Goal: Information Seeking & Learning: Learn about a topic

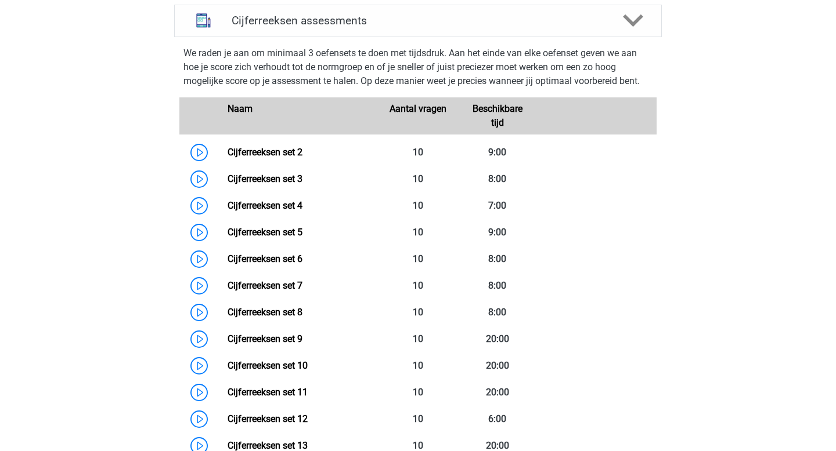
scroll to position [479, 0]
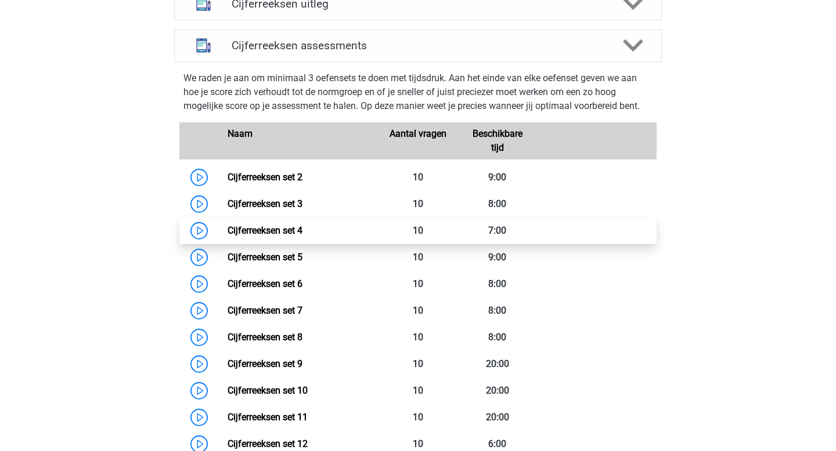
click at [298, 236] on link "Cijferreeksen set 4" at bounding box center [264, 230] width 75 height 11
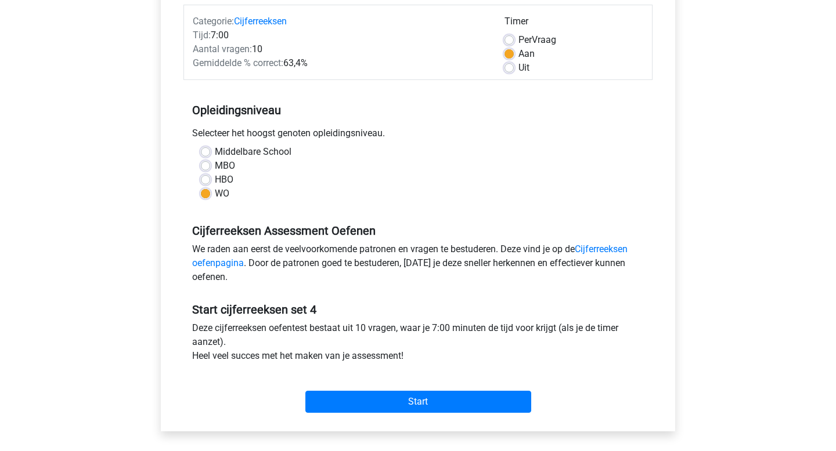
scroll to position [149, 0]
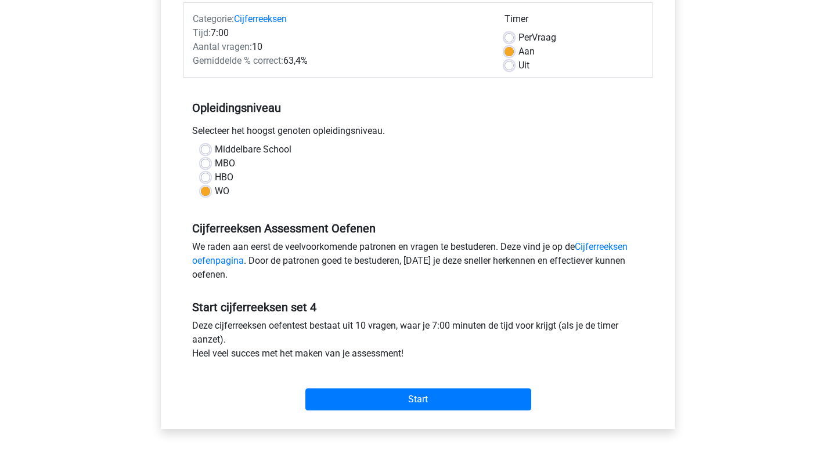
click at [518, 64] on label "Uit" at bounding box center [523, 66] width 11 height 14
click at [512, 64] on input "Uit" at bounding box center [508, 65] width 9 height 12
radio input "true"
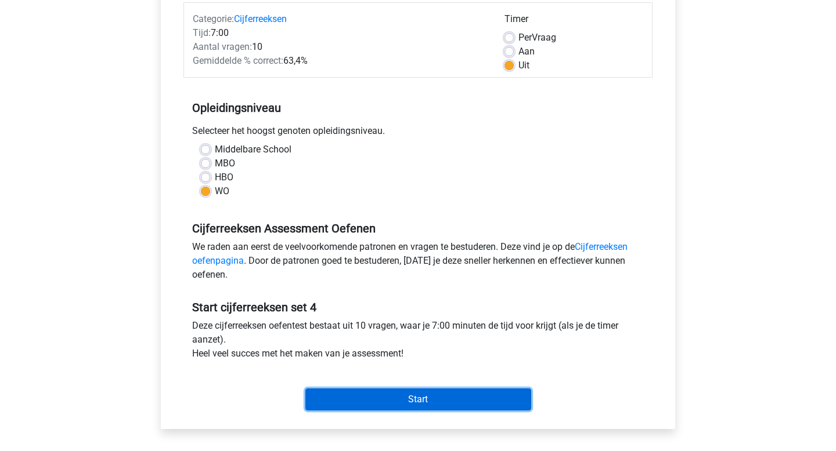
click at [375, 403] on input "Start" at bounding box center [418, 400] width 226 height 22
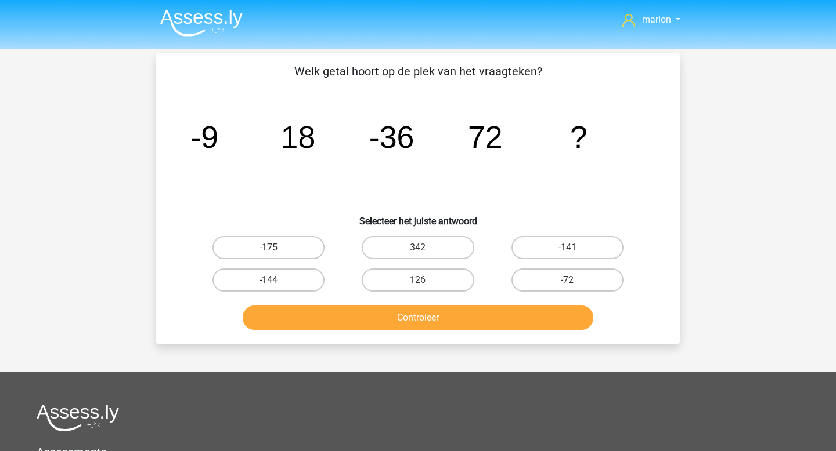
click at [293, 286] on label "-144" at bounding box center [268, 280] width 112 height 23
click at [276, 286] on input "-144" at bounding box center [273, 284] width 8 height 8
radio input "true"
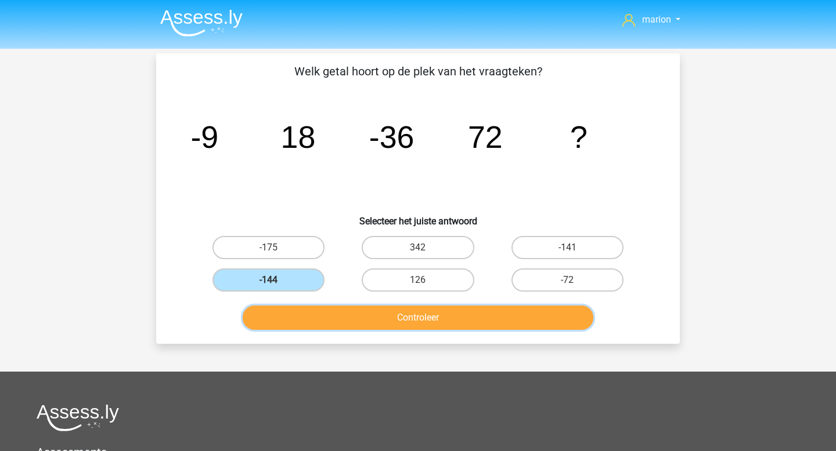
click at [353, 328] on button "Controleer" at bounding box center [418, 318] width 351 height 24
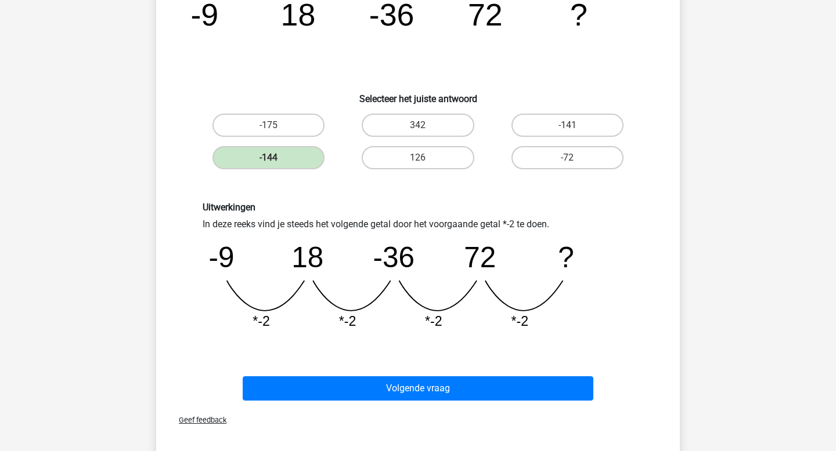
scroll to position [126, 0]
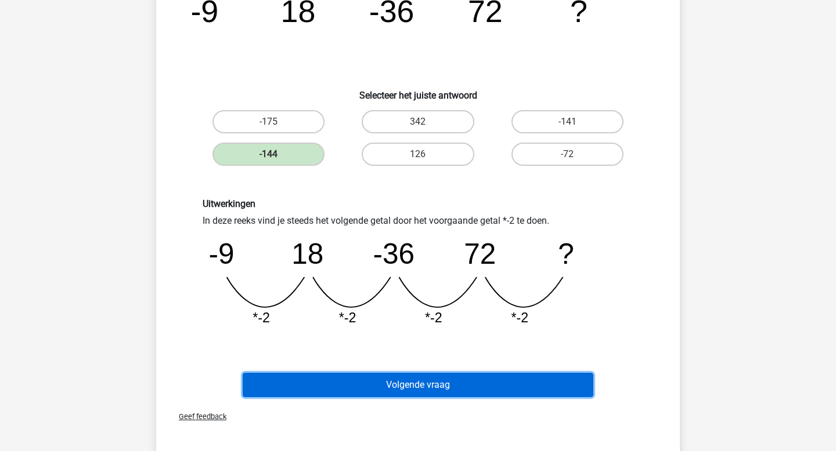
click at [361, 374] on button "Volgende vraag" at bounding box center [418, 385] width 351 height 24
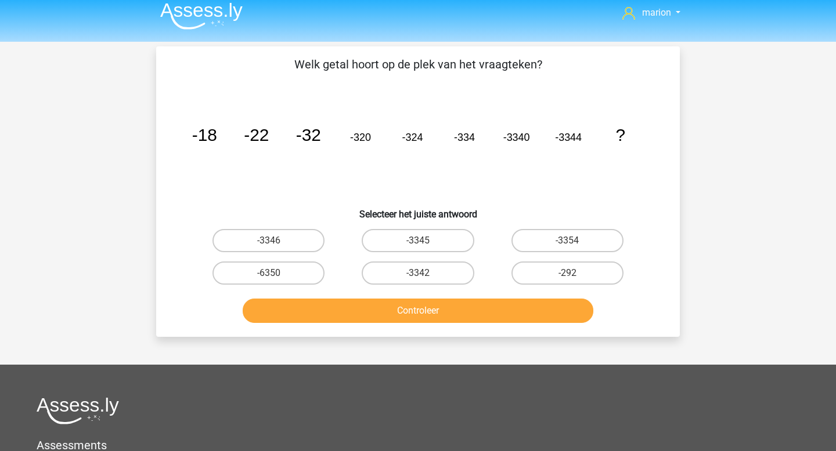
scroll to position [0, 0]
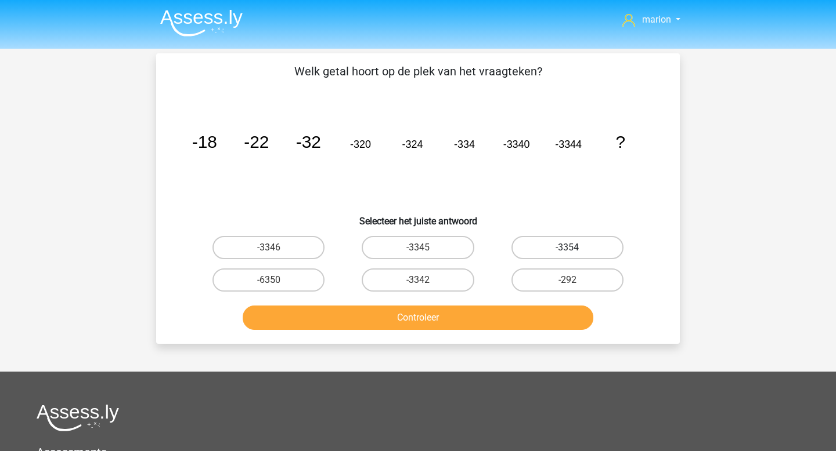
click at [573, 243] on label "-3354" at bounding box center [567, 247] width 112 height 23
click at [573, 248] on input "-3354" at bounding box center [571, 252] width 8 height 8
radio input "true"
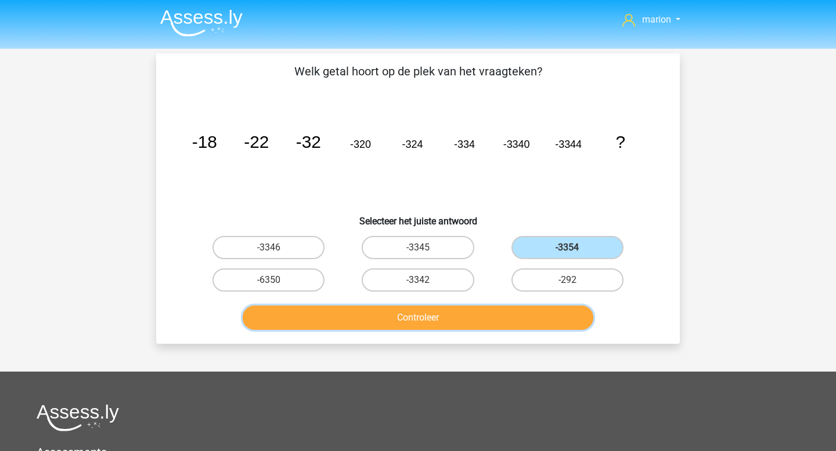
click at [530, 321] on button "Controleer" at bounding box center [418, 318] width 351 height 24
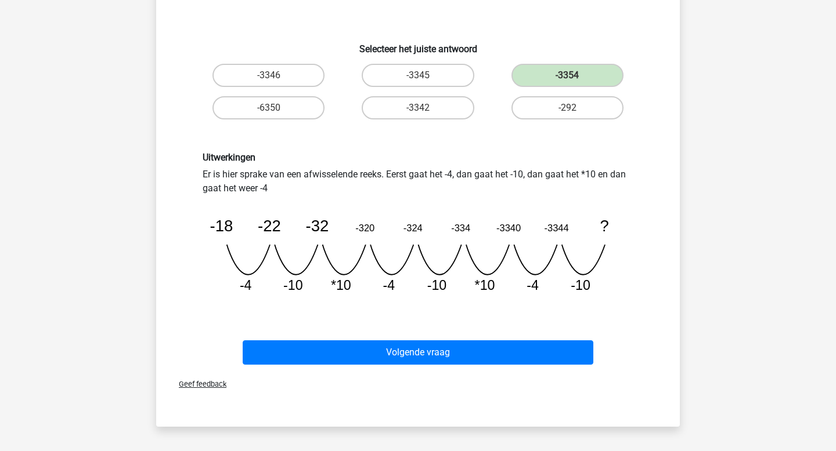
scroll to position [178, 0]
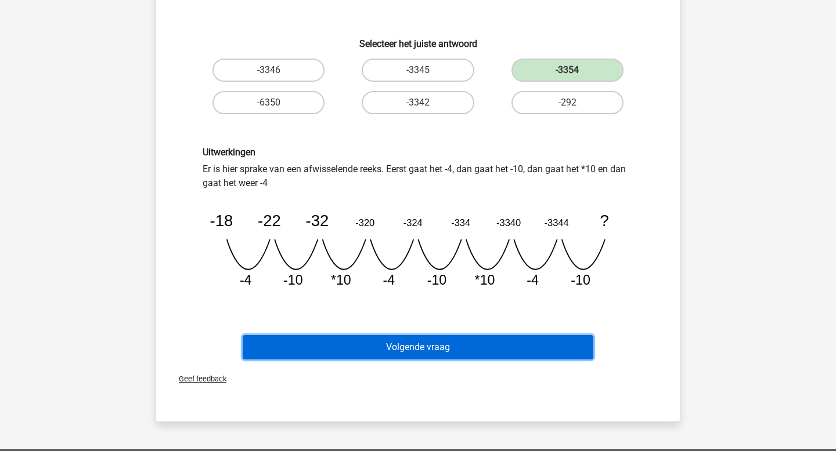
click at [516, 348] on button "Volgende vraag" at bounding box center [418, 347] width 351 height 24
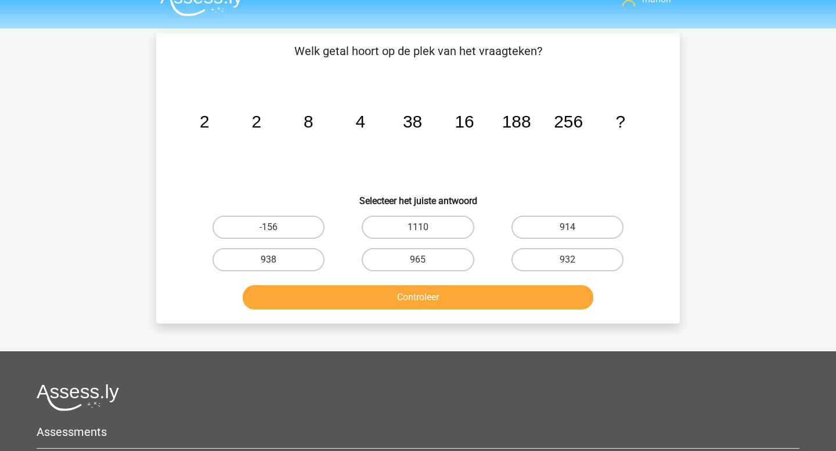
scroll to position [17, 0]
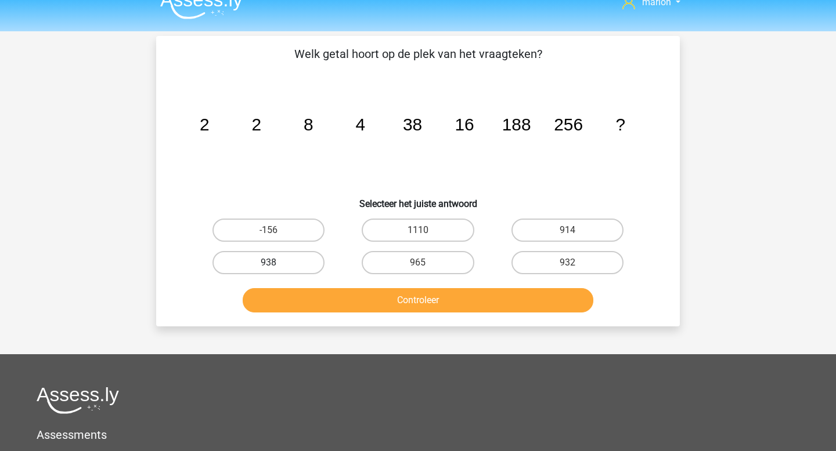
click at [255, 260] on label "938" at bounding box center [268, 262] width 112 height 23
click at [269, 263] on input "938" at bounding box center [273, 267] width 8 height 8
radio input "true"
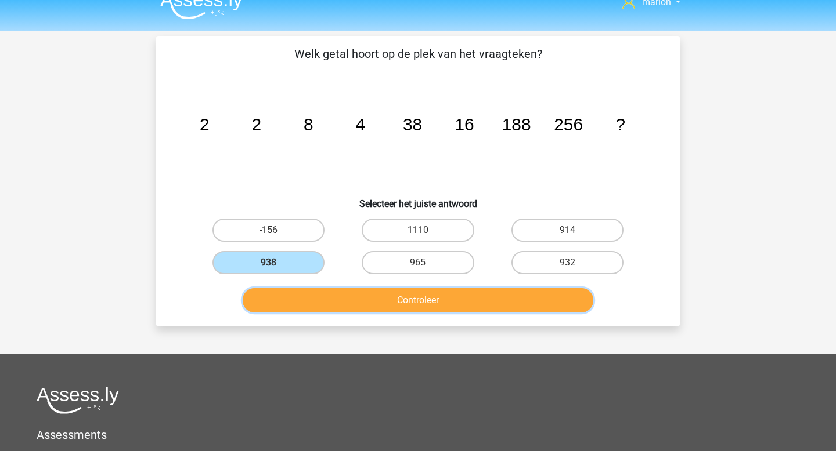
click at [338, 302] on button "Controleer" at bounding box center [418, 300] width 351 height 24
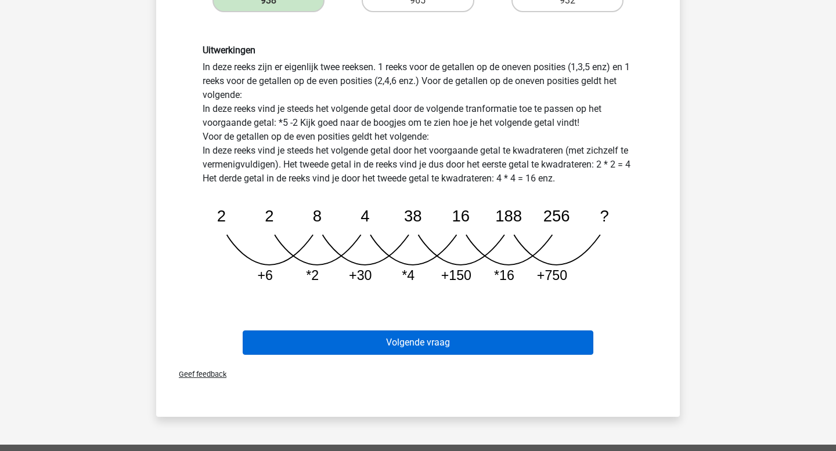
scroll to position [281, 0]
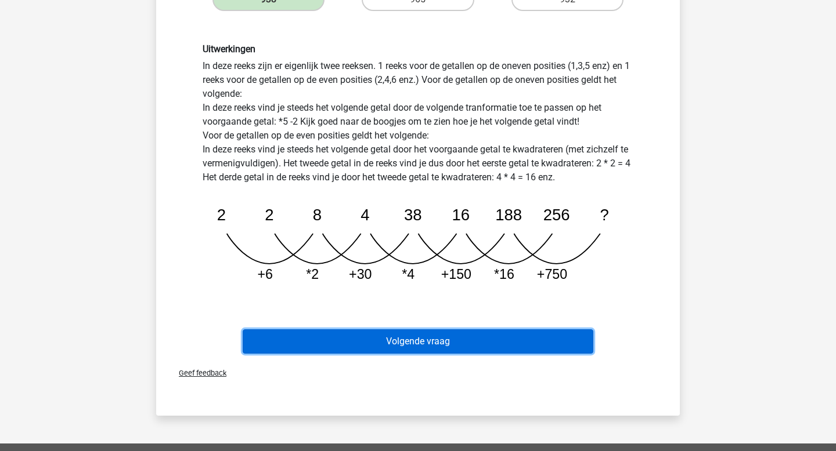
click at [426, 339] on button "Volgende vraag" at bounding box center [418, 342] width 351 height 24
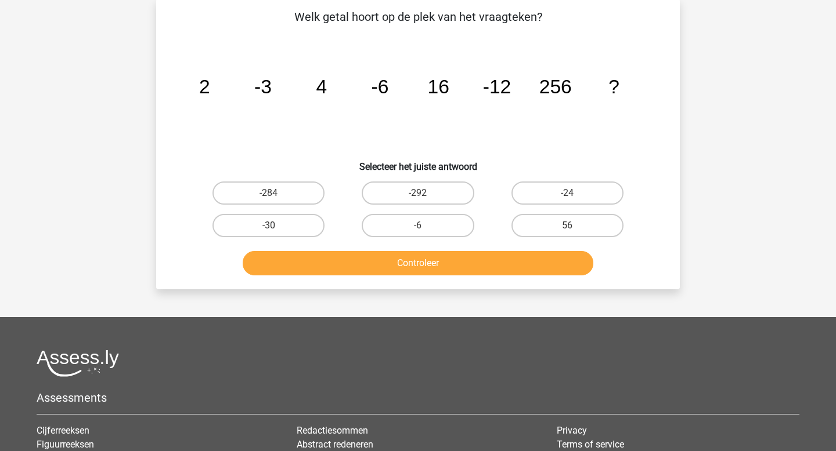
scroll to position [53, 0]
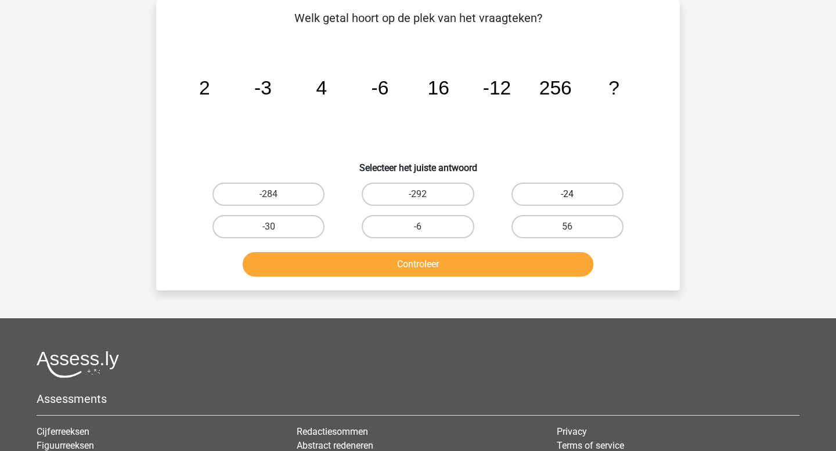
click at [584, 196] on label "-24" at bounding box center [567, 194] width 112 height 23
click at [574, 196] on input "-24" at bounding box center [571, 198] width 8 height 8
radio input "true"
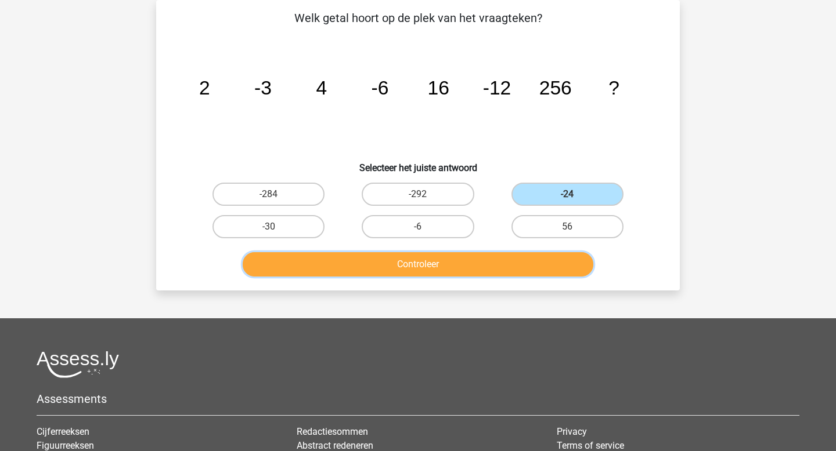
click at [499, 265] on button "Controleer" at bounding box center [418, 264] width 351 height 24
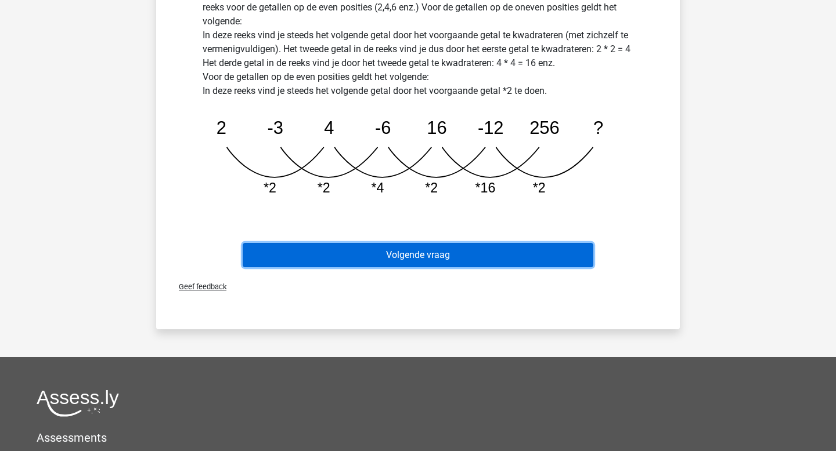
click at [489, 256] on button "Volgende vraag" at bounding box center [418, 255] width 351 height 24
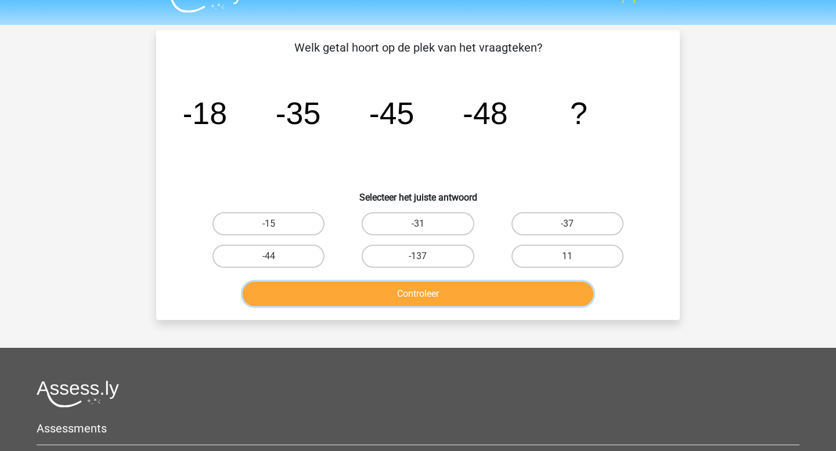
scroll to position [0, 0]
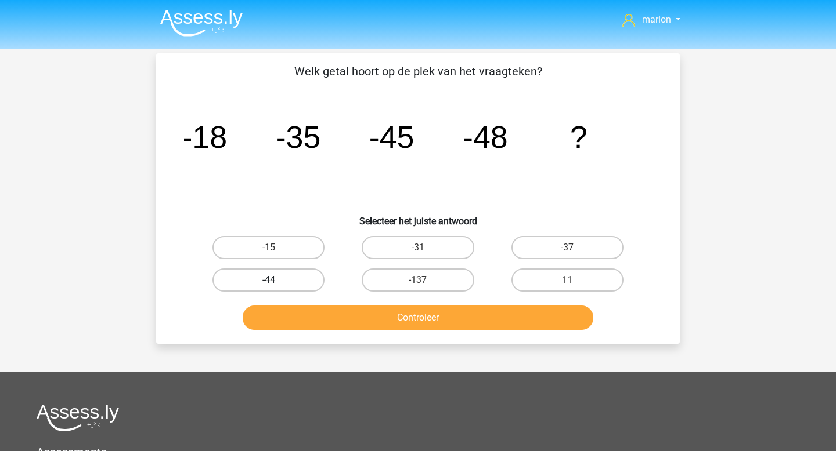
click at [269, 274] on label "-44" at bounding box center [268, 280] width 112 height 23
click at [269, 280] on input "-44" at bounding box center [273, 284] width 8 height 8
radio input "true"
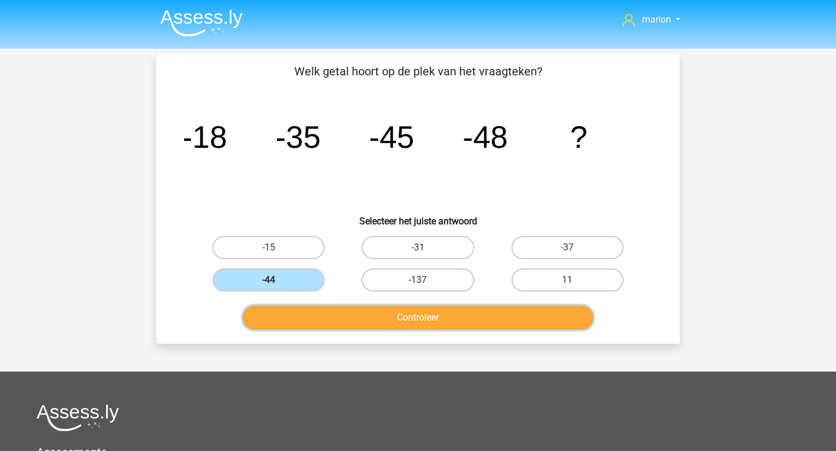
click at [362, 313] on button "Controleer" at bounding box center [418, 318] width 351 height 24
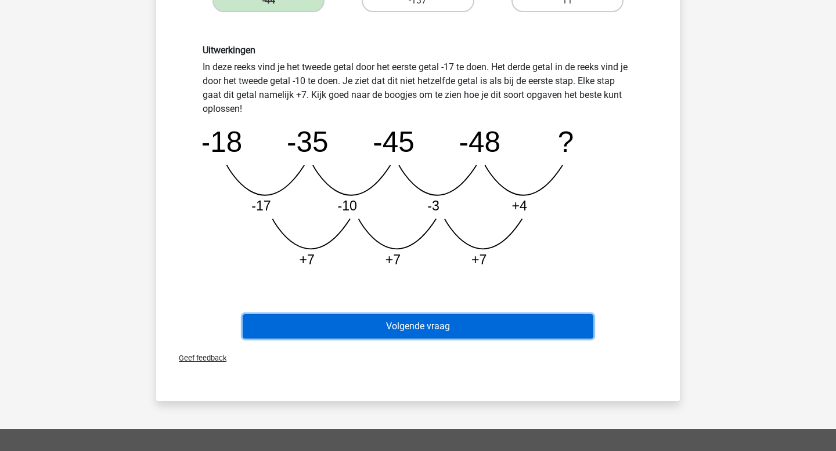
click at [373, 331] on button "Volgende vraag" at bounding box center [418, 326] width 351 height 24
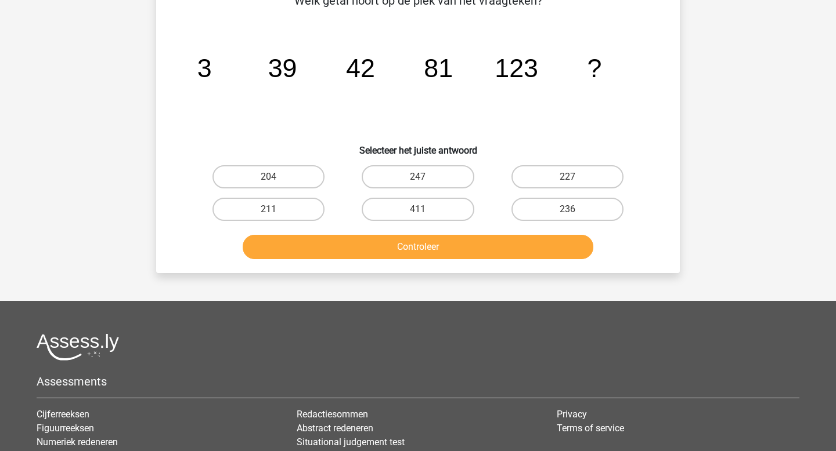
scroll to position [53, 0]
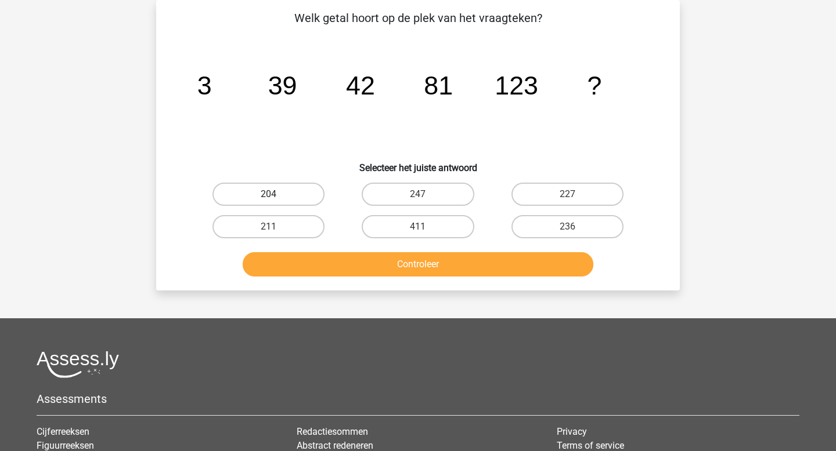
click at [259, 189] on label "204" at bounding box center [268, 194] width 112 height 23
click at [269, 194] on input "204" at bounding box center [273, 198] width 8 height 8
radio input "true"
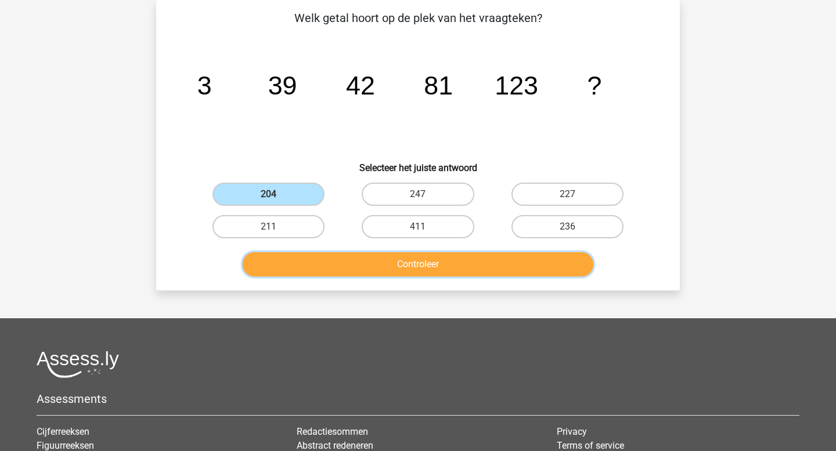
click at [334, 260] on button "Controleer" at bounding box center [418, 264] width 351 height 24
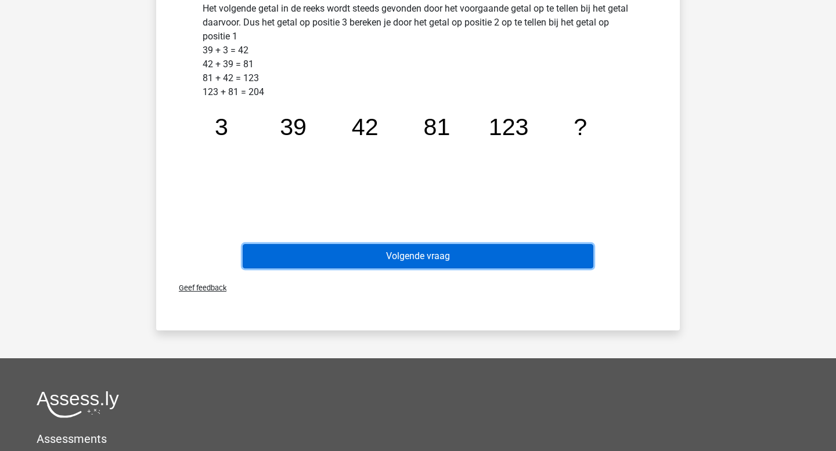
click at [357, 255] on button "Volgende vraag" at bounding box center [418, 256] width 351 height 24
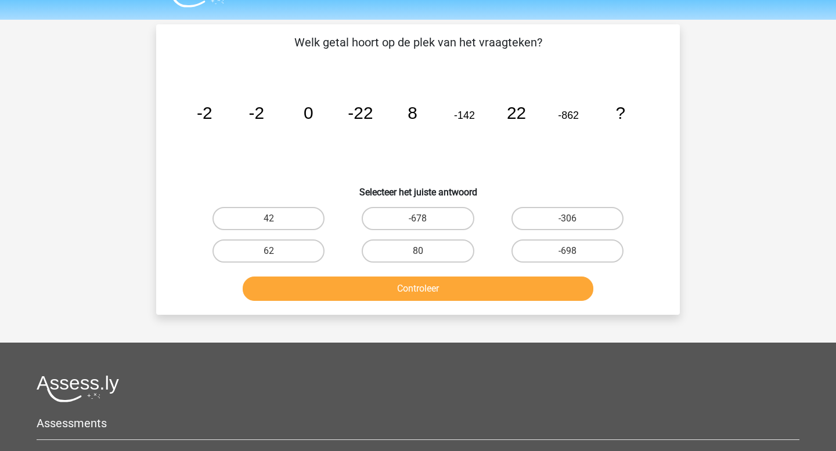
scroll to position [24, 0]
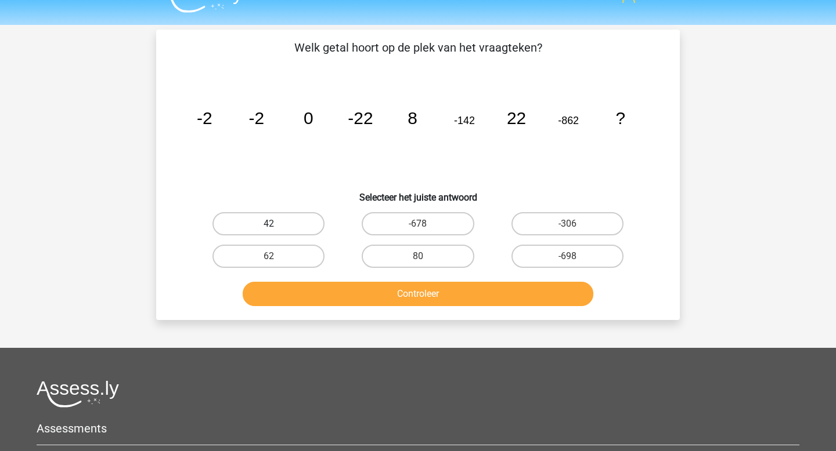
click at [298, 223] on label "42" at bounding box center [268, 223] width 112 height 23
click at [276, 224] on input "42" at bounding box center [273, 228] width 8 height 8
radio input "true"
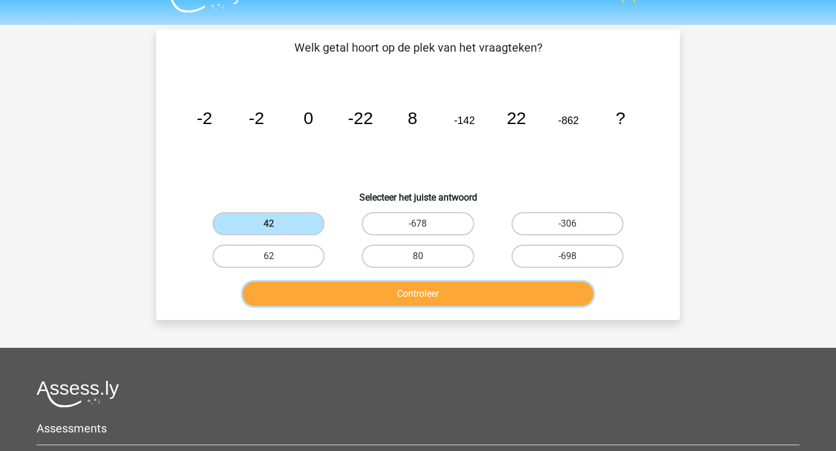
click at [360, 298] on button "Controleer" at bounding box center [418, 294] width 351 height 24
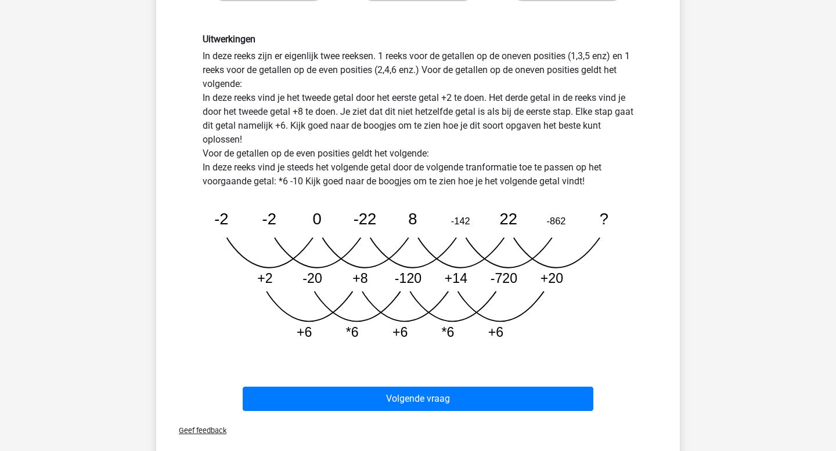
scroll to position [293, 0]
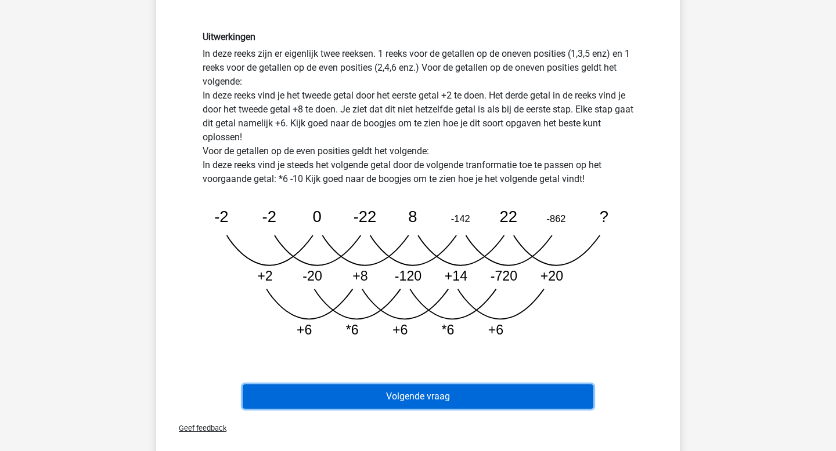
click at [418, 399] on button "Volgende vraag" at bounding box center [418, 397] width 351 height 24
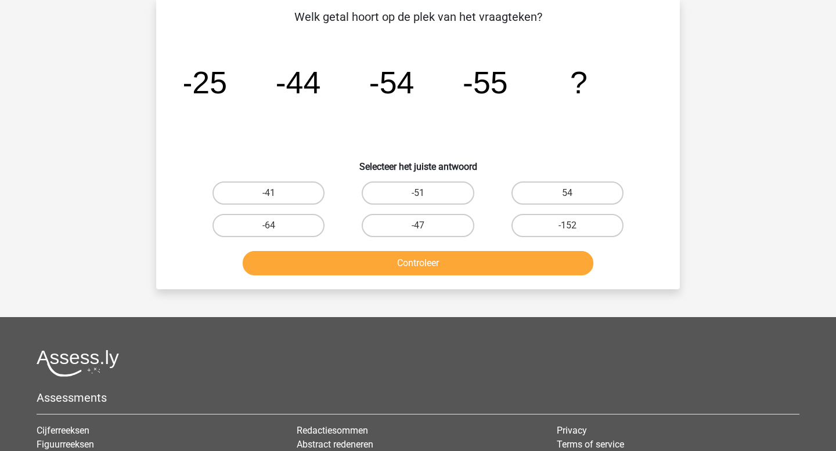
scroll to position [53, 0]
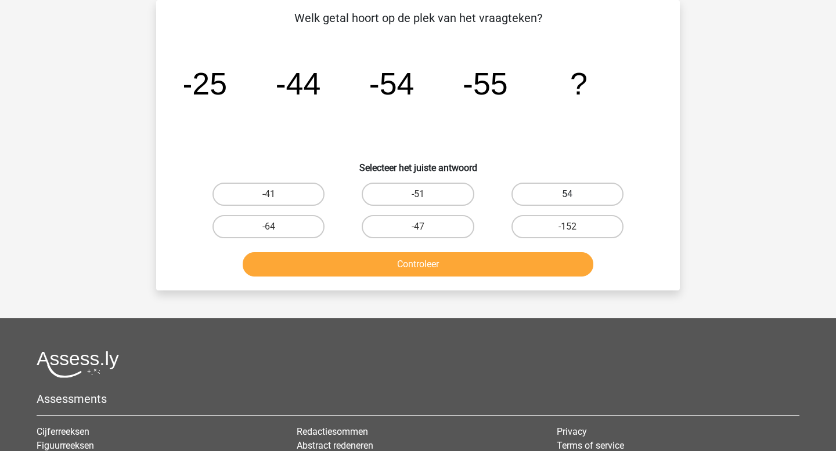
click at [560, 197] on label "54" at bounding box center [567, 194] width 112 height 23
click at [567, 197] on input "54" at bounding box center [571, 198] width 8 height 8
radio input "true"
click at [439, 224] on label "-47" at bounding box center [417, 226] width 112 height 23
click at [425, 227] on input "-47" at bounding box center [422, 231] width 8 height 8
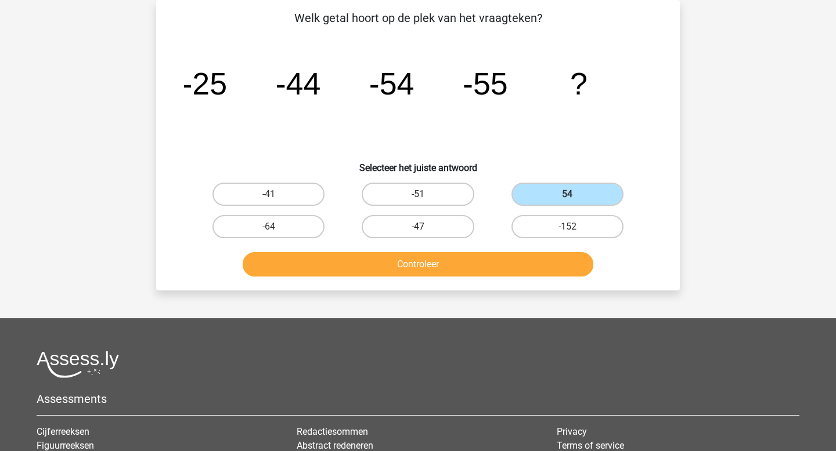
radio input "true"
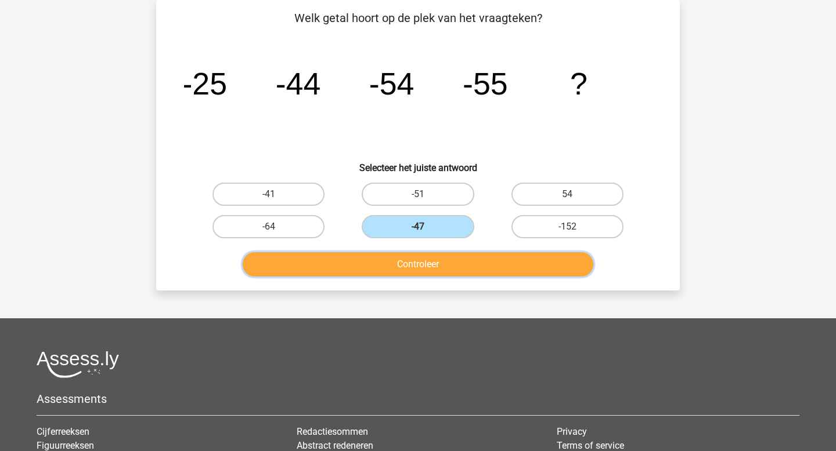
click at [442, 264] on button "Controleer" at bounding box center [418, 264] width 351 height 24
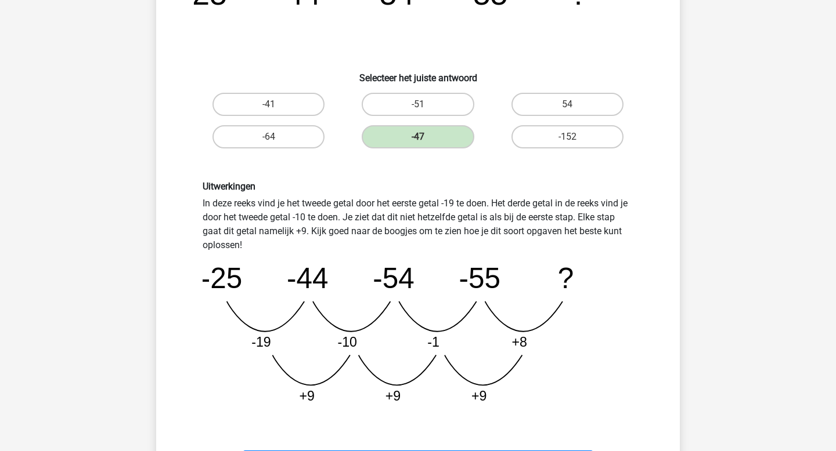
scroll to position [253, 0]
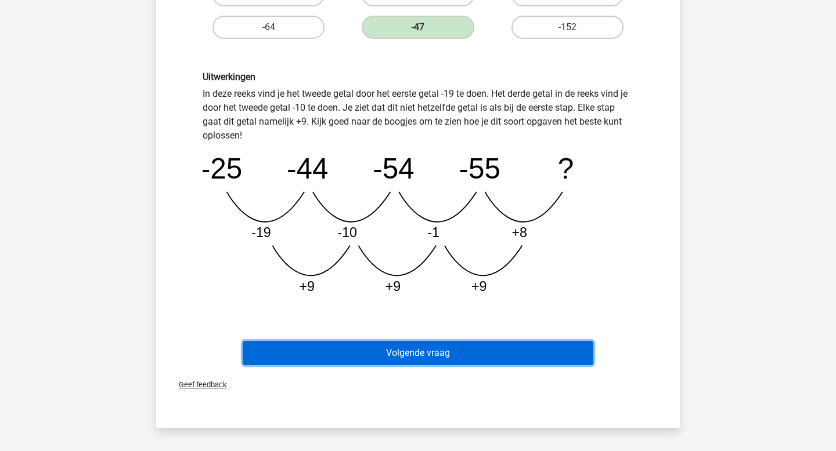
click at [453, 356] on button "Volgende vraag" at bounding box center [418, 353] width 351 height 24
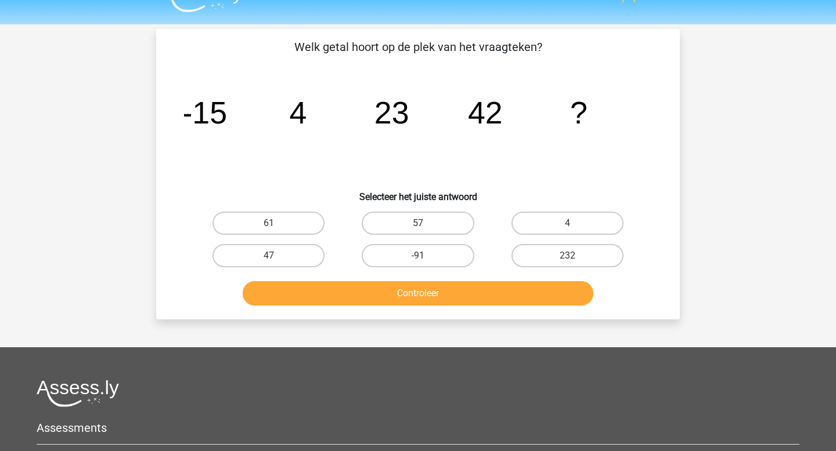
scroll to position [0, 0]
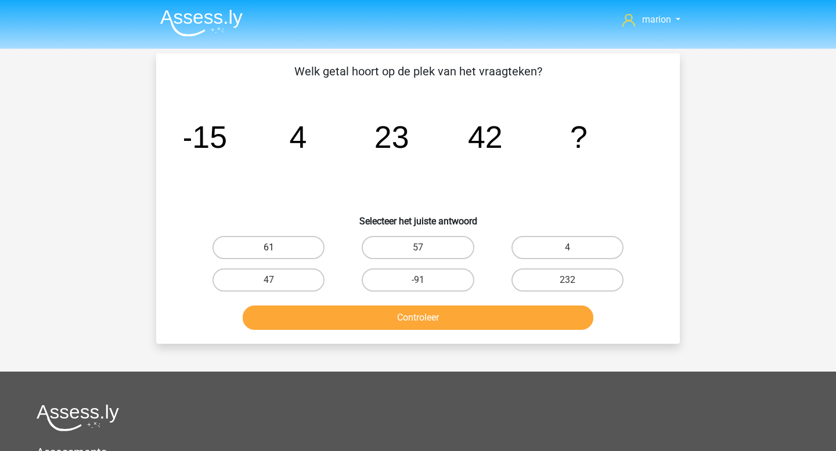
click at [274, 244] on label "61" at bounding box center [268, 247] width 112 height 23
click at [274, 248] on input "61" at bounding box center [273, 252] width 8 height 8
radio input "true"
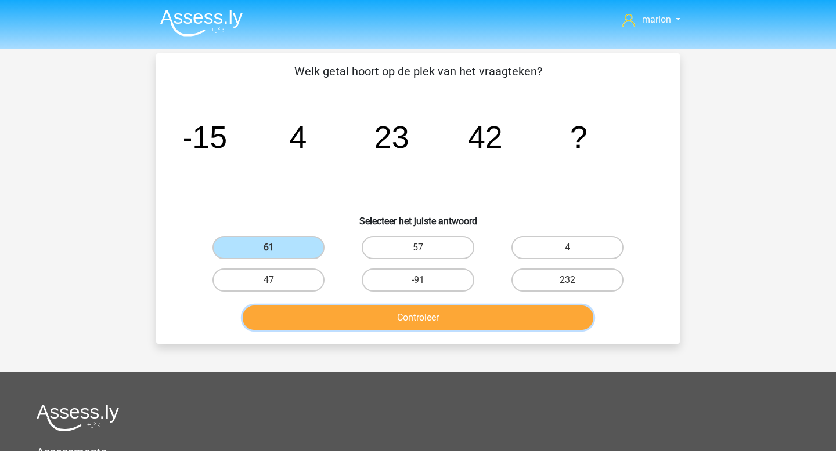
click at [349, 321] on button "Controleer" at bounding box center [418, 318] width 351 height 24
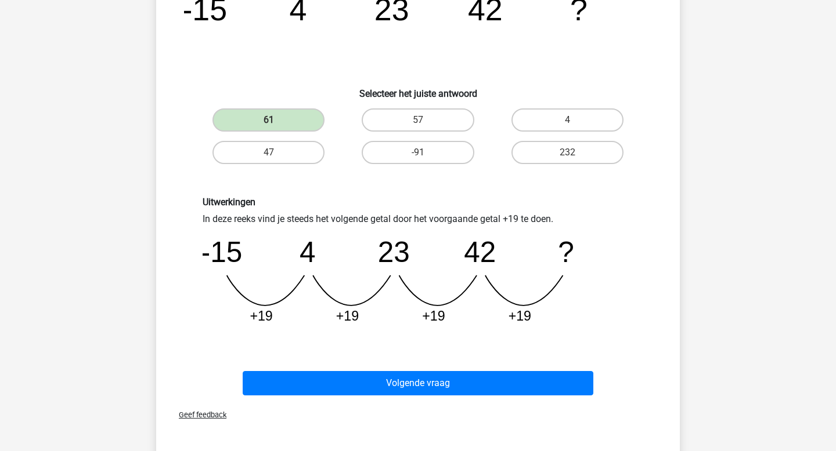
scroll to position [269, 0]
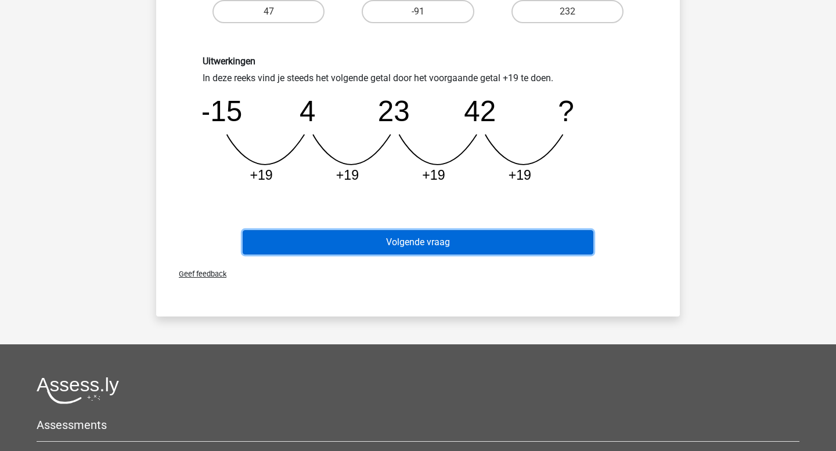
click at [443, 238] on button "Volgende vraag" at bounding box center [418, 242] width 351 height 24
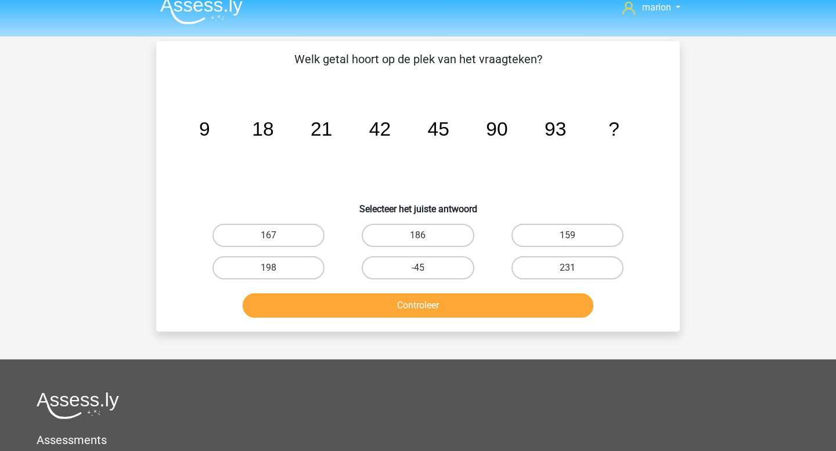
scroll to position [0, 0]
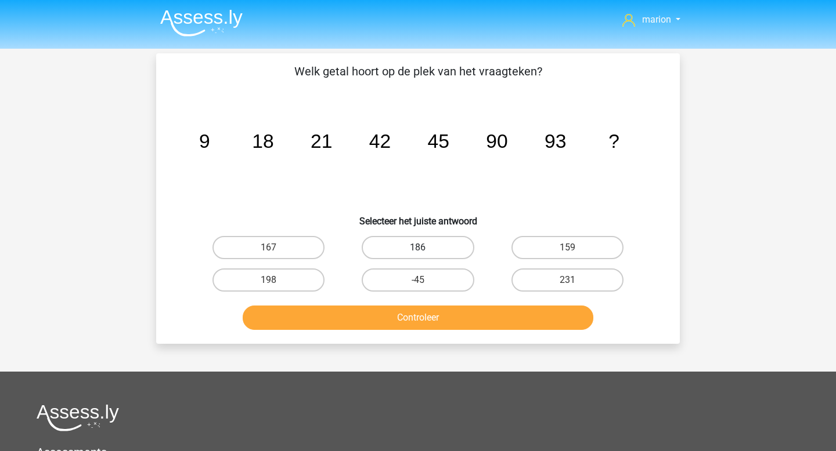
click at [435, 248] on label "186" at bounding box center [417, 247] width 112 height 23
click at [425, 248] on input "186" at bounding box center [422, 252] width 8 height 8
radio input "true"
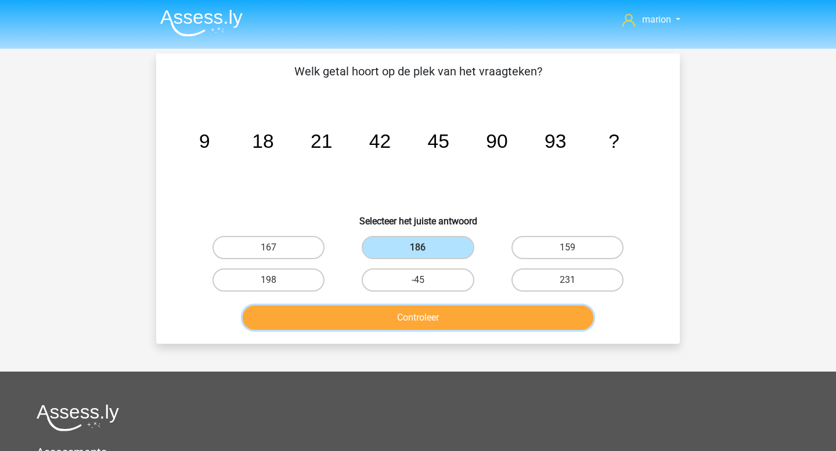
click at [438, 320] on button "Controleer" at bounding box center [418, 318] width 351 height 24
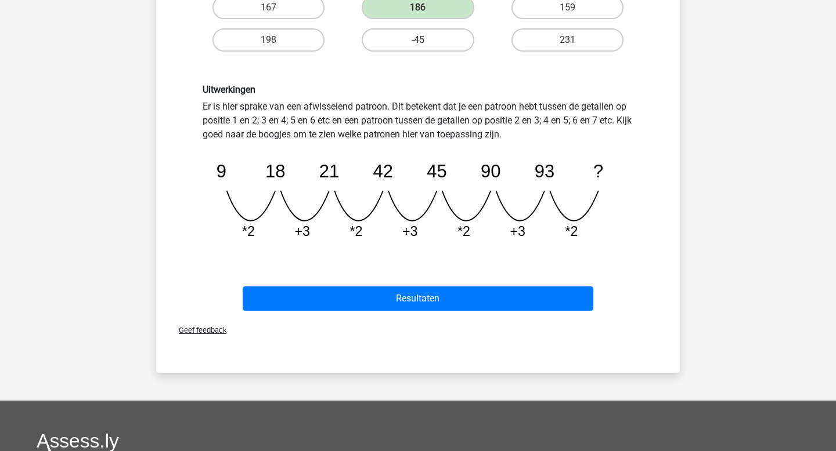
scroll to position [270, 0]
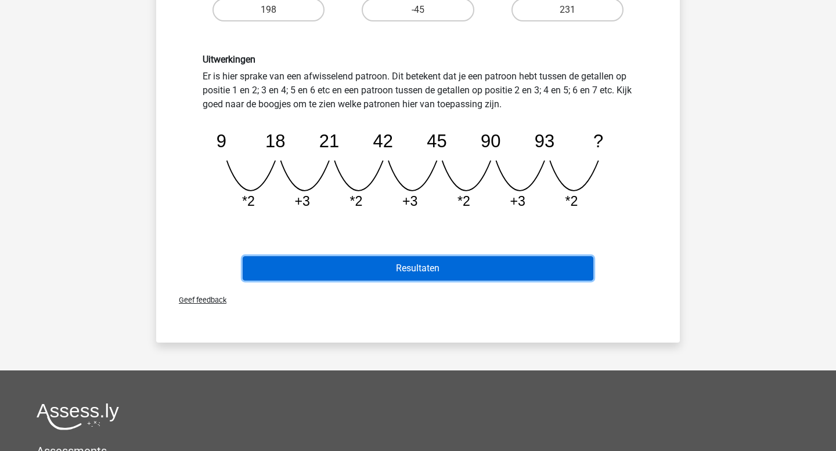
click at [468, 266] on button "Resultaten" at bounding box center [418, 268] width 351 height 24
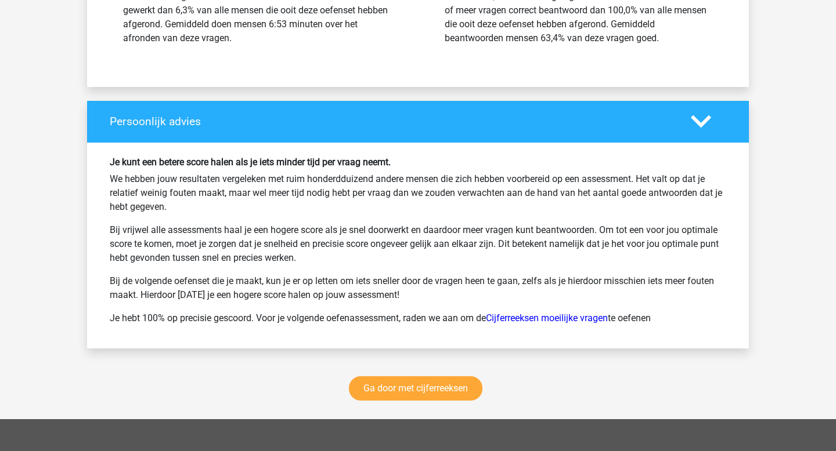
scroll to position [1445, 0]
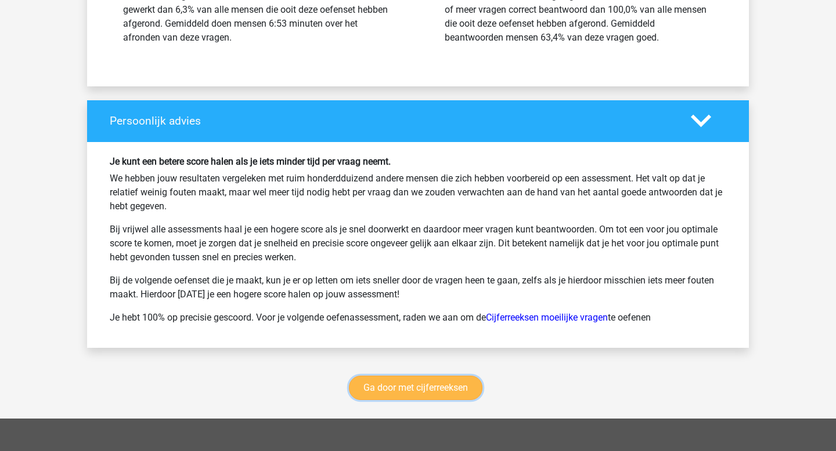
click at [401, 386] on link "Ga door met cijferreeksen" at bounding box center [415, 388] width 133 height 24
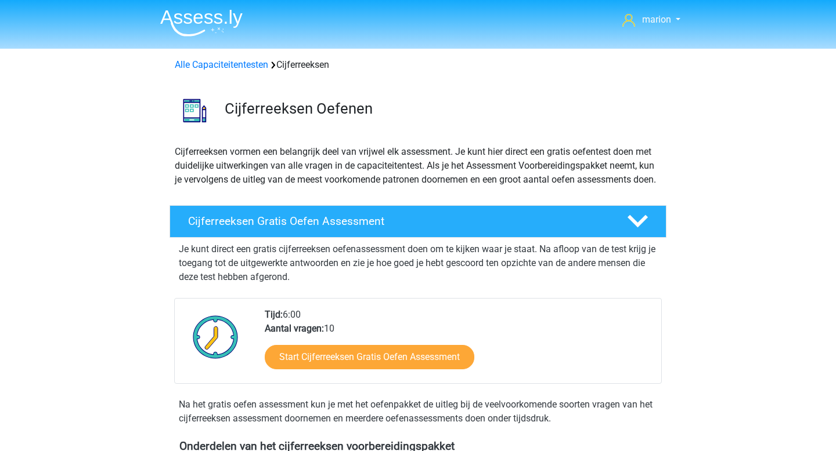
scroll to position [518, 0]
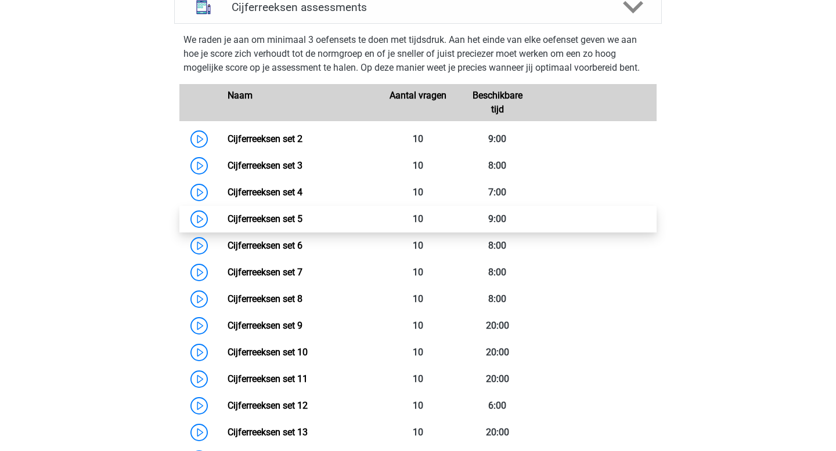
click at [294, 225] on link "Cijferreeksen set 5" at bounding box center [264, 219] width 75 height 11
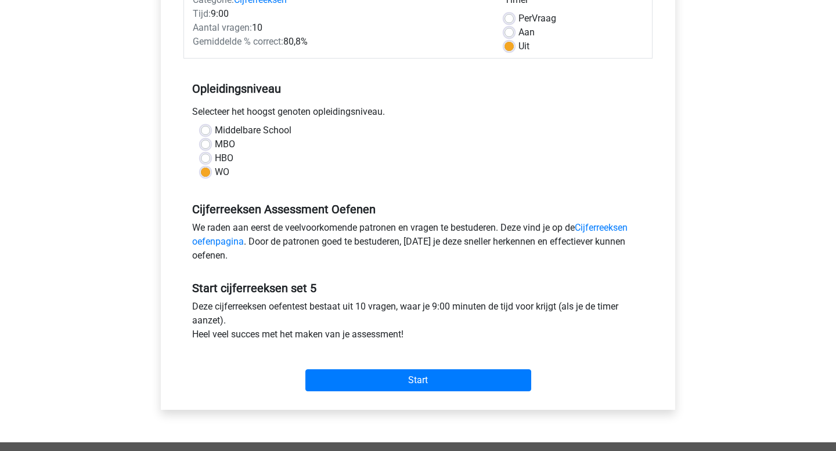
scroll to position [169, 0]
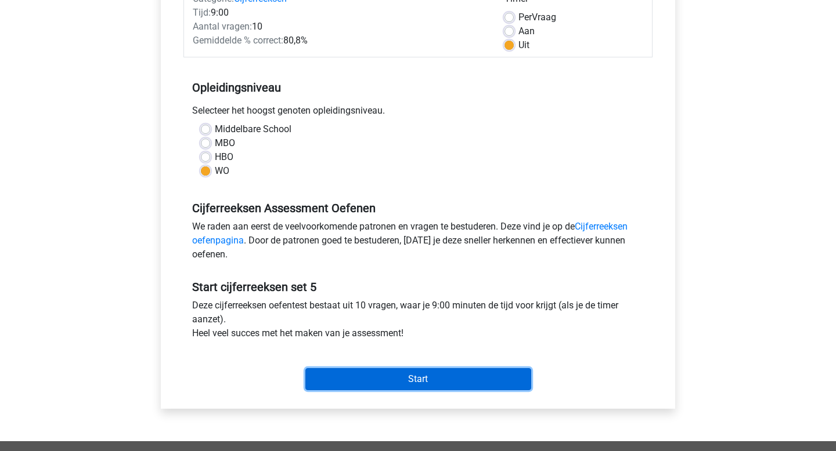
click at [363, 381] on input "Start" at bounding box center [418, 379] width 226 height 22
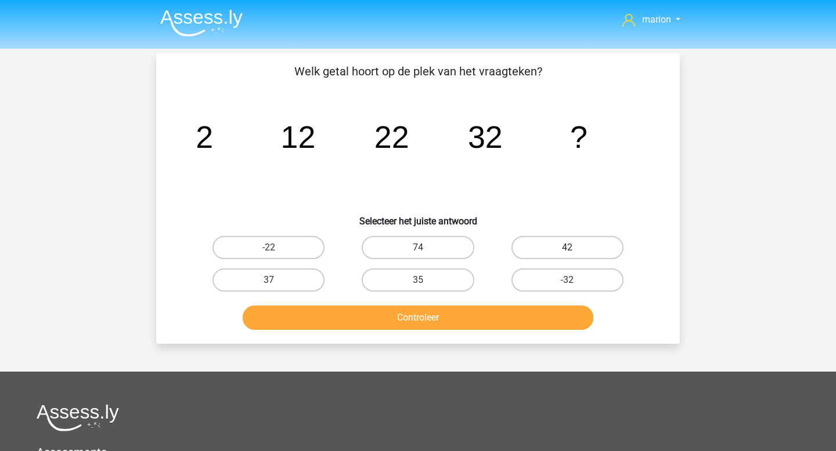
click at [566, 246] on label "42" at bounding box center [567, 247] width 112 height 23
click at [567, 248] on input "42" at bounding box center [571, 252] width 8 height 8
radio input "true"
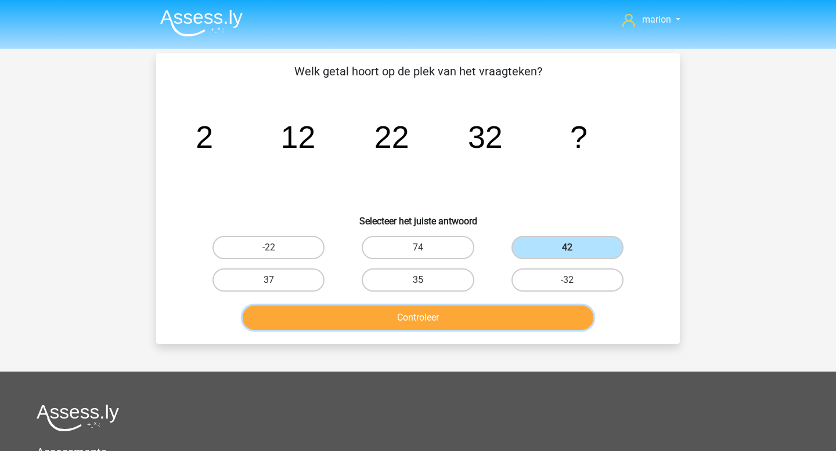
click at [488, 319] on button "Controleer" at bounding box center [418, 318] width 351 height 24
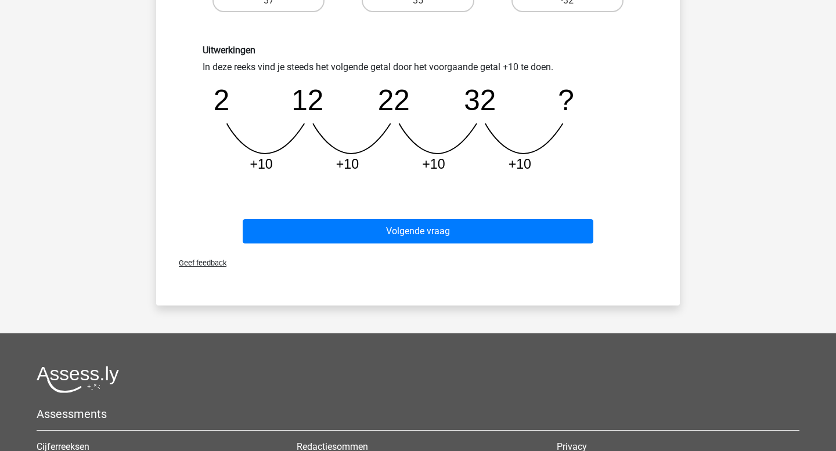
scroll to position [306, 0]
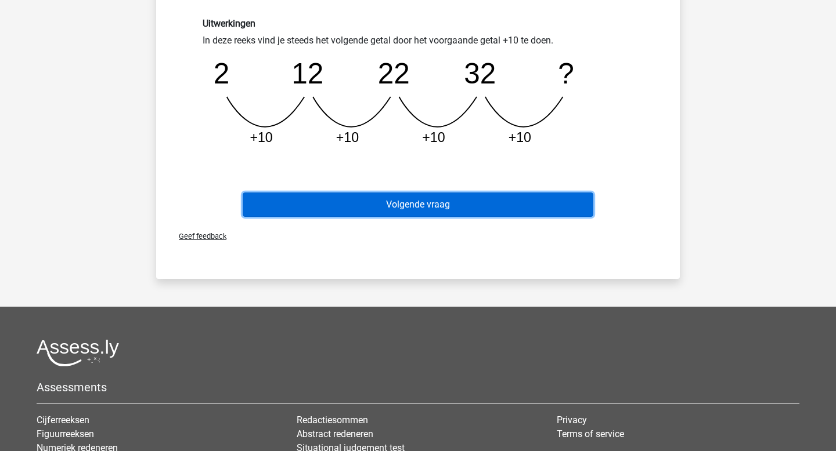
click at [506, 198] on button "Volgende vraag" at bounding box center [418, 205] width 351 height 24
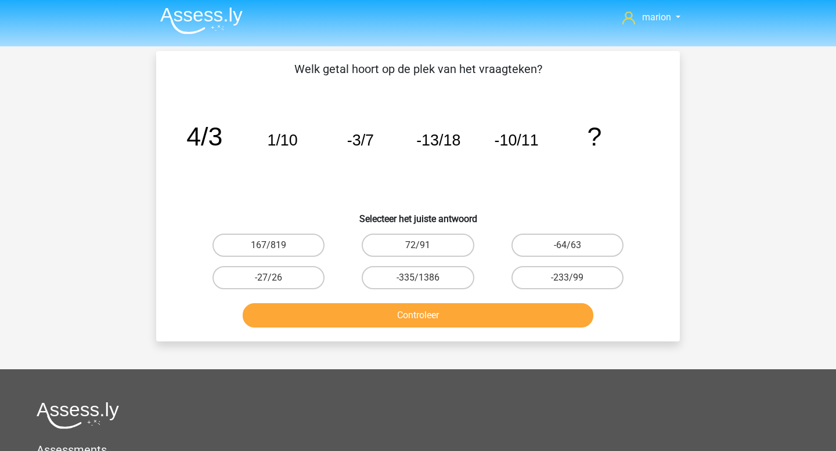
scroll to position [0, 0]
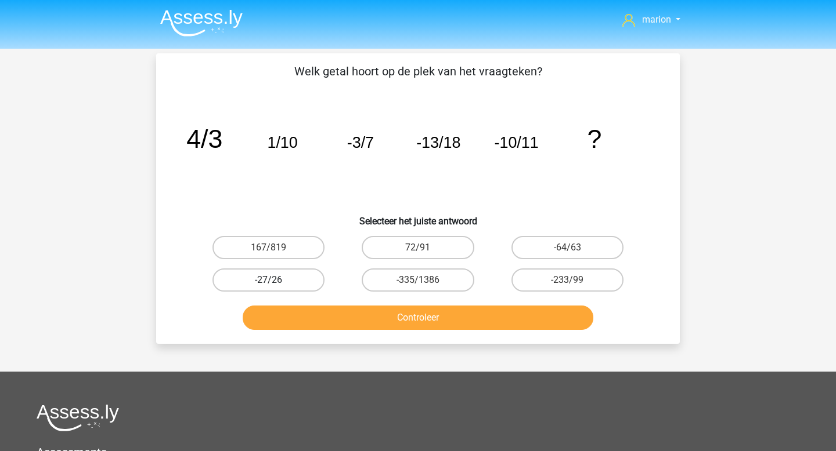
click at [303, 280] on label "-27/26" at bounding box center [268, 280] width 112 height 23
click at [276, 280] on input "-27/26" at bounding box center [273, 284] width 8 height 8
radio input "true"
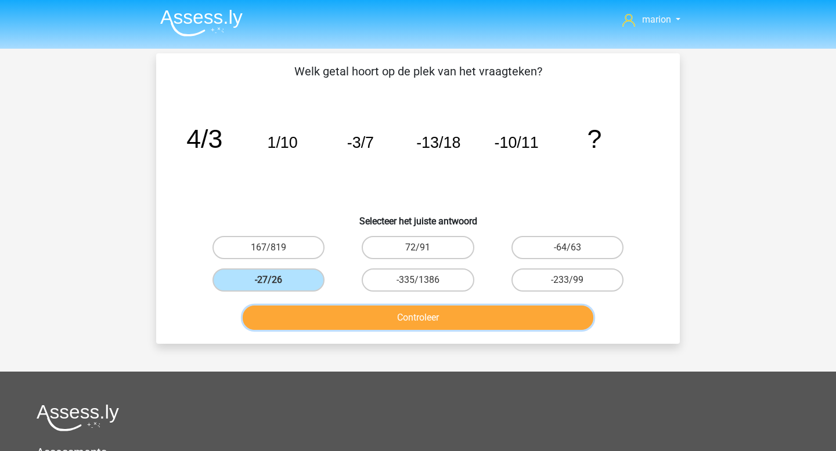
click at [410, 319] on button "Controleer" at bounding box center [418, 318] width 351 height 24
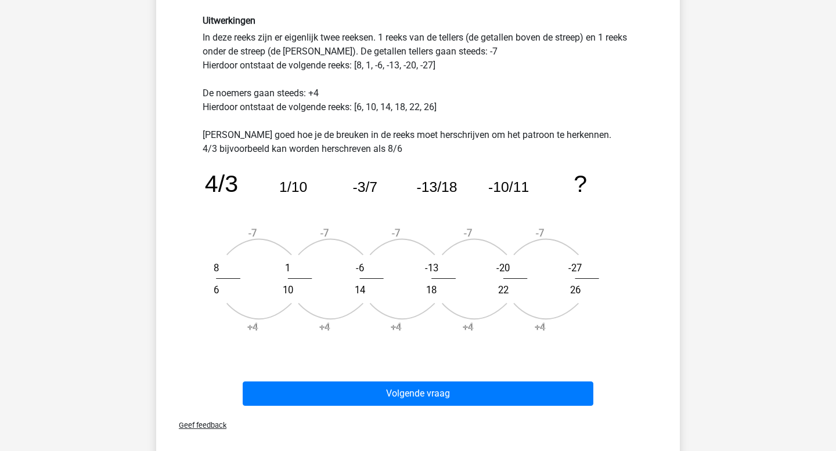
scroll to position [311, 0]
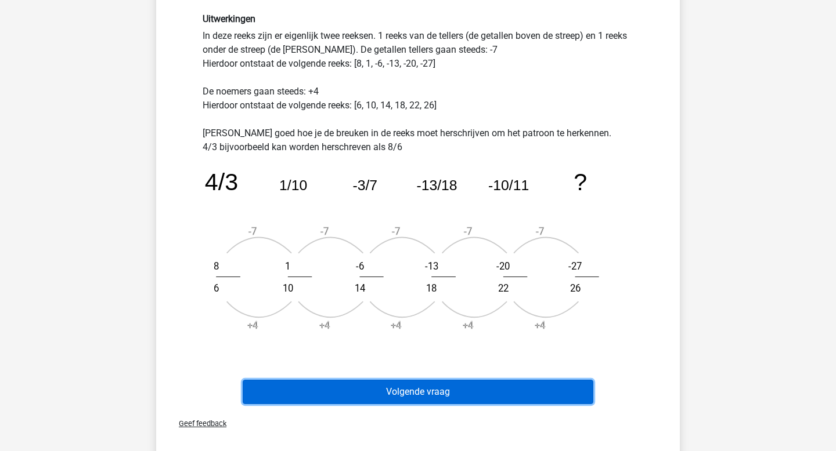
click at [498, 393] on button "Volgende vraag" at bounding box center [418, 392] width 351 height 24
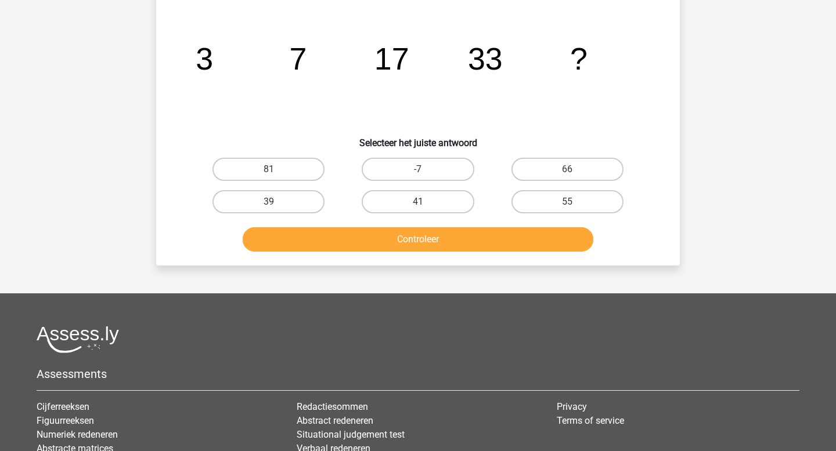
scroll to position [53, 0]
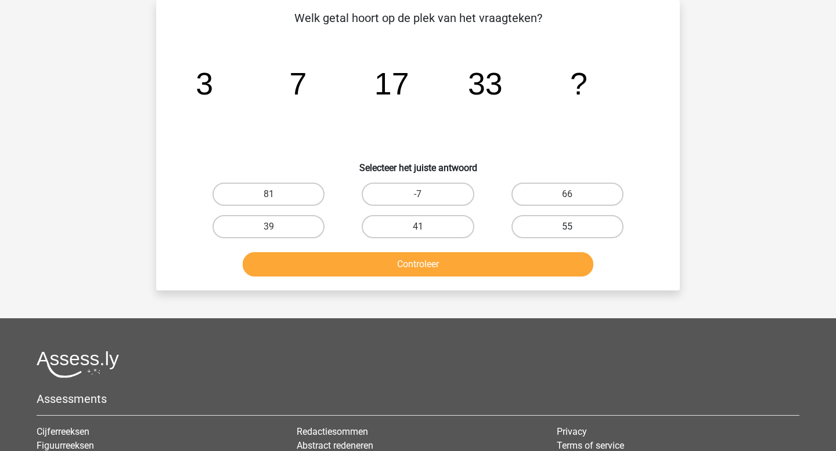
click at [544, 232] on label "55" at bounding box center [567, 226] width 112 height 23
click at [567, 232] on input "55" at bounding box center [571, 231] width 8 height 8
radio input "true"
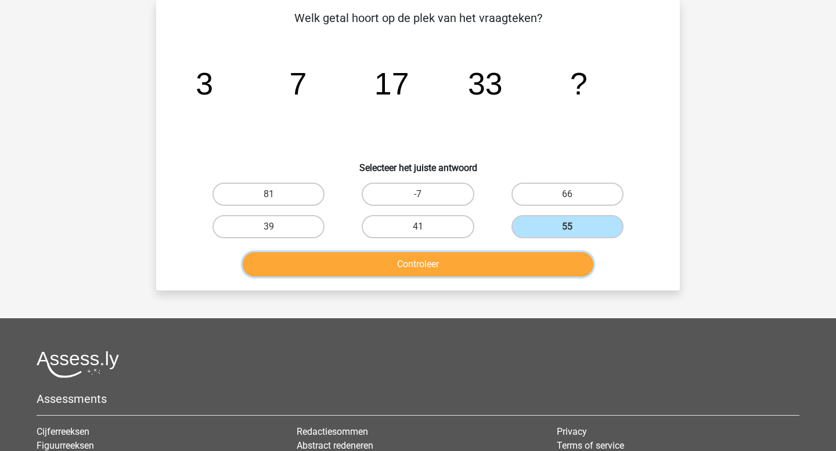
click at [530, 264] on button "Controleer" at bounding box center [418, 264] width 351 height 24
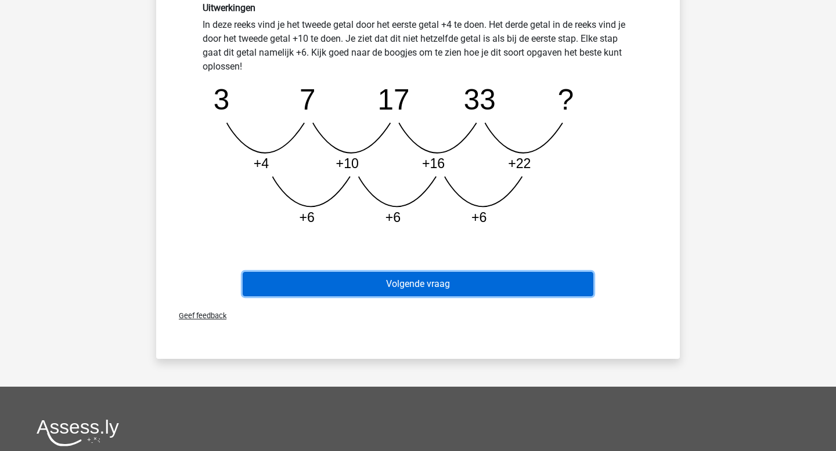
click at [508, 283] on button "Volgende vraag" at bounding box center [418, 284] width 351 height 24
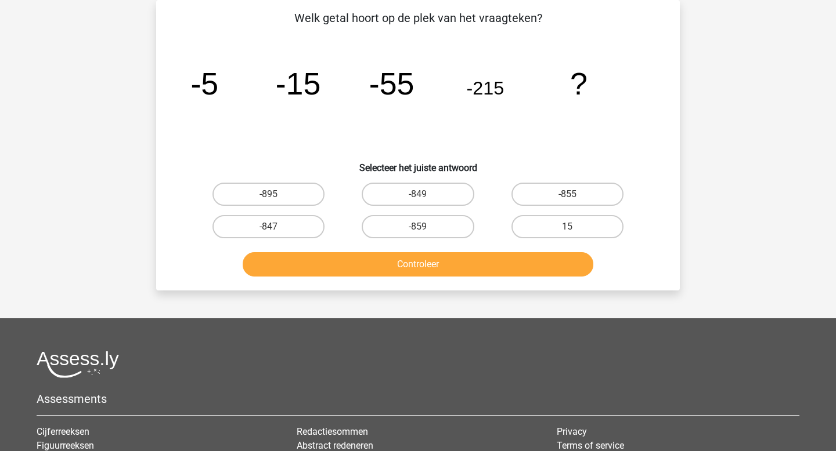
scroll to position [0, 0]
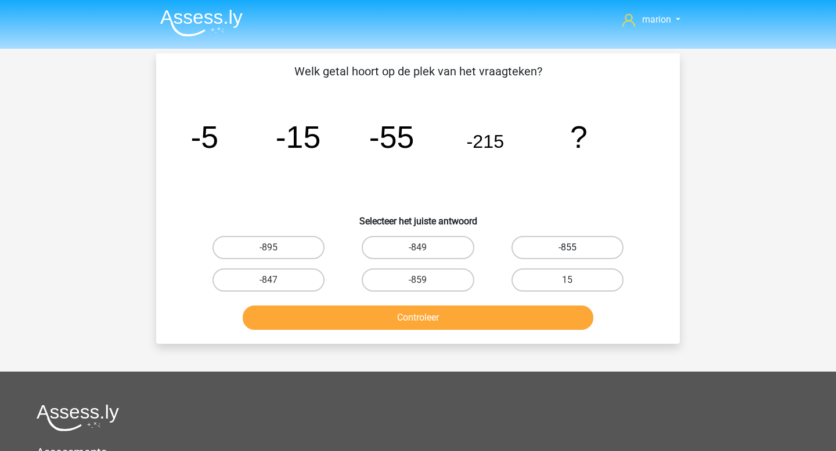
click at [527, 252] on label "-855" at bounding box center [567, 247] width 112 height 23
click at [567, 252] on input "-855" at bounding box center [571, 252] width 8 height 8
radio input "true"
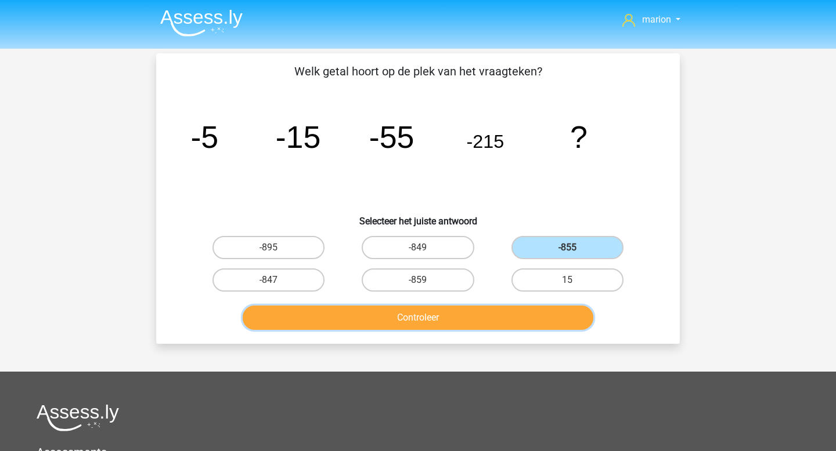
click at [503, 319] on button "Controleer" at bounding box center [418, 318] width 351 height 24
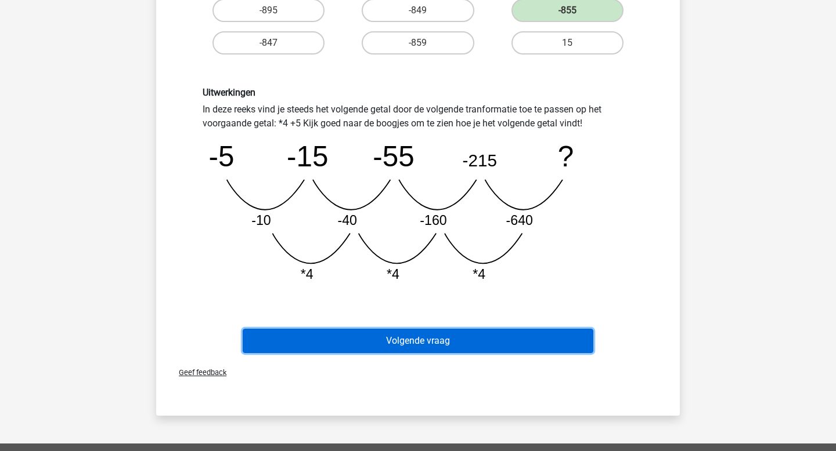
click at [486, 335] on button "Volgende vraag" at bounding box center [418, 341] width 351 height 24
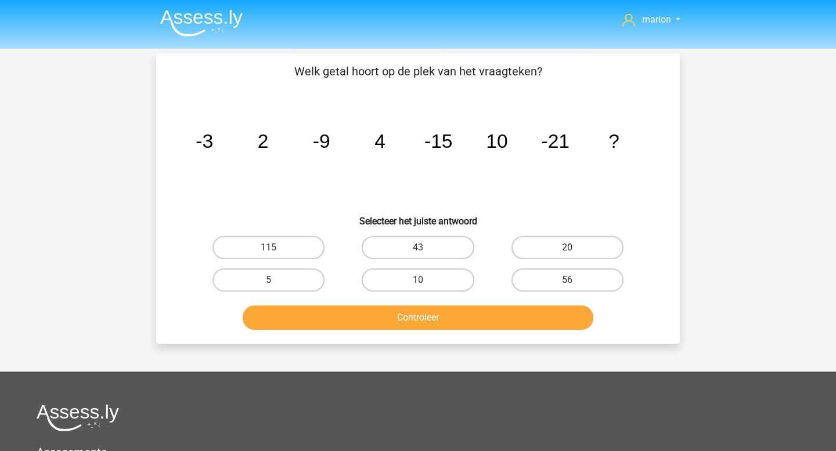
click at [553, 237] on label "20" at bounding box center [567, 247] width 112 height 23
click at [567, 248] on input "20" at bounding box center [571, 252] width 8 height 8
radio input "true"
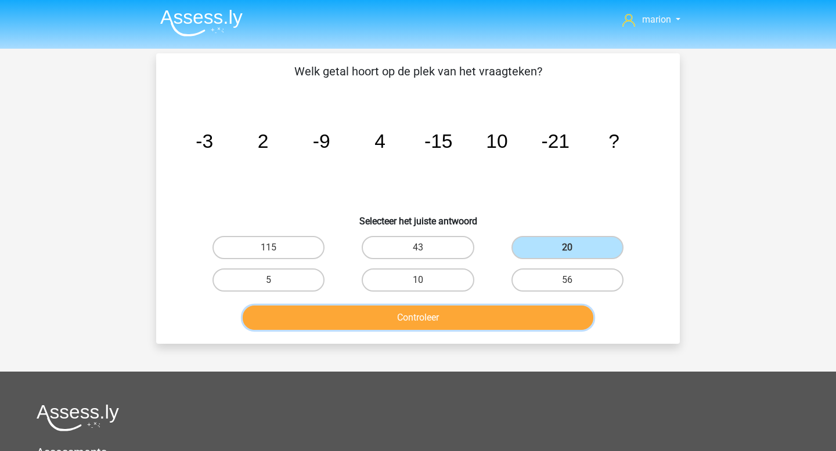
click at [502, 313] on button "Controleer" at bounding box center [418, 318] width 351 height 24
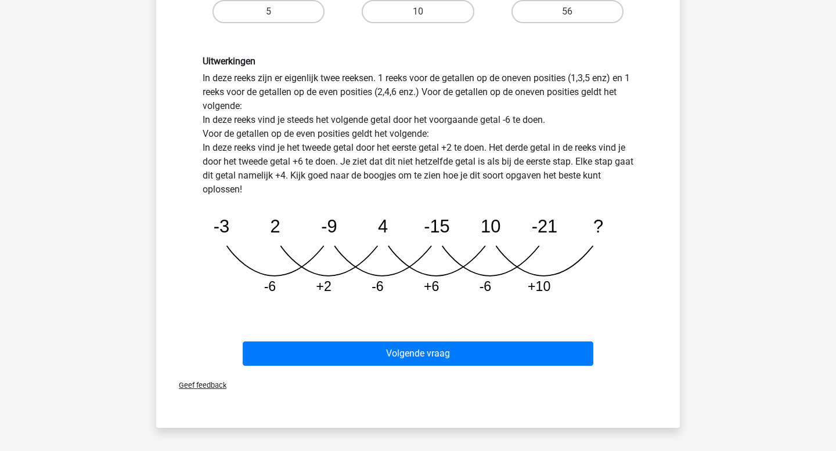
scroll to position [272, 0]
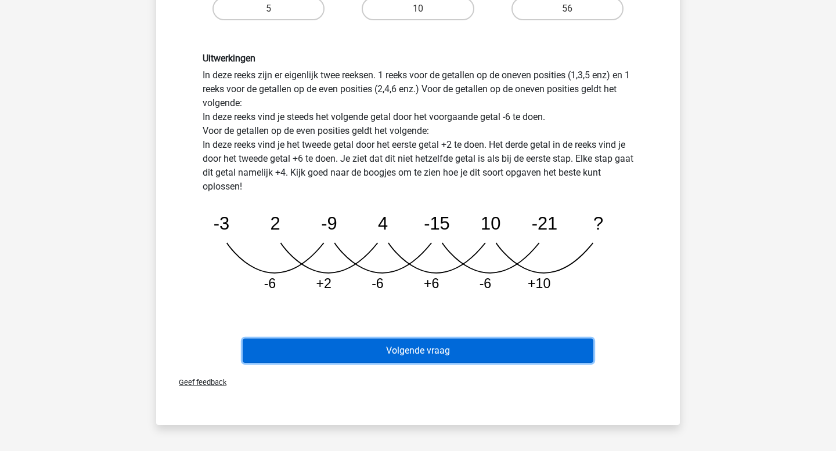
click at [486, 348] on button "Volgende vraag" at bounding box center [418, 351] width 351 height 24
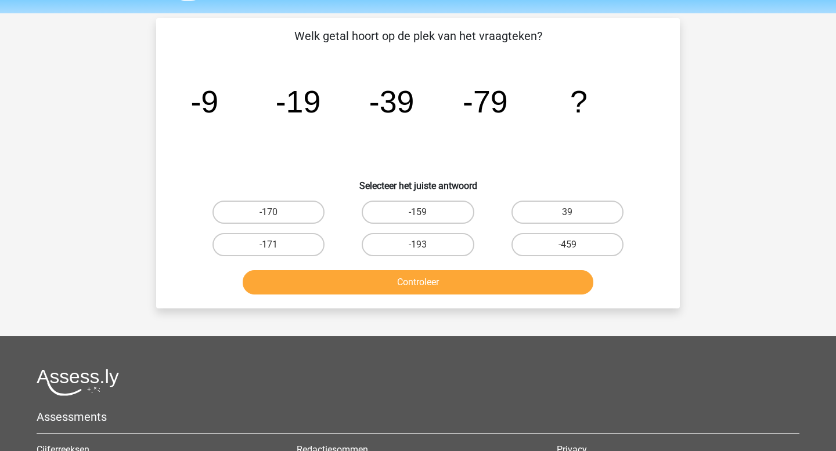
scroll to position [27, 0]
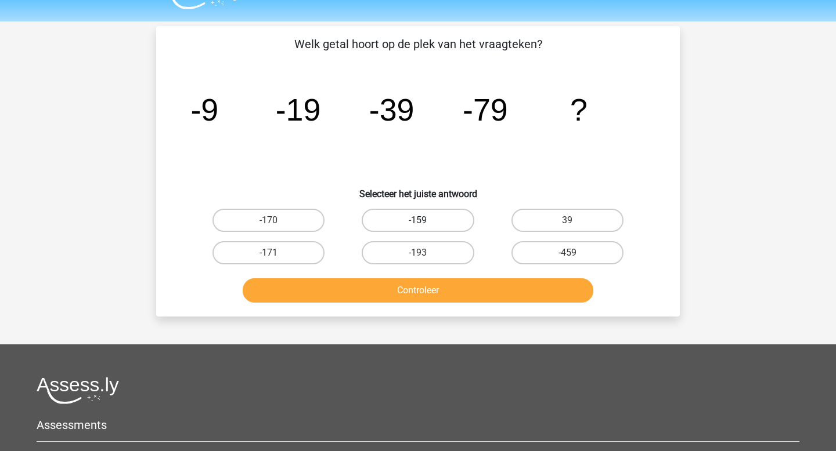
click at [402, 223] on label "-159" at bounding box center [417, 220] width 112 height 23
click at [418, 223] on input "-159" at bounding box center [422, 224] width 8 height 8
radio input "true"
click at [391, 296] on button "Controleer" at bounding box center [418, 291] width 351 height 24
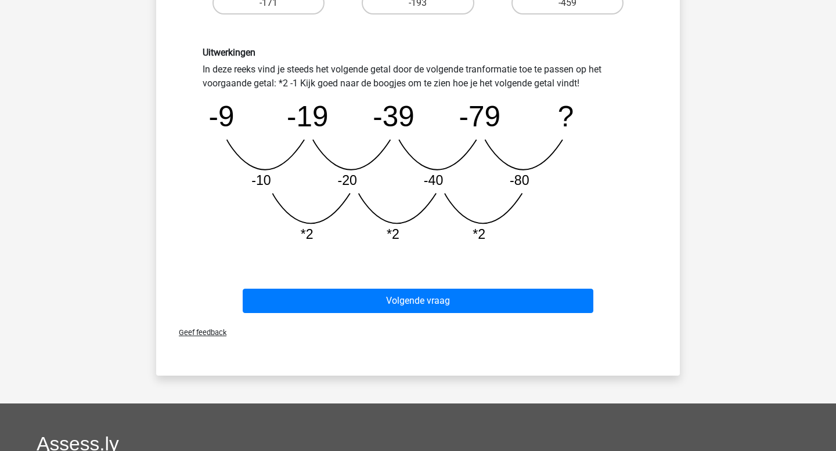
scroll to position [415, 0]
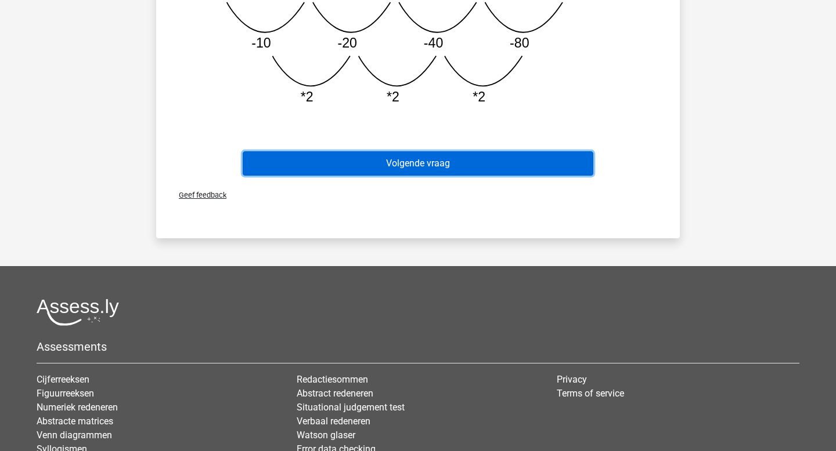
click at [467, 160] on button "Volgende vraag" at bounding box center [418, 163] width 351 height 24
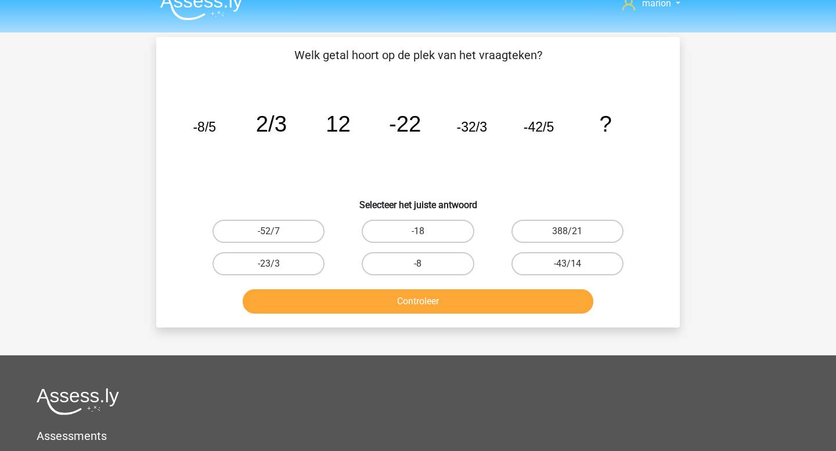
scroll to position [14, 0]
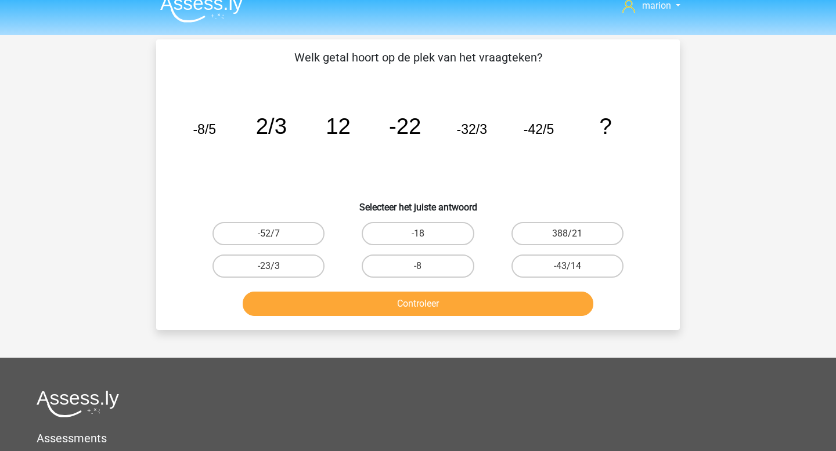
click at [567, 279] on div "-43/14" at bounding box center [567, 266] width 149 height 32
click at [570, 270] on input "-43/14" at bounding box center [571, 270] width 8 height 8
radio input "true"
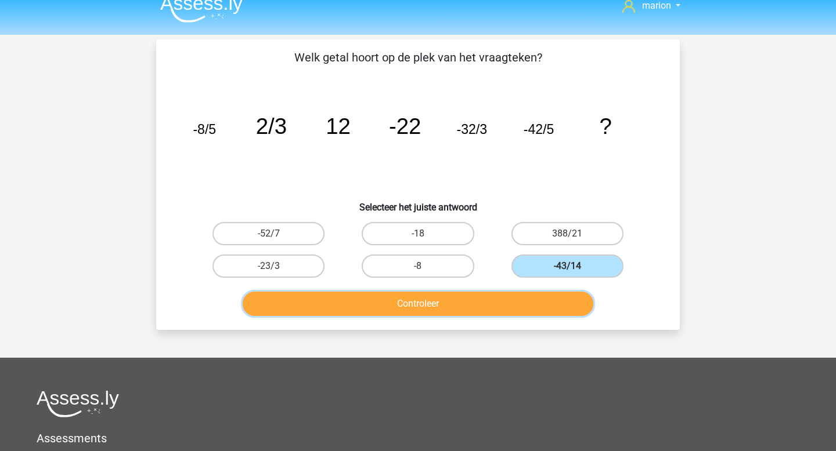
click at [545, 302] on button "Controleer" at bounding box center [418, 304] width 351 height 24
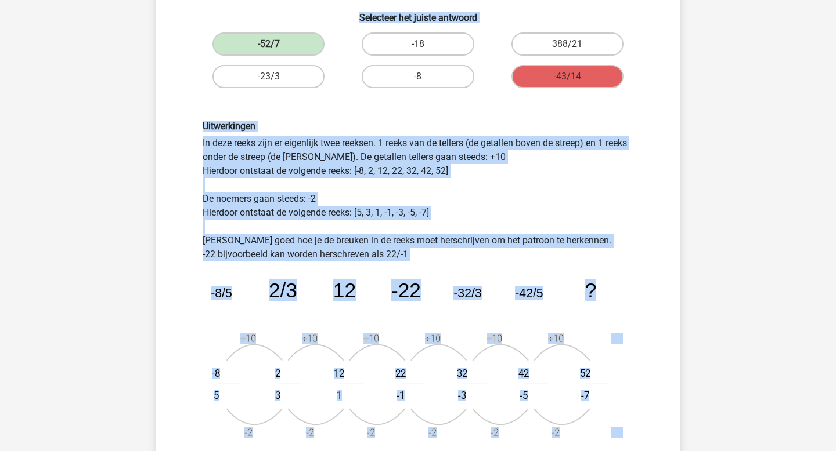
scroll to position [204, 0]
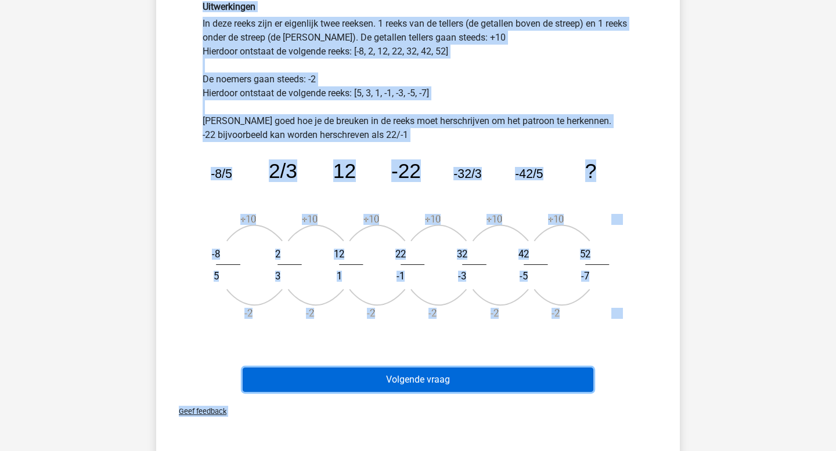
click at [309, 379] on button "Volgende vraag" at bounding box center [418, 380] width 351 height 24
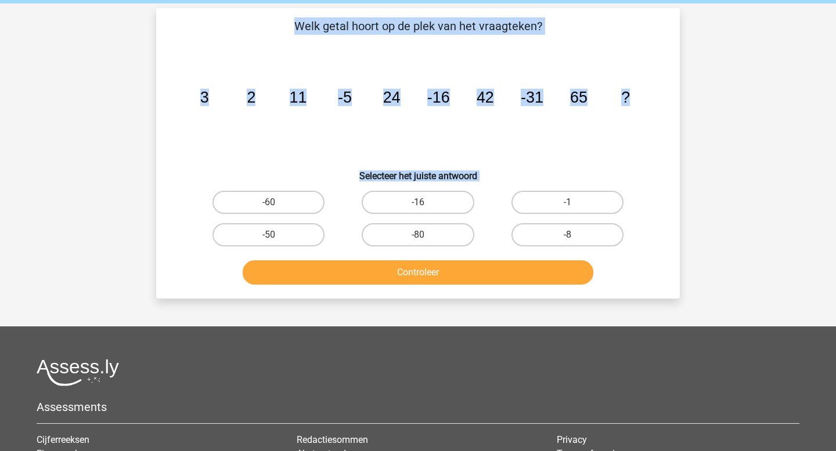
scroll to position [33, 0]
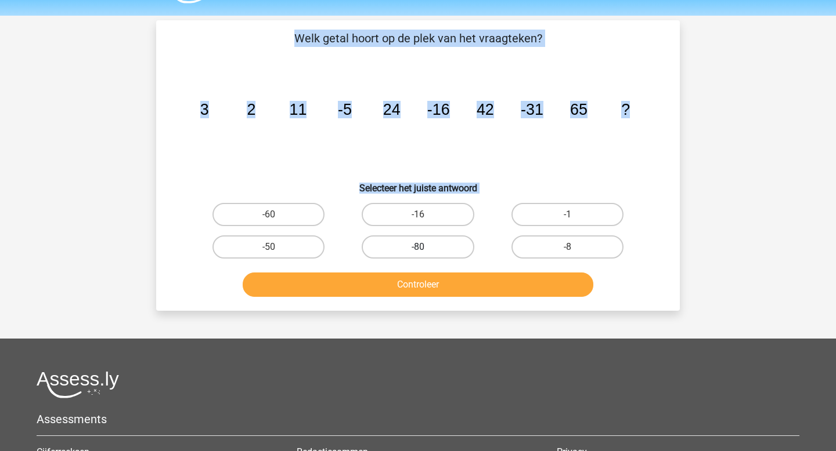
click at [404, 243] on label "-80" at bounding box center [417, 247] width 112 height 23
click at [418, 247] on input "-80" at bounding box center [422, 251] width 8 height 8
radio input "true"
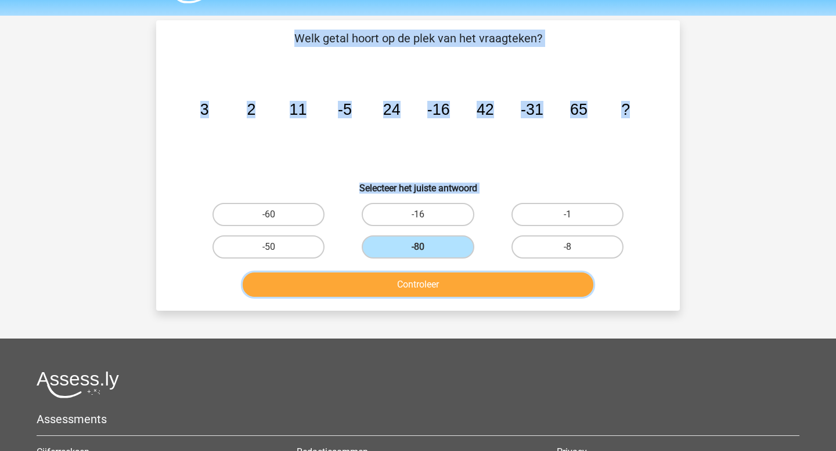
click at [400, 285] on button "Controleer" at bounding box center [418, 285] width 351 height 24
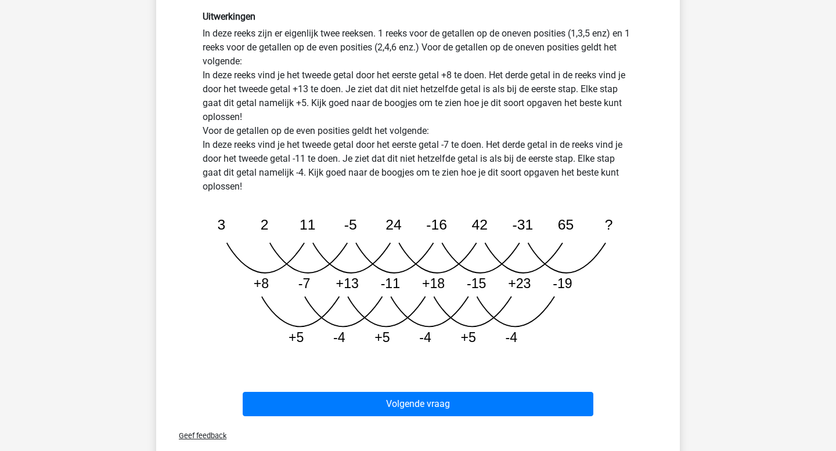
scroll to position [511, 0]
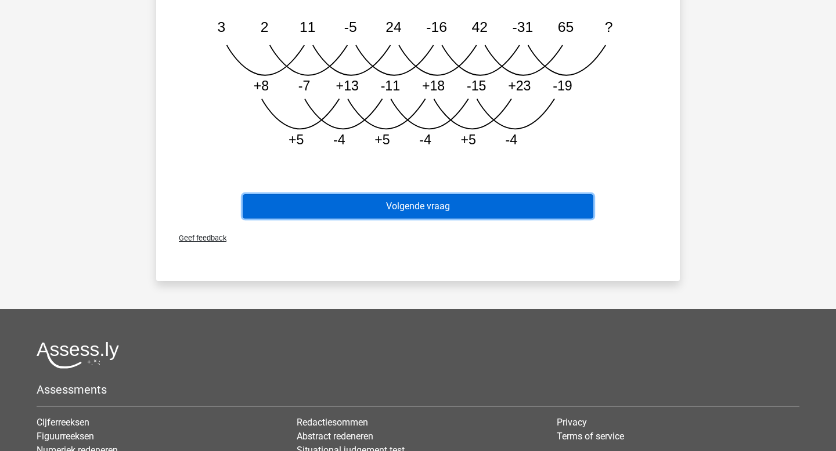
click at [424, 211] on button "Volgende vraag" at bounding box center [418, 206] width 351 height 24
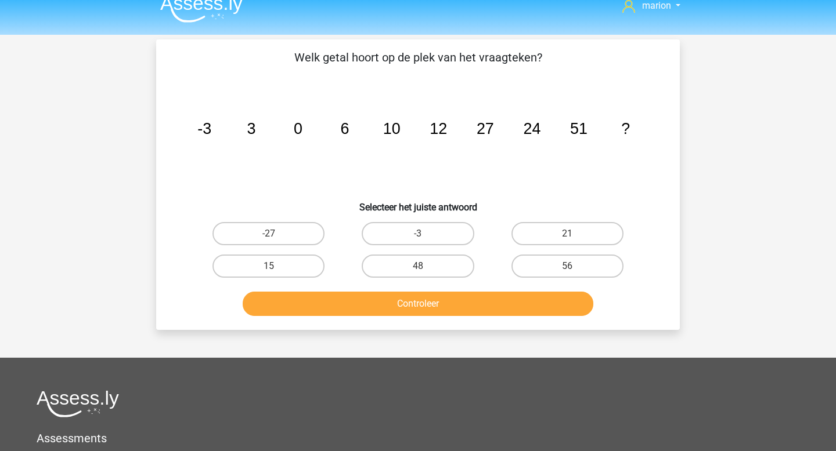
scroll to position [0, 0]
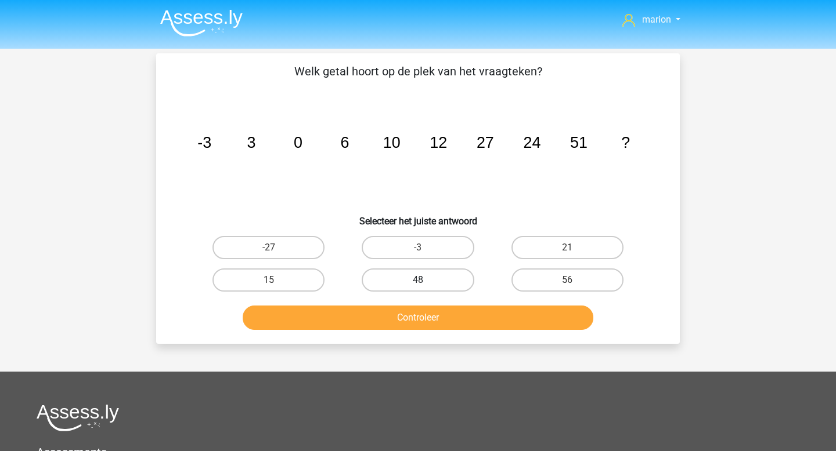
click at [411, 284] on label "48" at bounding box center [417, 280] width 112 height 23
click at [418, 284] on input "48" at bounding box center [422, 284] width 8 height 8
radio input "true"
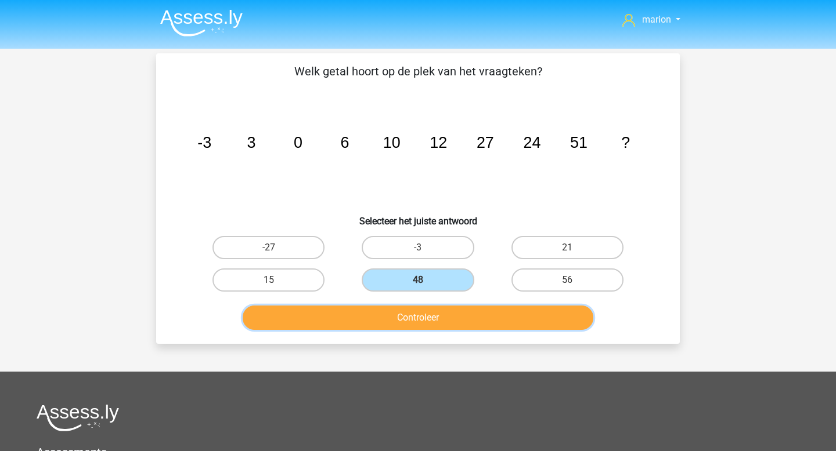
click at [418, 320] on button "Controleer" at bounding box center [418, 318] width 351 height 24
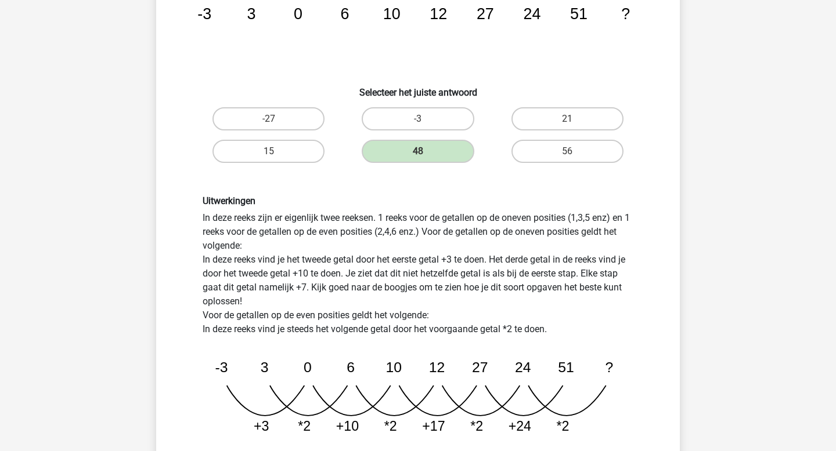
scroll to position [219, 0]
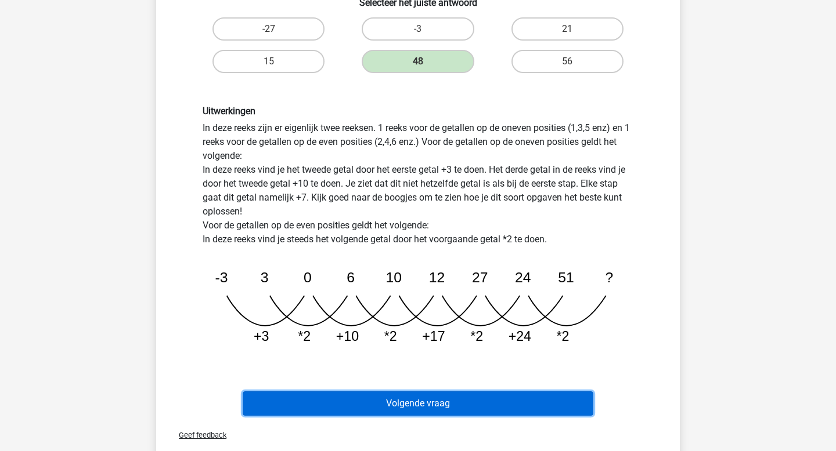
click at [479, 403] on button "Volgende vraag" at bounding box center [418, 404] width 351 height 24
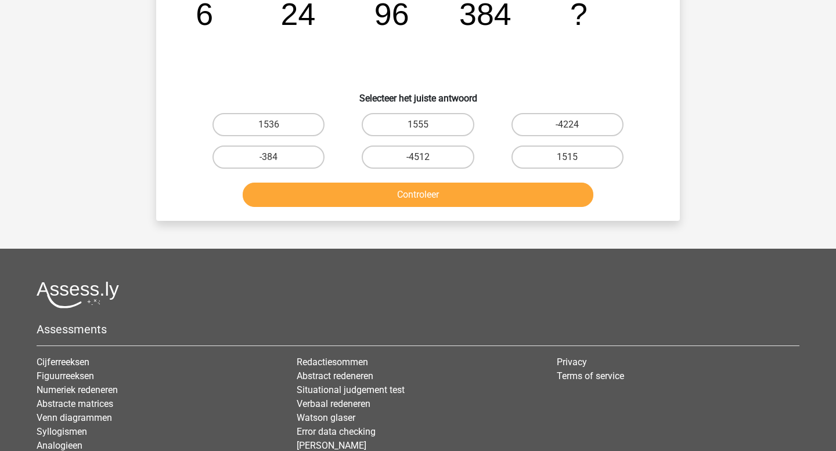
scroll to position [53, 0]
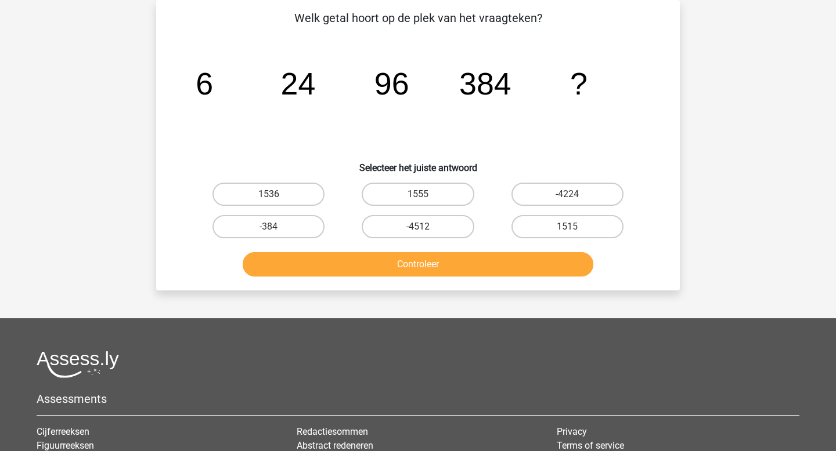
click at [285, 190] on label "1536" at bounding box center [268, 194] width 112 height 23
click at [276, 194] on input "1536" at bounding box center [273, 198] width 8 height 8
radio input "true"
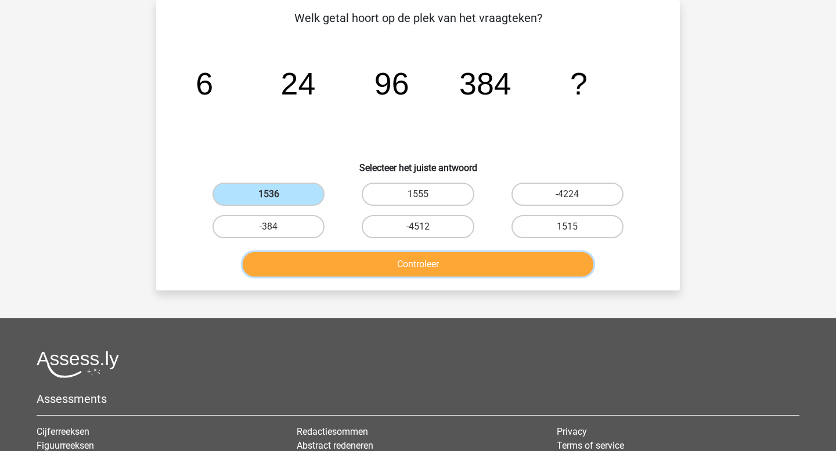
click at [350, 261] on button "Controleer" at bounding box center [418, 264] width 351 height 24
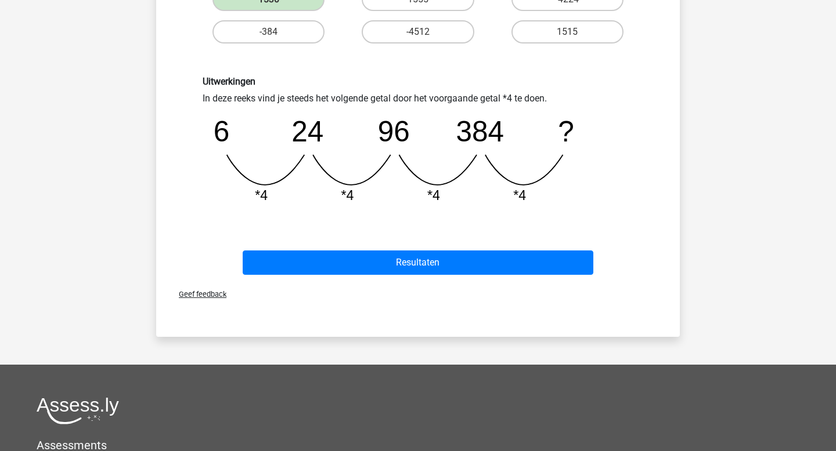
scroll to position [319, 0]
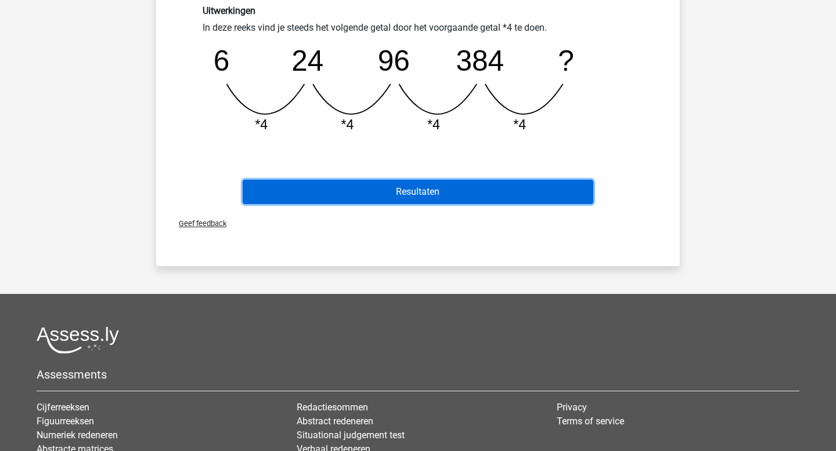
click at [410, 193] on button "Resultaten" at bounding box center [418, 192] width 351 height 24
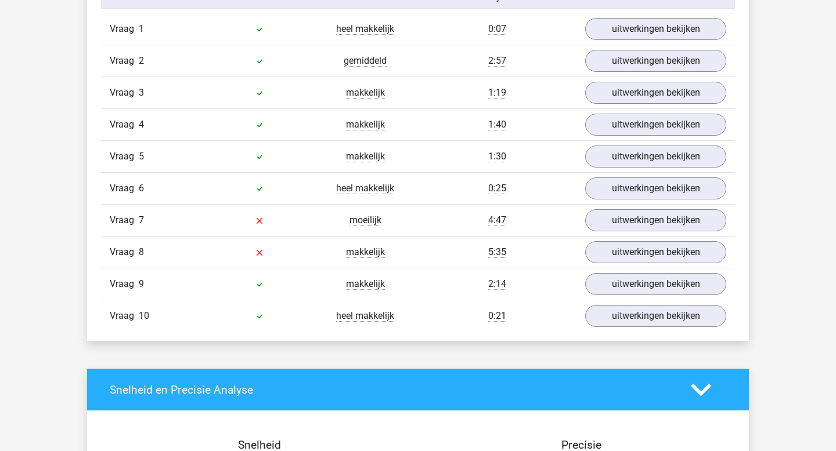
scroll to position [788, 0]
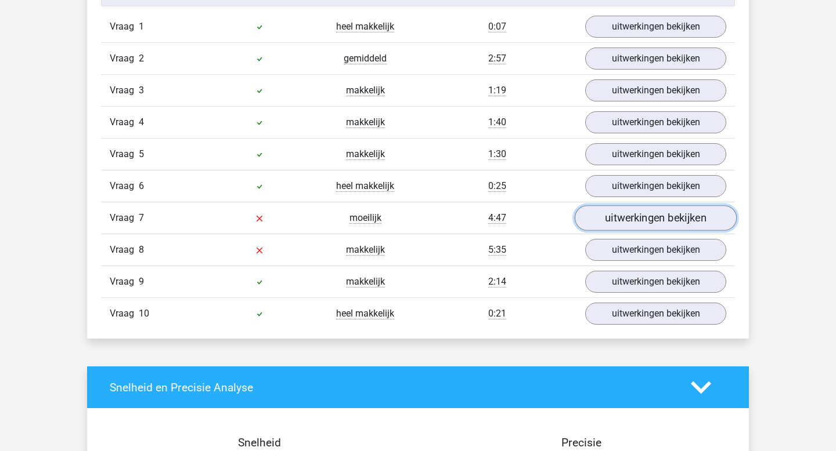
click at [606, 223] on link "uitwerkingen bekijken" at bounding box center [655, 219] width 162 height 26
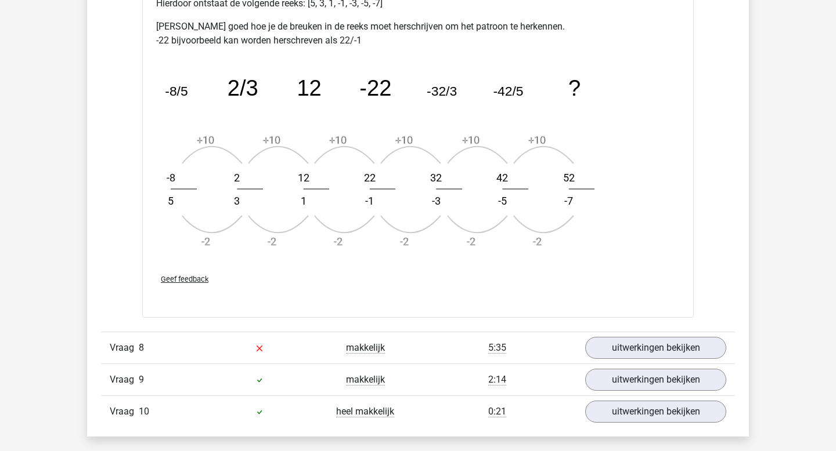
scroll to position [1389, 0]
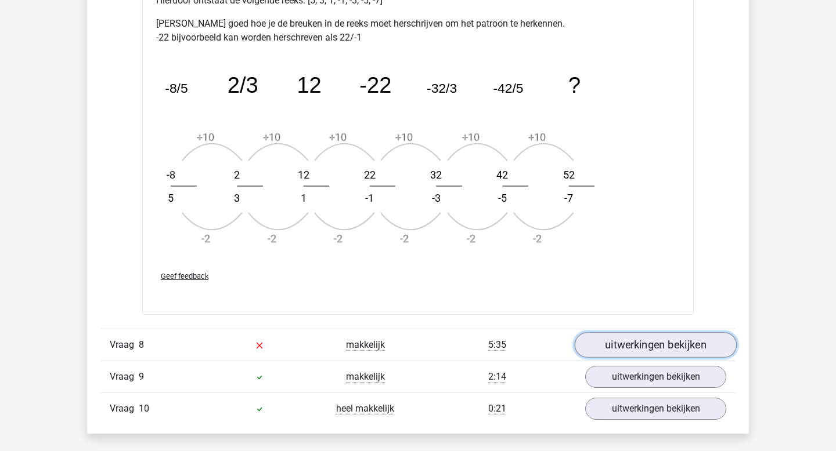
click at [655, 349] on link "uitwerkingen bekijken" at bounding box center [655, 345] width 162 height 26
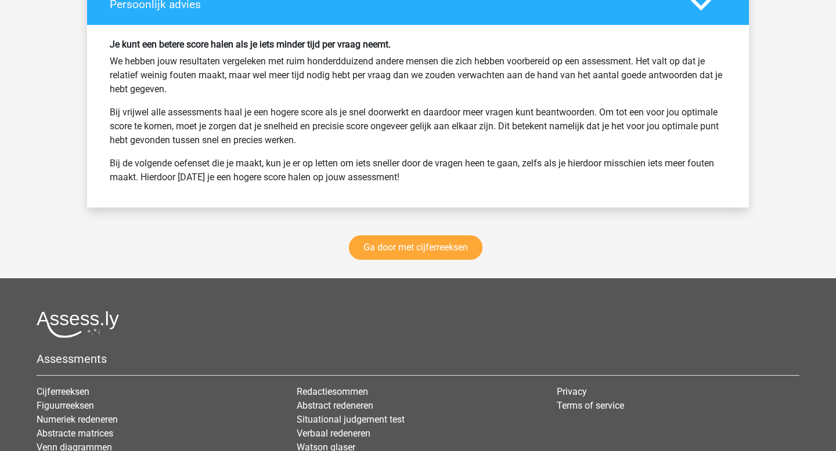
scroll to position [2937, 0]
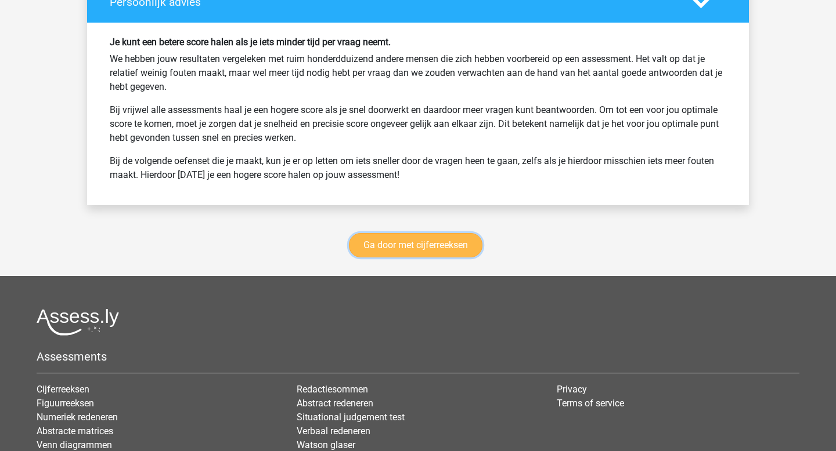
click at [431, 238] on link "Ga door met cijferreeksen" at bounding box center [415, 245] width 133 height 24
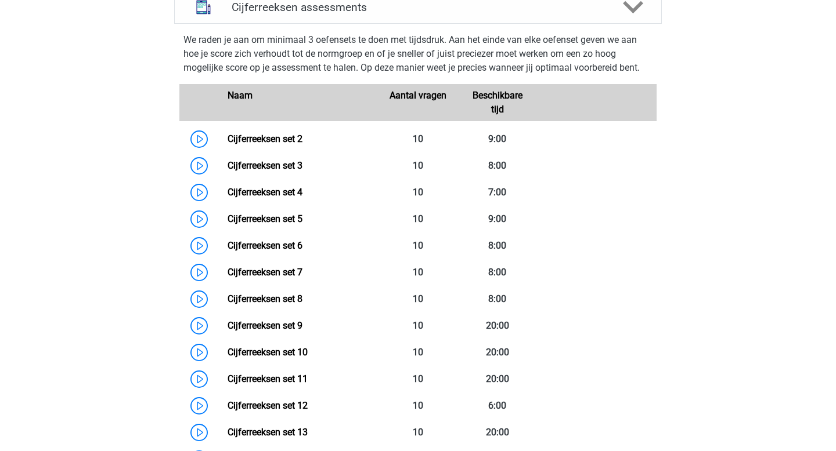
scroll to position [525, 0]
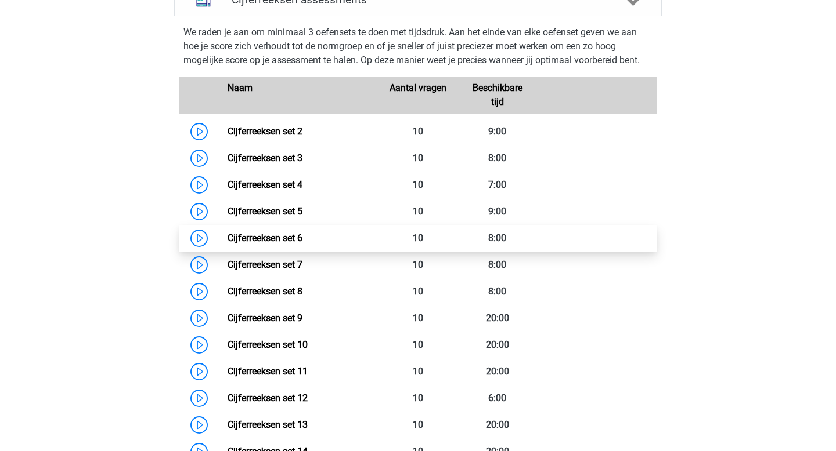
click at [302, 244] on link "Cijferreeksen set 6" at bounding box center [264, 238] width 75 height 11
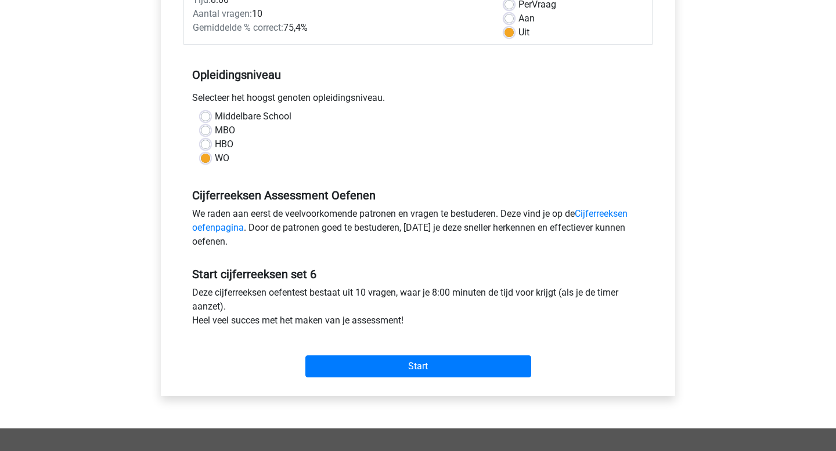
scroll to position [191, 0]
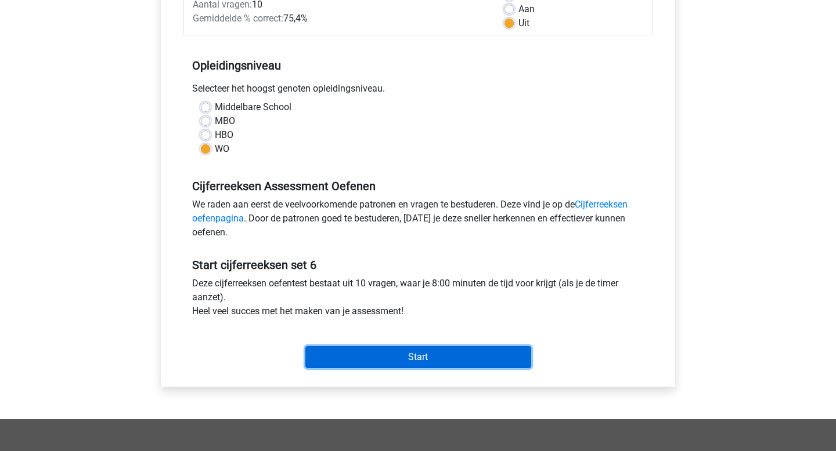
click at [484, 353] on input "Start" at bounding box center [418, 357] width 226 height 22
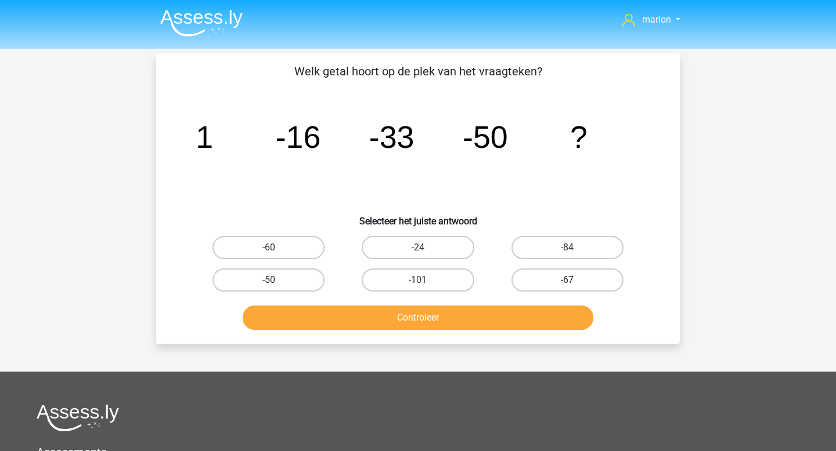
click at [577, 271] on label "-67" at bounding box center [567, 280] width 112 height 23
click at [574, 280] on input "-67" at bounding box center [571, 284] width 8 height 8
radio input "true"
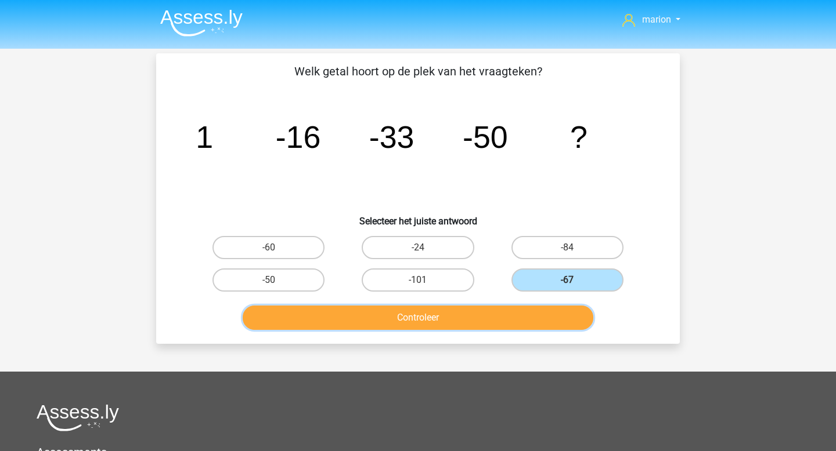
click at [543, 320] on button "Controleer" at bounding box center [418, 318] width 351 height 24
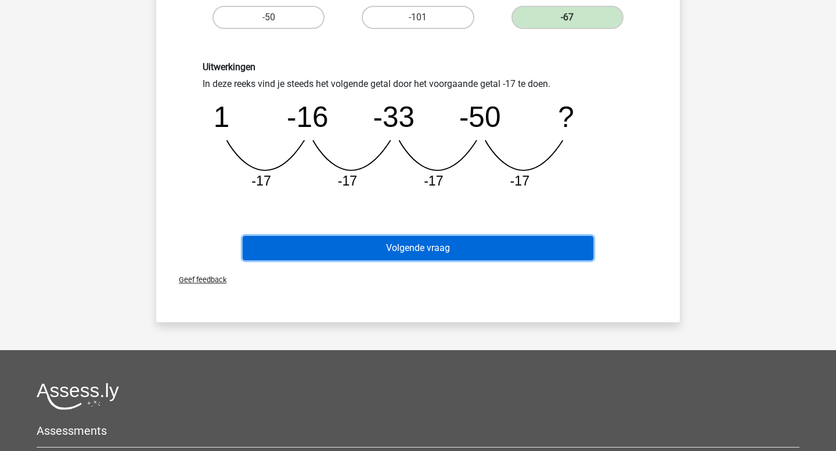
click at [536, 247] on button "Volgende vraag" at bounding box center [418, 248] width 351 height 24
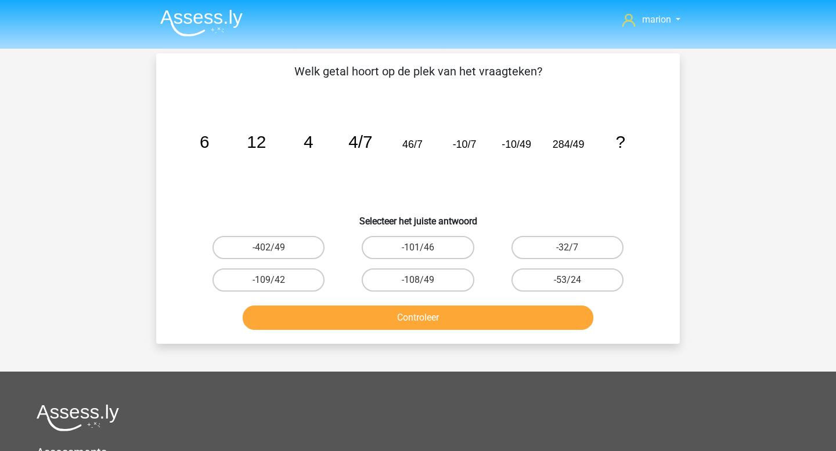
click at [406, 324] on button "Controleer" at bounding box center [418, 318] width 351 height 24
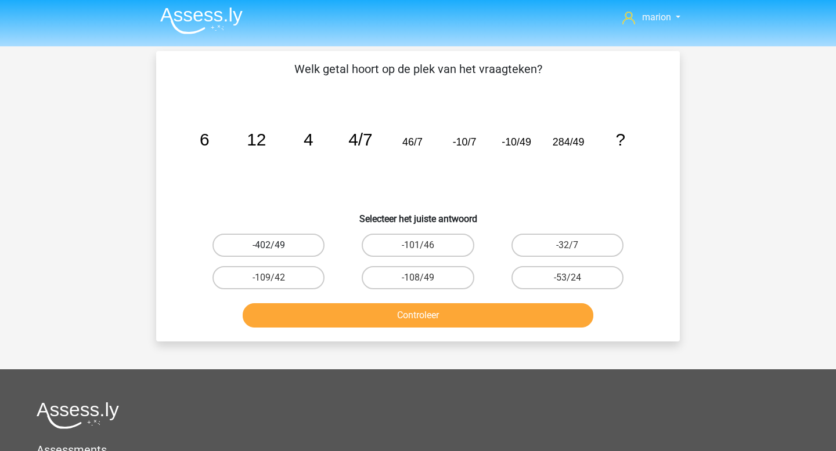
click at [310, 252] on label "-402/49" at bounding box center [268, 245] width 112 height 23
click at [276, 252] on input "-402/49" at bounding box center [273, 249] width 8 height 8
radio input "true"
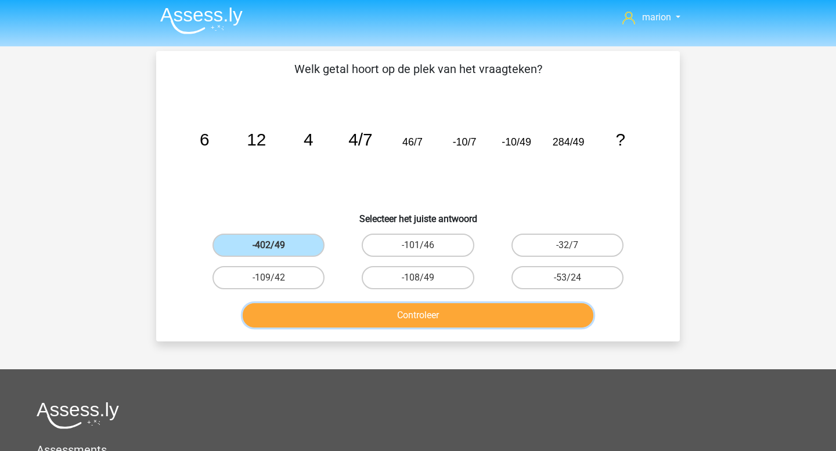
click at [337, 316] on button "Controleer" at bounding box center [418, 315] width 351 height 24
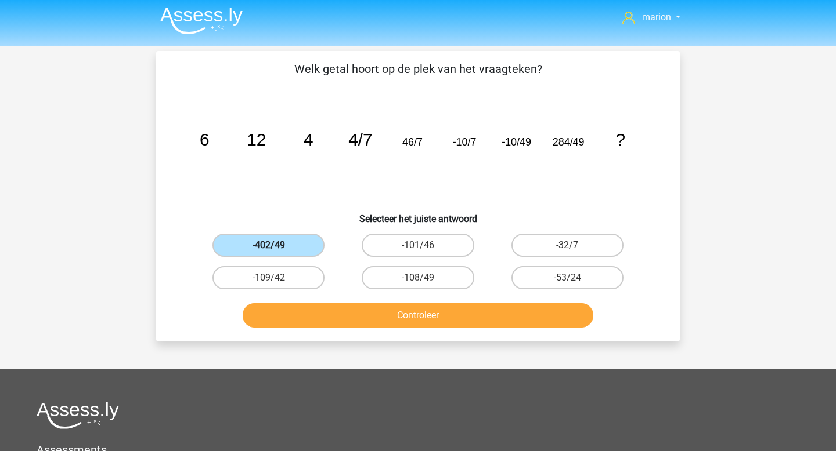
click at [284, 241] on label "-402/49" at bounding box center [268, 245] width 112 height 23
click at [276, 245] on input "-402/49" at bounding box center [273, 249] width 8 height 8
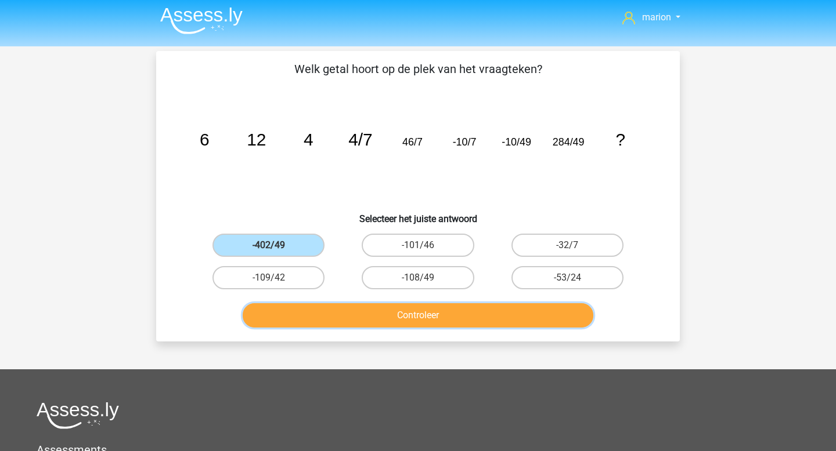
click at [306, 313] on button "Controleer" at bounding box center [418, 315] width 351 height 24
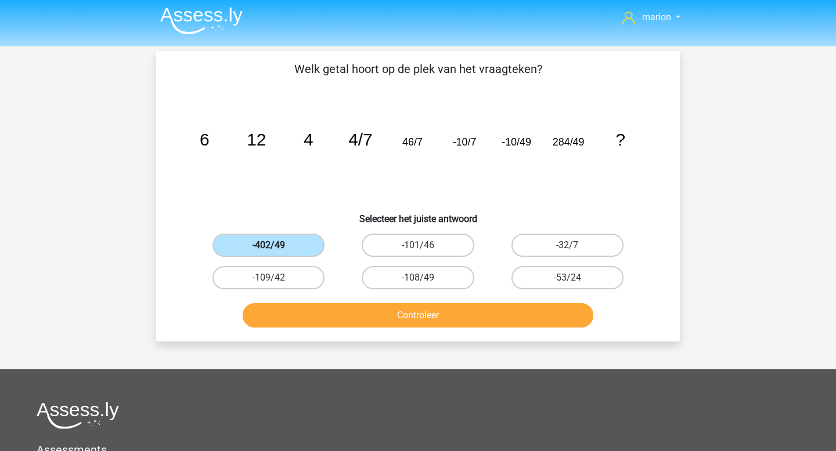
click at [246, 242] on label "-402/49" at bounding box center [268, 245] width 112 height 23
click at [269, 245] on input "-402/49" at bounding box center [273, 249] width 8 height 8
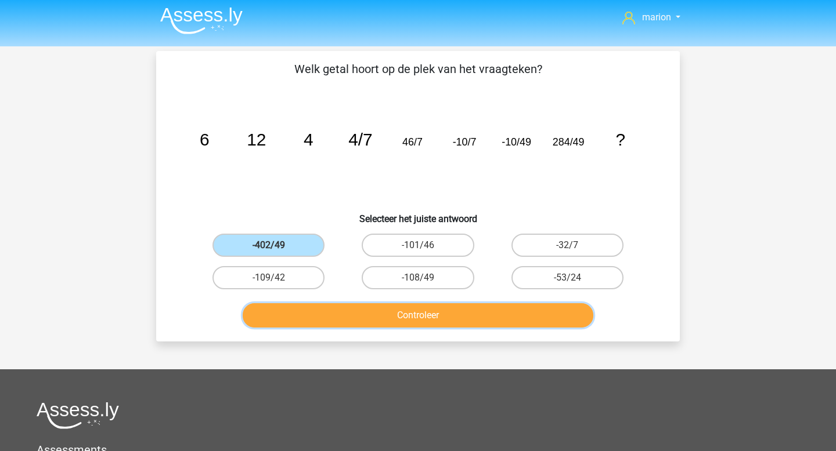
click at [291, 321] on button "Controleer" at bounding box center [418, 315] width 351 height 24
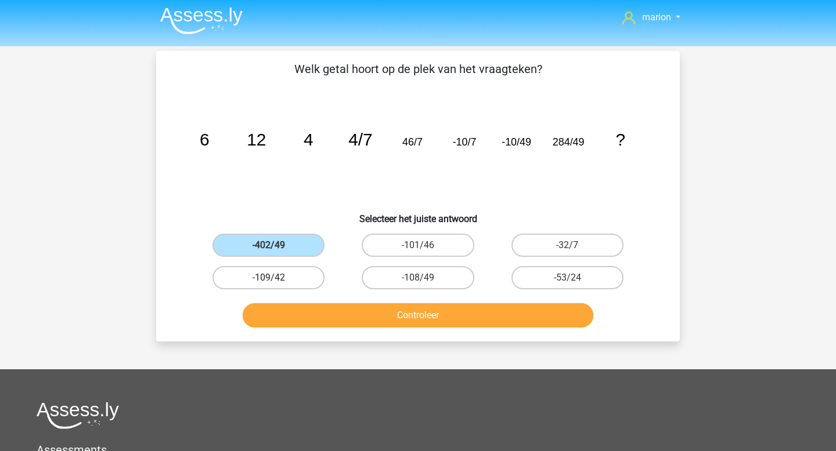
click at [283, 280] on label "-109/42" at bounding box center [268, 277] width 112 height 23
click at [276, 280] on input "-109/42" at bounding box center [273, 282] width 8 height 8
radio input "true"
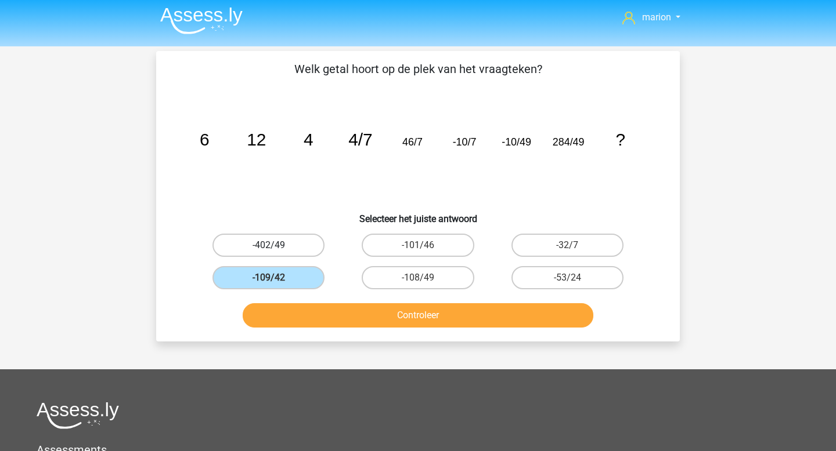
click at [283, 248] on label "-402/49" at bounding box center [268, 245] width 112 height 23
click at [276, 248] on input "-402/49" at bounding box center [273, 249] width 8 height 8
radio input "true"
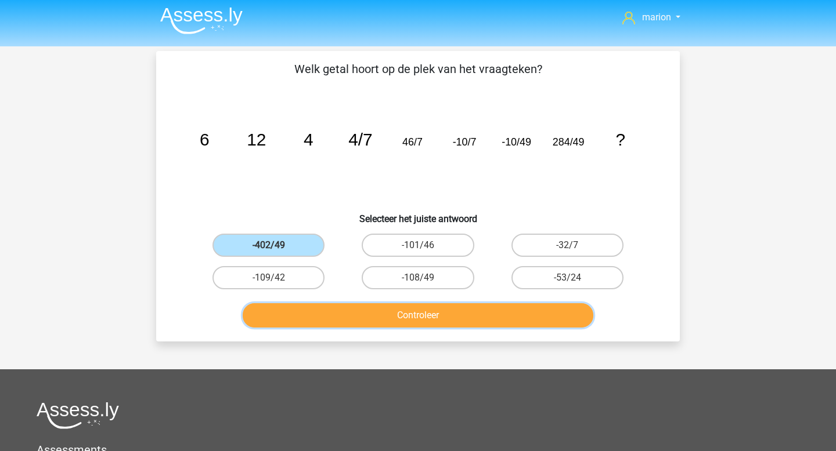
click at [291, 312] on button "Controleer" at bounding box center [418, 315] width 351 height 24
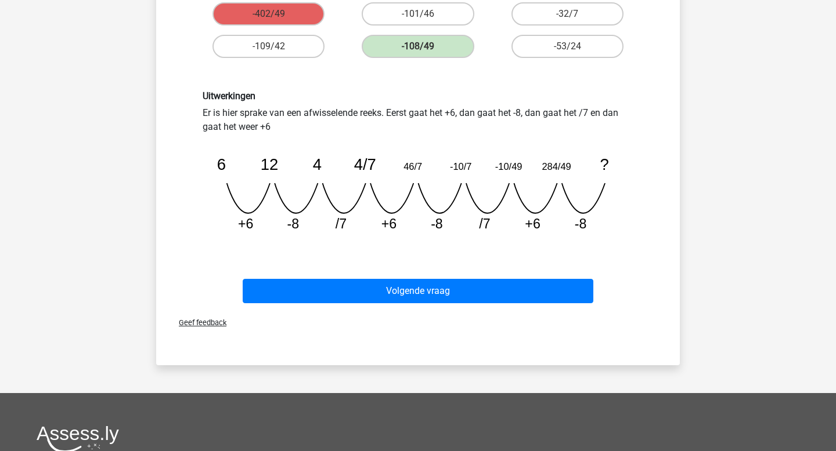
scroll to position [236, 0]
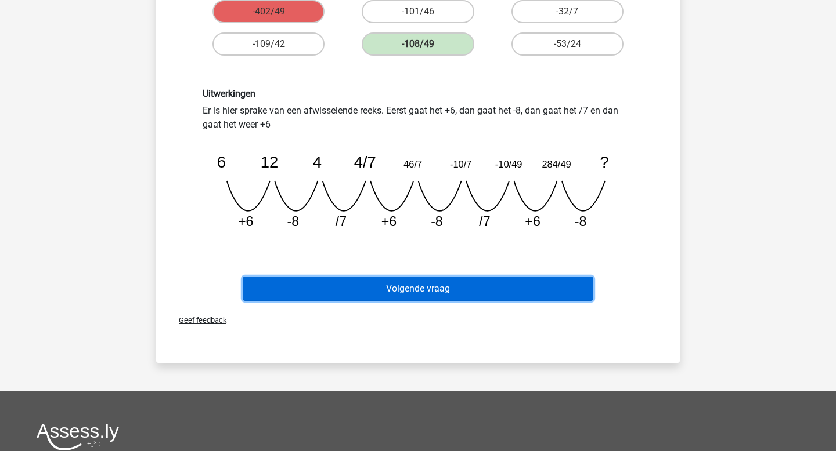
click at [431, 291] on button "Volgende vraag" at bounding box center [418, 289] width 351 height 24
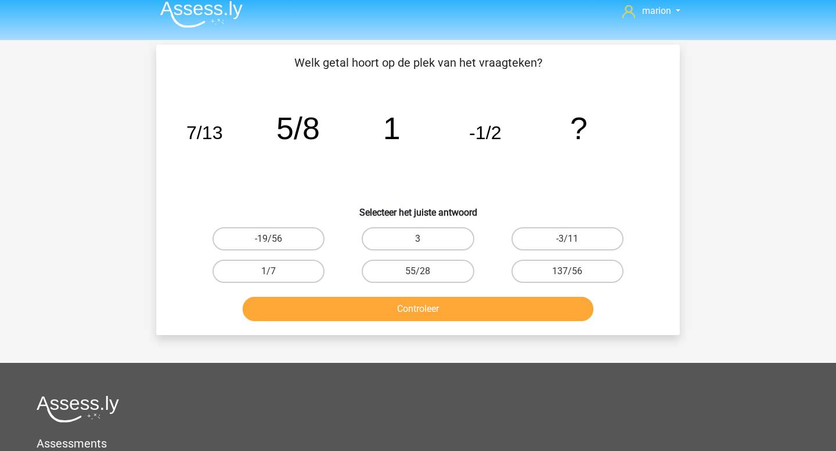
scroll to position [6, 0]
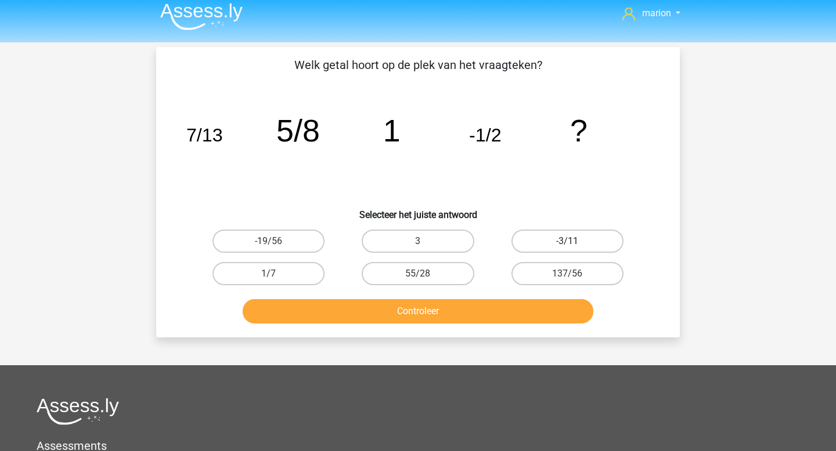
click at [563, 240] on label "-3/11" at bounding box center [567, 241] width 112 height 23
click at [567, 241] on input "-3/11" at bounding box center [571, 245] width 8 height 8
radio input "true"
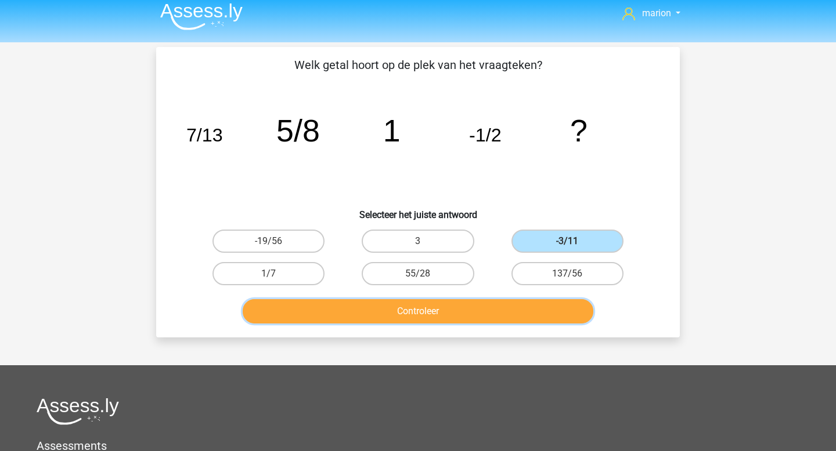
click at [491, 323] on button "Controleer" at bounding box center [418, 311] width 351 height 24
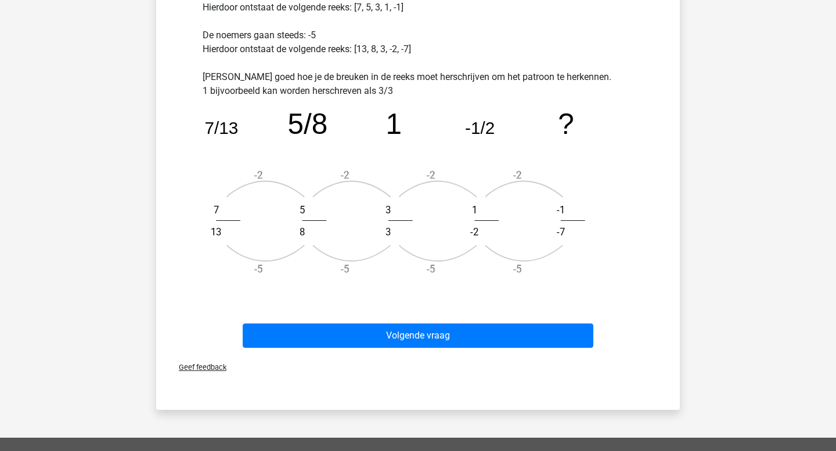
scroll to position [364, 0]
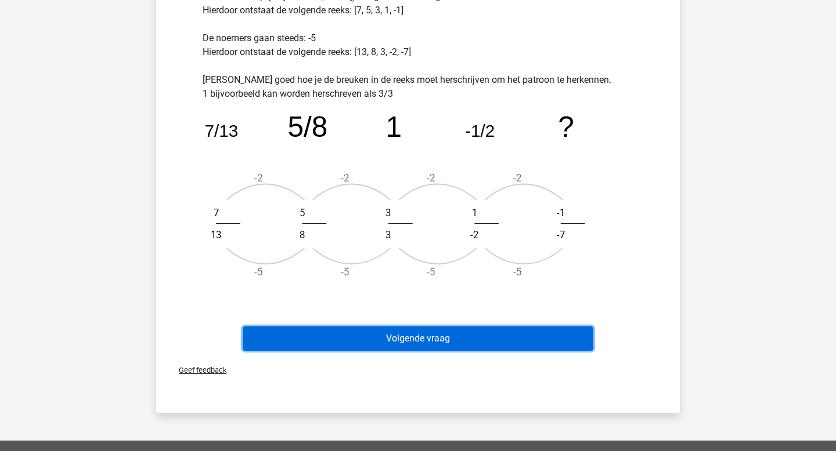
click at [490, 338] on button "Volgende vraag" at bounding box center [418, 339] width 351 height 24
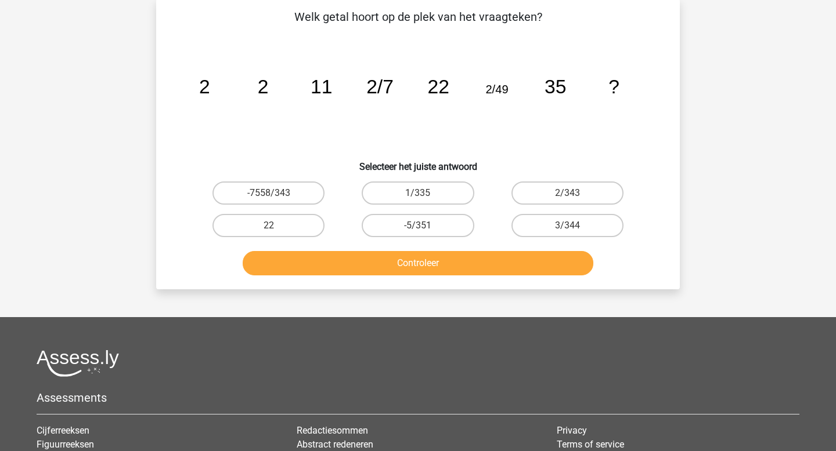
scroll to position [53, 0]
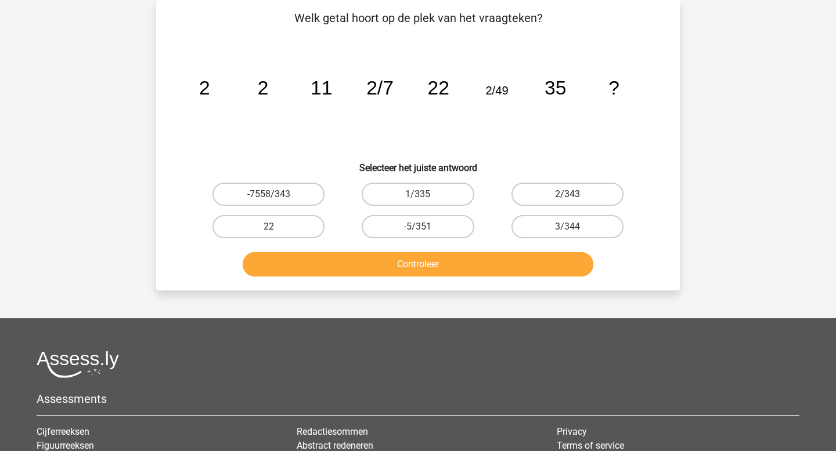
click at [588, 189] on label "2/343" at bounding box center [567, 194] width 112 height 23
click at [574, 194] on input "2/343" at bounding box center [571, 198] width 8 height 8
radio input "true"
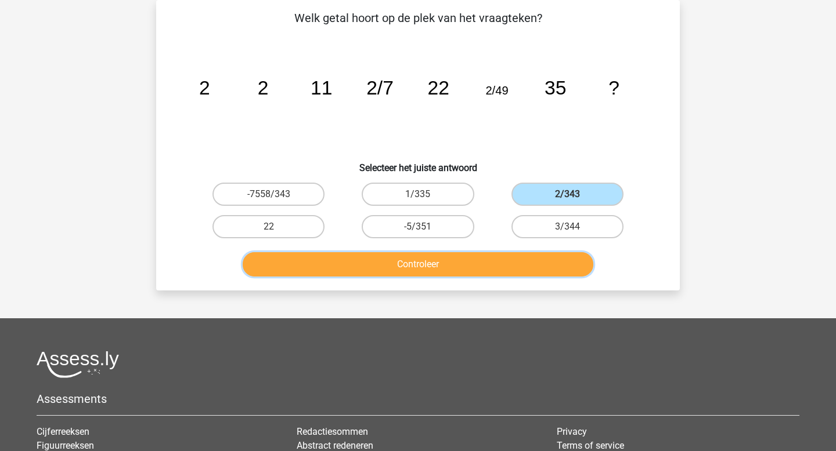
click at [537, 257] on button "Controleer" at bounding box center [418, 264] width 351 height 24
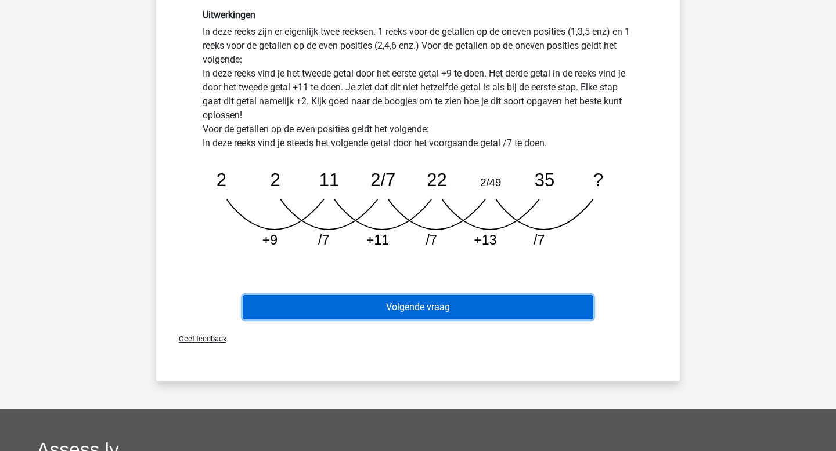
click at [511, 309] on button "Volgende vraag" at bounding box center [418, 307] width 351 height 24
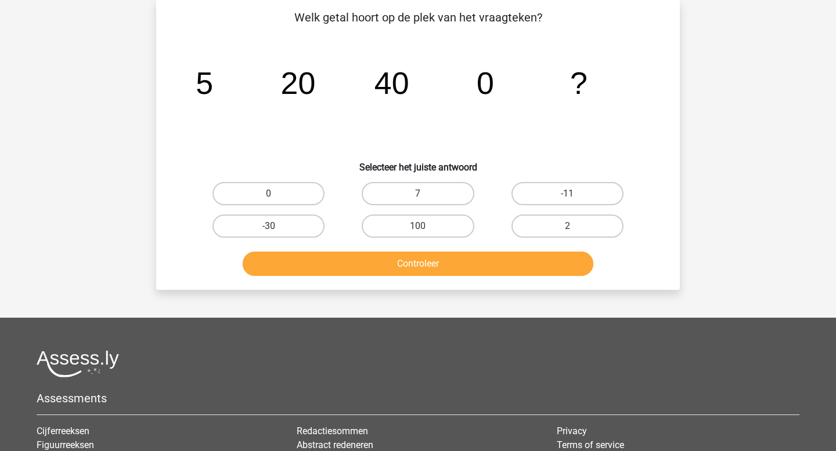
scroll to position [52, 0]
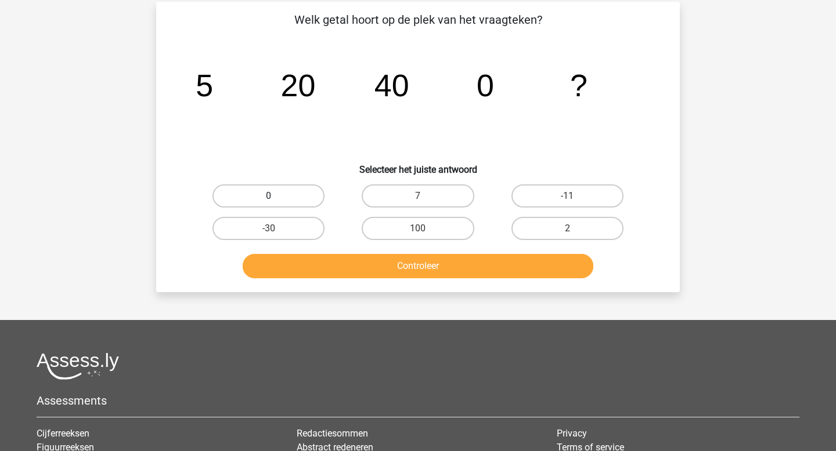
click at [269, 194] on label "0" at bounding box center [268, 196] width 112 height 23
click at [269, 196] on input "0" at bounding box center [273, 200] width 8 height 8
radio input "true"
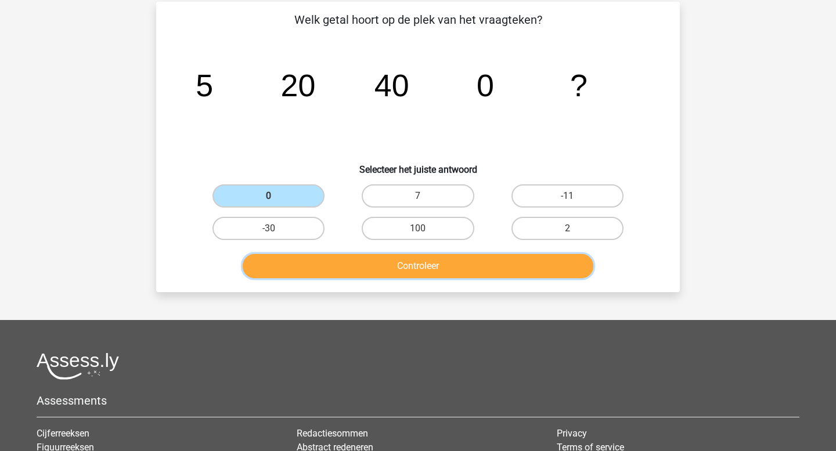
click at [340, 264] on button "Controleer" at bounding box center [418, 266] width 351 height 24
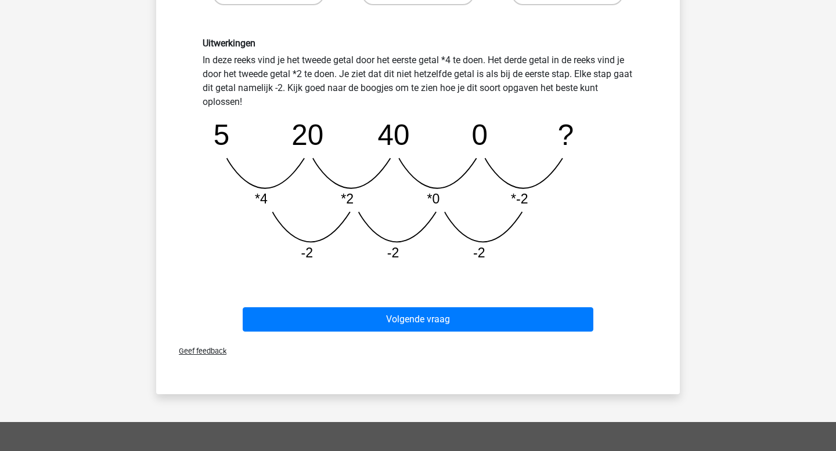
scroll to position [329, 0]
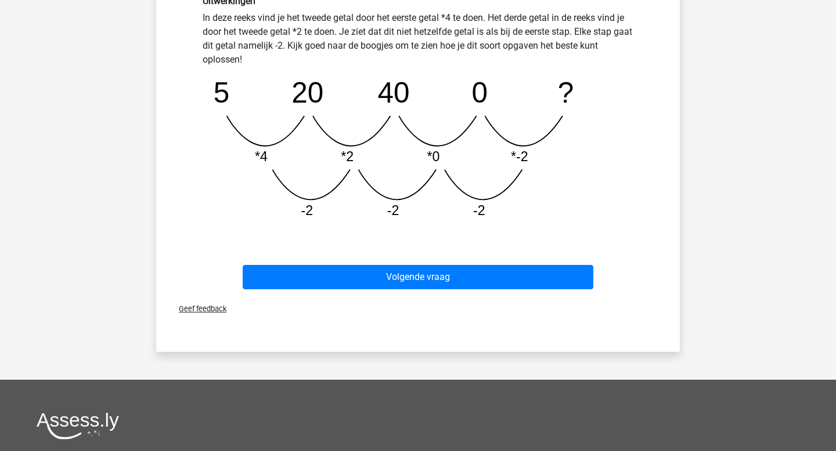
click at [417, 262] on div "Volgende vraag" at bounding box center [418, 275] width 486 height 38
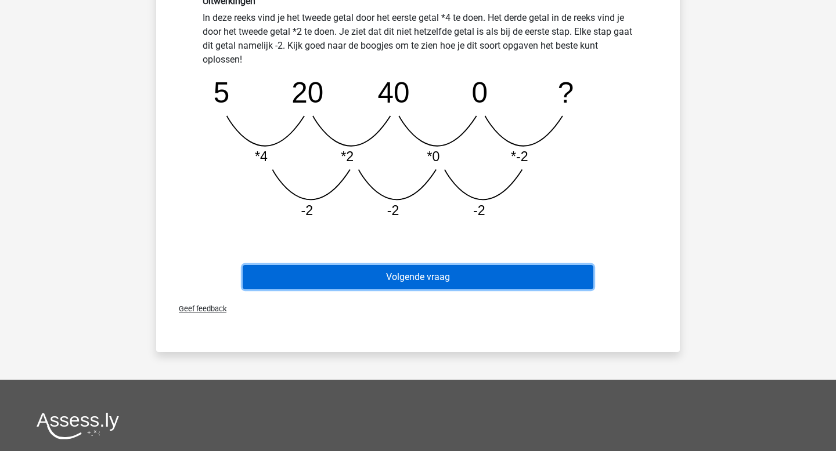
click at [418, 278] on button "Volgende vraag" at bounding box center [418, 277] width 351 height 24
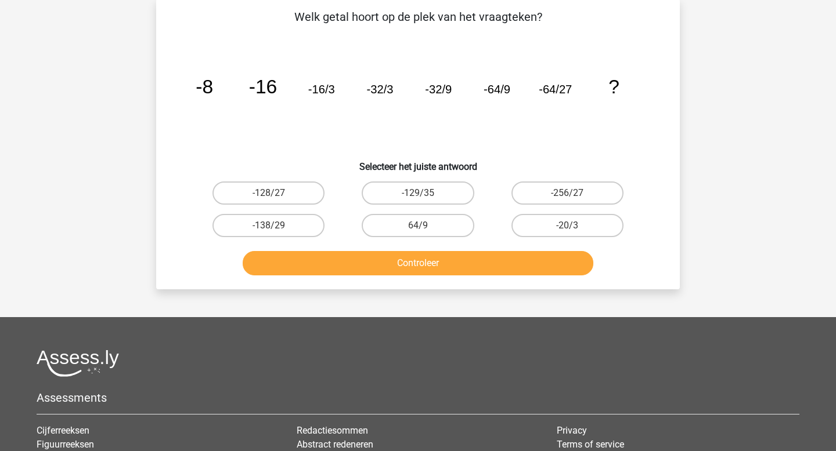
scroll to position [53, 0]
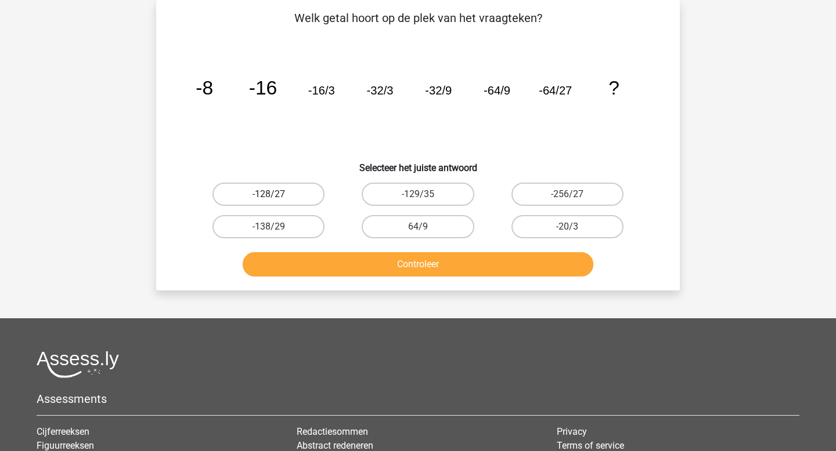
click at [306, 196] on label "-128/27" at bounding box center [268, 194] width 112 height 23
click at [276, 196] on input "-128/27" at bounding box center [273, 198] width 8 height 8
radio input "true"
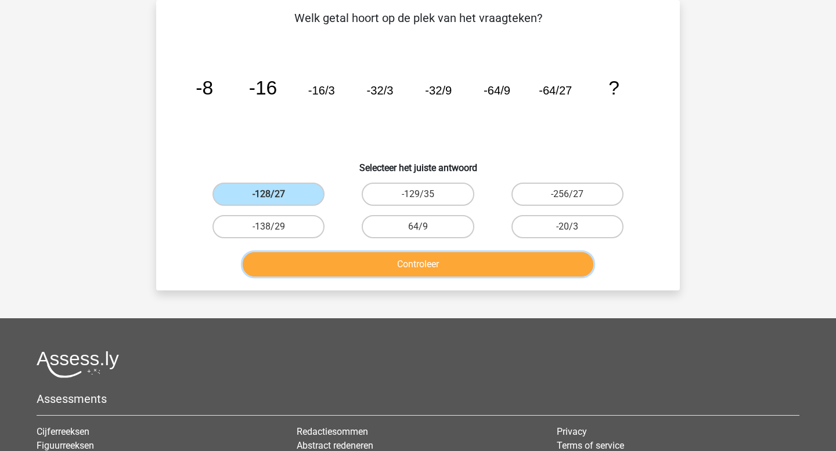
click at [359, 276] on button "Controleer" at bounding box center [418, 264] width 351 height 24
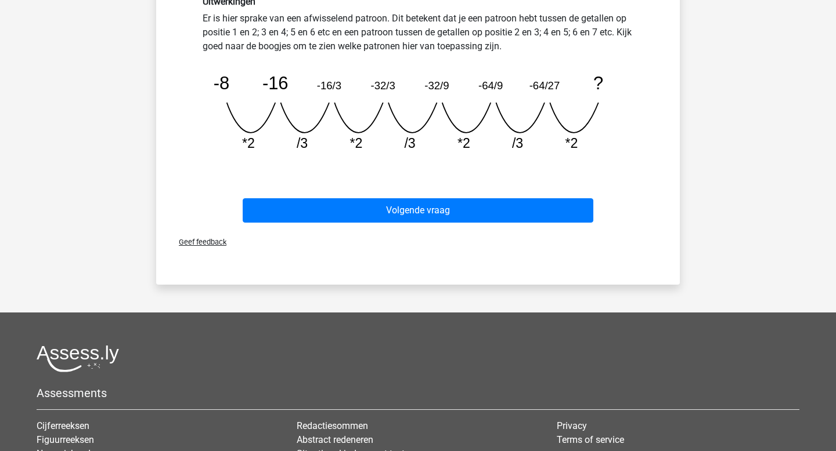
scroll to position [321, 0]
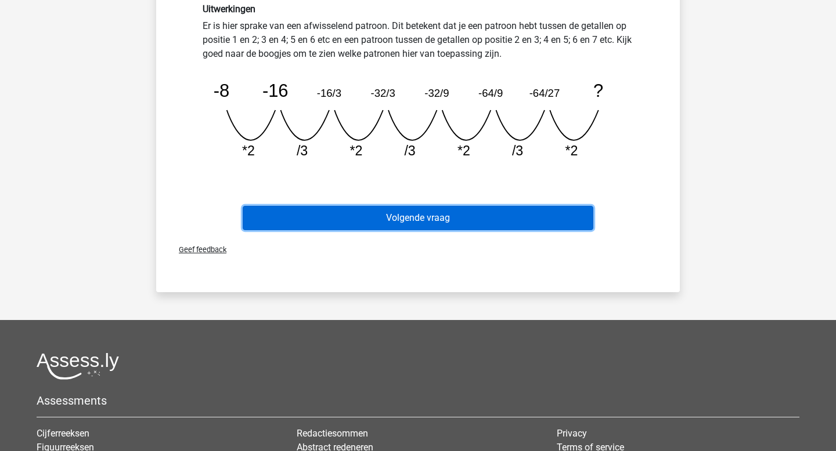
click at [448, 219] on button "Volgende vraag" at bounding box center [418, 218] width 351 height 24
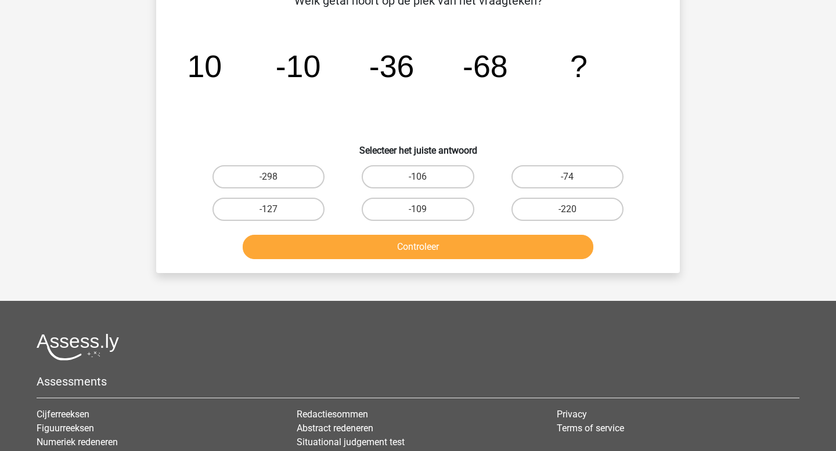
scroll to position [53, 0]
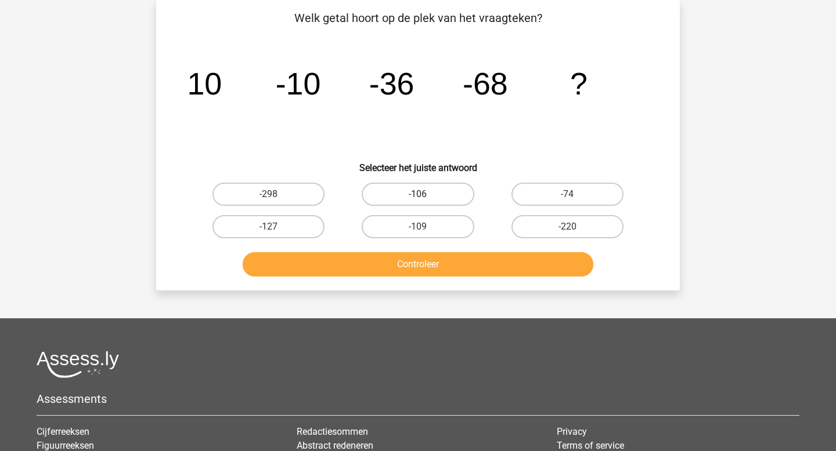
click at [431, 186] on label "-106" at bounding box center [417, 194] width 112 height 23
click at [425, 194] on input "-106" at bounding box center [422, 198] width 8 height 8
radio input "true"
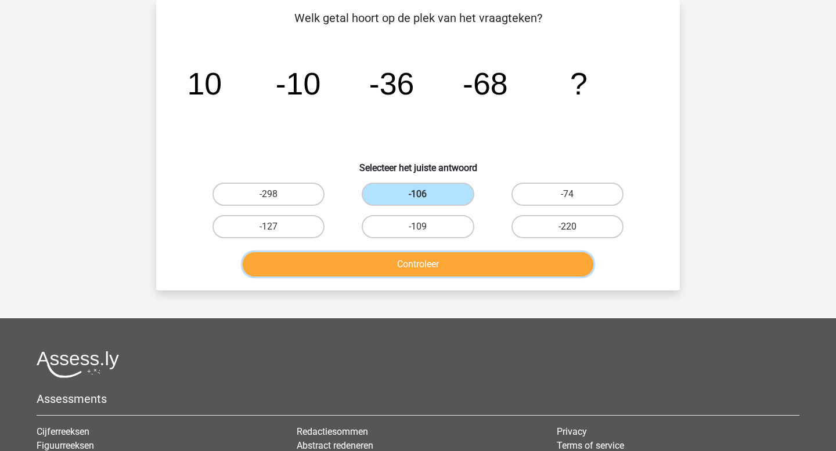
click at [433, 265] on button "Controleer" at bounding box center [418, 264] width 351 height 24
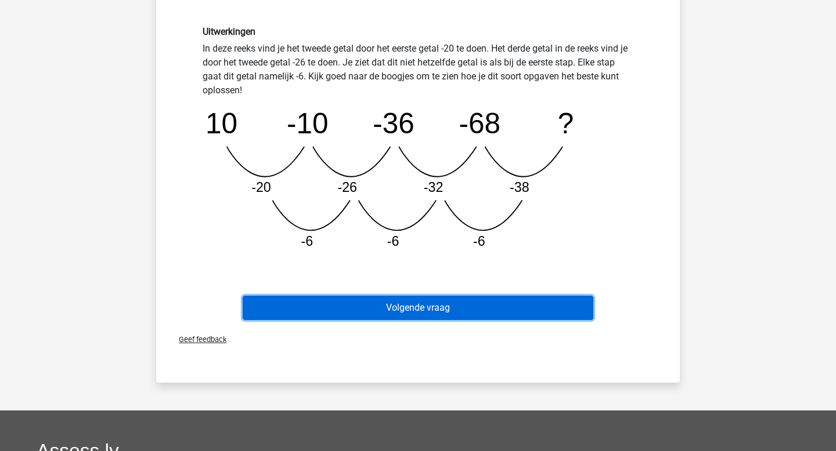
click at [446, 304] on button "Volgende vraag" at bounding box center [418, 308] width 351 height 24
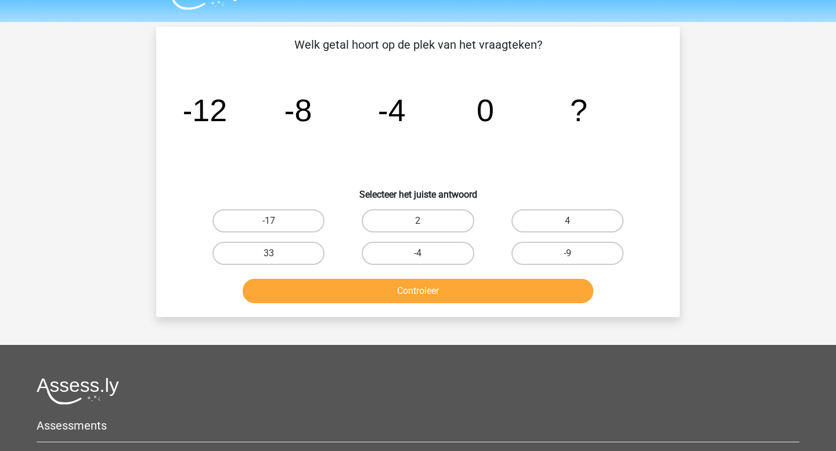
scroll to position [26, 0]
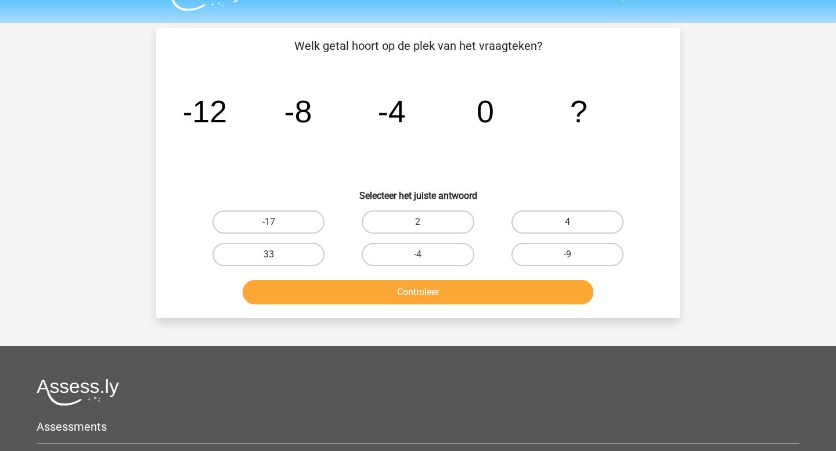
click at [549, 218] on label "4" at bounding box center [567, 222] width 112 height 23
click at [567, 222] on input "4" at bounding box center [571, 226] width 8 height 8
radio input "true"
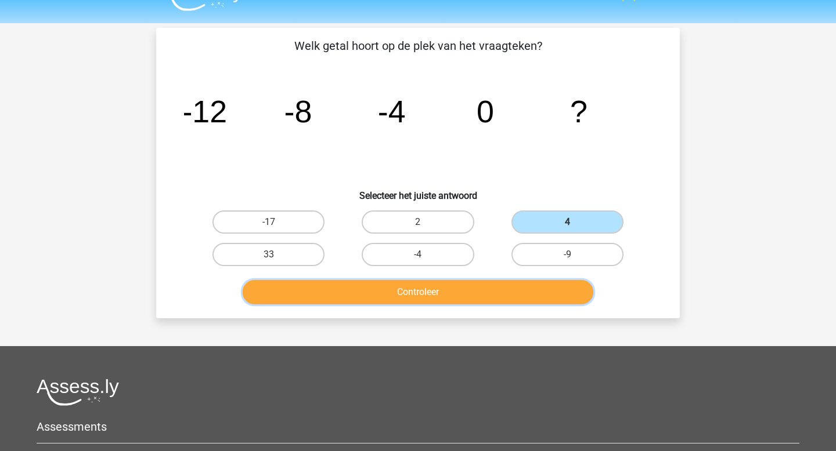
click at [516, 292] on button "Controleer" at bounding box center [418, 292] width 351 height 24
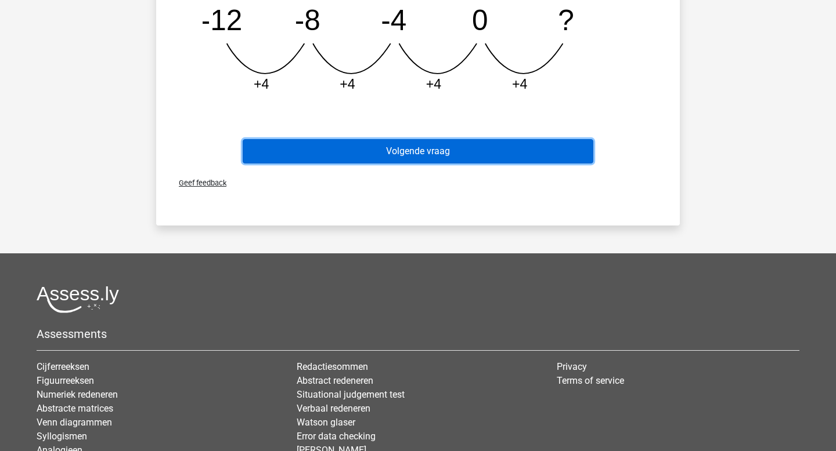
click at [533, 153] on button "Volgende vraag" at bounding box center [418, 151] width 351 height 24
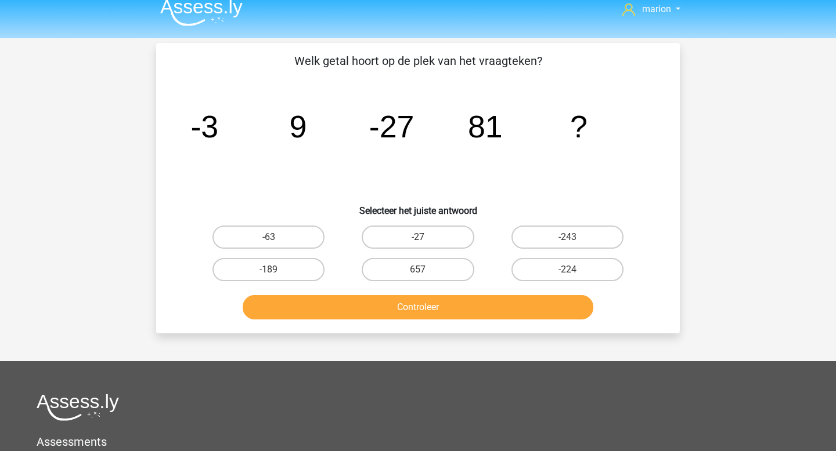
scroll to position [1, 0]
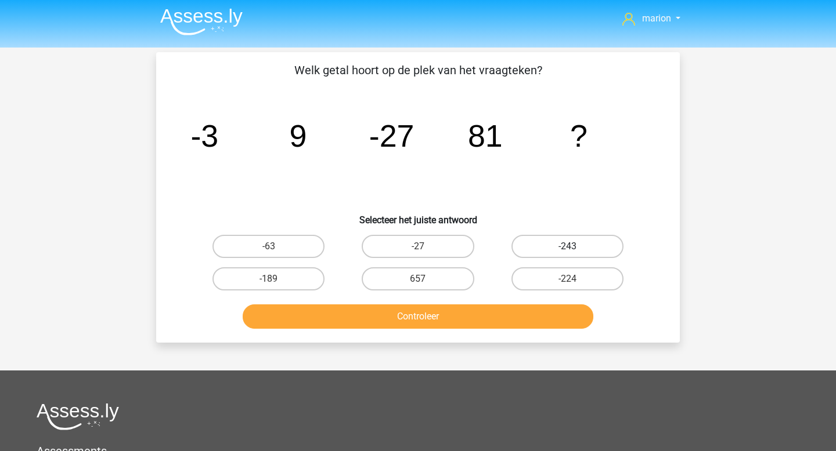
click at [595, 244] on label "-243" at bounding box center [567, 246] width 112 height 23
click at [574, 247] on input "-243" at bounding box center [571, 251] width 8 height 8
radio input "true"
click at [536, 329] on div "Controleer" at bounding box center [418, 319] width 448 height 29
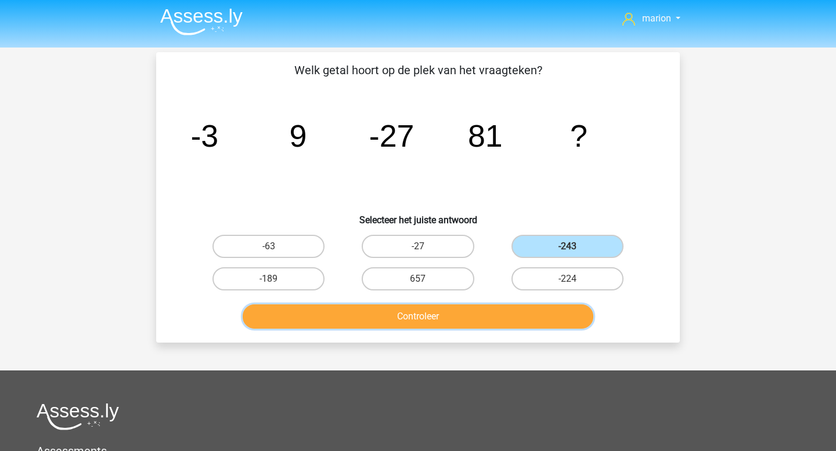
click at [540, 321] on button "Controleer" at bounding box center [418, 317] width 351 height 24
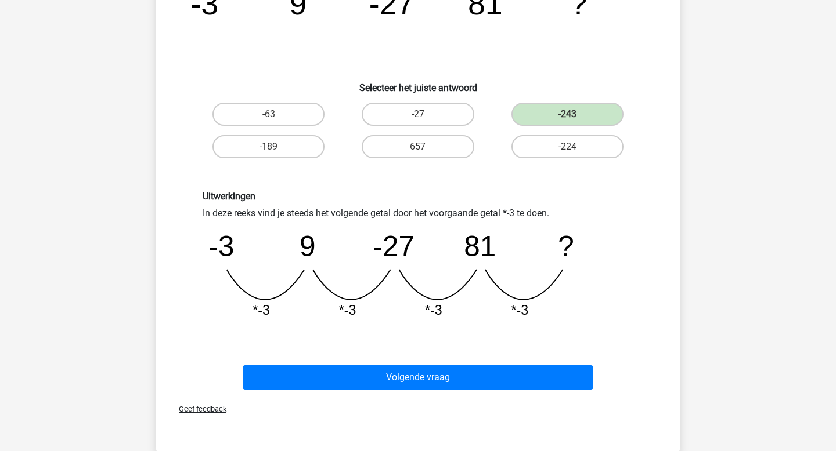
scroll to position [265, 0]
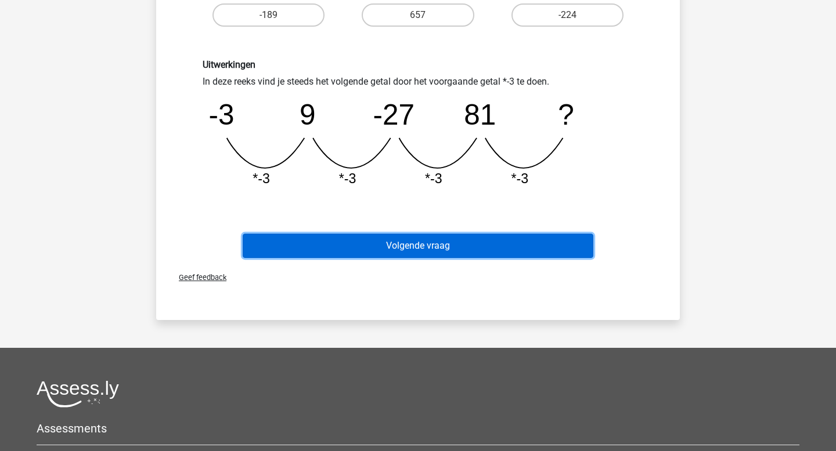
click at [517, 251] on button "Volgende vraag" at bounding box center [418, 246] width 351 height 24
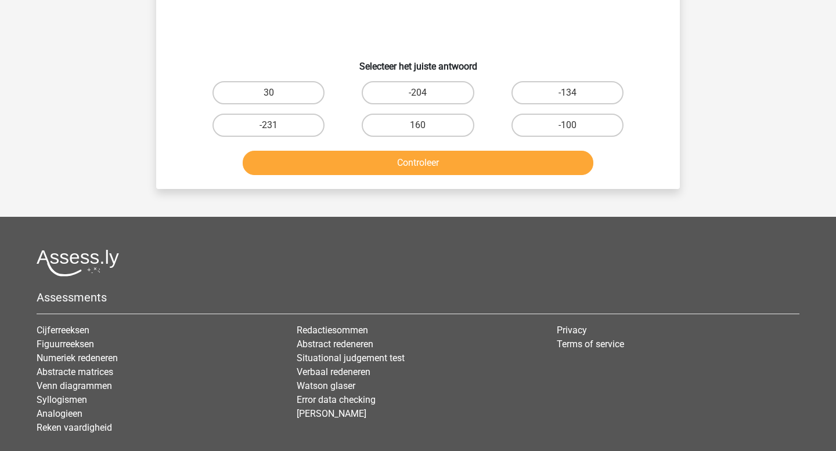
scroll to position [53, 0]
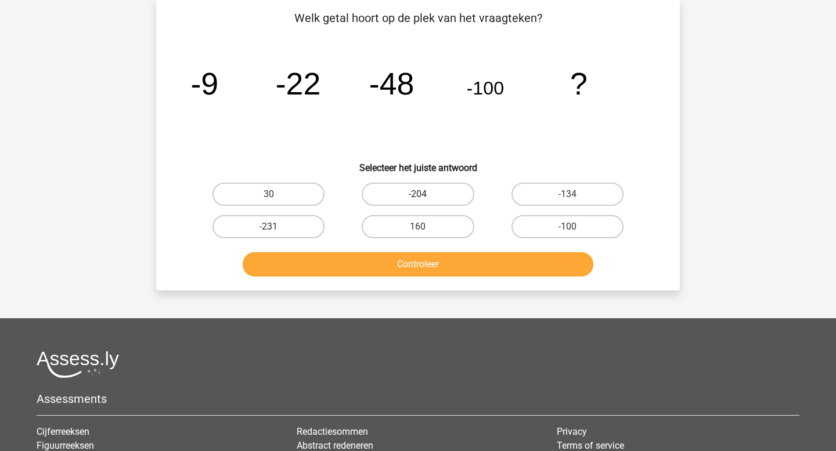
click at [400, 192] on label "-204" at bounding box center [417, 194] width 112 height 23
click at [418, 194] on input "-204" at bounding box center [422, 198] width 8 height 8
radio input "true"
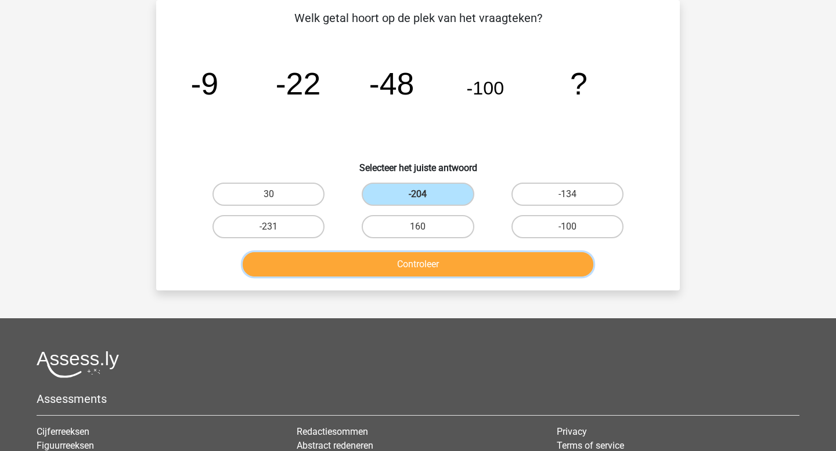
click at [406, 270] on button "Controleer" at bounding box center [418, 264] width 351 height 24
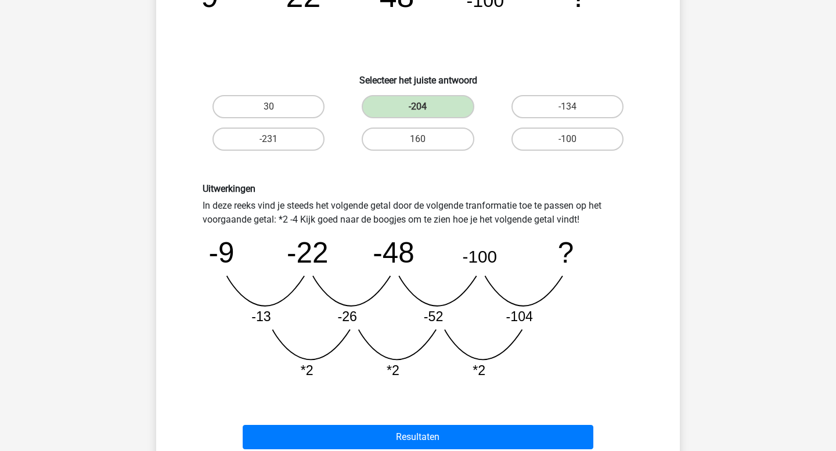
scroll to position [290, 0]
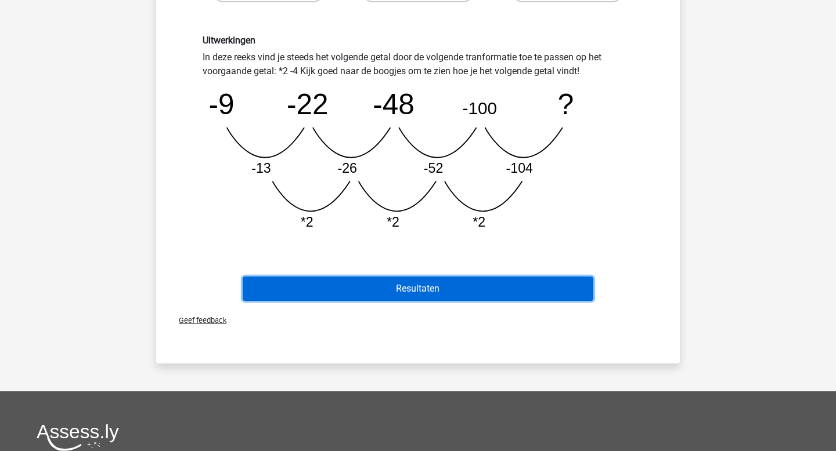
click at [403, 290] on button "Resultaten" at bounding box center [418, 289] width 351 height 24
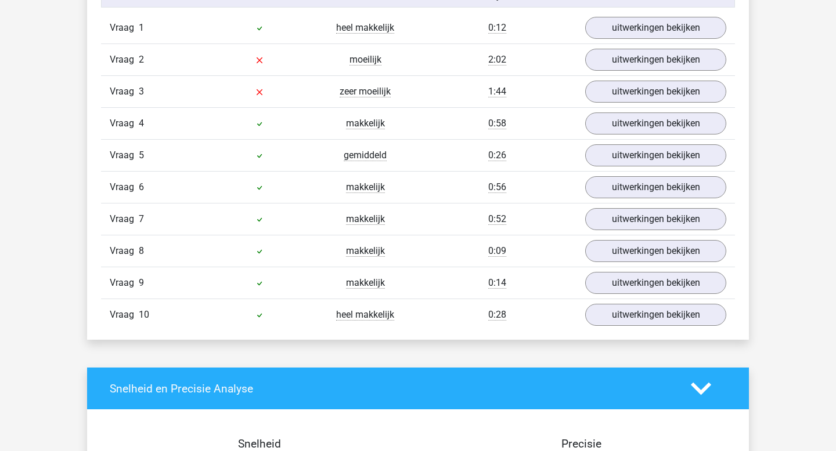
scroll to position [793, 0]
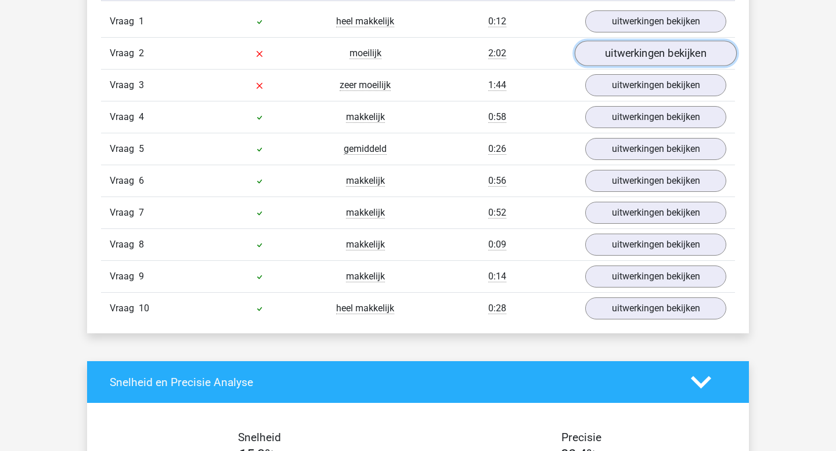
click at [621, 45] on link "uitwerkingen bekijken" at bounding box center [655, 54] width 162 height 26
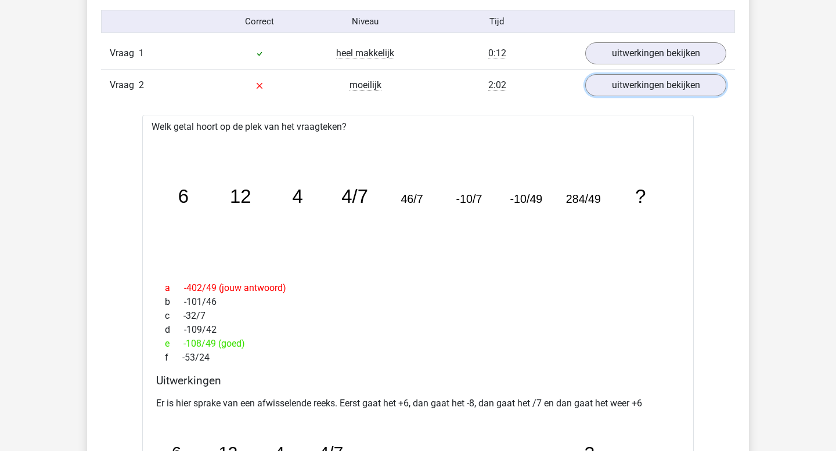
scroll to position [731, 0]
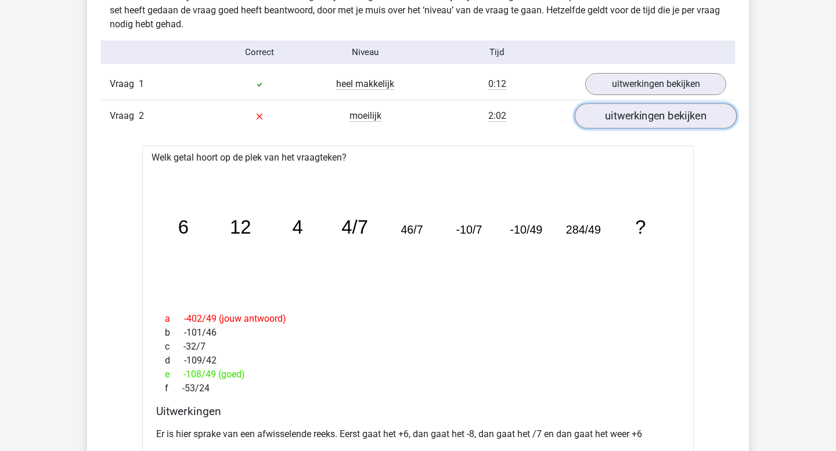
click at [626, 114] on link "uitwerkingen bekijken" at bounding box center [655, 117] width 162 height 26
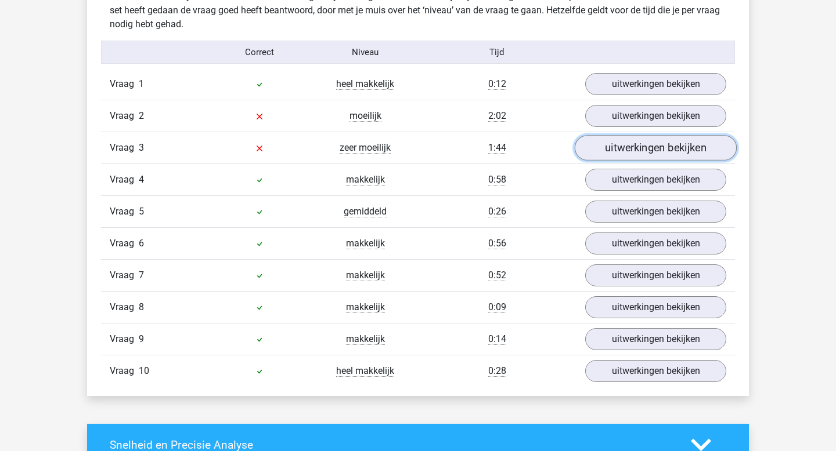
click at [626, 147] on link "uitwerkingen bekijken" at bounding box center [655, 149] width 162 height 26
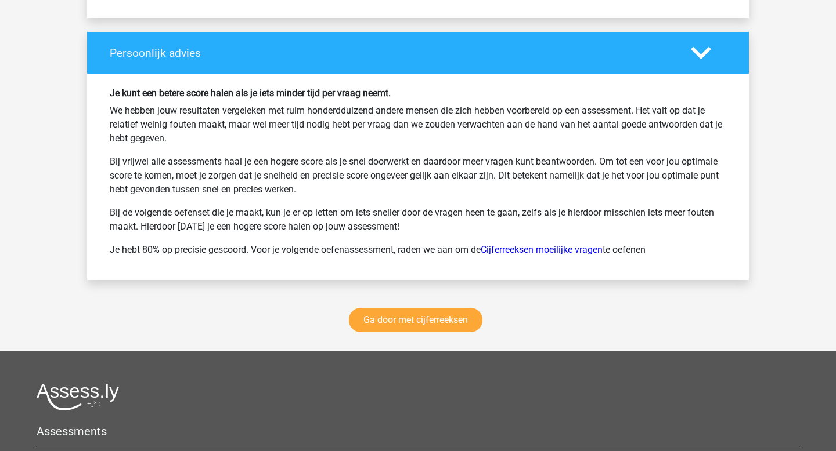
scroll to position [2210, 0]
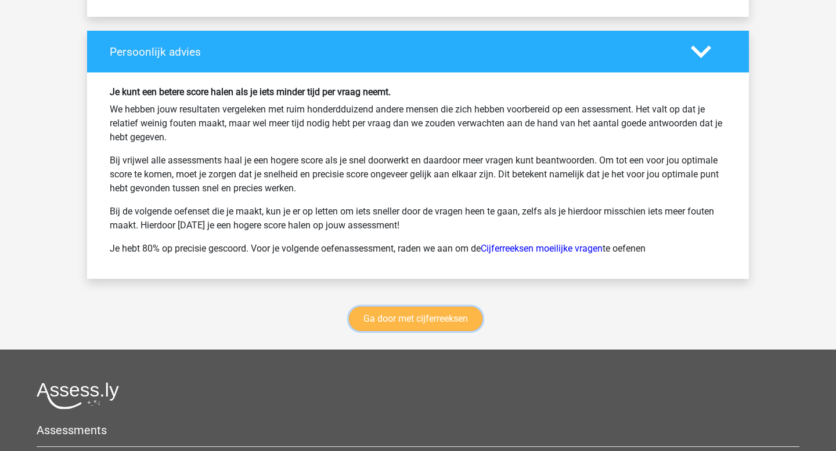
click at [438, 324] on link "Ga door met cijferreeksen" at bounding box center [415, 319] width 133 height 24
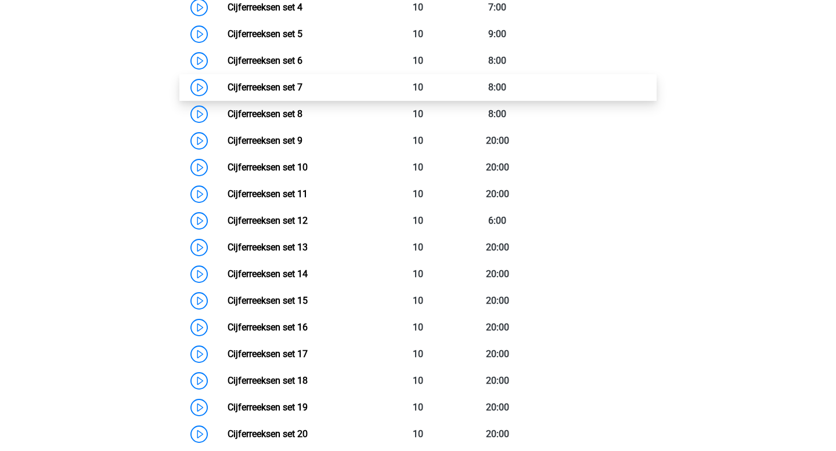
scroll to position [702, 0]
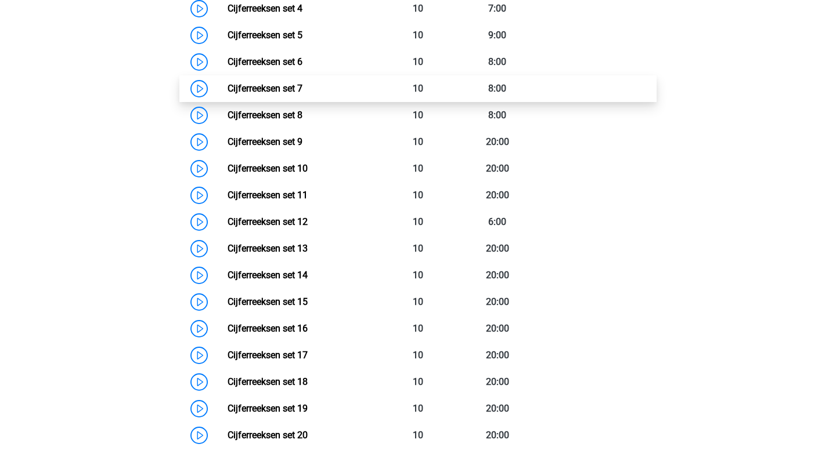
click at [285, 94] on link "Cijferreeksen set 7" at bounding box center [264, 88] width 75 height 11
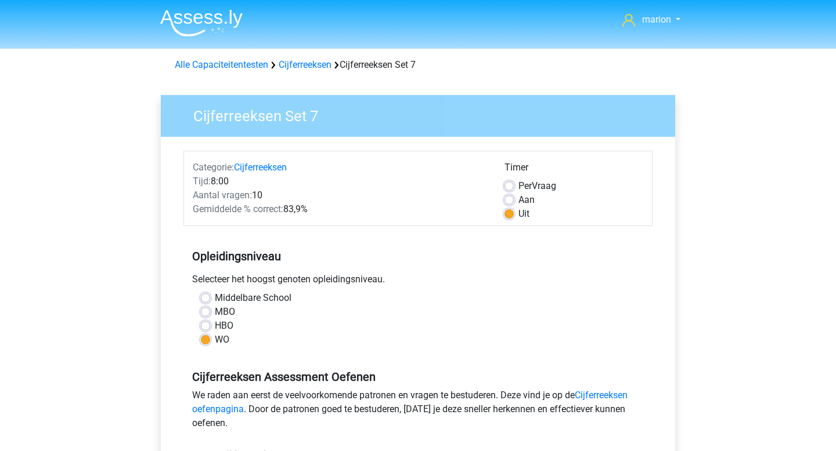
click at [518, 185] on label "Per Vraag" at bounding box center [537, 186] width 38 height 14
click at [509, 185] on input "Per Vraag" at bounding box center [508, 185] width 9 height 12
radio input "true"
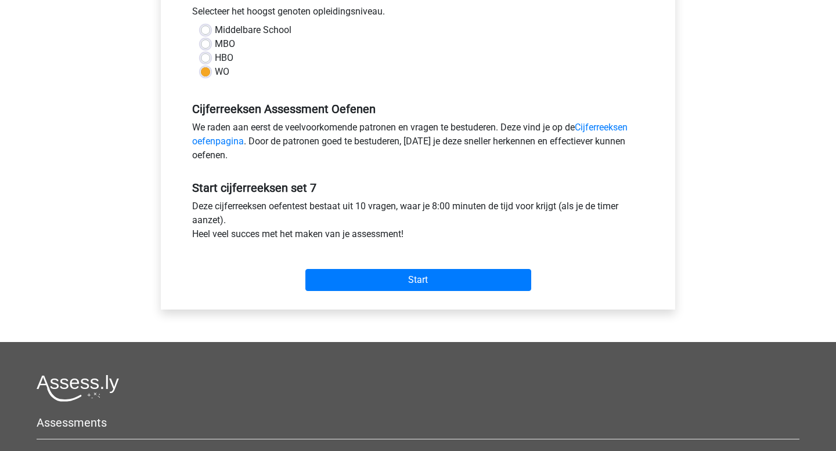
scroll to position [297, 0]
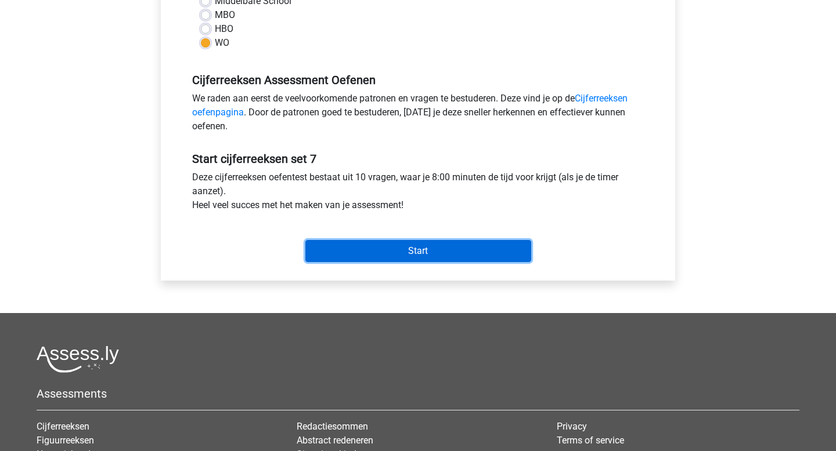
click at [467, 252] on input "Start" at bounding box center [418, 251] width 226 height 22
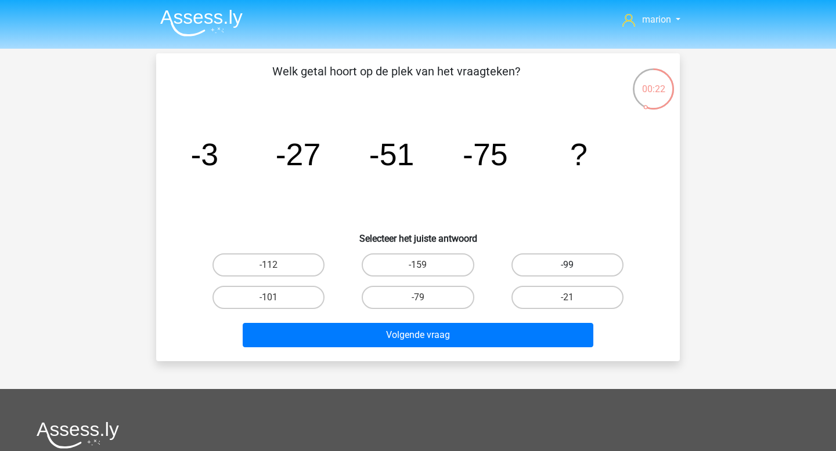
click at [573, 256] on label "-99" at bounding box center [567, 265] width 112 height 23
click at [573, 265] on input "-99" at bounding box center [571, 269] width 8 height 8
radio input "true"
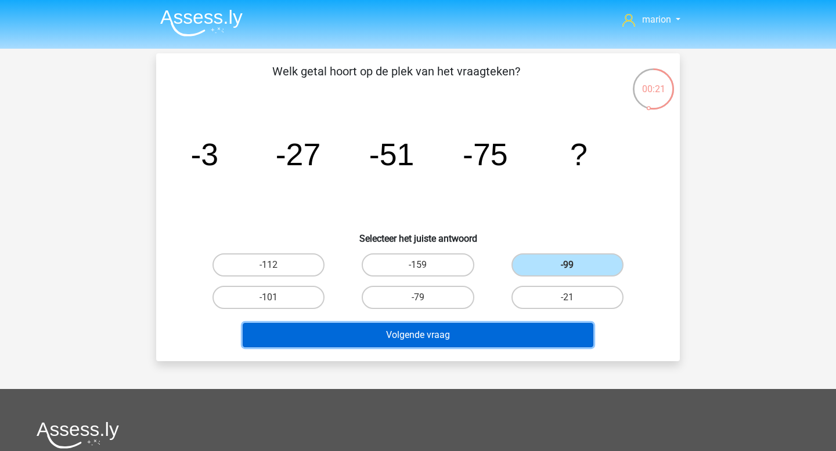
click at [532, 333] on button "Volgende vraag" at bounding box center [418, 335] width 351 height 24
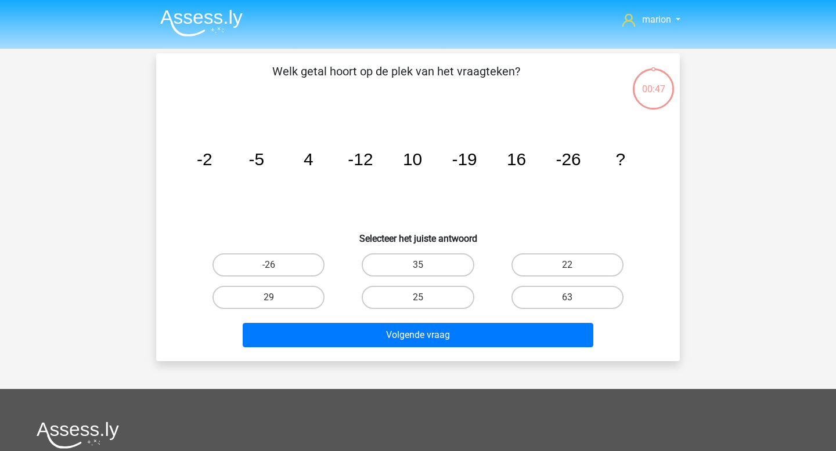
scroll to position [53, 0]
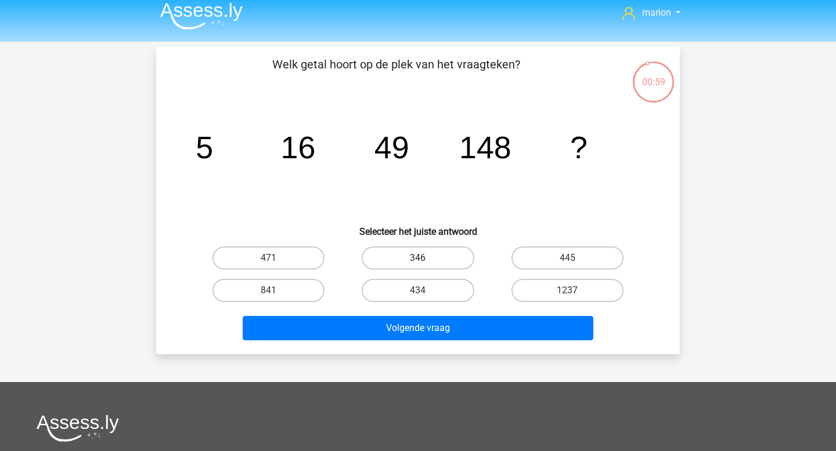
scroll to position [10, 0]
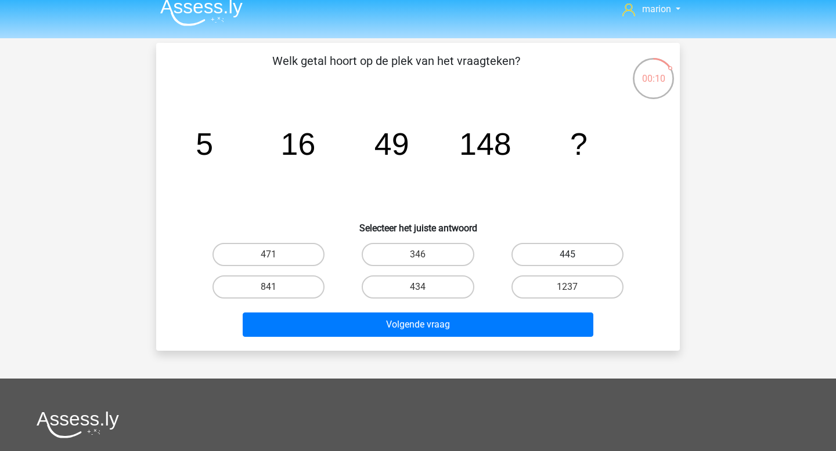
click at [544, 262] on label "445" at bounding box center [567, 254] width 112 height 23
click at [567, 262] on input "445" at bounding box center [571, 259] width 8 height 8
radio input "true"
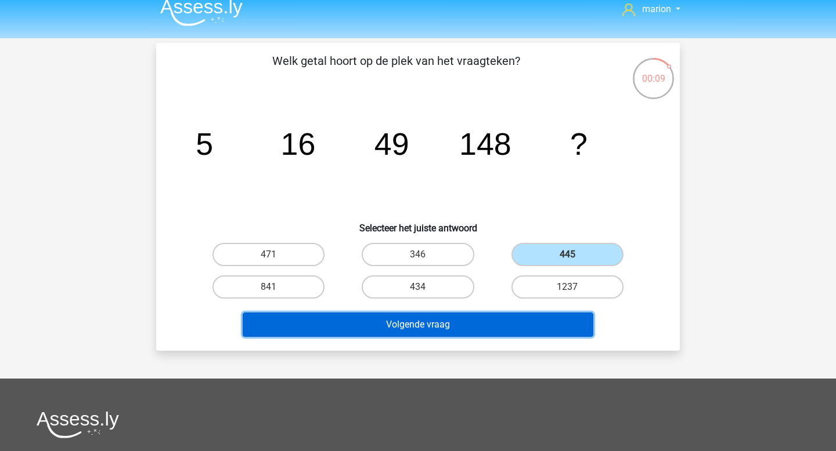
click at [522, 326] on button "Volgende vraag" at bounding box center [418, 325] width 351 height 24
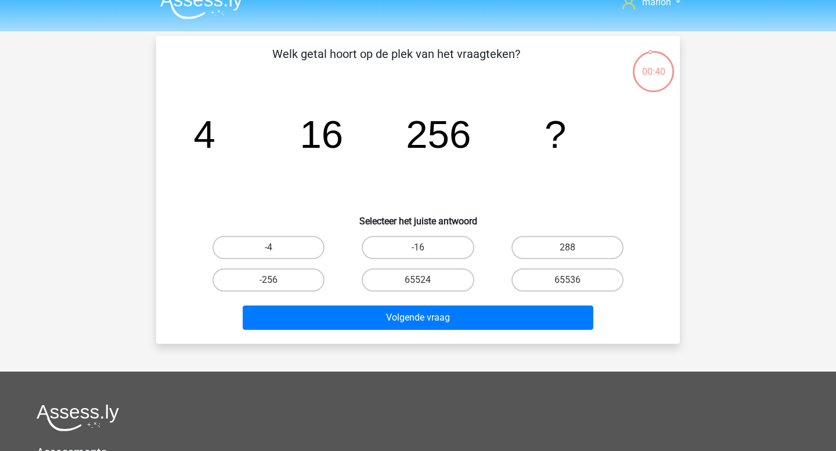
scroll to position [3, 0]
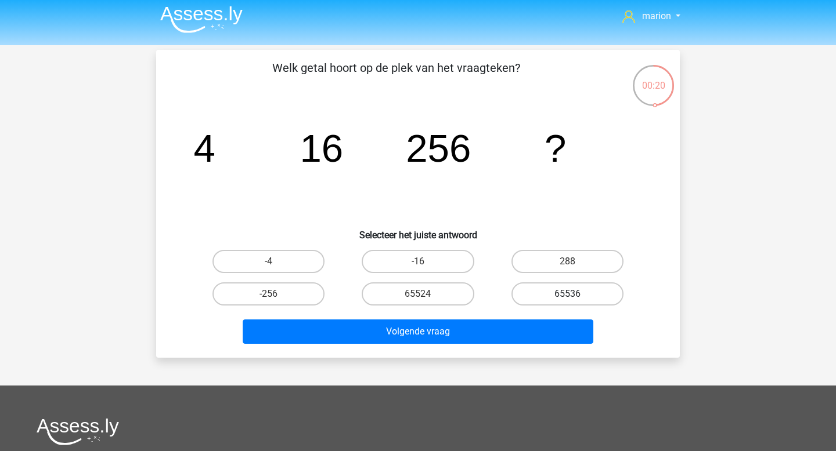
click at [562, 292] on label "65536" at bounding box center [567, 294] width 112 height 23
click at [567, 294] on input "65536" at bounding box center [571, 298] width 8 height 8
radio input "true"
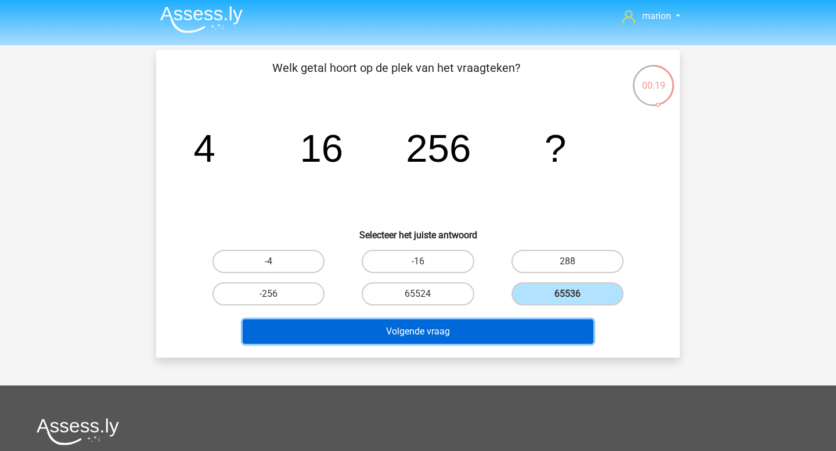
click at [538, 334] on button "Volgende vraag" at bounding box center [418, 332] width 351 height 24
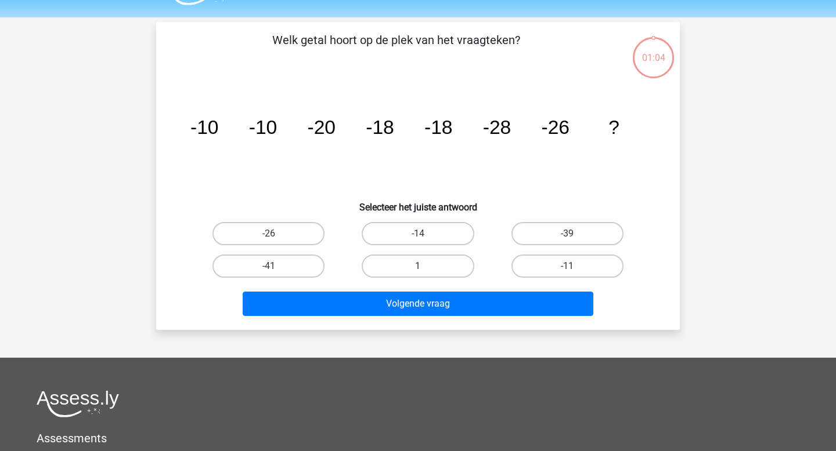
scroll to position [53, 0]
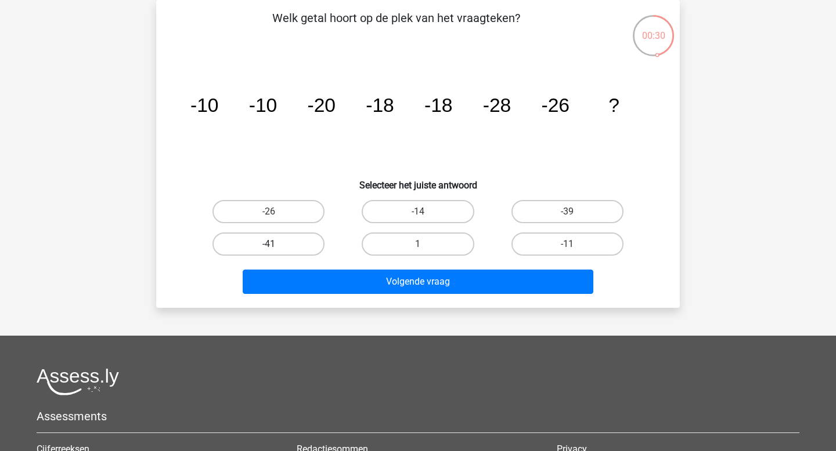
click at [313, 242] on label "-41" at bounding box center [268, 244] width 112 height 23
click at [276, 244] on input "-41" at bounding box center [273, 248] width 8 height 8
radio input "true"
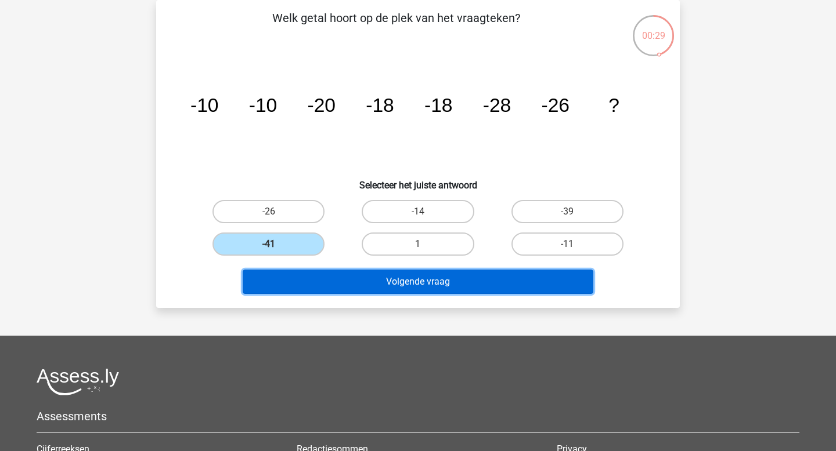
click at [329, 283] on button "Volgende vraag" at bounding box center [418, 282] width 351 height 24
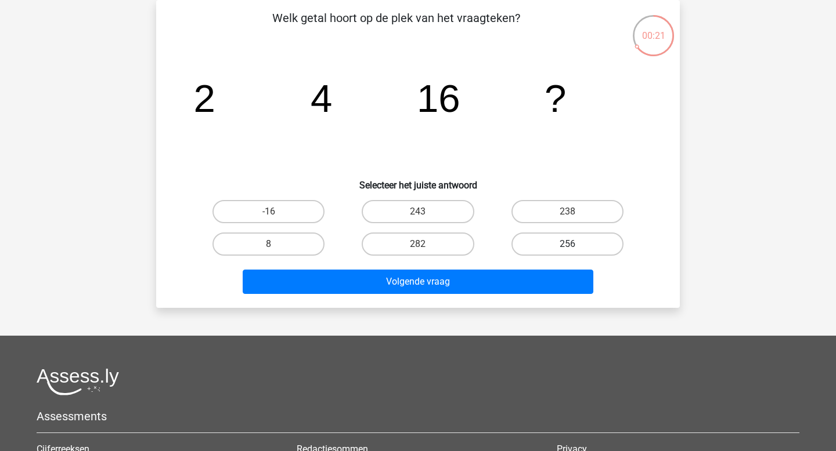
click at [534, 239] on label "256" at bounding box center [567, 244] width 112 height 23
click at [567, 244] on input "256" at bounding box center [571, 248] width 8 height 8
radio input "true"
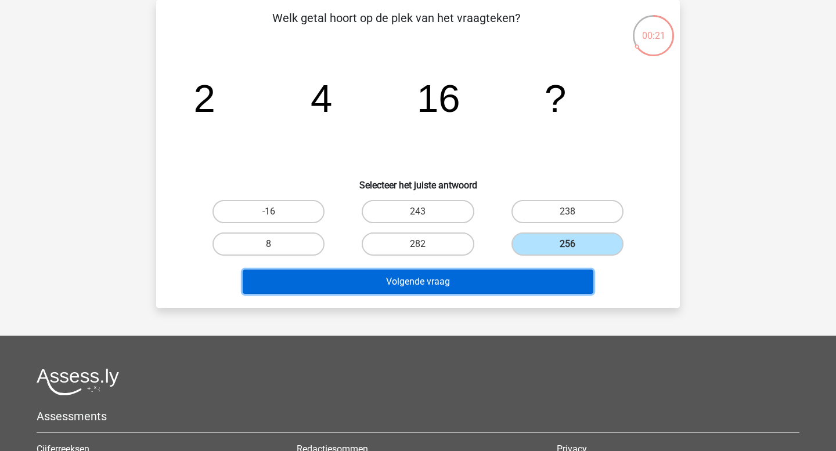
click at [520, 284] on button "Volgende vraag" at bounding box center [418, 282] width 351 height 24
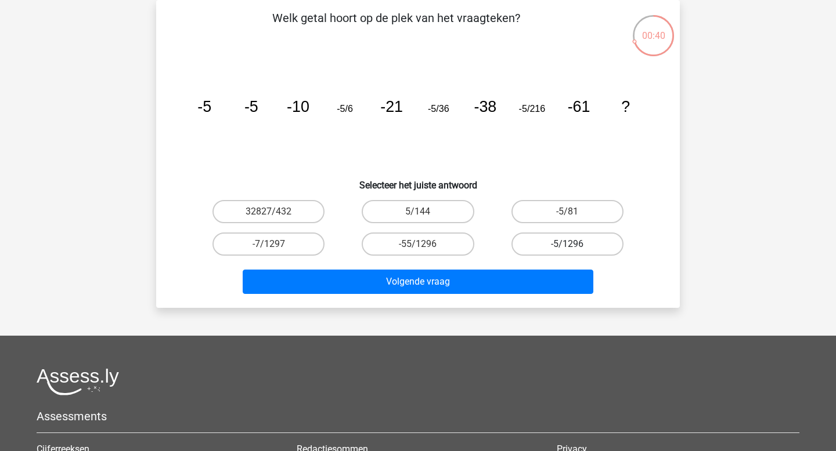
click at [563, 245] on label "-5/1296" at bounding box center [567, 244] width 112 height 23
click at [567, 245] on input "-5/1296" at bounding box center [571, 248] width 8 height 8
radio input "true"
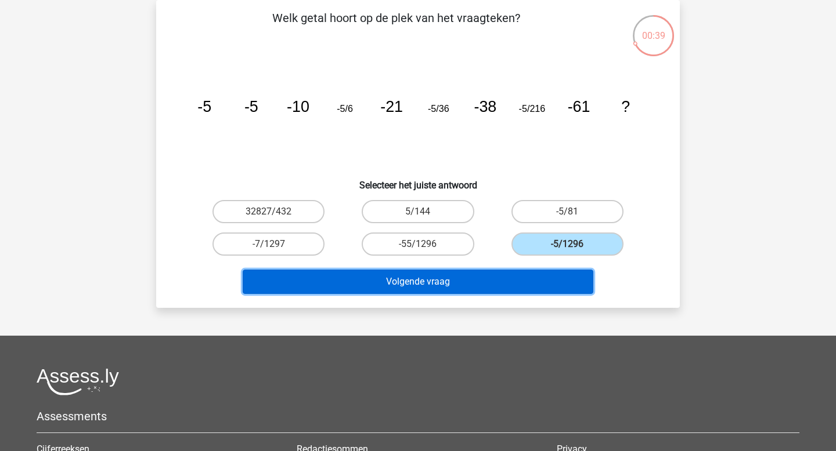
click at [558, 275] on button "Volgende vraag" at bounding box center [418, 282] width 351 height 24
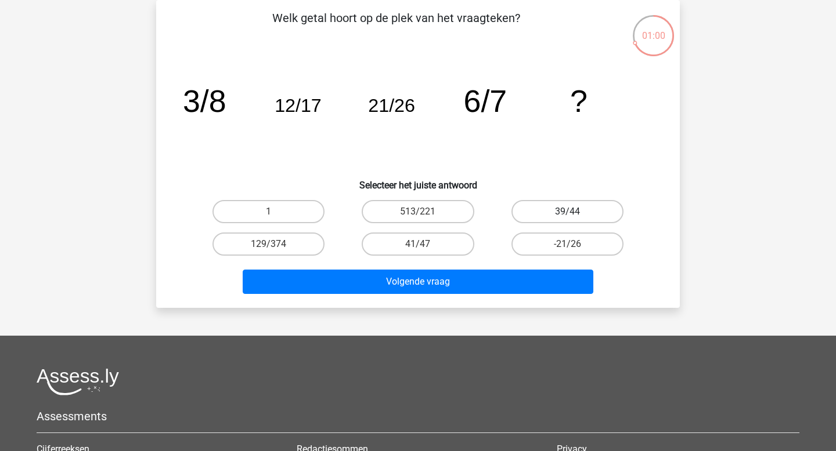
click at [536, 211] on label "39/44" at bounding box center [567, 211] width 112 height 23
click at [567, 212] on input "39/44" at bounding box center [571, 216] width 8 height 8
radio input "true"
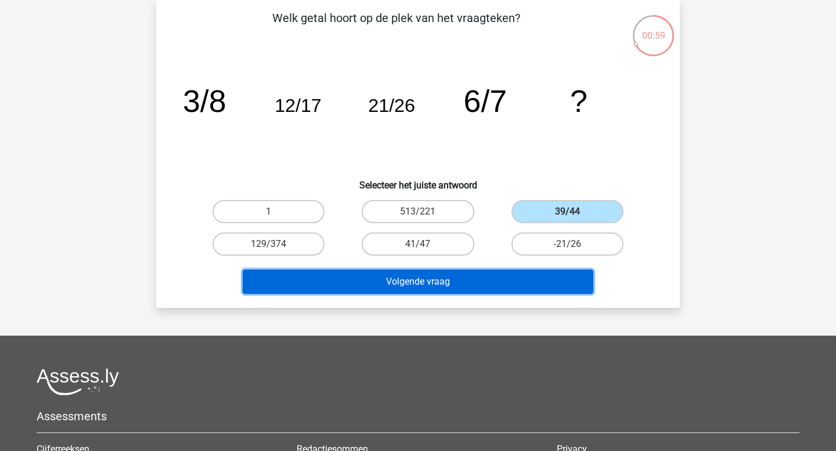
click at [532, 276] on button "Volgende vraag" at bounding box center [418, 282] width 351 height 24
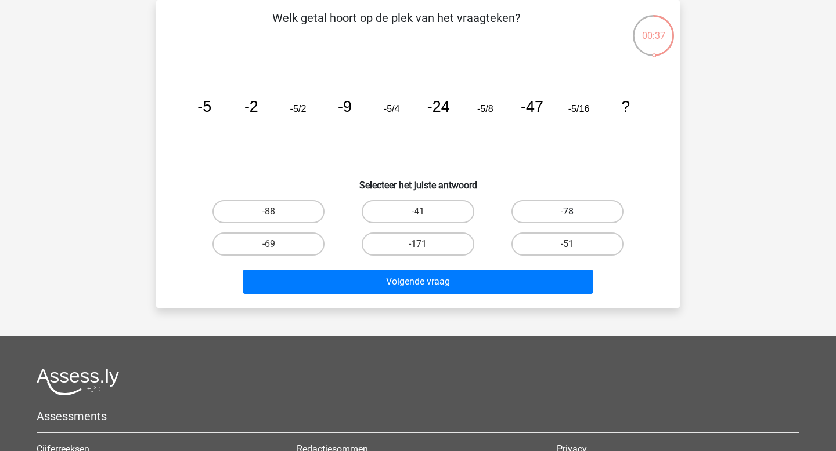
click at [522, 207] on label "-78" at bounding box center [567, 211] width 112 height 23
click at [567, 212] on input "-78" at bounding box center [571, 216] width 8 height 8
radio input "true"
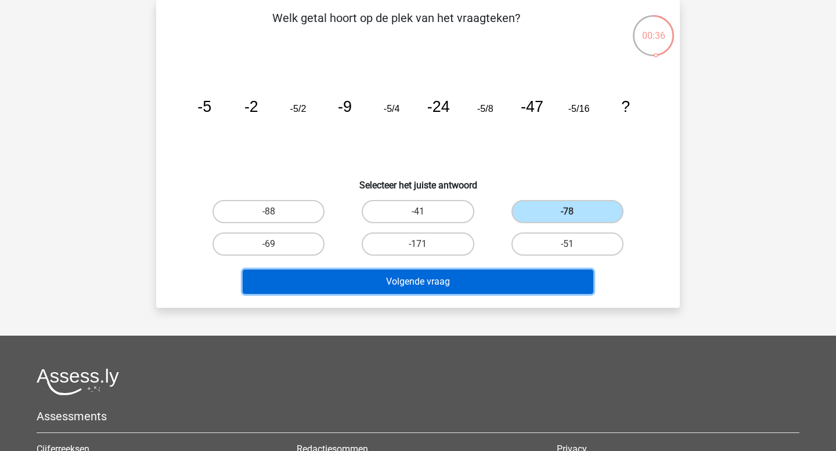
click at [497, 289] on button "Volgende vraag" at bounding box center [418, 282] width 351 height 24
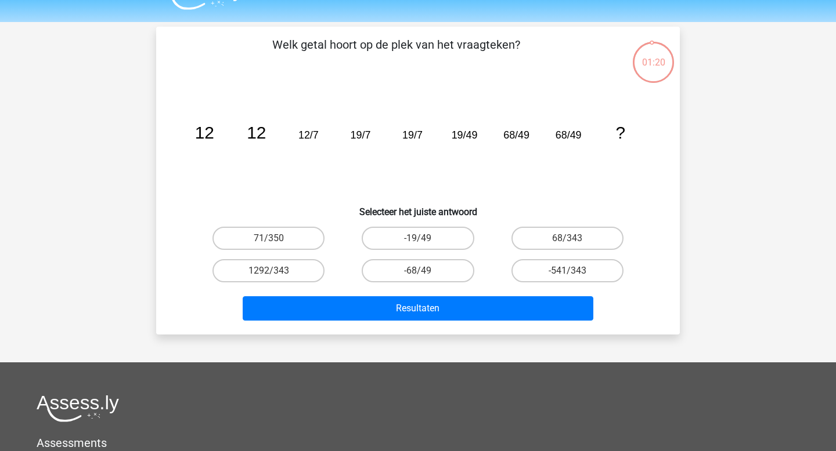
scroll to position [24, 0]
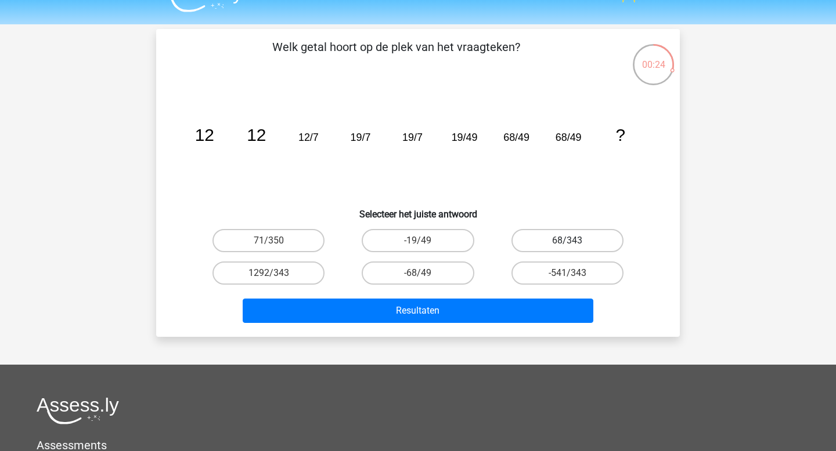
click at [557, 240] on label "68/343" at bounding box center [567, 240] width 112 height 23
click at [567, 241] on input "68/343" at bounding box center [571, 245] width 8 height 8
radio input "true"
click at [254, 270] on label "1292/343" at bounding box center [268, 273] width 112 height 23
click at [269, 273] on input "1292/343" at bounding box center [273, 277] width 8 height 8
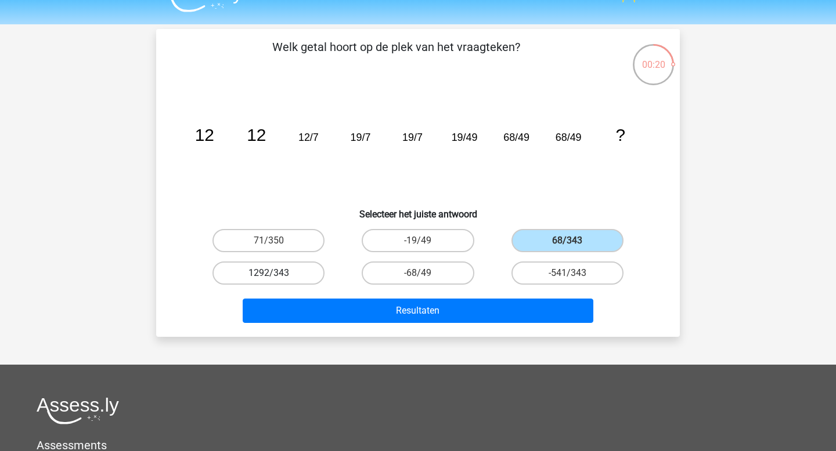
radio input "true"
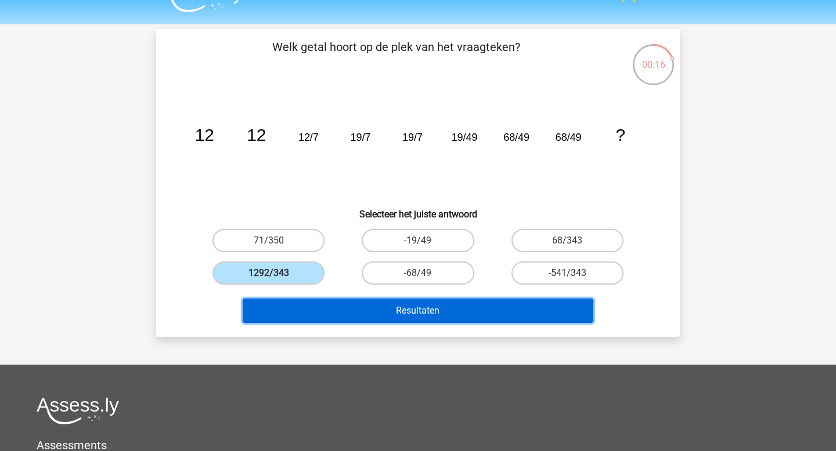
click at [471, 314] on button "Resultaten" at bounding box center [418, 311] width 351 height 24
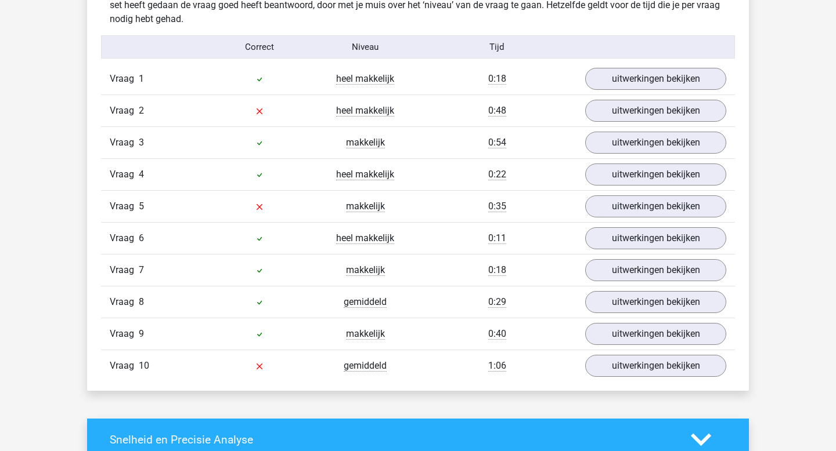
scroll to position [746, 0]
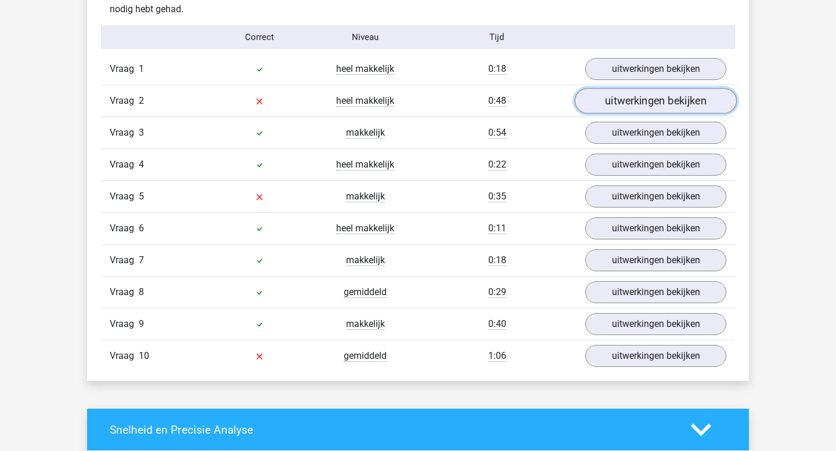
click at [630, 100] on link "uitwerkingen bekijken" at bounding box center [655, 102] width 162 height 26
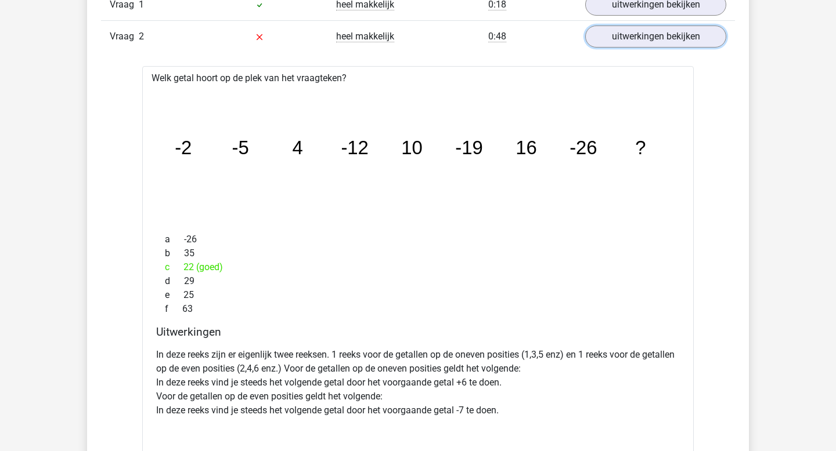
scroll to position [700, 0]
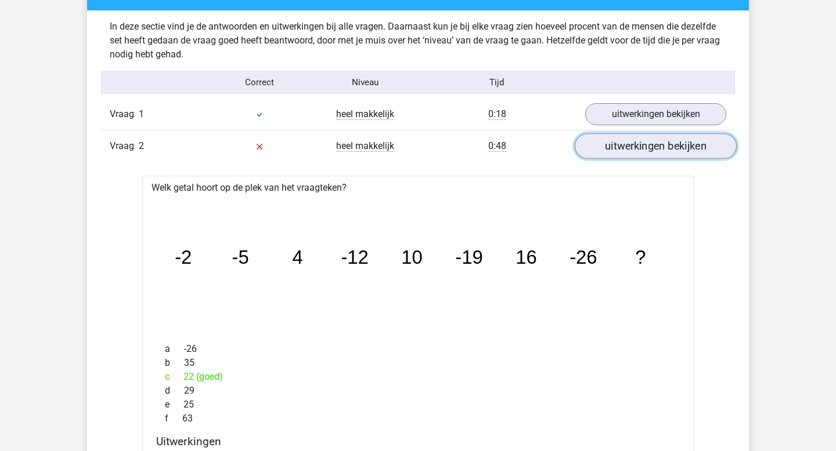
click at [640, 139] on link "uitwerkingen bekijken" at bounding box center [655, 147] width 162 height 26
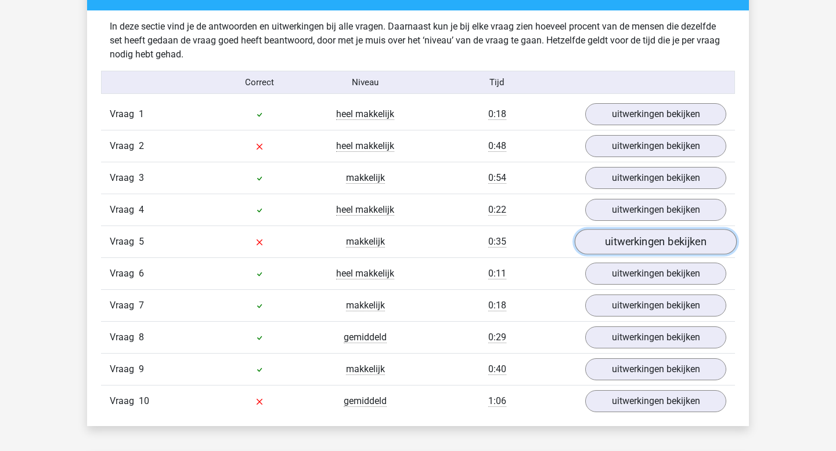
click at [624, 241] on link "uitwerkingen bekijken" at bounding box center [655, 243] width 162 height 26
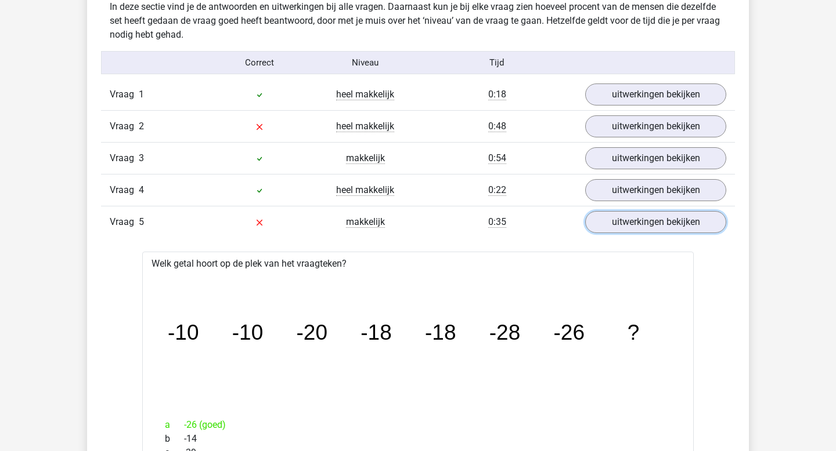
scroll to position [685, 0]
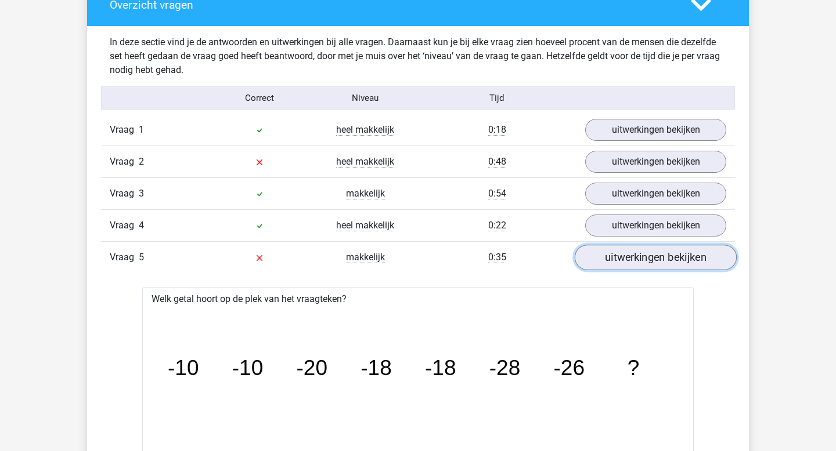
click at [643, 257] on link "uitwerkingen bekijken" at bounding box center [655, 258] width 162 height 26
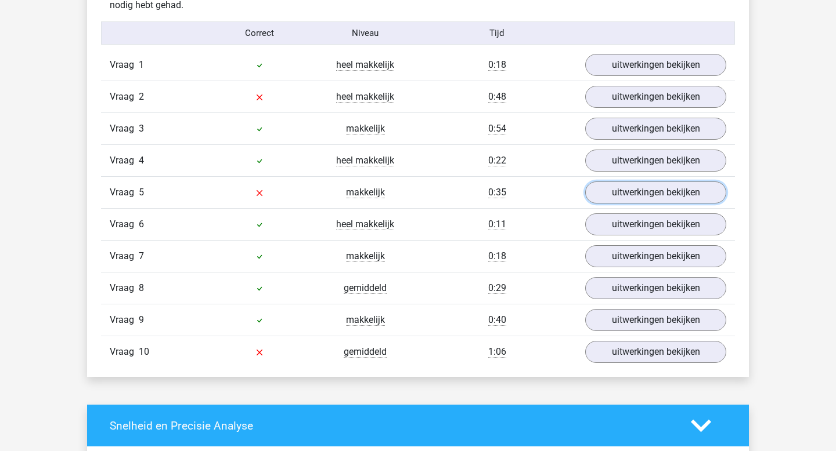
scroll to position [754, 0]
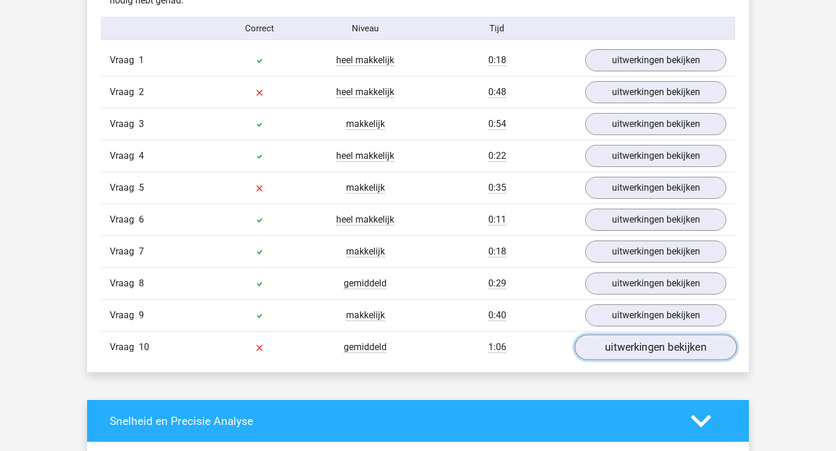
click at [594, 357] on link "uitwerkingen bekijken" at bounding box center [655, 348] width 162 height 26
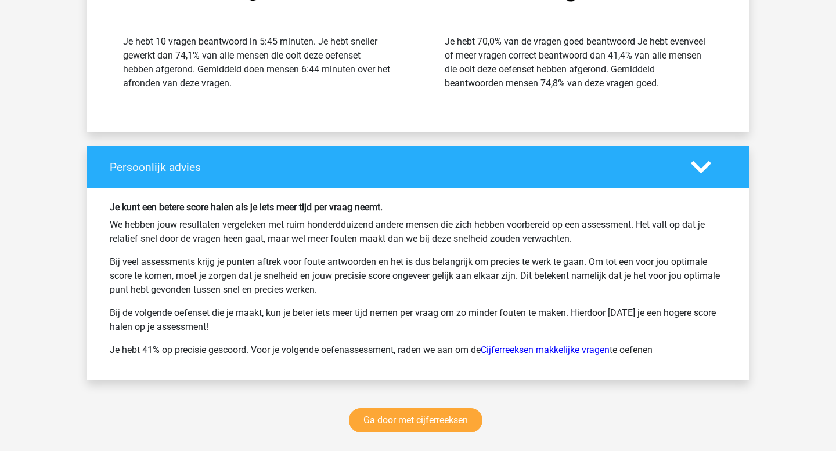
scroll to position [2092, 0]
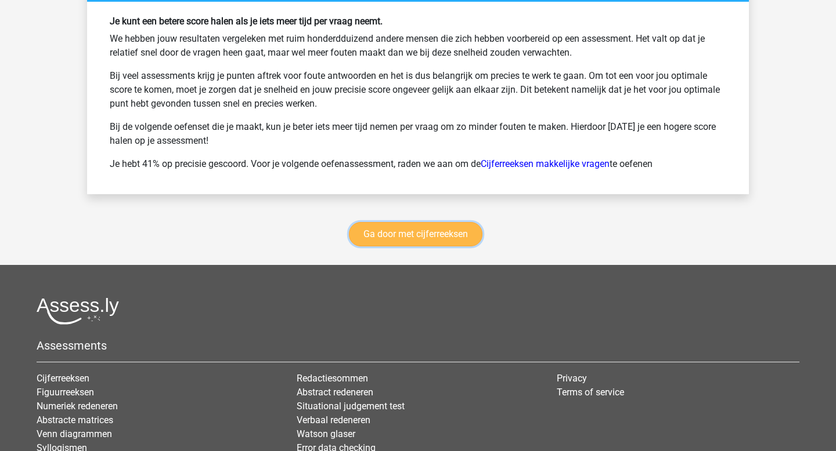
click at [446, 229] on link "Ga door met cijferreeksen" at bounding box center [415, 234] width 133 height 24
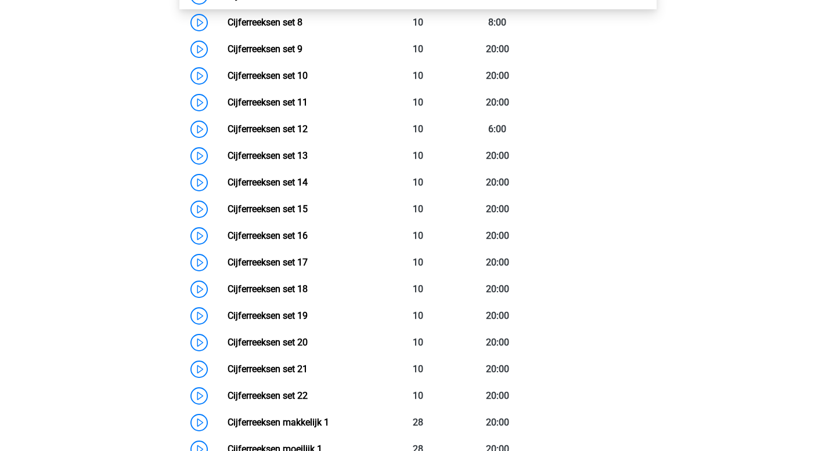
scroll to position [770, 0]
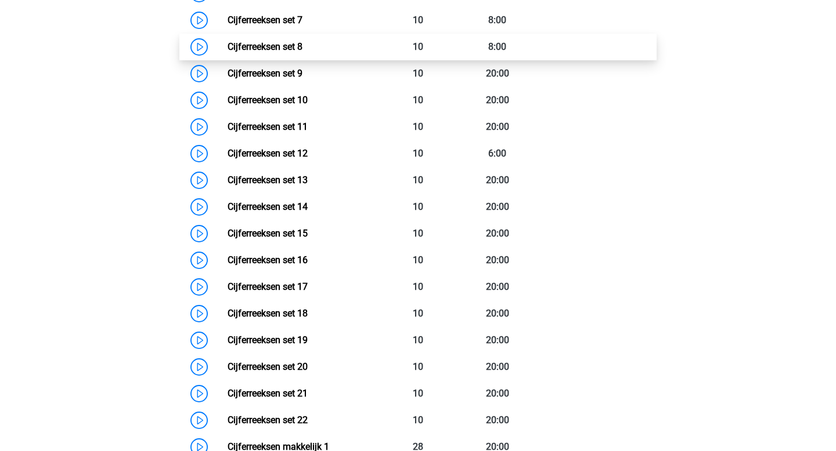
click at [297, 52] on link "Cijferreeksen set 8" at bounding box center [264, 46] width 75 height 11
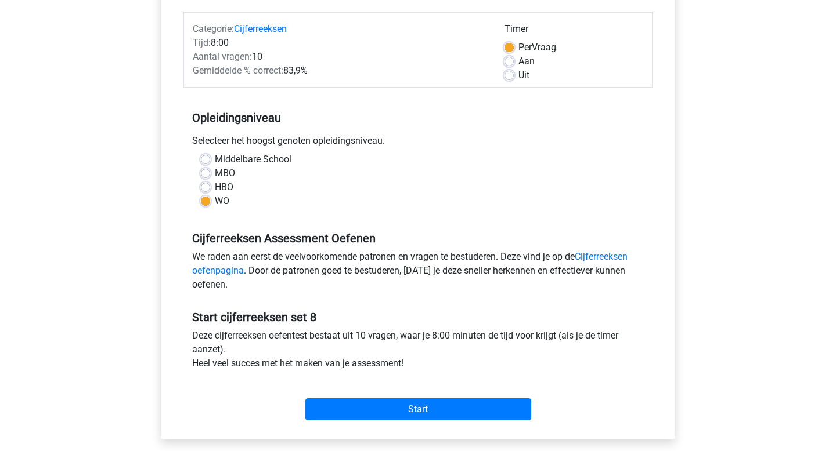
scroll to position [172, 0]
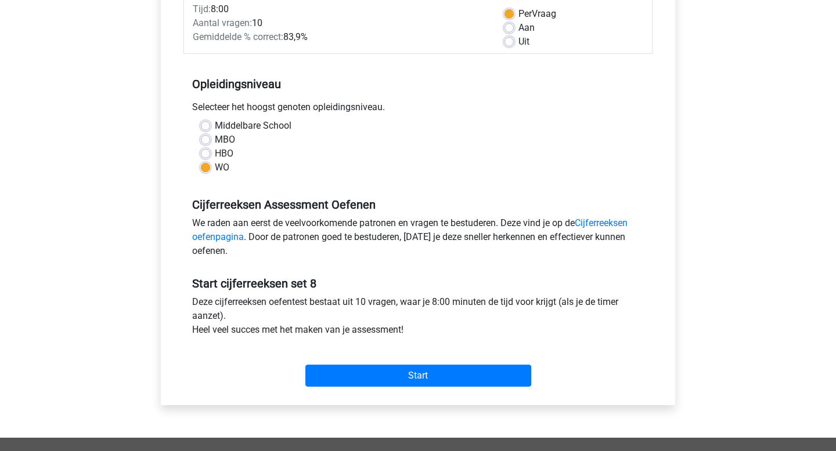
click at [516, 24] on div "Aan" at bounding box center [573, 28] width 139 height 14
click at [518, 27] on label "Aan" at bounding box center [526, 28] width 16 height 14
click at [513, 27] on input "Aan" at bounding box center [508, 27] width 9 height 12
radio input "true"
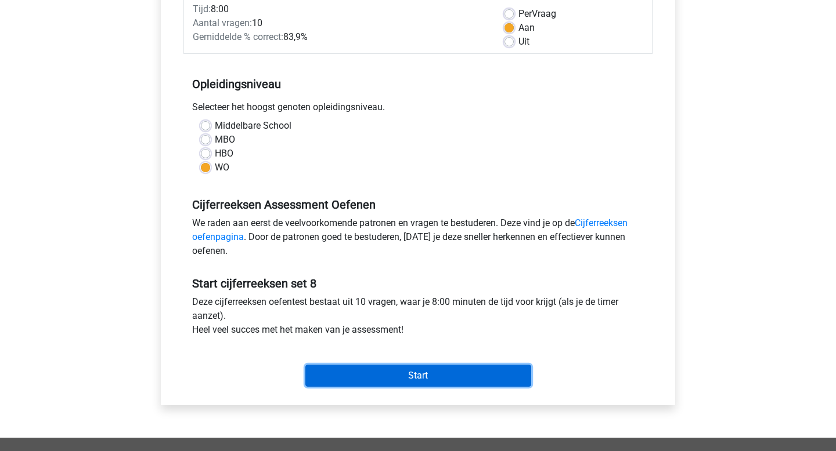
click at [456, 374] on input "Start" at bounding box center [418, 376] width 226 height 22
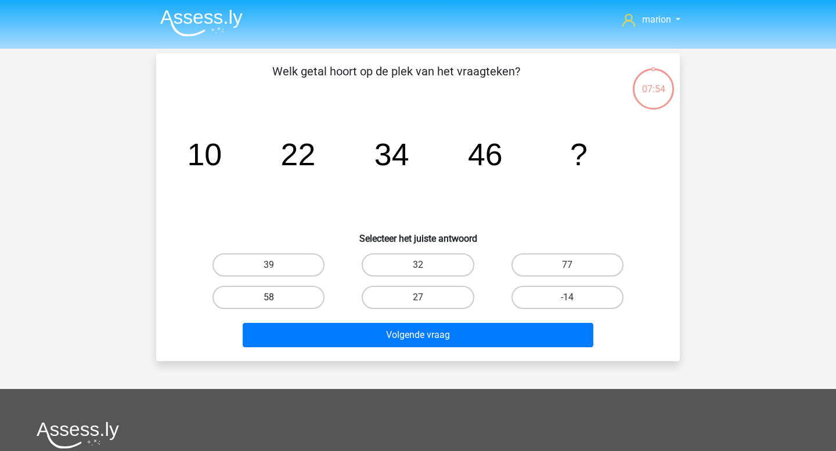
click at [291, 295] on label "58" at bounding box center [268, 297] width 112 height 23
click at [276, 298] on input "58" at bounding box center [273, 302] width 8 height 8
radio input "true"
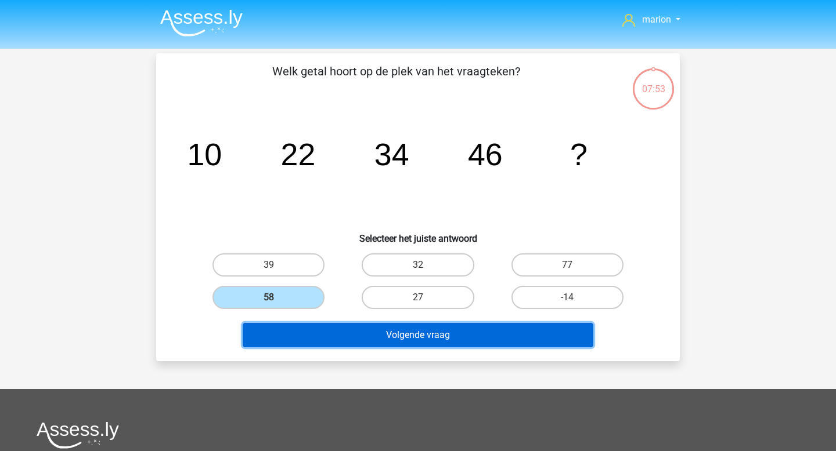
click at [301, 335] on button "Volgende vraag" at bounding box center [418, 335] width 351 height 24
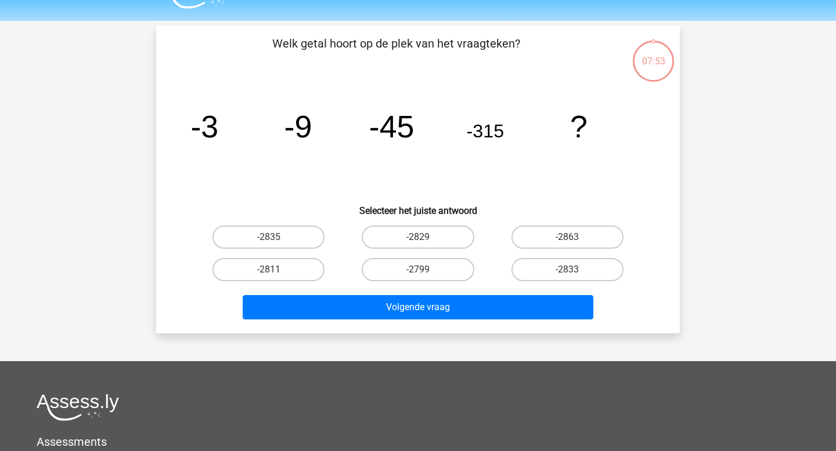
scroll to position [53, 0]
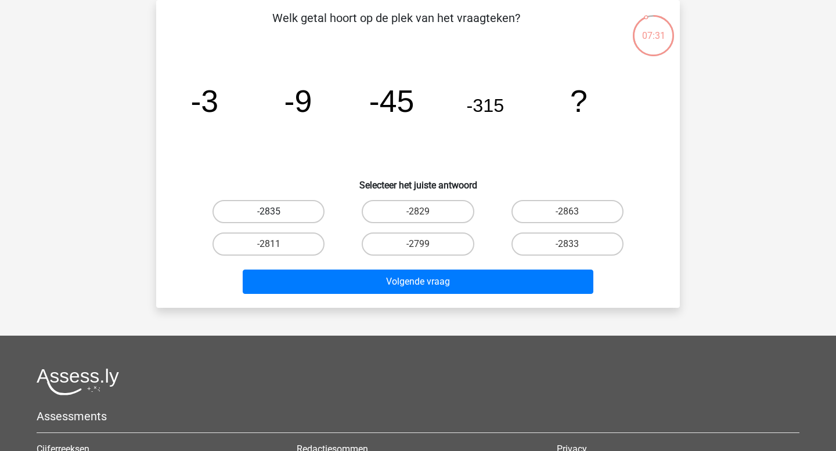
click at [304, 205] on label "-2835" at bounding box center [268, 211] width 112 height 23
click at [276, 212] on input "-2835" at bounding box center [273, 216] width 8 height 8
radio input "true"
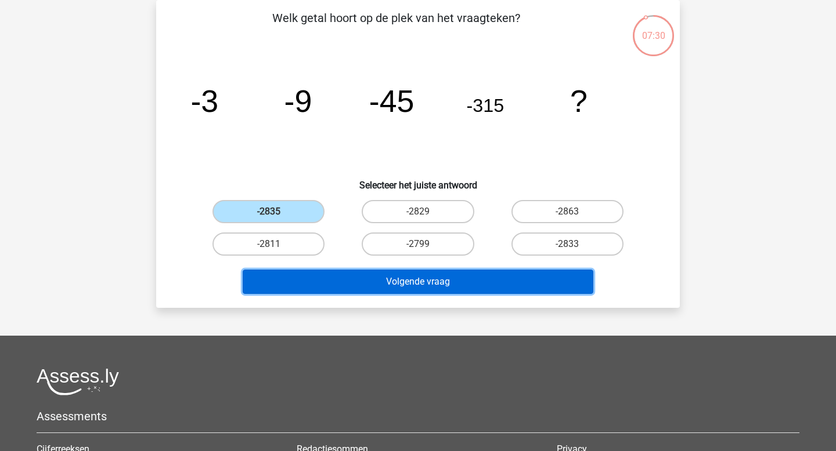
click at [370, 280] on button "Volgende vraag" at bounding box center [418, 282] width 351 height 24
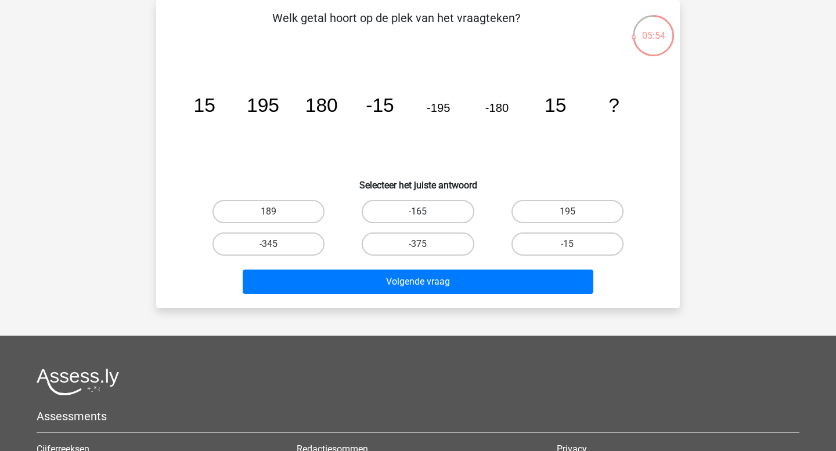
click at [412, 216] on label "-165" at bounding box center [417, 211] width 112 height 23
click at [418, 216] on input "-165" at bounding box center [422, 216] width 8 height 8
radio input "true"
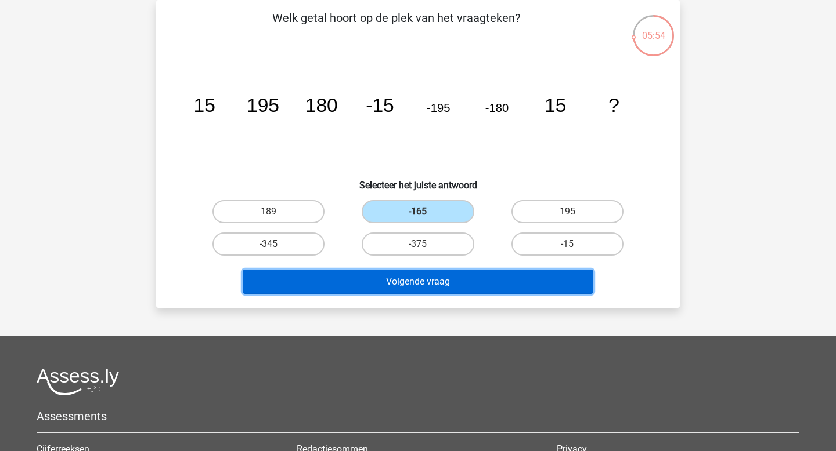
click at [415, 280] on button "Volgende vraag" at bounding box center [418, 282] width 351 height 24
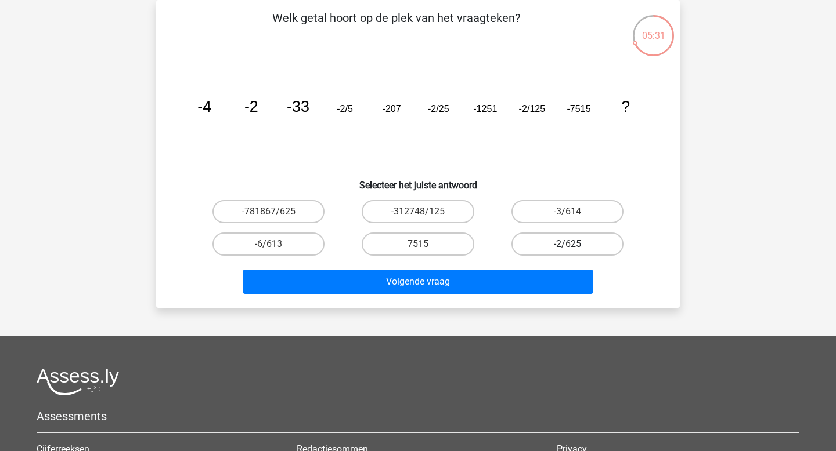
click at [546, 238] on label "-2/625" at bounding box center [567, 244] width 112 height 23
click at [567, 244] on input "-2/625" at bounding box center [571, 248] width 8 height 8
radio input "true"
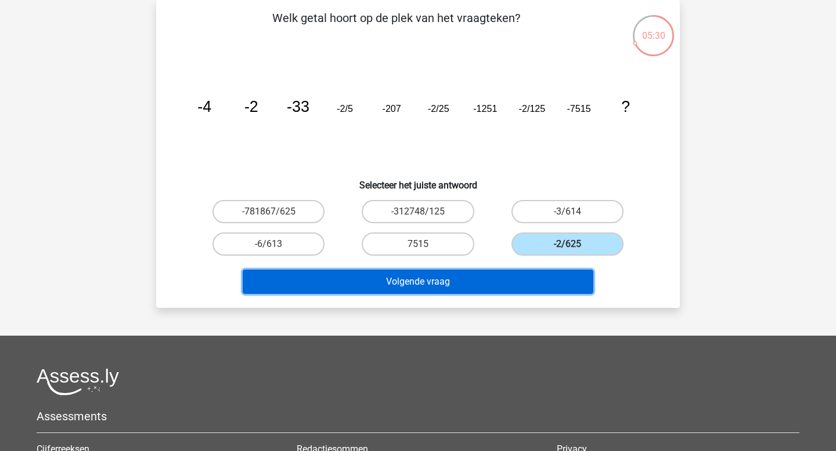
click at [534, 284] on button "Volgende vraag" at bounding box center [418, 282] width 351 height 24
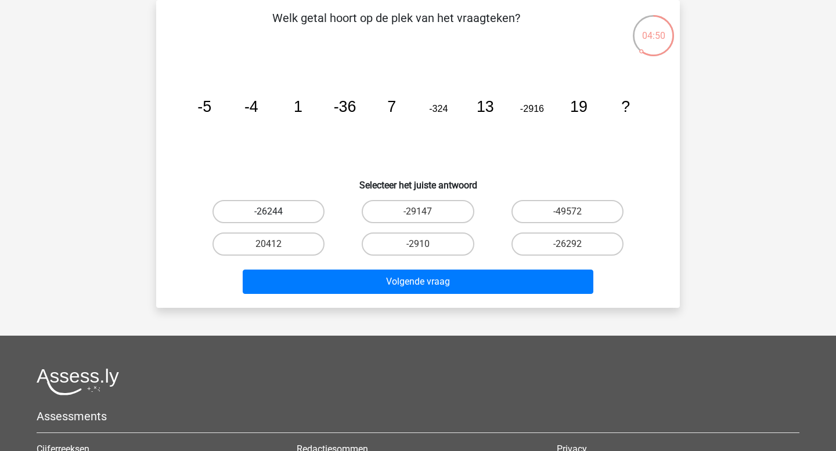
click at [306, 211] on label "-26244" at bounding box center [268, 211] width 112 height 23
click at [276, 212] on input "-26244" at bounding box center [273, 216] width 8 height 8
radio input "true"
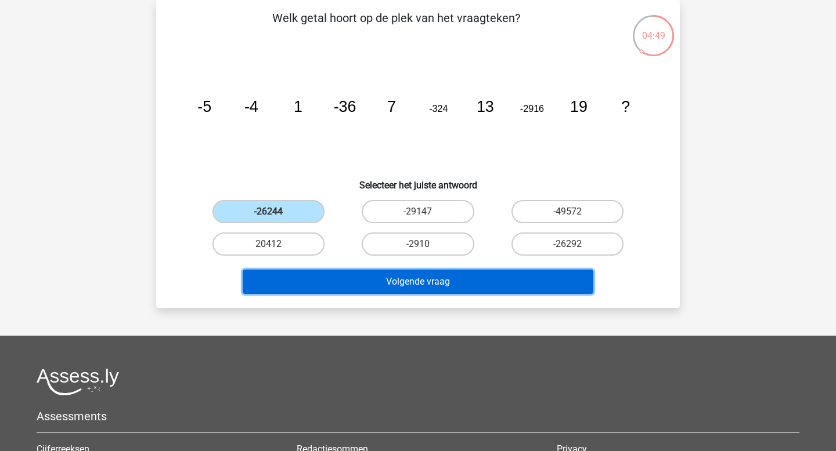
click at [370, 286] on button "Volgende vraag" at bounding box center [418, 282] width 351 height 24
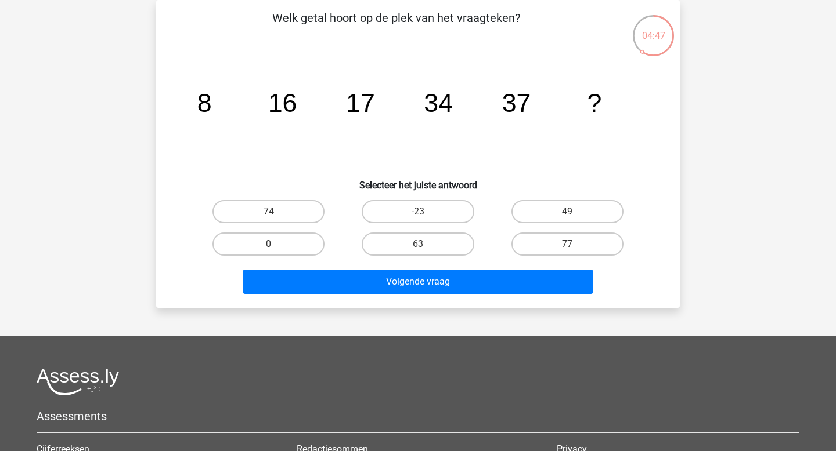
click at [294, 108] on tspan "16" at bounding box center [282, 102] width 29 height 29
click at [280, 217] on label "74" at bounding box center [268, 211] width 112 height 23
click at [276, 217] on input "74" at bounding box center [273, 216] width 8 height 8
radio input "true"
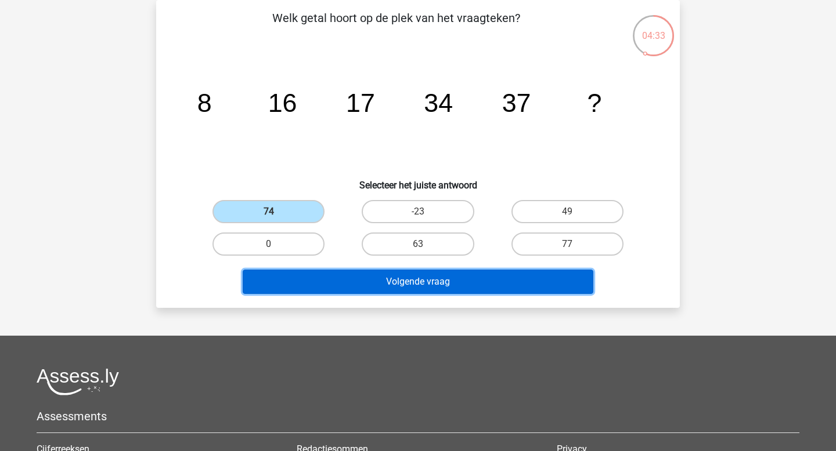
click at [316, 277] on button "Volgende vraag" at bounding box center [418, 282] width 351 height 24
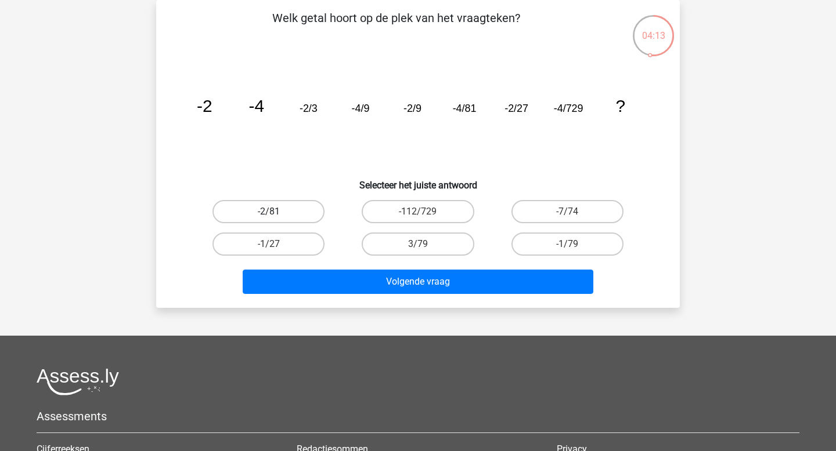
click at [278, 206] on label "-2/81" at bounding box center [268, 211] width 112 height 23
click at [276, 212] on input "-2/81" at bounding box center [273, 216] width 8 height 8
radio input "true"
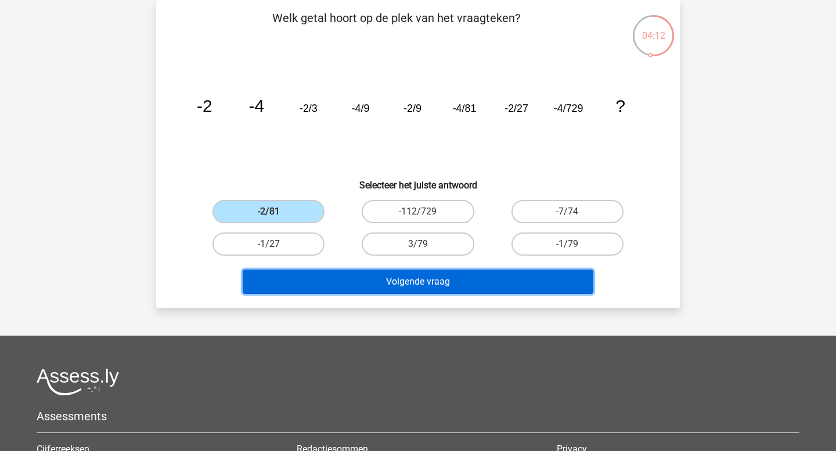
click at [309, 282] on button "Volgende vraag" at bounding box center [418, 282] width 351 height 24
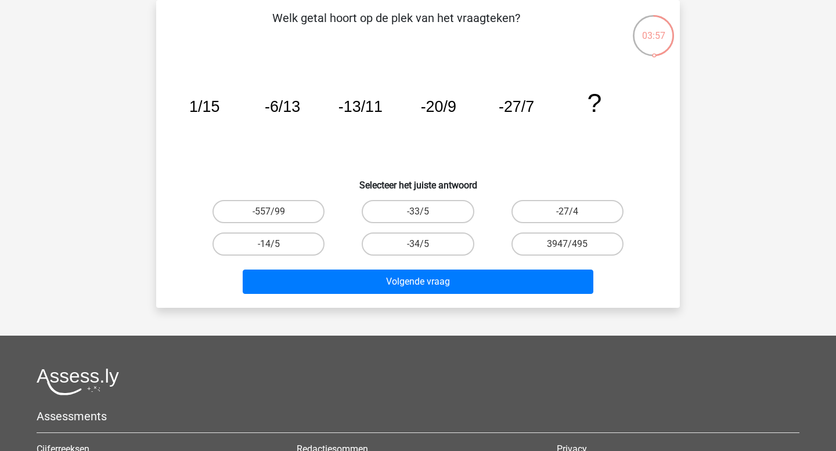
click at [422, 248] on input "-34/5" at bounding box center [422, 248] width 8 height 8
radio input "true"
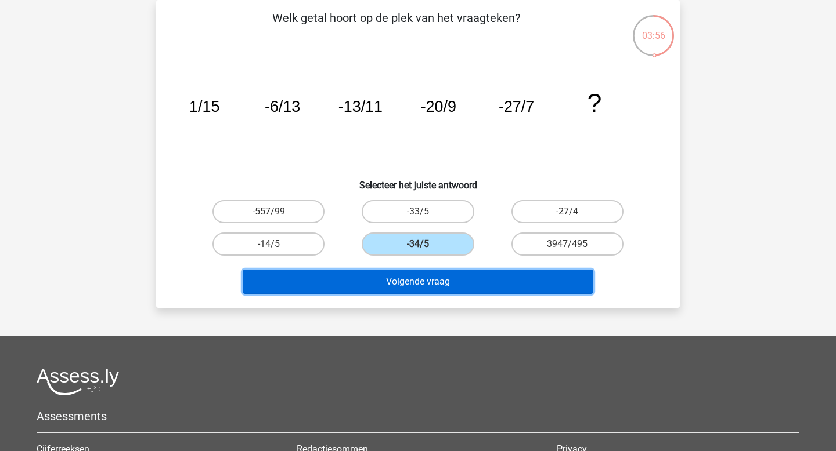
click at [422, 282] on button "Volgende vraag" at bounding box center [418, 282] width 351 height 24
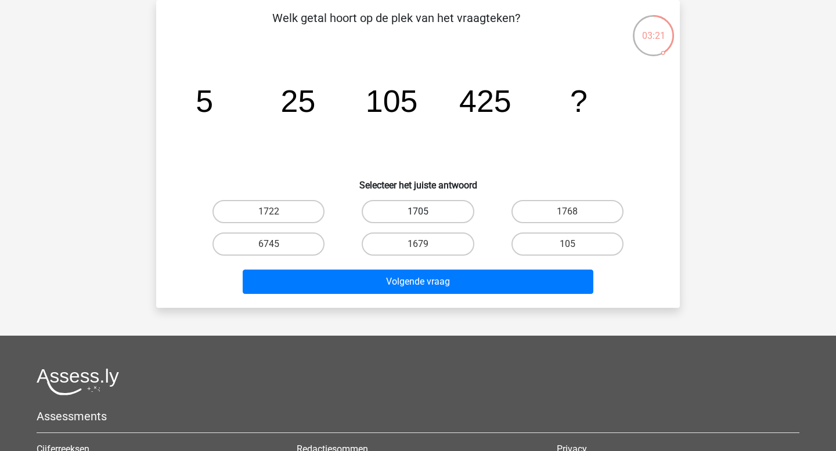
click at [410, 204] on label "1705" at bounding box center [417, 211] width 112 height 23
click at [418, 212] on input "1705" at bounding box center [422, 216] width 8 height 8
radio input "true"
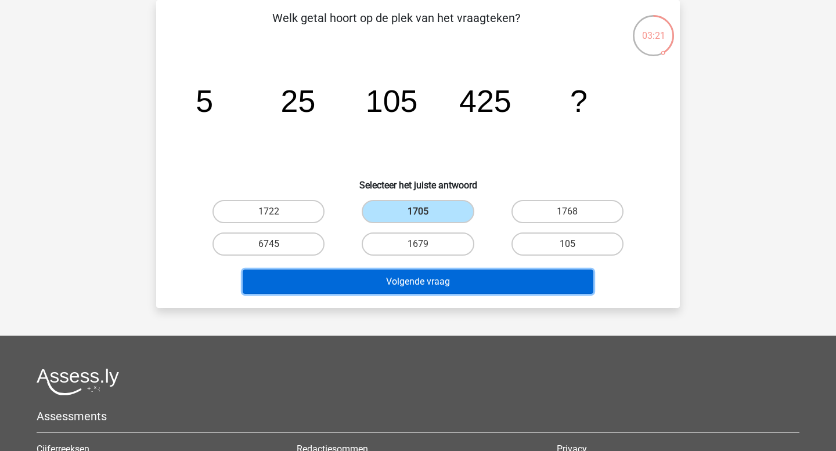
click at [408, 274] on button "Volgende vraag" at bounding box center [418, 282] width 351 height 24
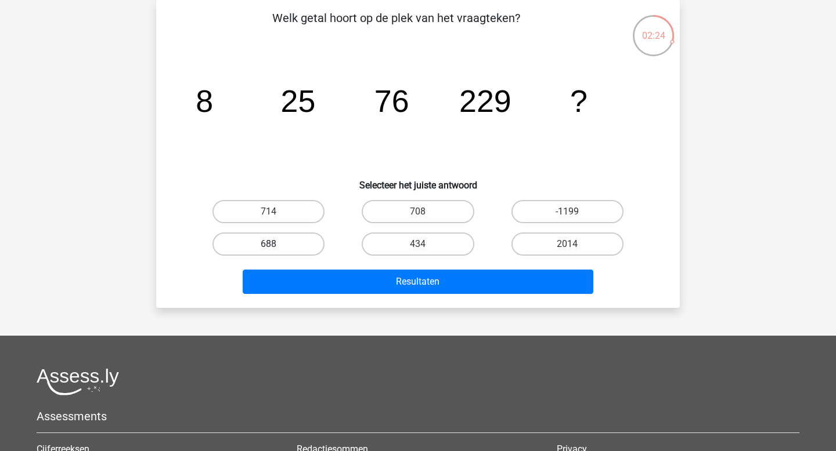
click at [281, 246] on label "688" at bounding box center [268, 244] width 112 height 23
click at [276, 246] on input "688" at bounding box center [273, 248] width 8 height 8
radio input "true"
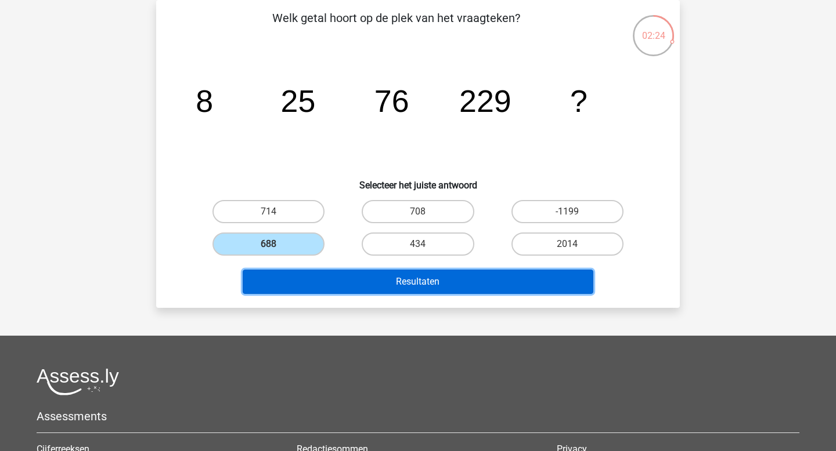
click at [313, 287] on button "Resultaten" at bounding box center [418, 282] width 351 height 24
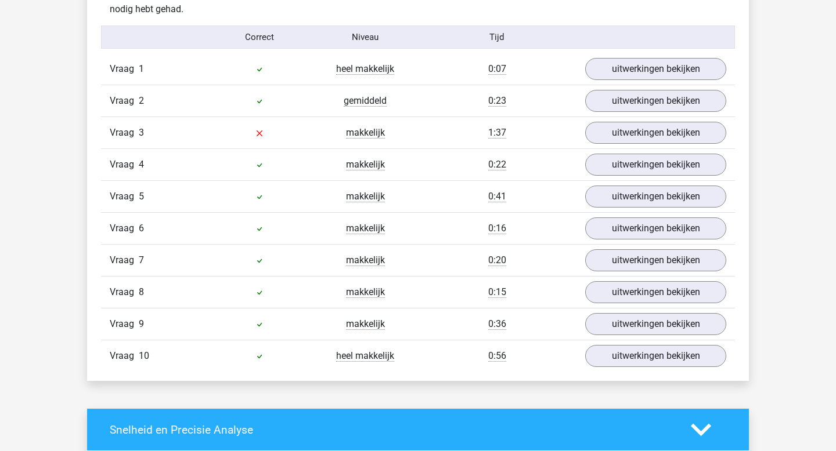
scroll to position [743, 0]
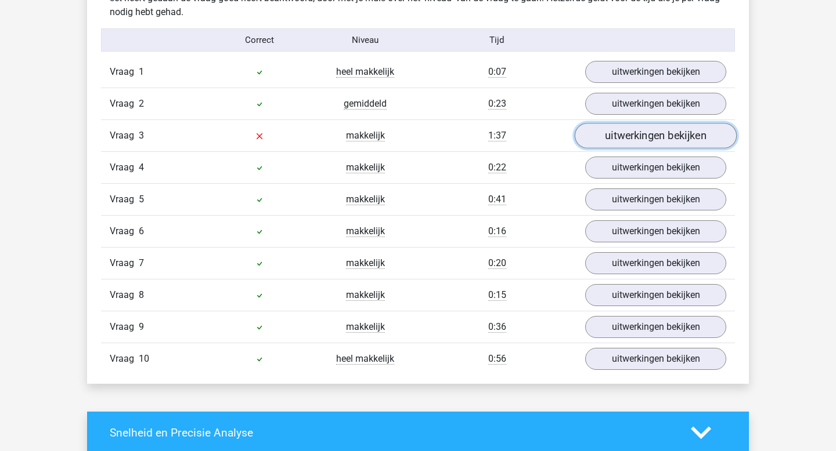
click at [610, 129] on link "uitwerkingen bekijken" at bounding box center [655, 137] width 162 height 26
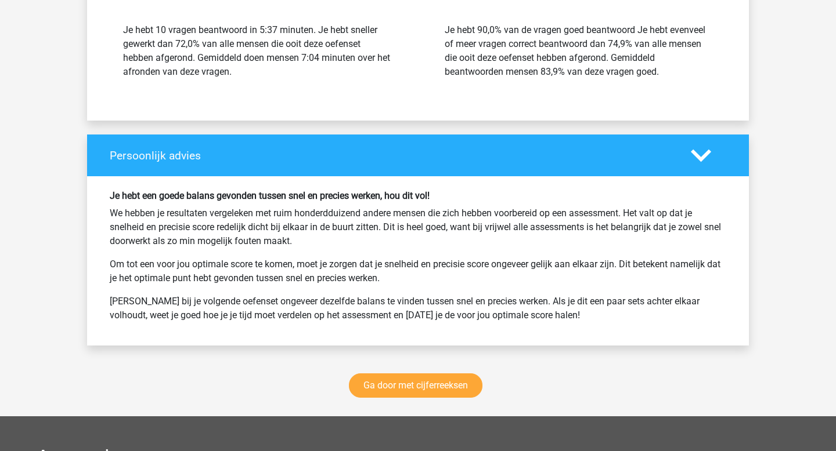
scroll to position [2069, 0]
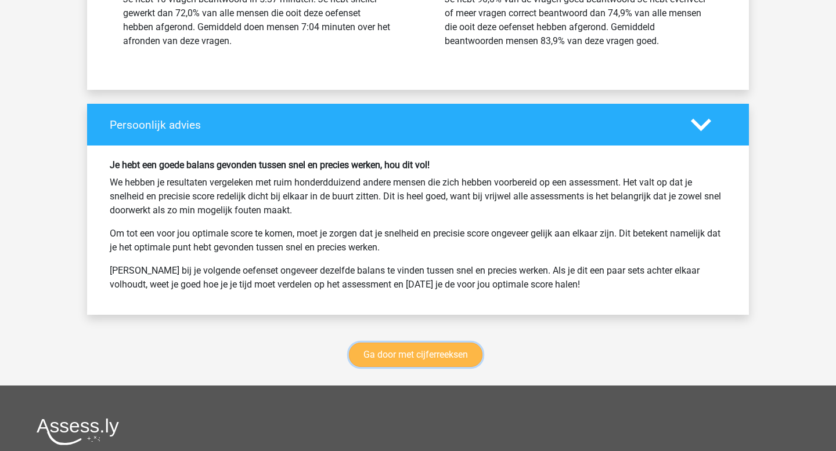
click at [387, 360] on link "Ga door met cijferreeksen" at bounding box center [415, 355] width 133 height 24
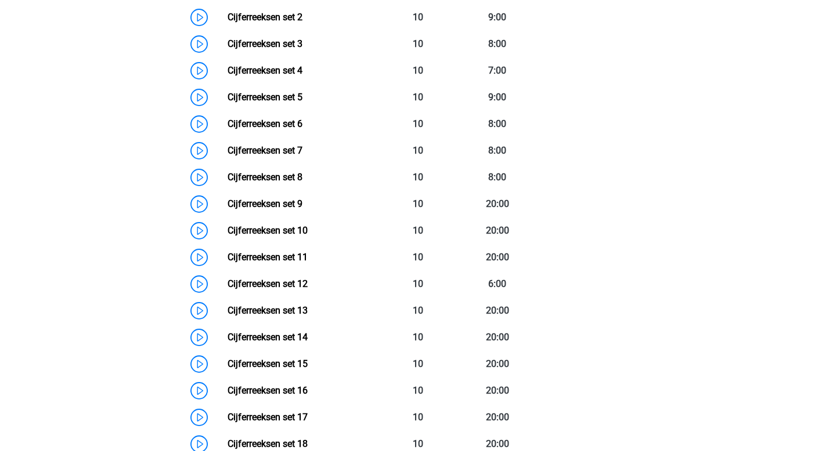
scroll to position [637, 0]
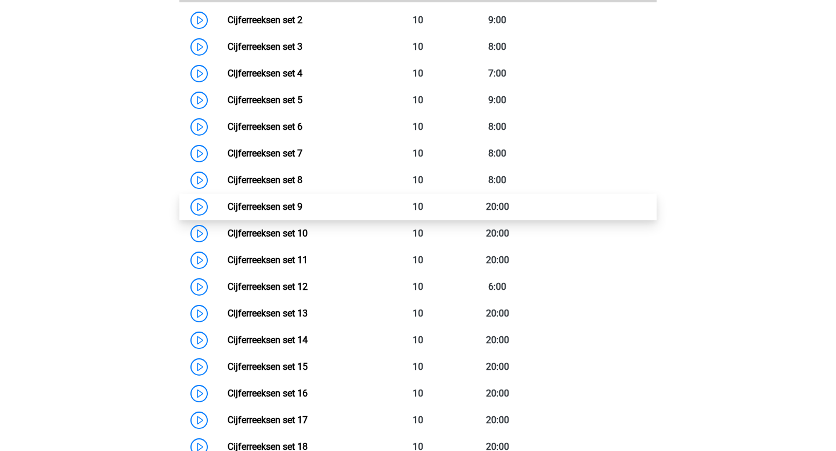
click at [267, 212] on link "Cijferreeksen set 9" at bounding box center [264, 206] width 75 height 11
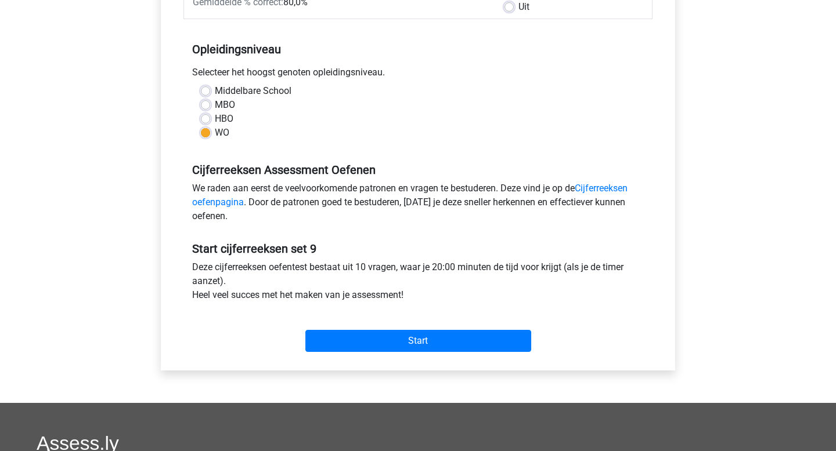
scroll to position [290, 0]
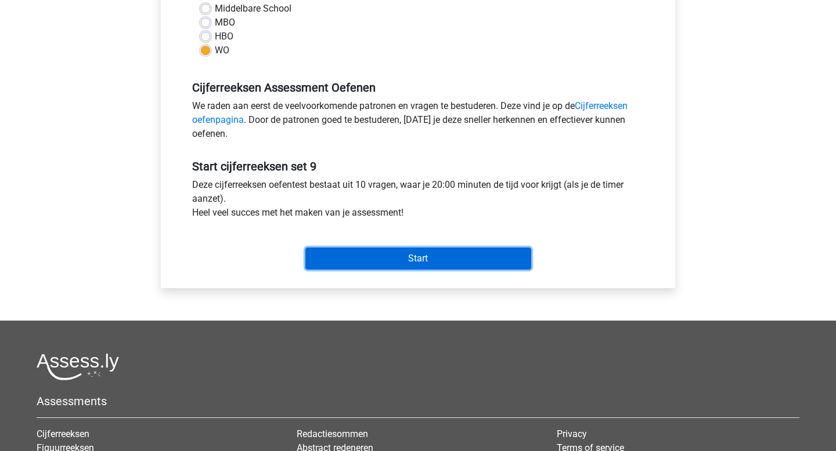
click at [449, 263] on input "Start" at bounding box center [418, 259] width 226 height 22
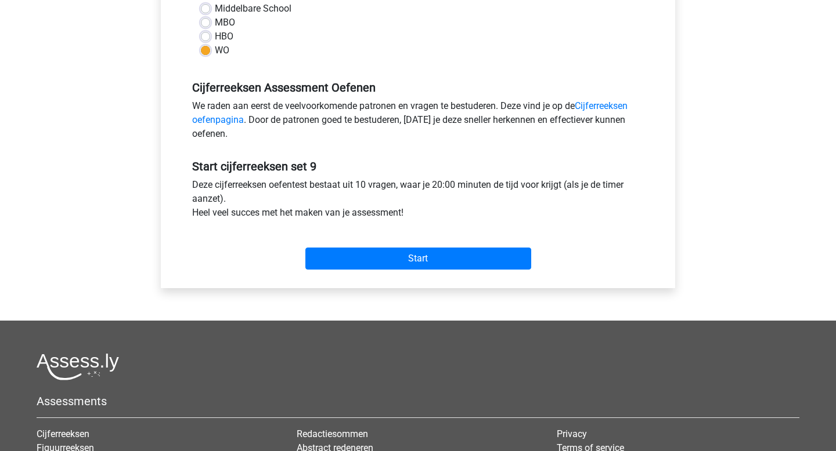
click at [341, 270] on div "Start" at bounding box center [417, 250] width 469 height 50
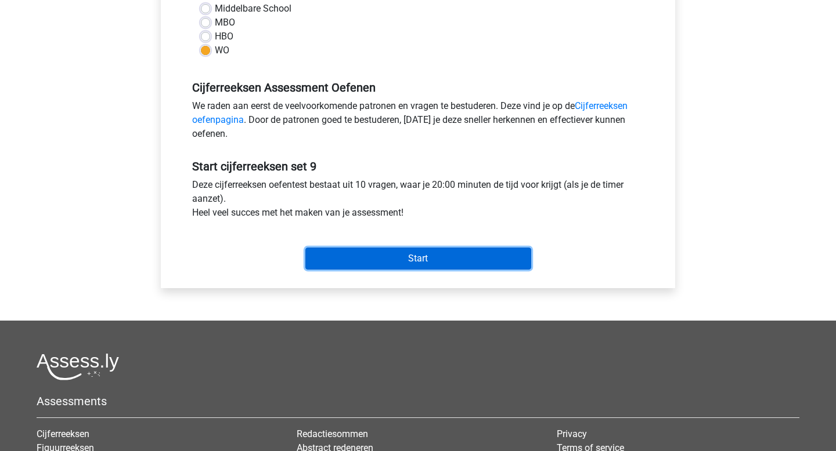
click at [351, 256] on input "Start" at bounding box center [418, 259] width 226 height 22
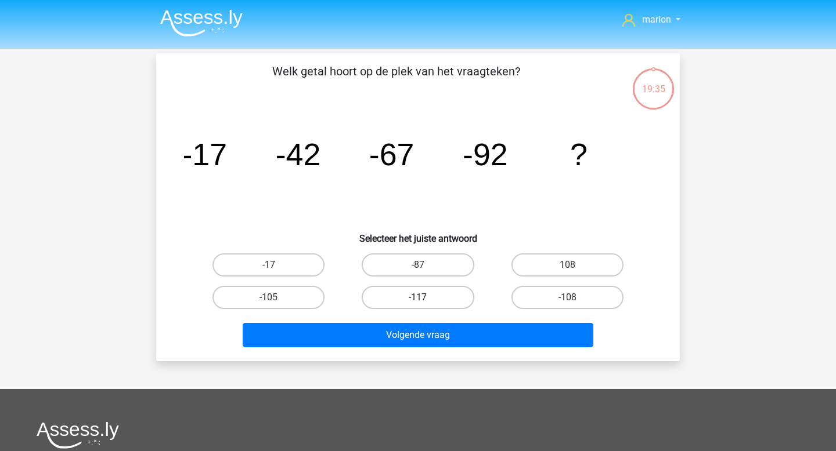
click at [384, 299] on label "-117" at bounding box center [417, 297] width 112 height 23
click at [418, 299] on input "-117" at bounding box center [422, 302] width 8 height 8
radio input "true"
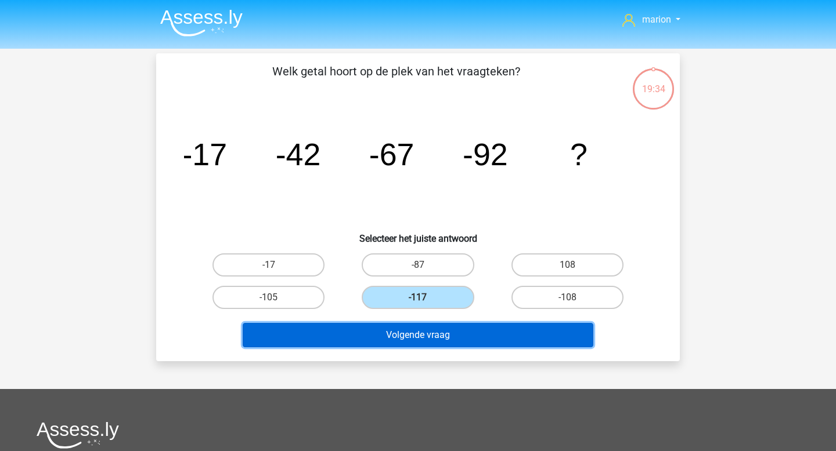
click at [382, 344] on button "Volgende vraag" at bounding box center [418, 335] width 351 height 24
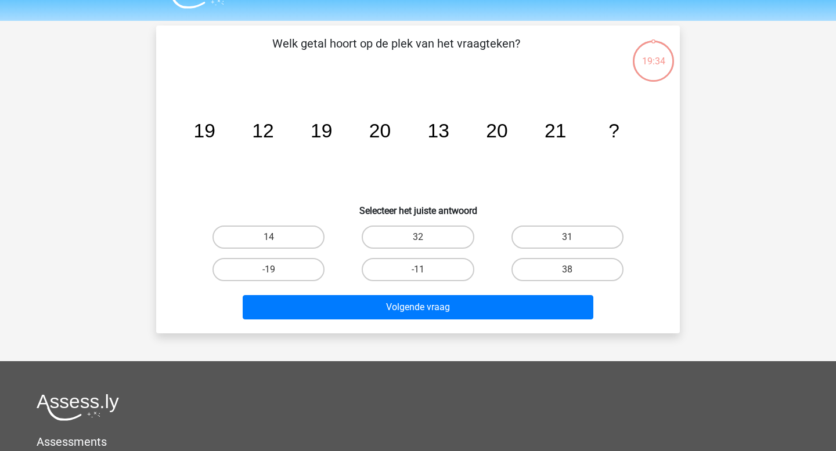
scroll to position [53, 0]
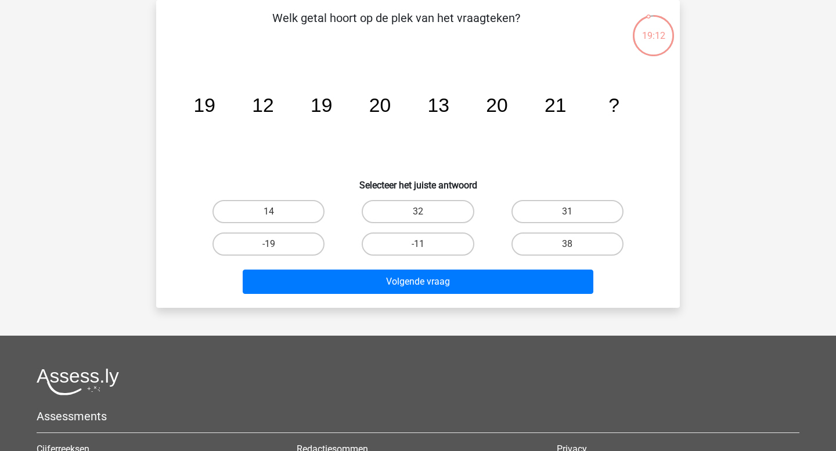
click at [280, 197] on div "14" at bounding box center [268, 212] width 149 height 32
click at [280, 211] on label "14" at bounding box center [268, 211] width 112 height 23
click at [276, 212] on input "14" at bounding box center [273, 216] width 8 height 8
radio input "true"
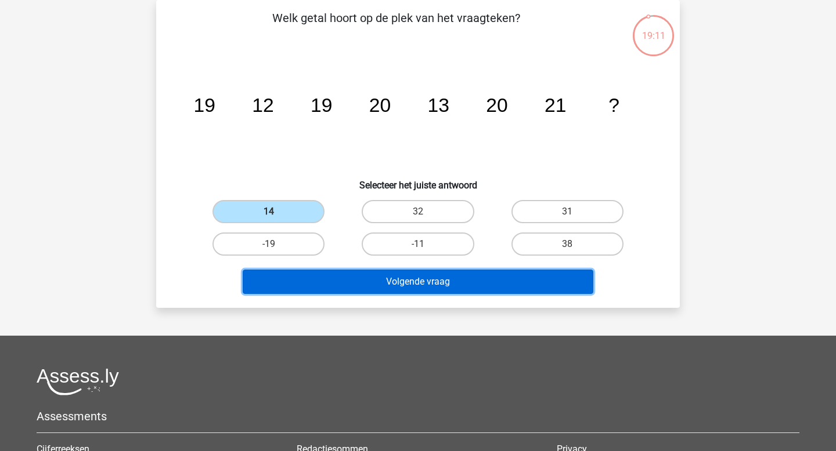
click at [316, 281] on button "Volgende vraag" at bounding box center [418, 282] width 351 height 24
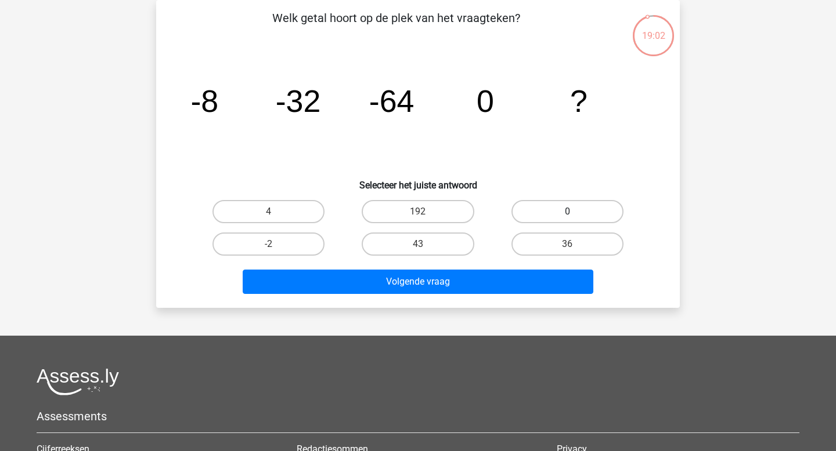
click at [581, 206] on label "0" at bounding box center [567, 211] width 112 height 23
click at [574, 212] on input "0" at bounding box center [571, 216] width 8 height 8
radio input "true"
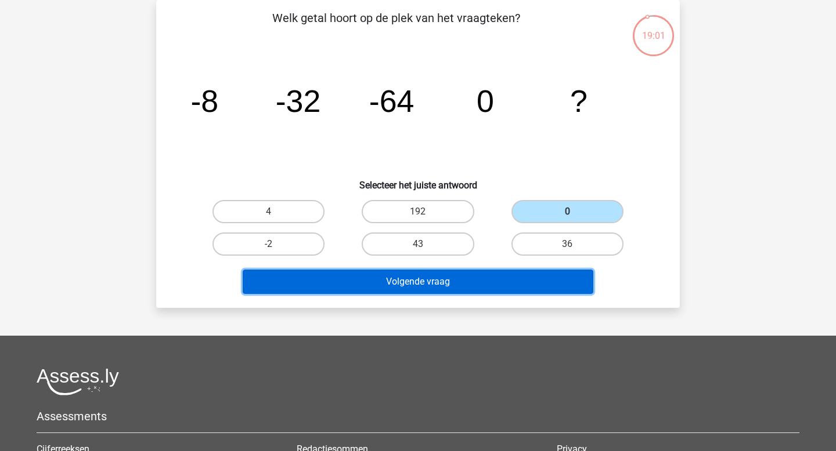
click at [522, 286] on button "Volgende vraag" at bounding box center [418, 282] width 351 height 24
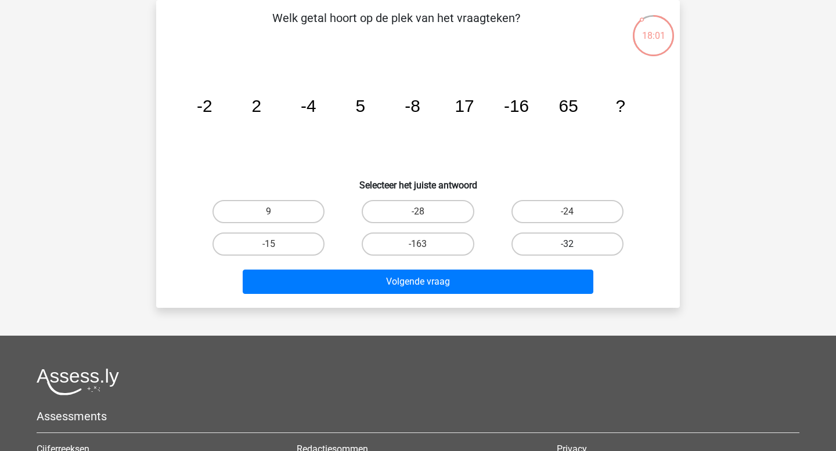
click at [592, 246] on label "-32" at bounding box center [567, 244] width 112 height 23
click at [574, 246] on input "-32" at bounding box center [571, 248] width 8 height 8
radio input "true"
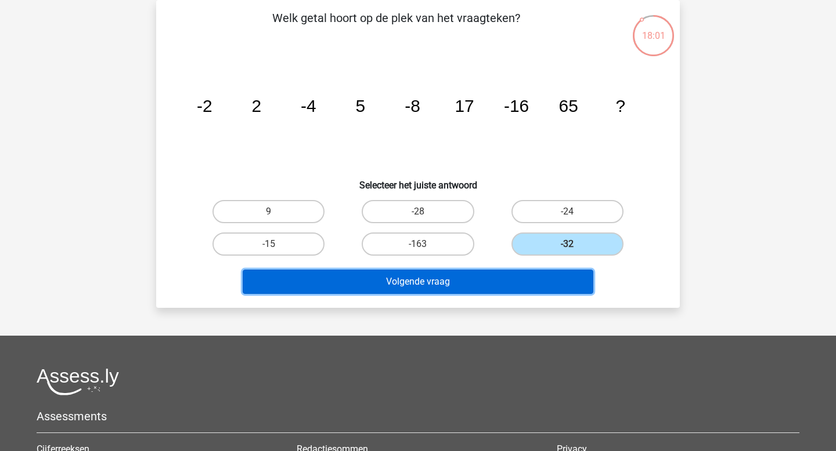
click at [559, 280] on button "Volgende vraag" at bounding box center [418, 282] width 351 height 24
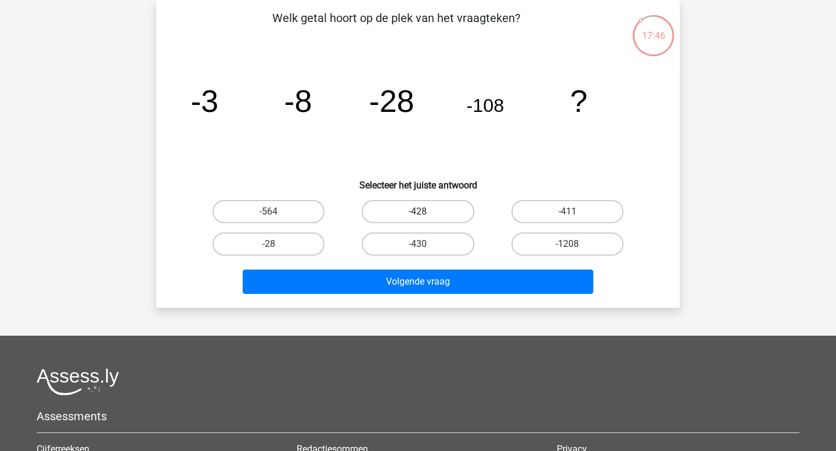
click at [413, 216] on label "-428" at bounding box center [417, 211] width 112 height 23
click at [418, 216] on input "-428" at bounding box center [422, 216] width 8 height 8
radio input "true"
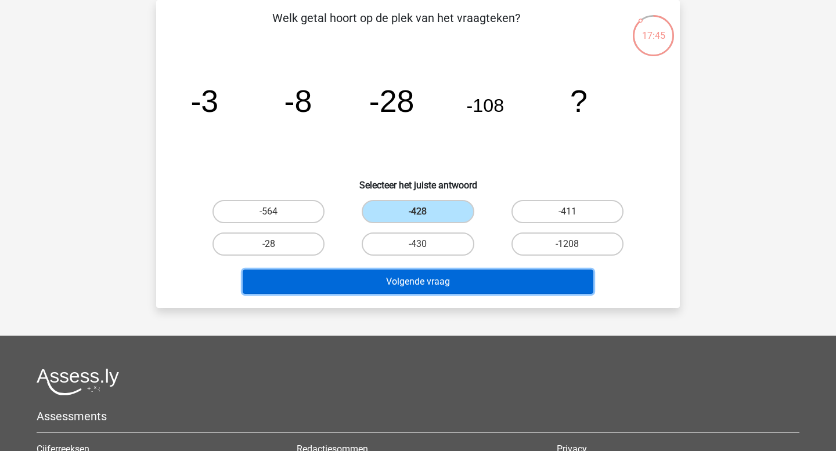
click at [415, 279] on button "Volgende vraag" at bounding box center [418, 282] width 351 height 24
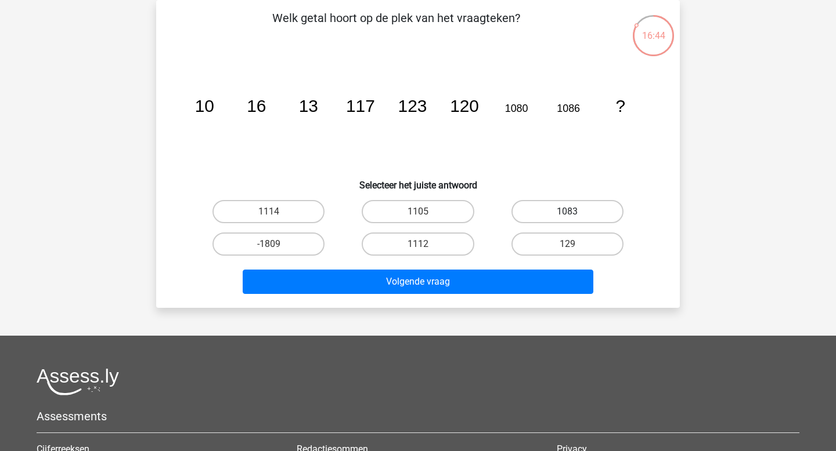
click at [583, 206] on label "1083" at bounding box center [567, 211] width 112 height 23
click at [574, 212] on input "1083" at bounding box center [571, 216] width 8 height 8
radio input "true"
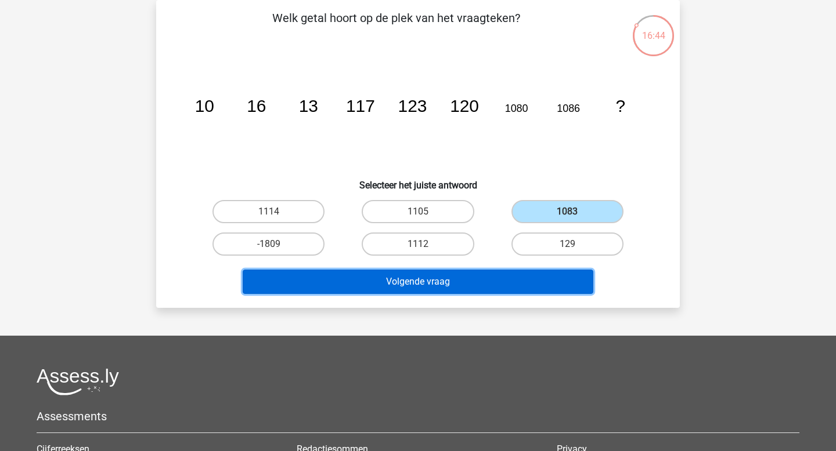
click at [541, 288] on button "Volgende vraag" at bounding box center [418, 282] width 351 height 24
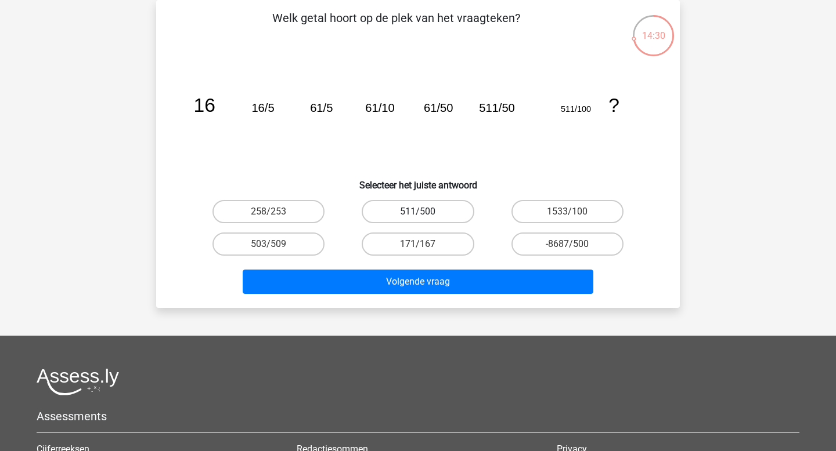
click at [435, 207] on label "511/500" at bounding box center [417, 211] width 112 height 23
click at [425, 212] on input "511/500" at bounding box center [422, 216] width 8 height 8
radio input "true"
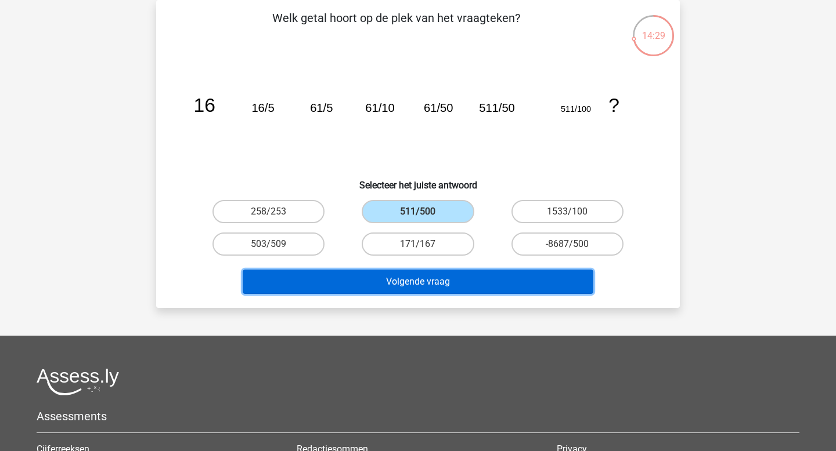
click at [477, 283] on button "Volgende vraag" at bounding box center [418, 282] width 351 height 24
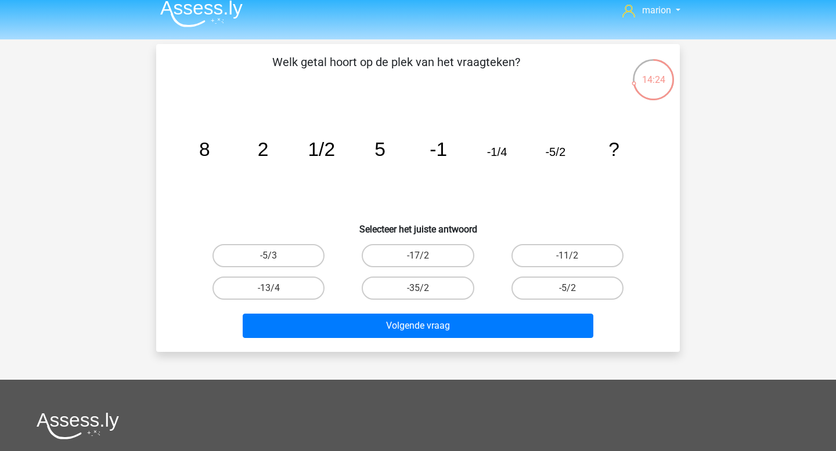
scroll to position [13, 0]
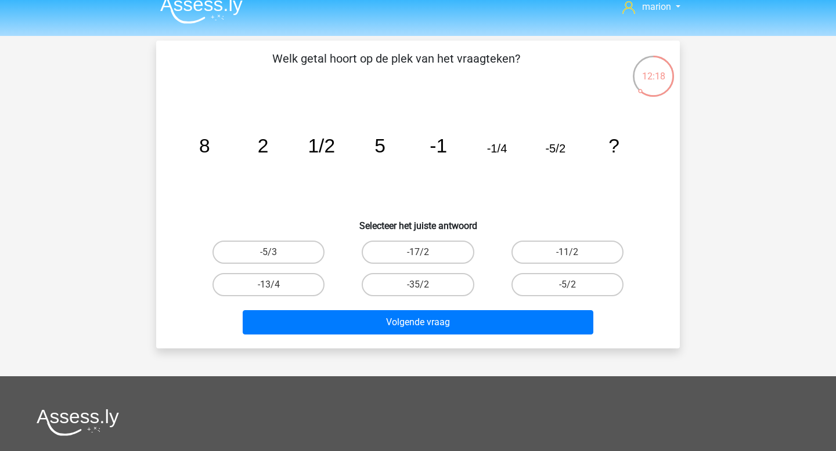
click at [494, 145] on tspan "-1/4" at bounding box center [497, 148] width 20 height 13
click at [279, 273] on label "-13/4" at bounding box center [268, 284] width 112 height 23
click at [276, 285] on input "-13/4" at bounding box center [273, 289] width 8 height 8
radio input "true"
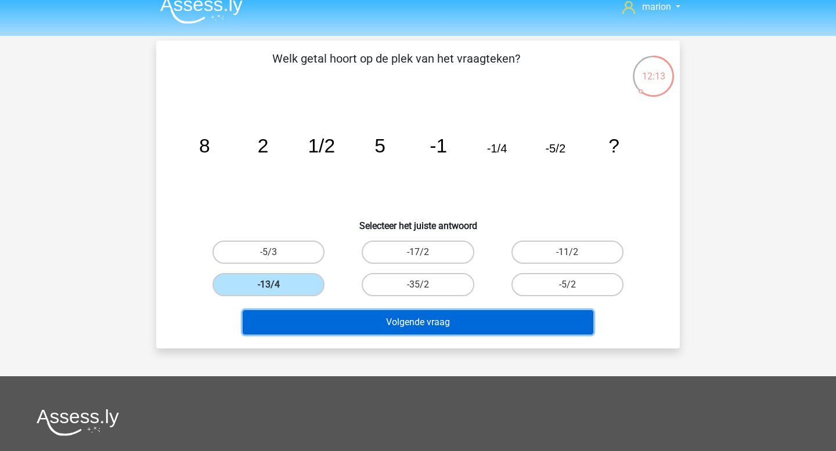
click at [338, 313] on button "Volgende vraag" at bounding box center [418, 322] width 351 height 24
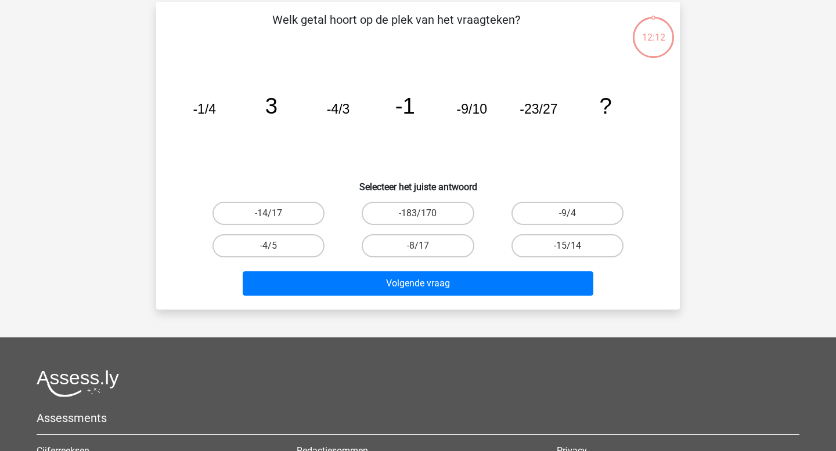
scroll to position [53, 0]
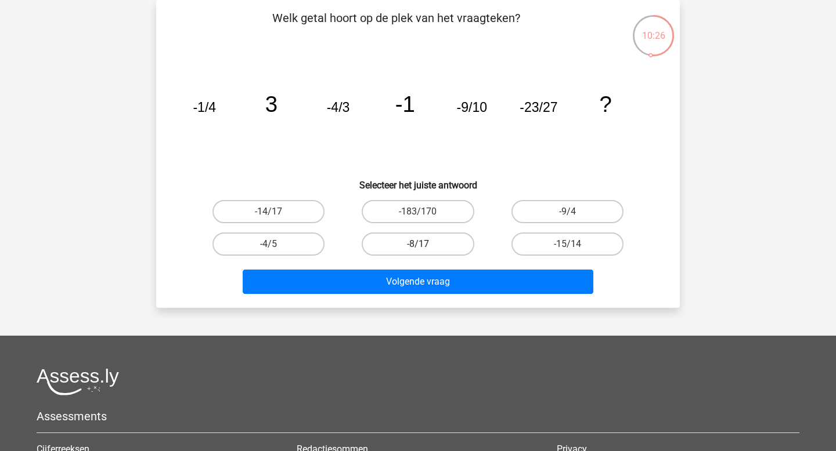
click at [420, 243] on label "-8/17" at bounding box center [417, 244] width 112 height 23
click at [420, 244] on input "-8/17" at bounding box center [422, 248] width 8 height 8
radio input "true"
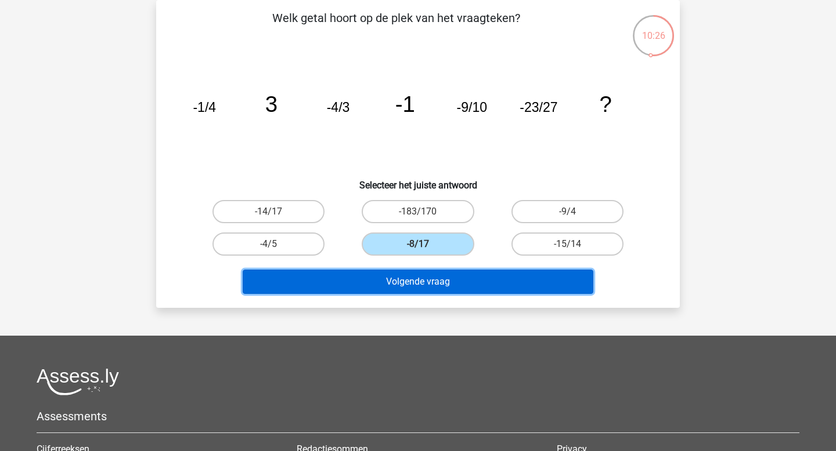
click at [427, 287] on button "Volgende vraag" at bounding box center [418, 282] width 351 height 24
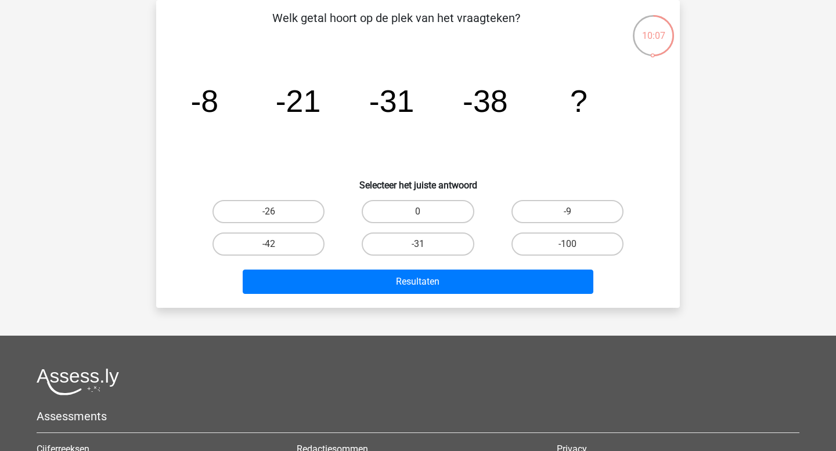
click at [277, 256] on div "-42" at bounding box center [268, 244] width 149 height 32
click at [291, 240] on label "-42" at bounding box center [268, 244] width 112 height 23
click at [276, 244] on input "-42" at bounding box center [273, 248] width 8 height 8
radio input "true"
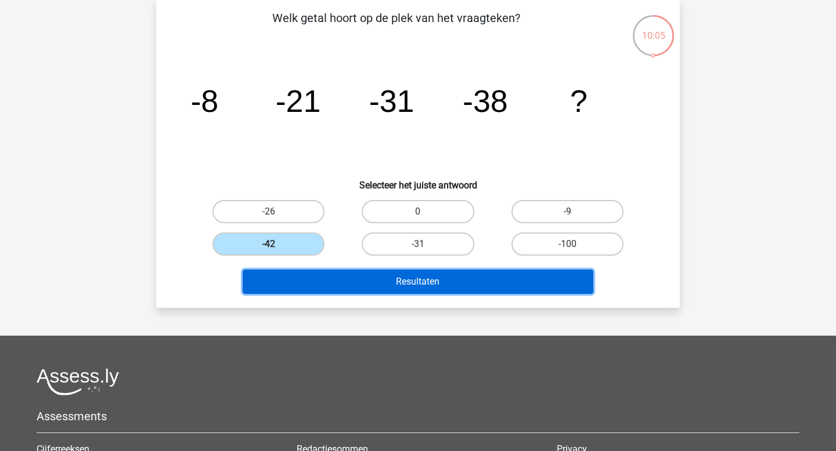
click at [302, 279] on button "Resultaten" at bounding box center [418, 282] width 351 height 24
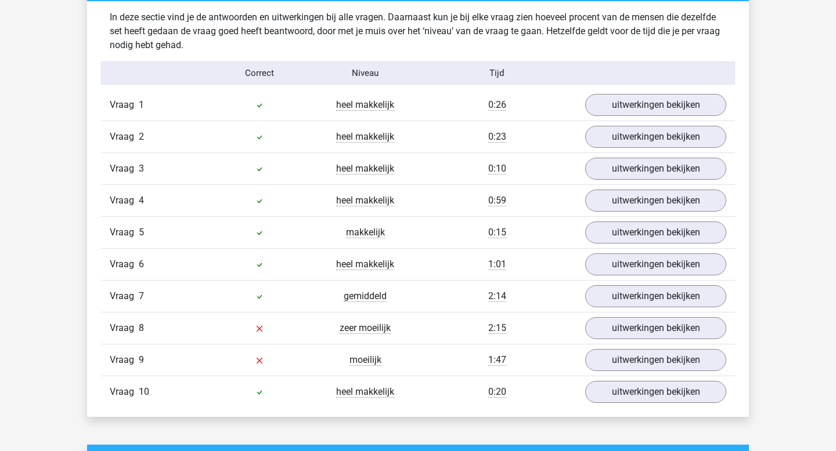
scroll to position [711, 0]
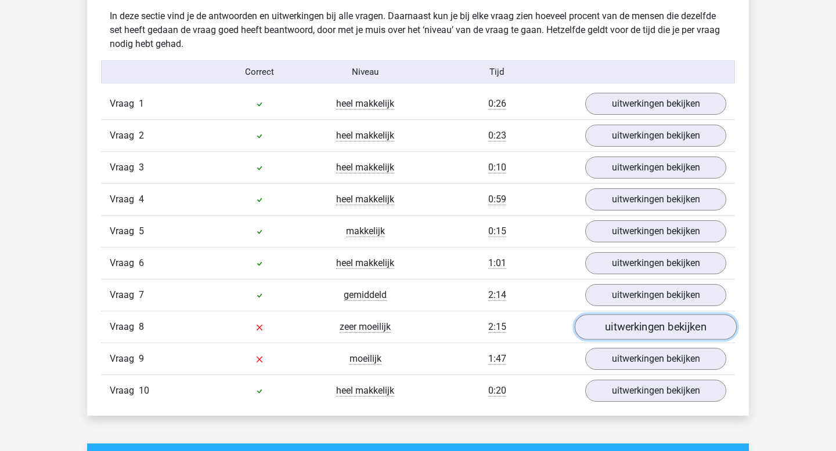
click at [609, 320] on link "uitwerkingen bekijken" at bounding box center [655, 328] width 162 height 26
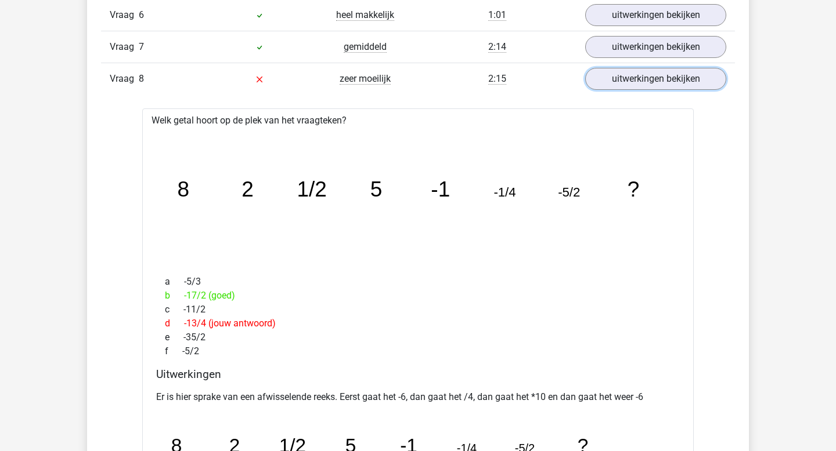
scroll to position [942, 0]
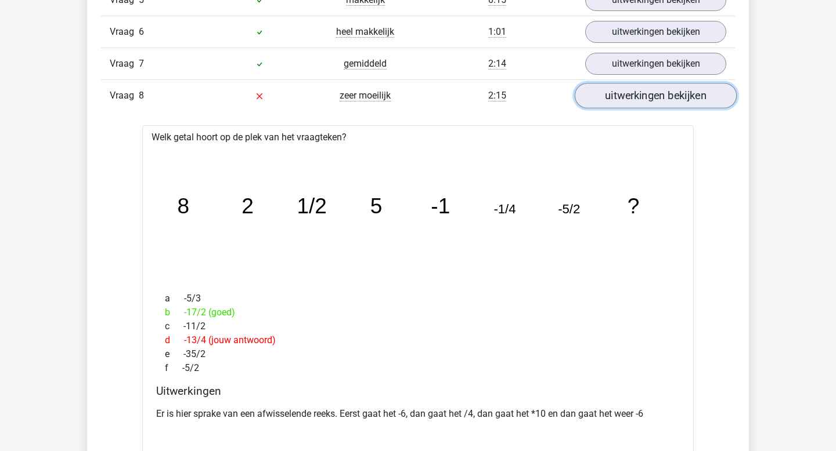
click at [634, 102] on link "uitwerkingen bekijken" at bounding box center [655, 97] width 162 height 26
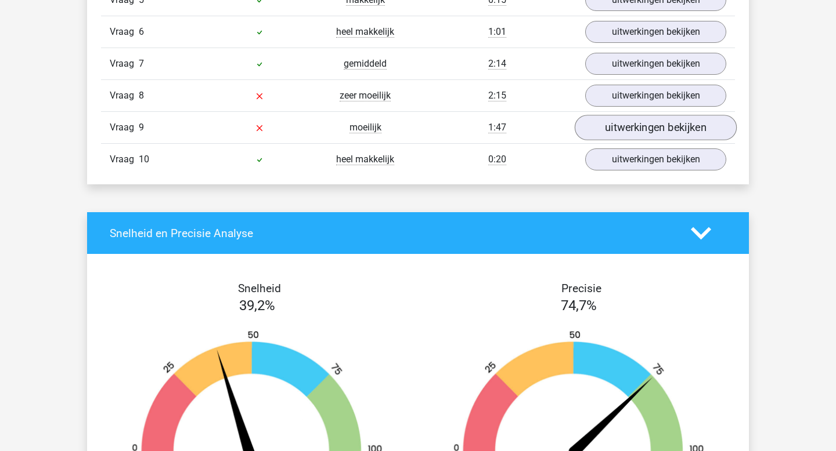
click at [614, 124] on link "uitwerkingen bekijken" at bounding box center [655, 128] width 162 height 26
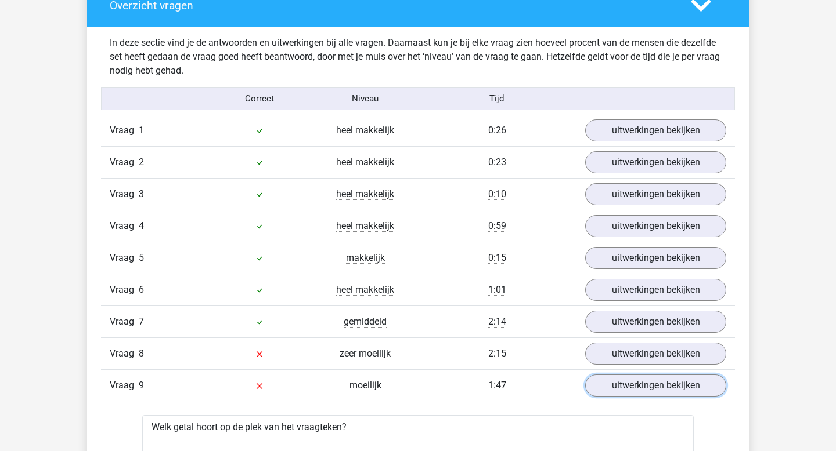
scroll to position [692, 0]
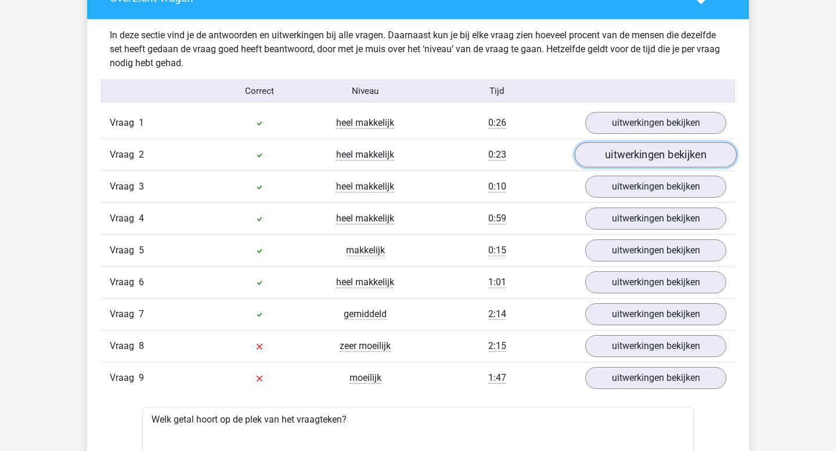
click at [634, 160] on link "uitwerkingen bekijken" at bounding box center [655, 156] width 162 height 26
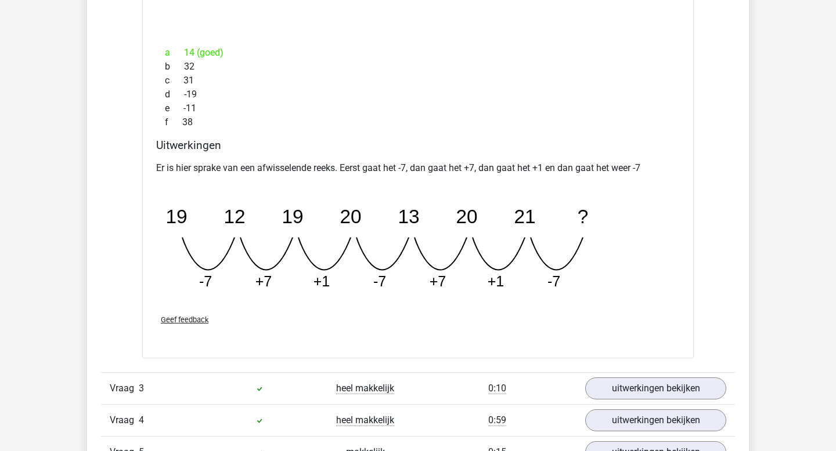
scroll to position [999, 0]
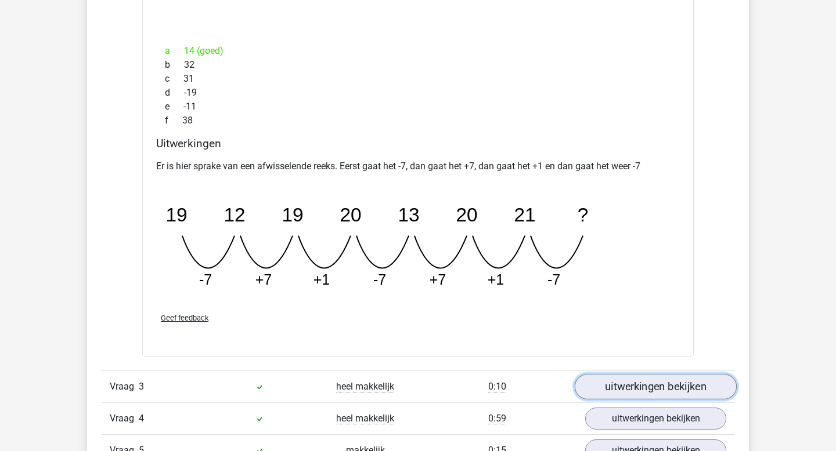
click at [606, 382] on link "uitwerkingen bekijken" at bounding box center [655, 387] width 162 height 26
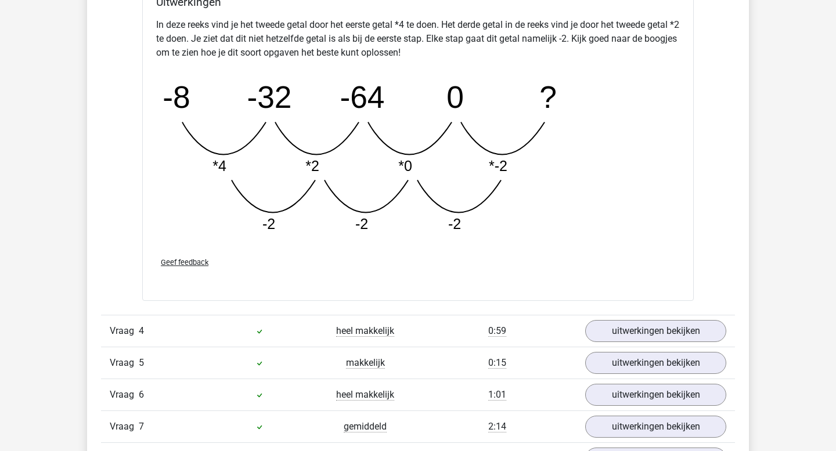
scroll to position [1698, 0]
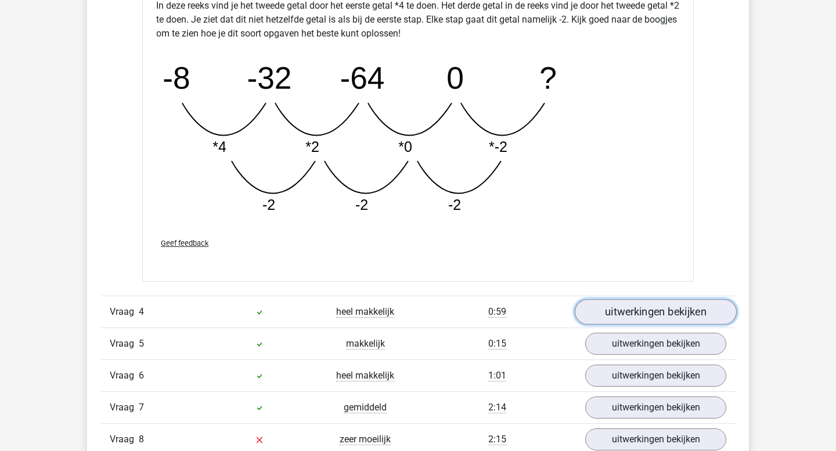
click at [624, 317] on link "uitwerkingen bekijken" at bounding box center [655, 312] width 162 height 26
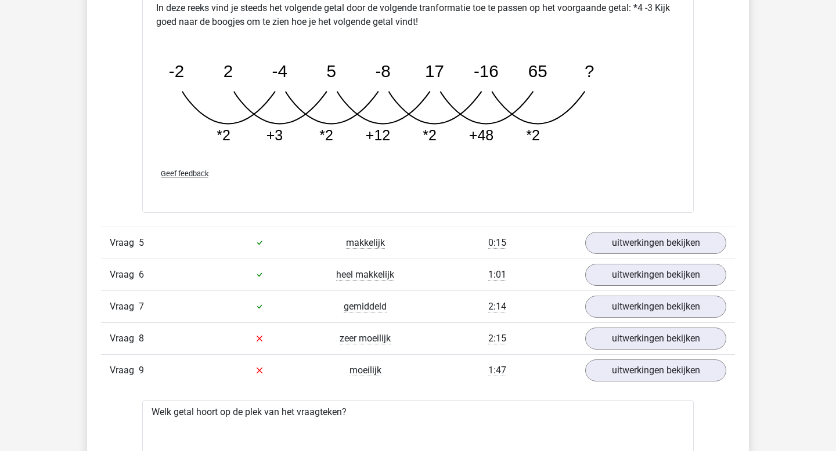
scroll to position [2430, 0]
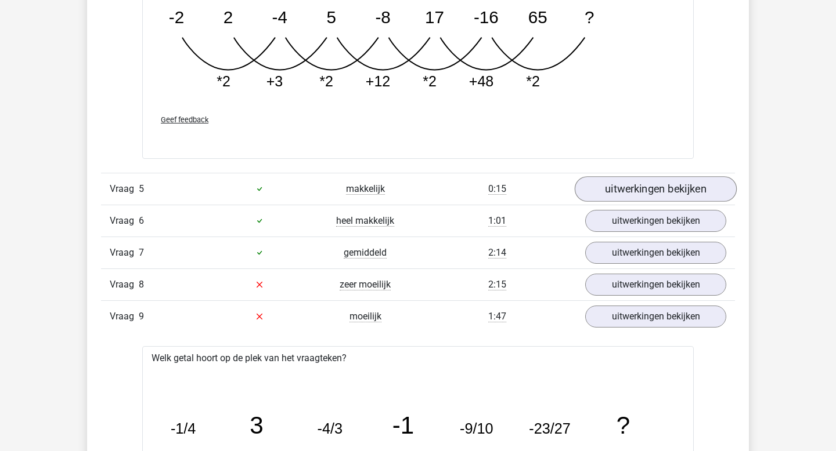
click at [655, 189] on link "uitwerkingen bekijken" at bounding box center [655, 189] width 162 height 26
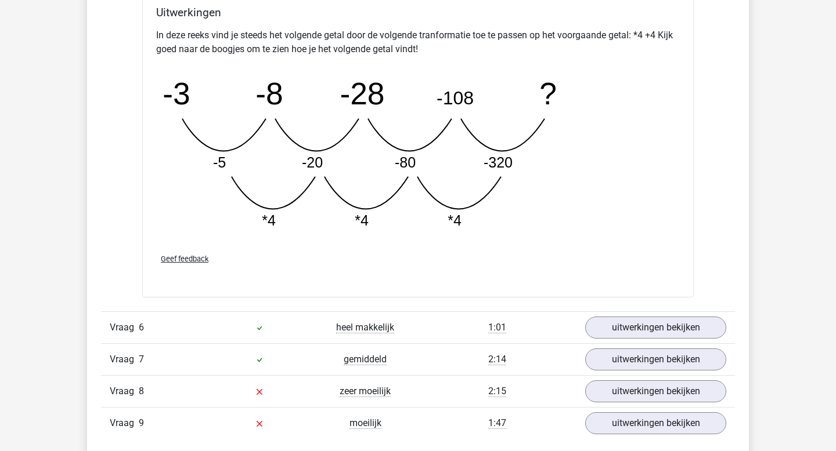
scroll to position [2922, 0]
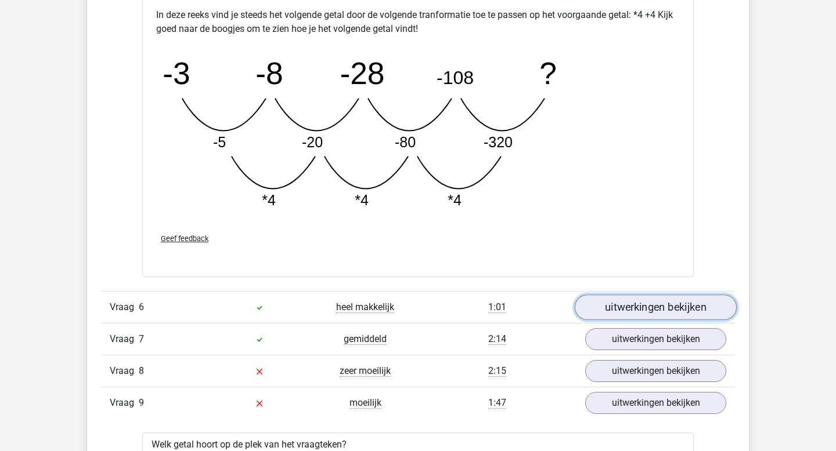
click at [603, 314] on link "uitwerkingen bekijken" at bounding box center [655, 308] width 162 height 26
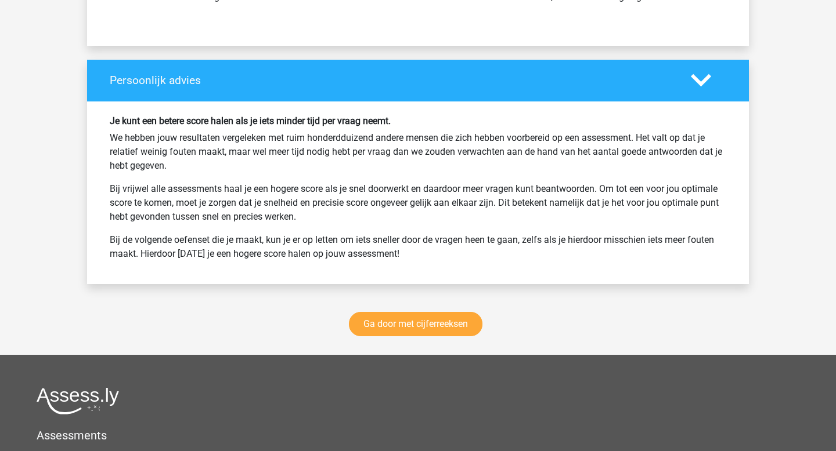
scroll to position [4954, 0]
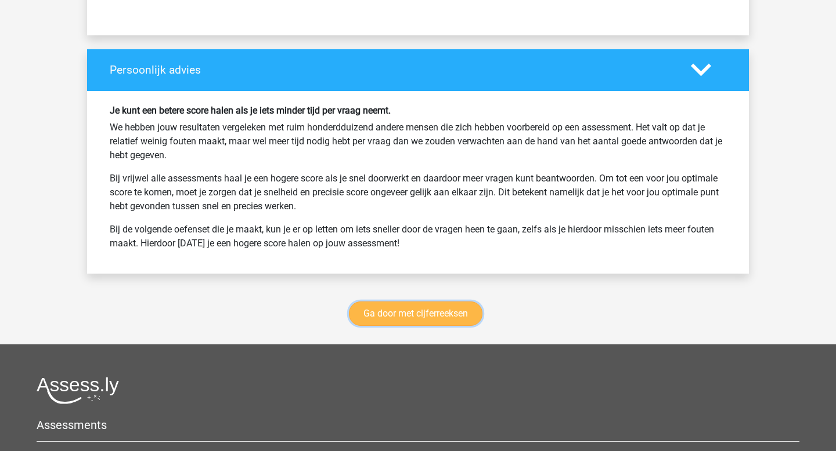
click at [416, 319] on link "Ga door met cijferreeksen" at bounding box center [415, 314] width 133 height 24
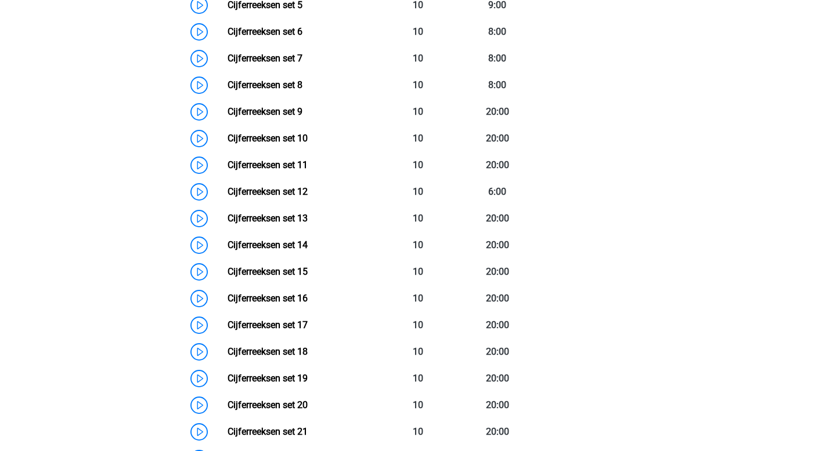
scroll to position [711, 0]
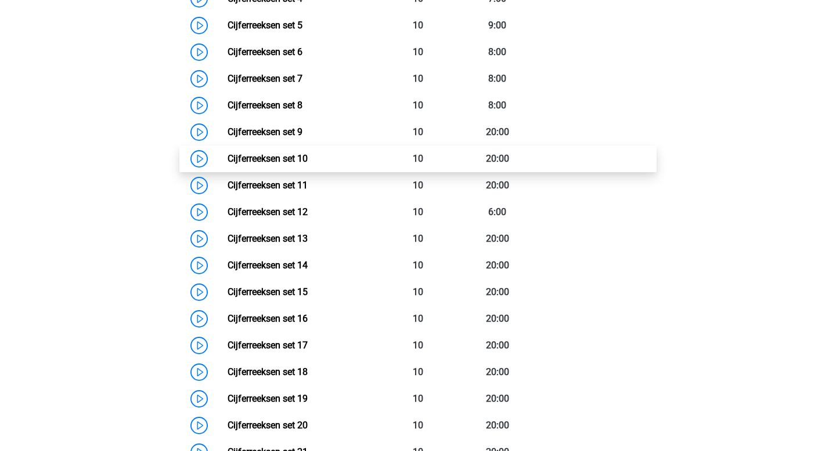
click at [266, 164] on link "Cijferreeksen set 10" at bounding box center [267, 158] width 80 height 11
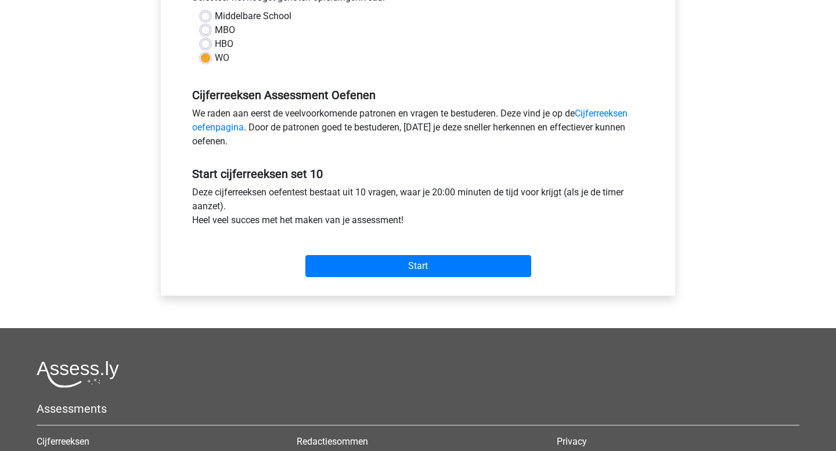
scroll to position [352, 0]
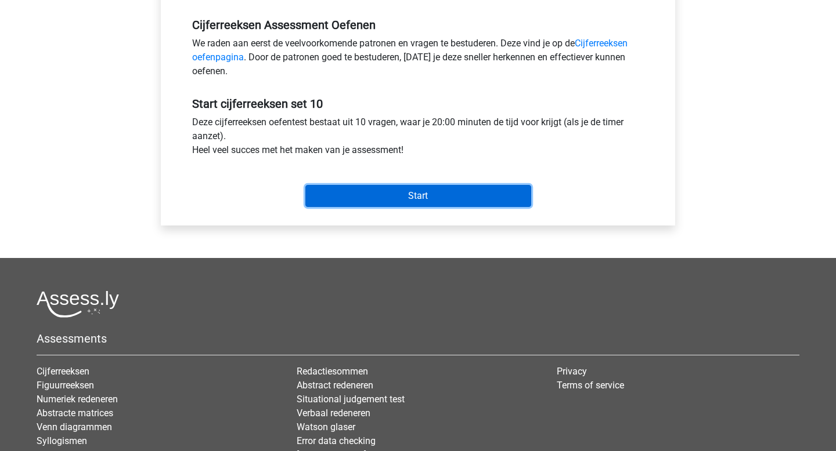
click at [321, 193] on input "Start" at bounding box center [418, 196] width 226 height 22
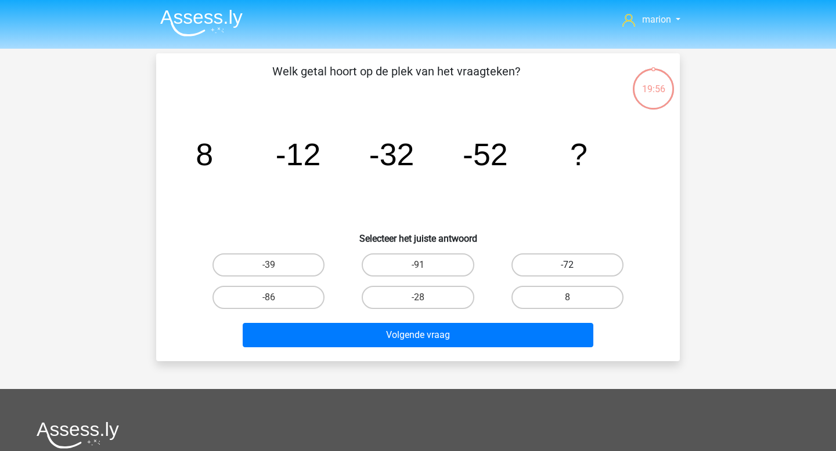
click at [557, 272] on label "-72" at bounding box center [567, 265] width 112 height 23
click at [567, 272] on input "-72" at bounding box center [571, 269] width 8 height 8
radio input "true"
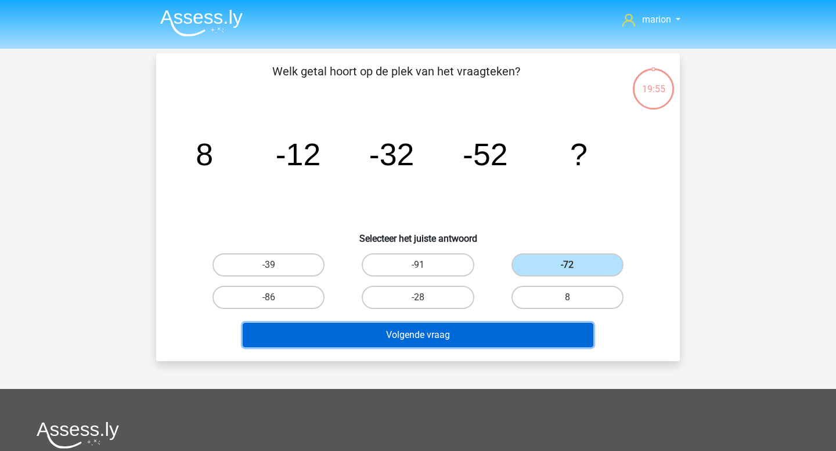
click at [538, 324] on button "Volgende vraag" at bounding box center [418, 335] width 351 height 24
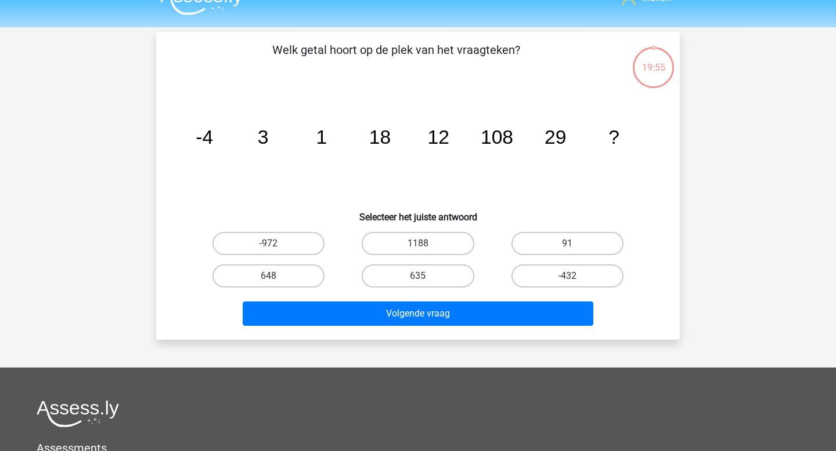
scroll to position [53, 0]
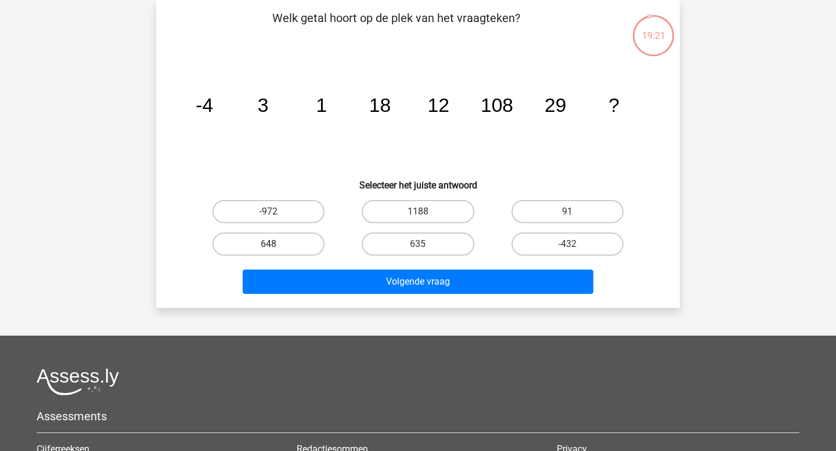
click at [290, 234] on label "648" at bounding box center [268, 244] width 112 height 23
click at [276, 244] on input "648" at bounding box center [273, 248] width 8 height 8
radio input "true"
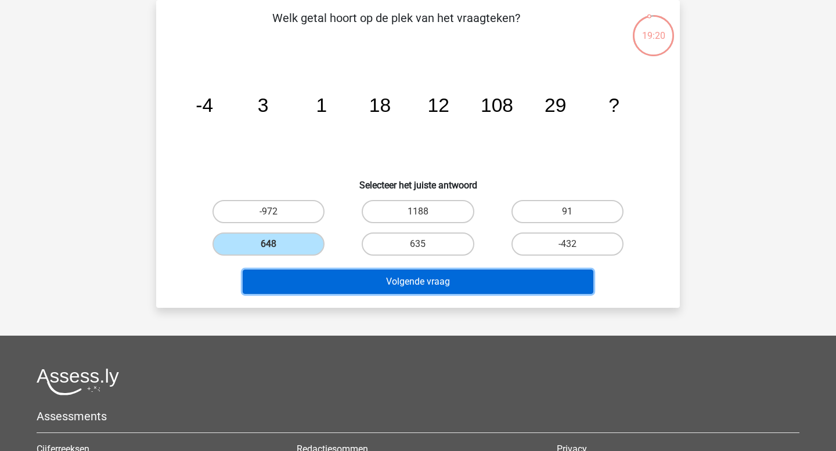
click at [312, 289] on button "Volgende vraag" at bounding box center [418, 282] width 351 height 24
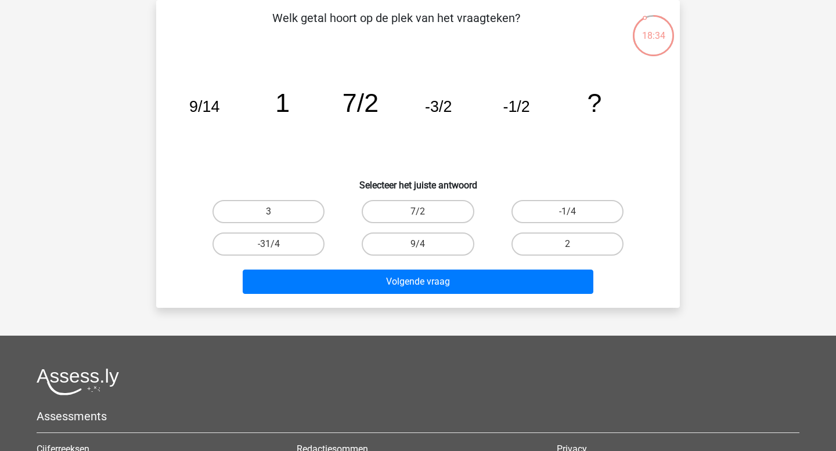
click at [418, 247] on input "9/4" at bounding box center [422, 248] width 8 height 8
radio input "true"
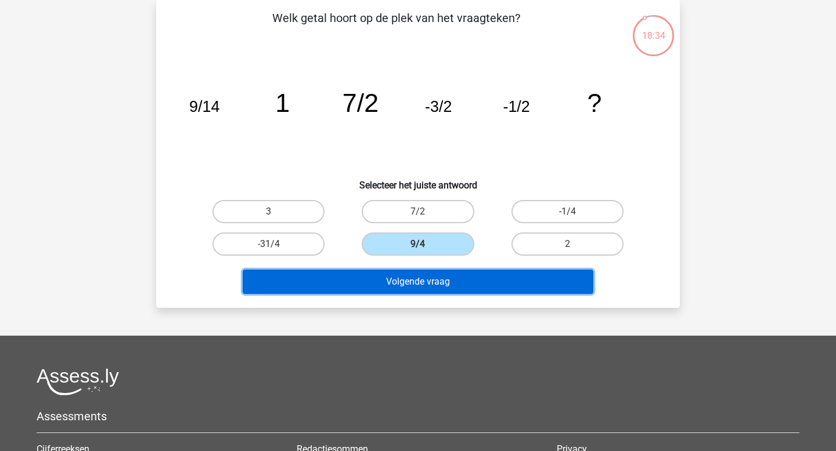
click at [423, 279] on button "Volgende vraag" at bounding box center [418, 282] width 351 height 24
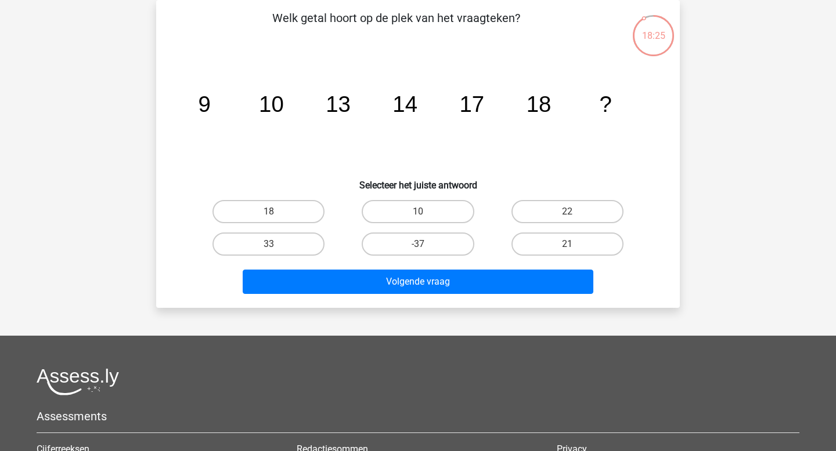
click at [570, 215] on input "22" at bounding box center [571, 216] width 8 height 8
radio input "true"
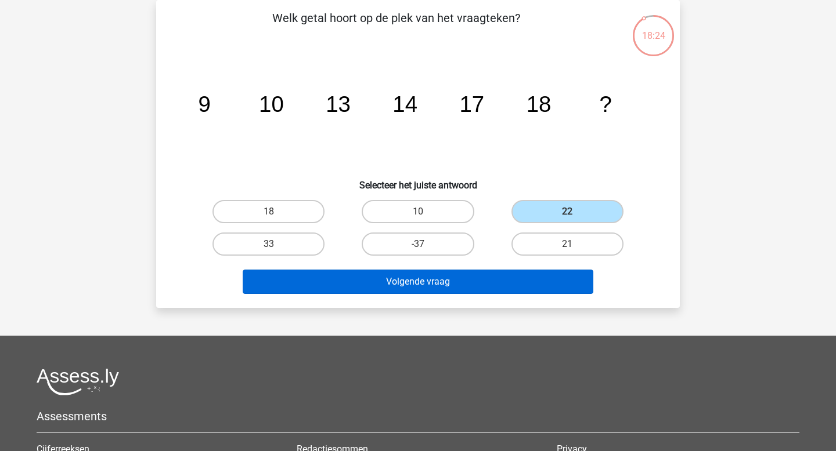
click at [552, 284] on button "Volgende vraag" at bounding box center [418, 282] width 351 height 24
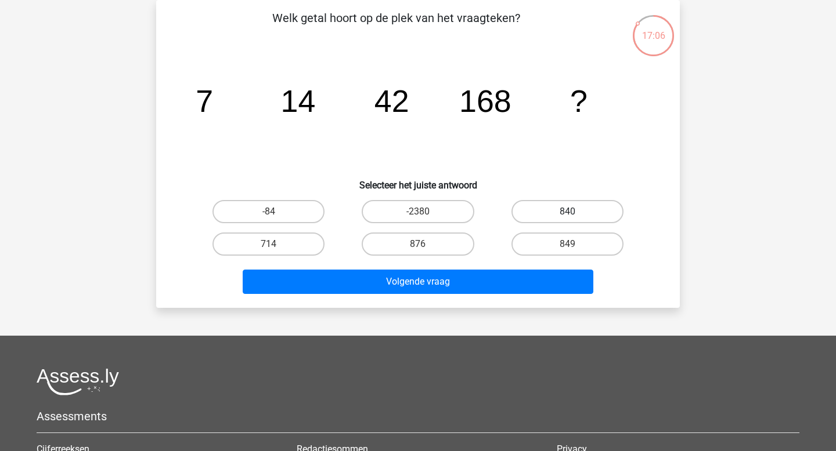
click at [538, 212] on label "840" at bounding box center [567, 211] width 112 height 23
click at [567, 212] on input "840" at bounding box center [571, 216] width 8 height 8
radio input "true"
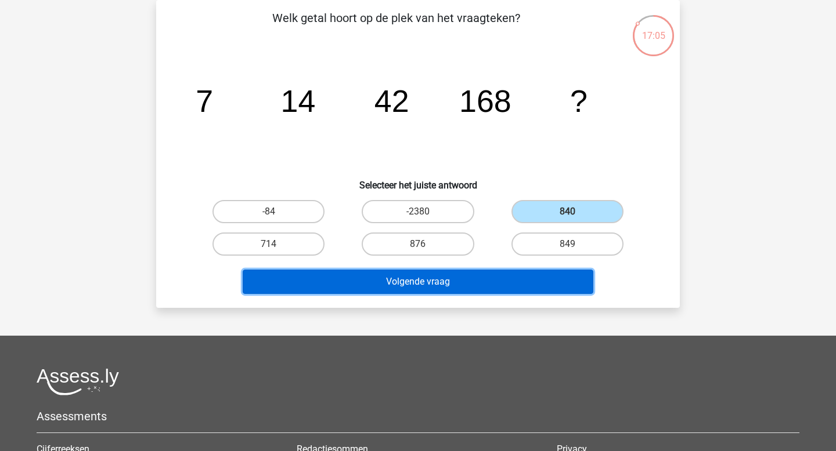
click at [516, 276] on button "Volgende vraag" at bounding box center [418, 282] width 351 height 24
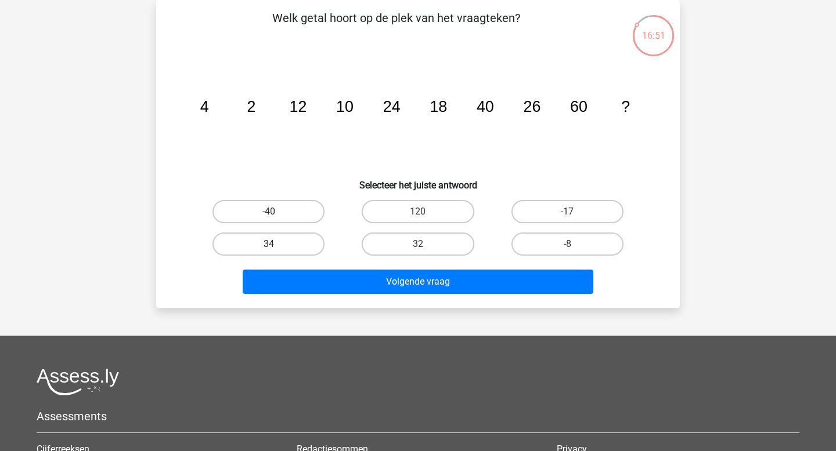
click at [272, 252] on label "34" at bounding box center [268, 244] width 112 height 23
click at [272, 252] on input "34" at bounding box center [273, 248] width 8 height 8
radio input "true"
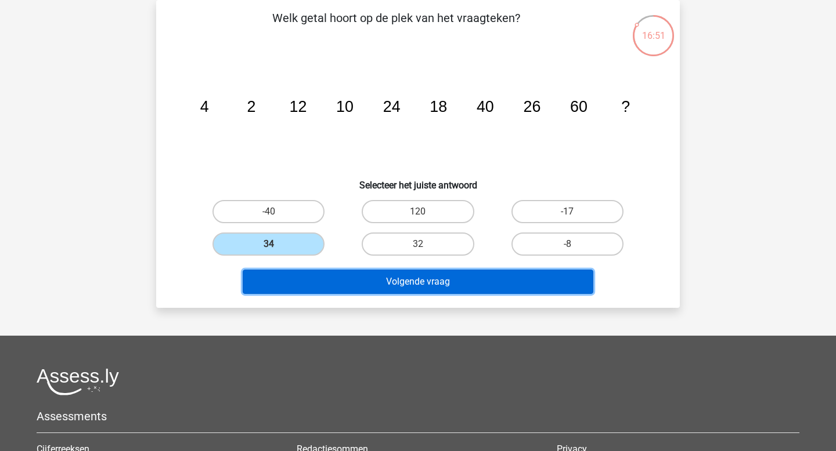
click at [308, 283] on button "Volgende vraag" at bounding box center [418, 282] width 351 height 24
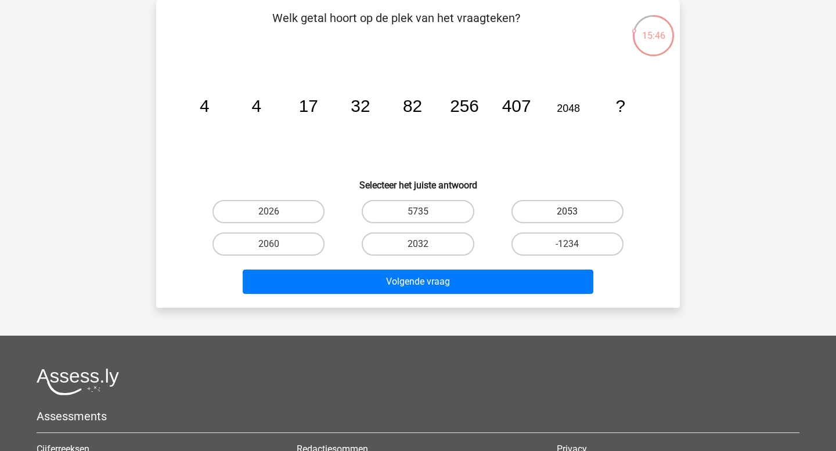
click at [552, 205] on label "2053" at bounding box center [567, 211] width 112 height 23
click at [567, 212] on input "2053" at bounding box center [571, 216] width 8 height 8
radio input "true"
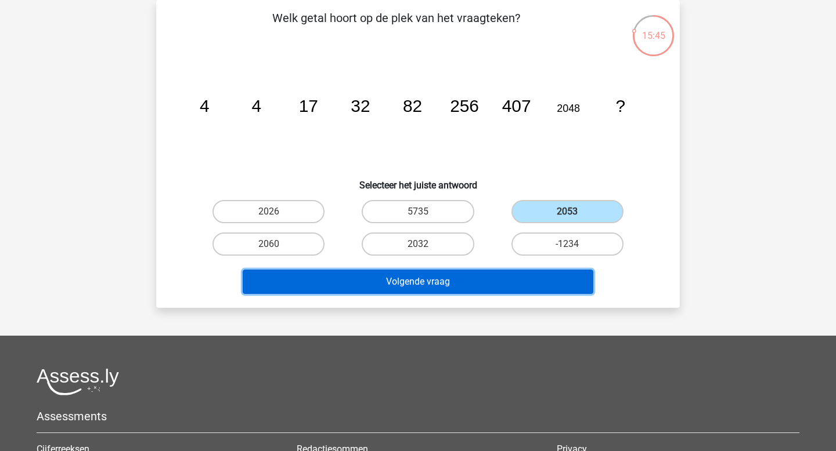
click at [523, 280] on button "Volgende vraag" at bounding box center [418, 282] width 351 height 24
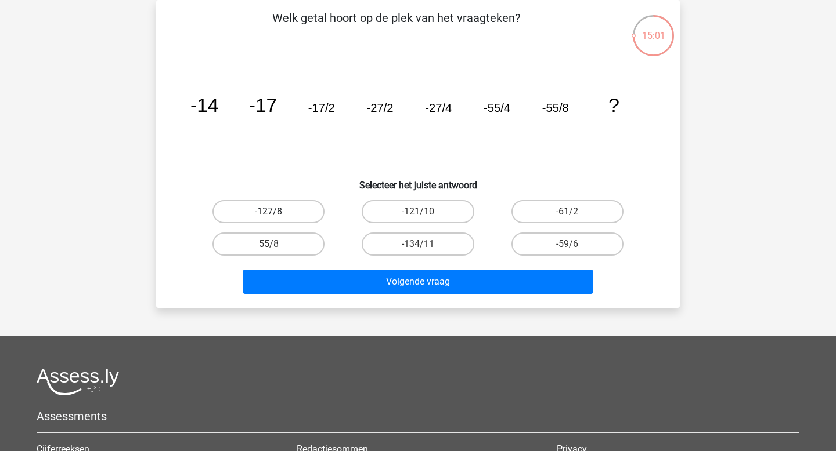
click at [299, 216] on label "-127/8" at bounding box center [268, 211] width 112 height 23
click at [276, 216] on input "-127/8" at bounding box center [273, 216] width 8 height 8
radio input "true"
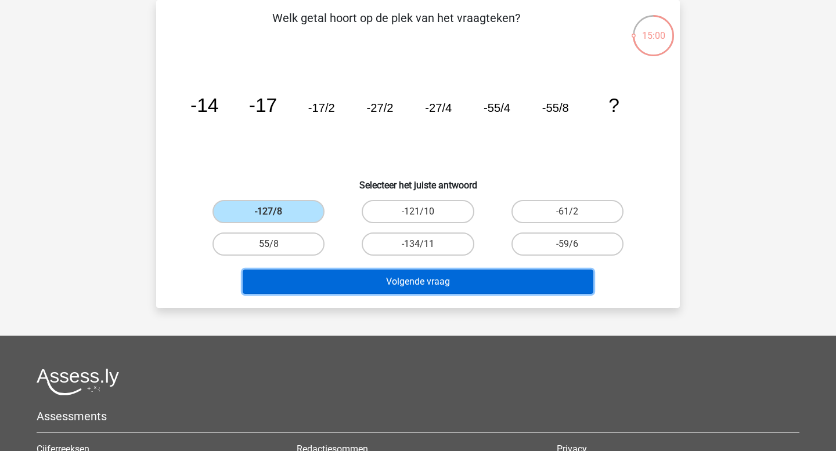
click at [345, 285] on button "Volgende vraag" at bounding box center [418, 282] width 351 height 24
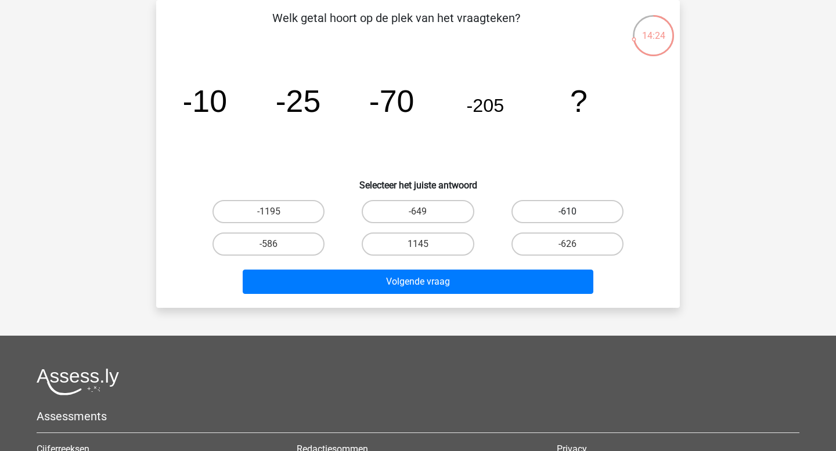
click at [550, 217] on label "-610" at bounding box center [567, 211] width 112 height 23
click at [567, 217] on input "-610" at bounding box center [571, 216] width 8 height 8
radio input "true"
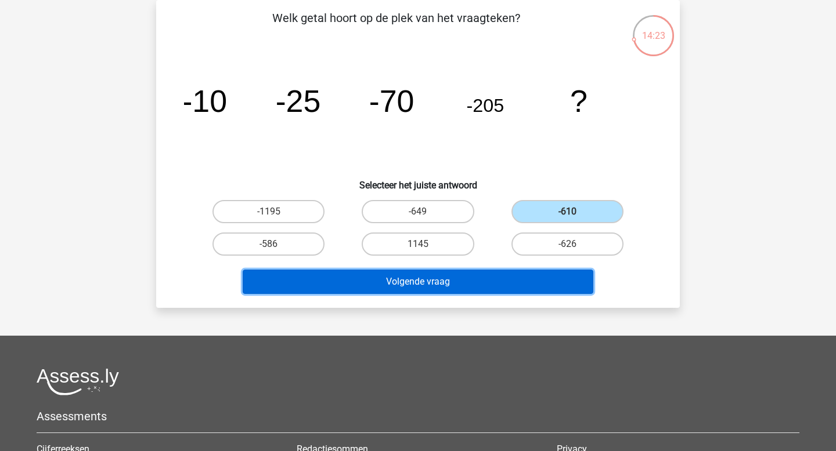
click at [540, 278] on button "Volgende vraag" at bounding box center [418, 282] width 351 height 24
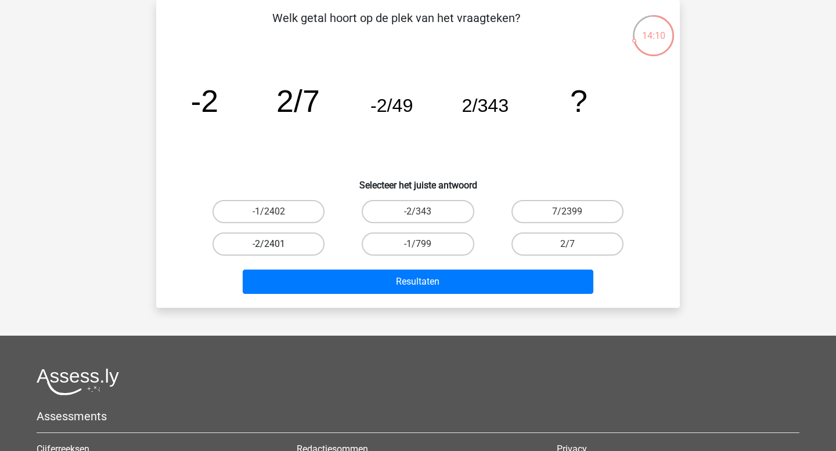
click at [269, 241] on label "-2/2401" at bounding box center [268, 244] width 112 height 23
click at [269, 244] on input "-2/2401" at bounding box center [273, 248] width 8 height 8
radio input "true"
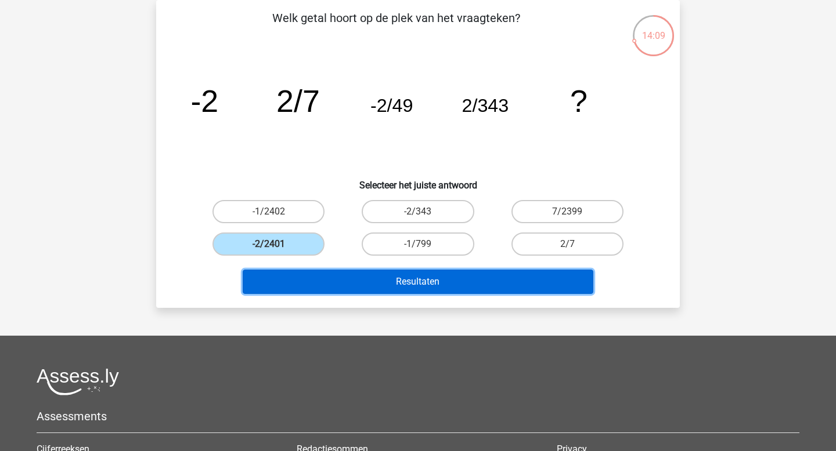
click at [308, 285] on button "Resultaten" at bounding box center [418, 282] width 351 height 24
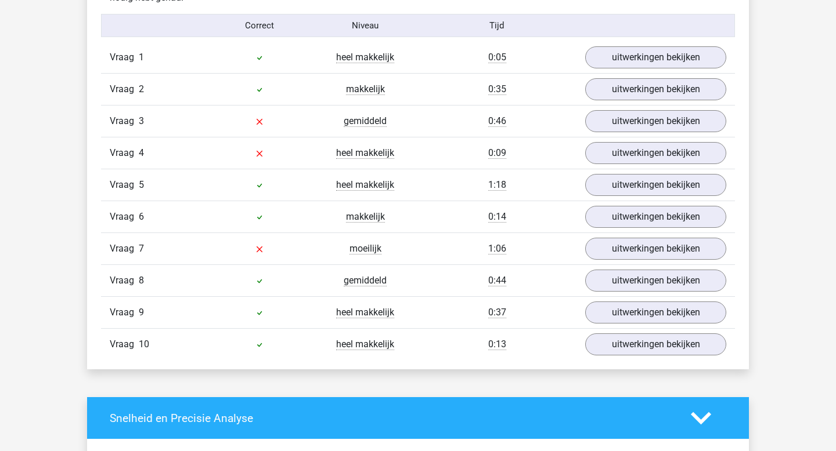
scroll to position [765, 0]
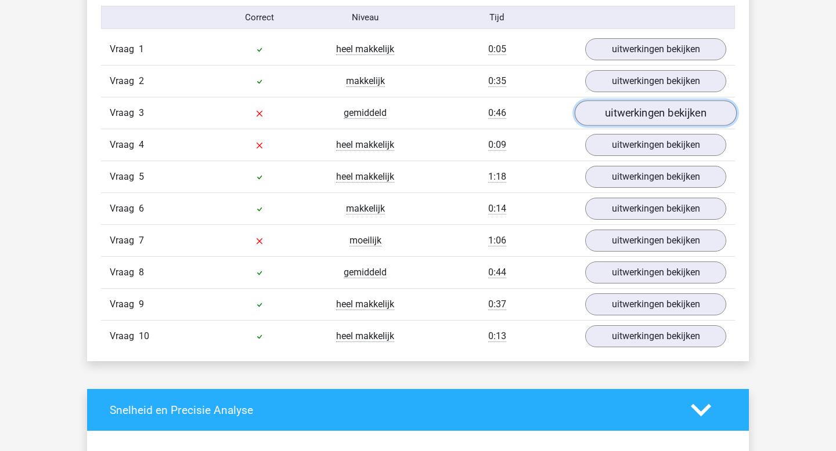
click at [621, 108] on link "uitwerkingen bekijken" at bounding box center [655, 114] width 162 height 26
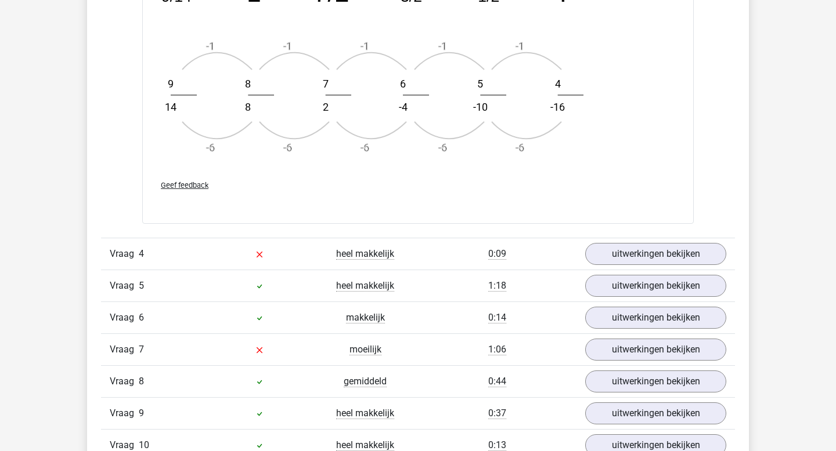
scroll to position [1357, 0]
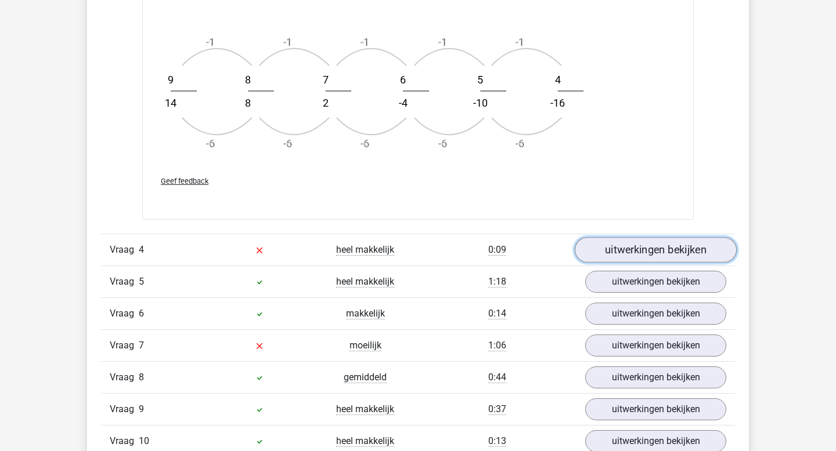
click at [602, 247] on link "uitwerkingen bekijken" at bounding box center [655, 250] width 162 height 26
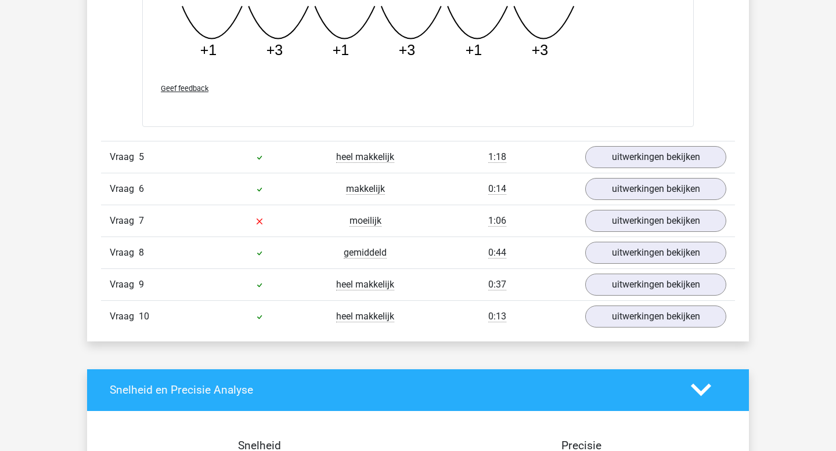
scroll to position [2058, 0]
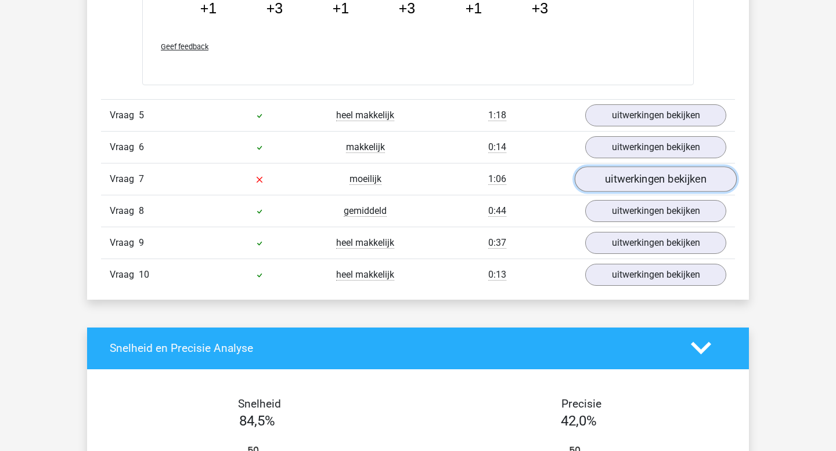
click at [608, 181] on link "uitwerkingen bekijken" at bounding box center [655, 180] width 162 height 26
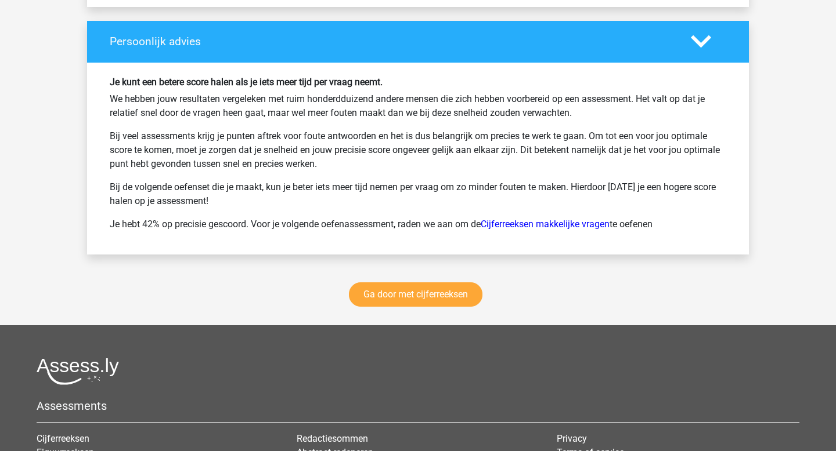
scroll to position [3335, 0]
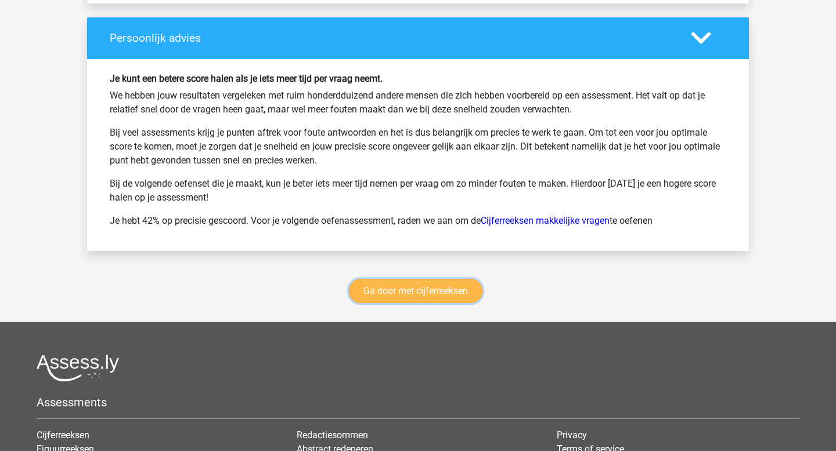
click at [395, 293] on link "Ga door met cijferreeksen" at bounding box center [415, 291] width 133 height 24
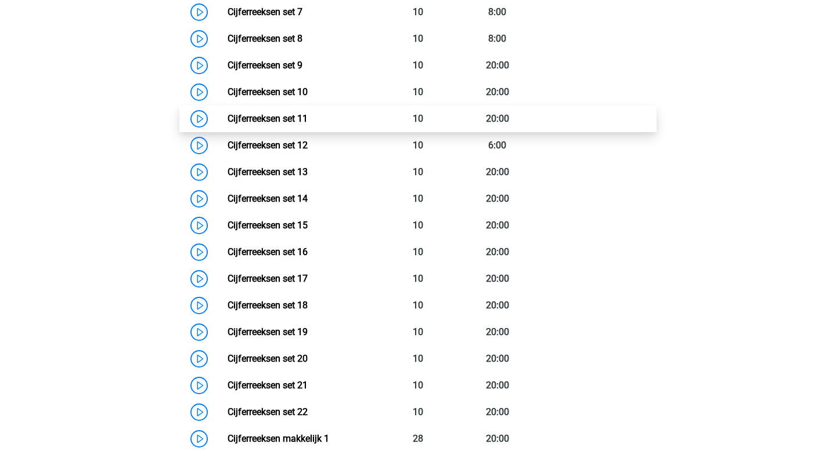
scroll to position [779, 0]
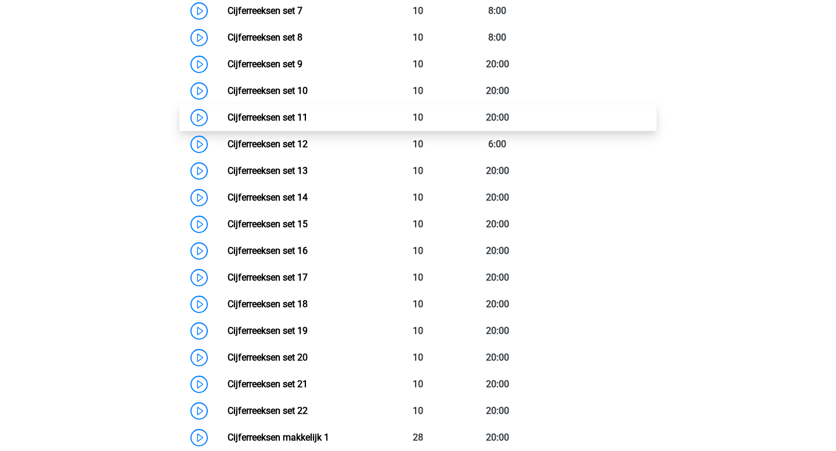
click at [247, 123] on link "Cijferreeksen set 11" at bounding box center [267, 117] width 80 height 11
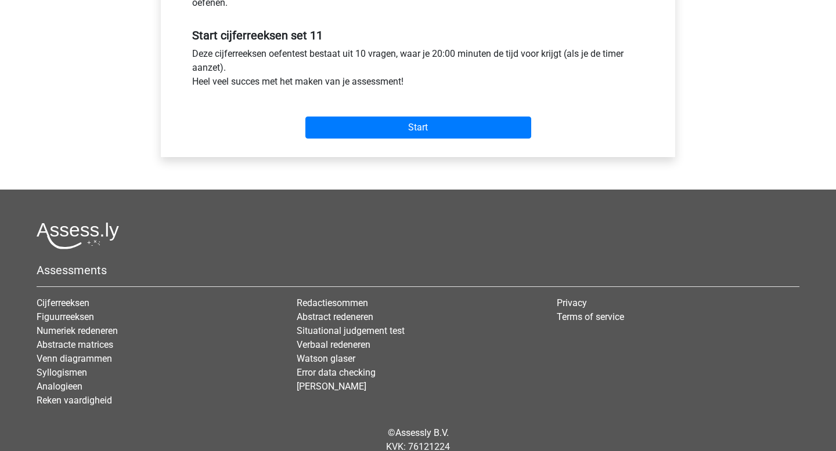
scroll to position [445, 0]
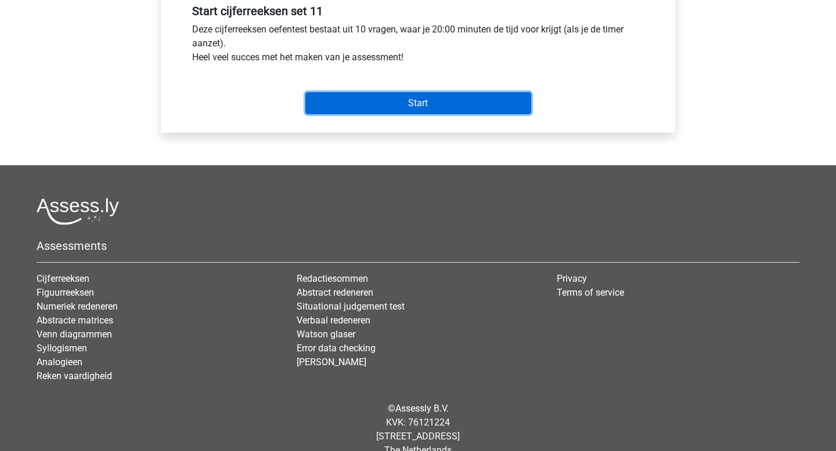
click at [346, 108] on input "Start" at bounding box center [418, 103] width 226 height 22
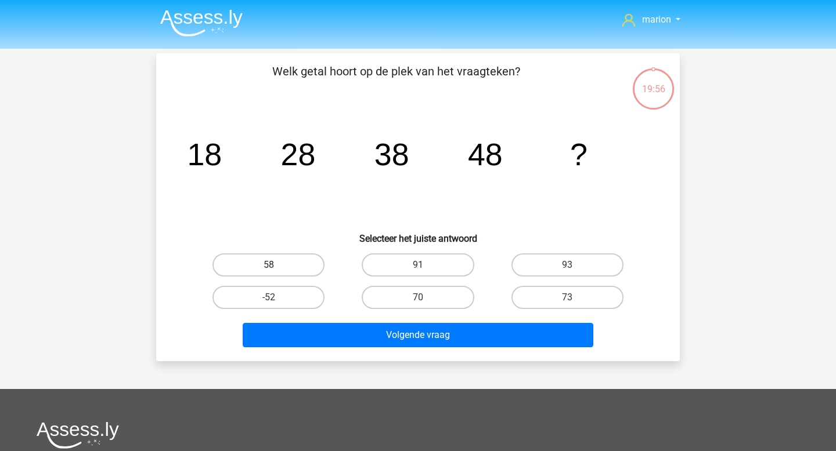
click at [285, 260] on label "58" at bounding box center [268, 265] width 112 height 23
click at [276, 265] on input "58" at bounding box center [273, 269] width 8 height 8
radio input "true"
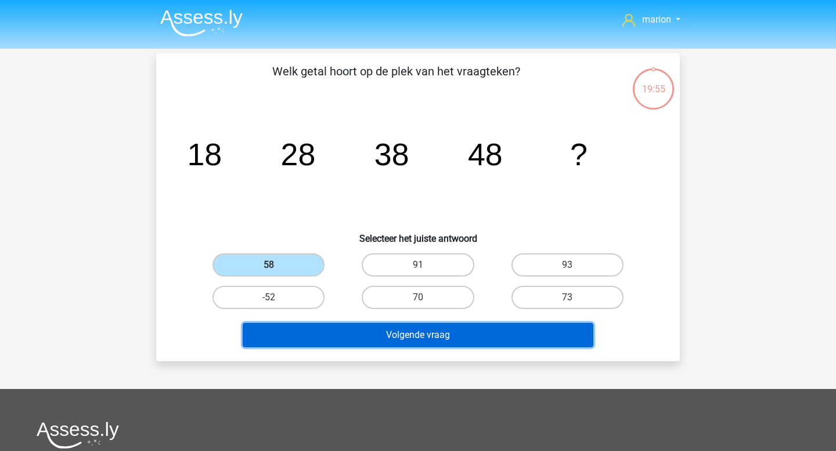
click at [347, 338] on button "Volgende vraag" at bounding box center [418, 335] width 351 height 24
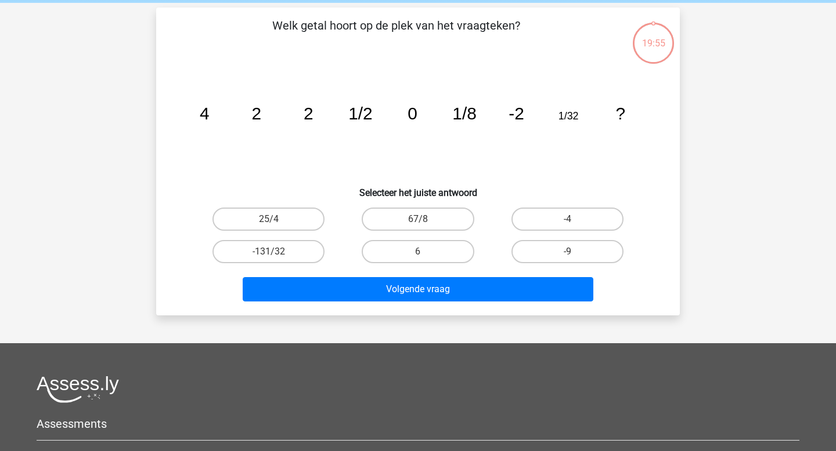
scroll to position [53, 0]
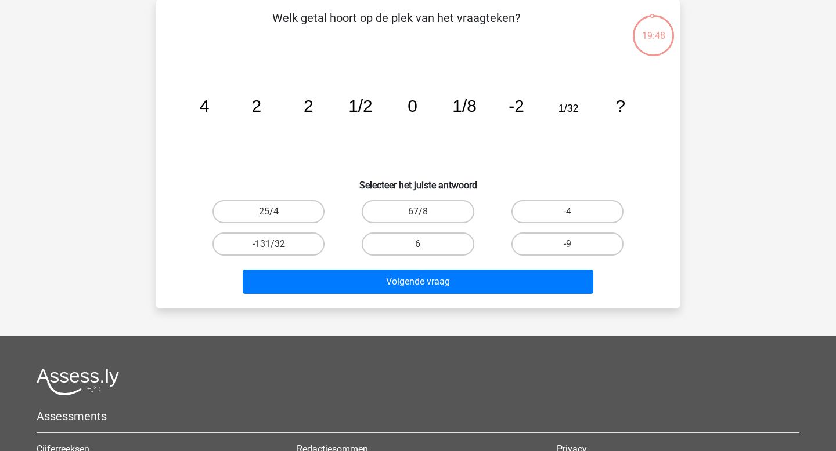
click at [556, 207] on label "-4" at bounding box center [567, 211] width 112 height 23
click at [567, 212] on input "-4" at bounding box center [571, 216] width 8 height 8
radio input "true"
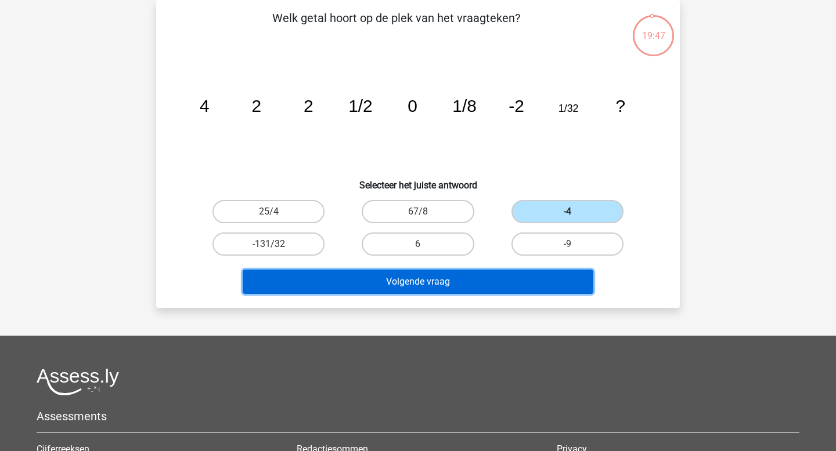
click at [515, 283] on button "Volgende vraag" at bounding box center [418, 282] width 351 height 24
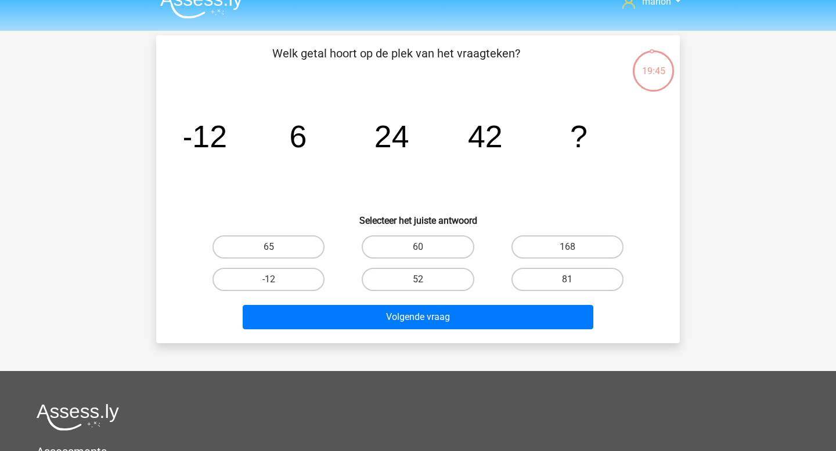
scroll to position [16, 0]
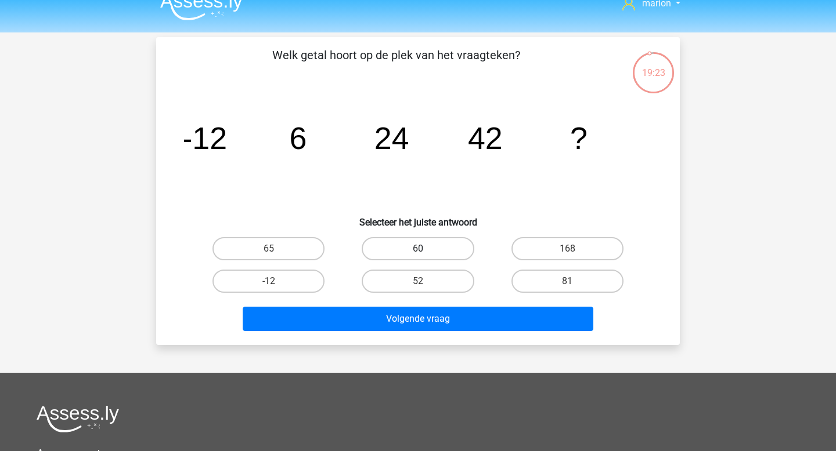
click at [414, 252] on label "60" at bounding box center [417, 248] width 112 height 23
click at [418, 252] on input "60" at bounding box center [422, 253] width 8 height 8
radio input "true"
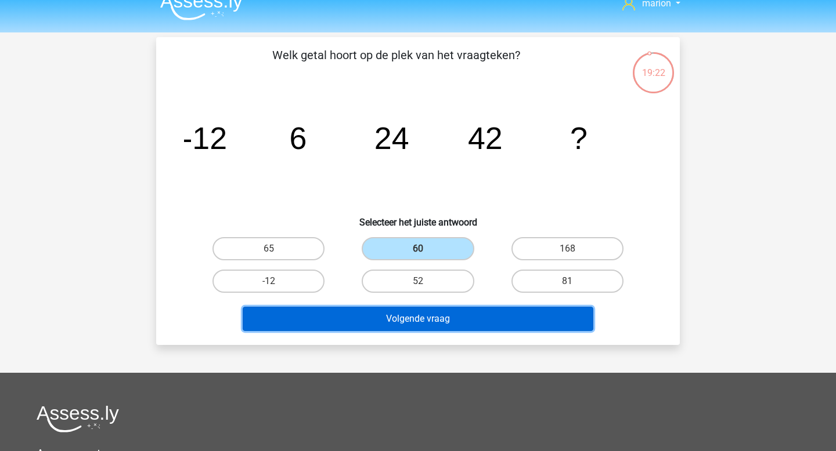
click at [422, 321] on button "Volgende vraag" at bounding box center [418, 319] width 351 height 24
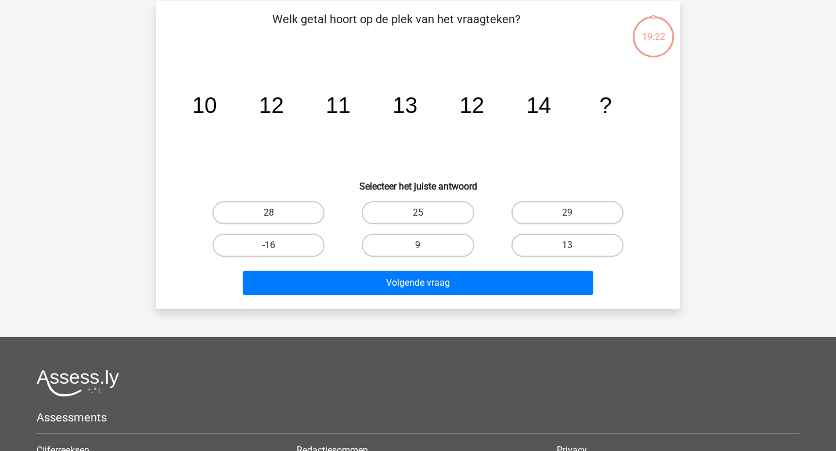
scroll to position [53, 0]
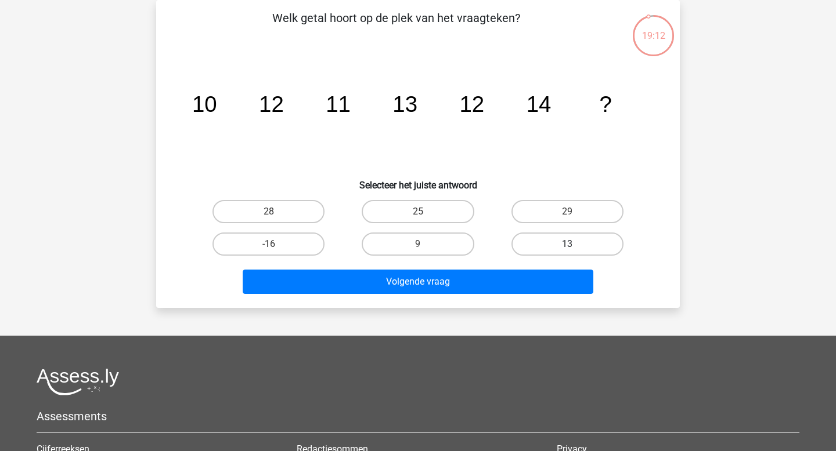
click at [546, 240] on label "13" at bounding box center [567, 244] width 112 height 23
click at [567, 244] on input "13" at bounding box center [571, 248] width 8 height 8
radio input "true"
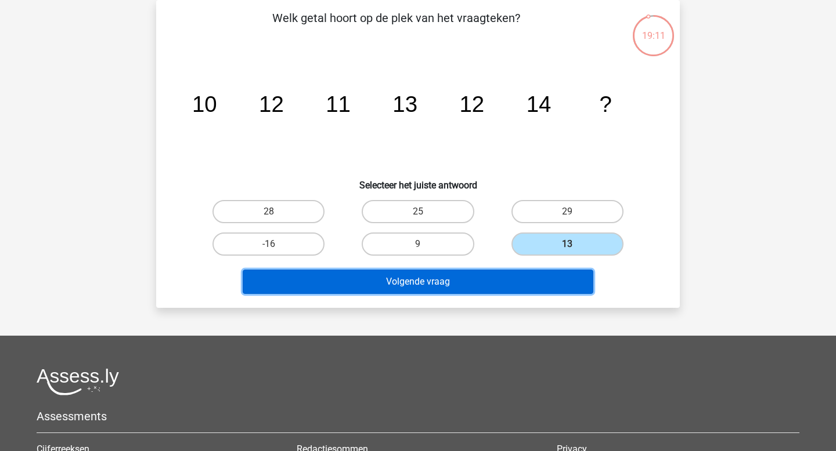
click at [522, 279] on button "Volgende vraag" at bounding box center [418, 282] width 351 height 24
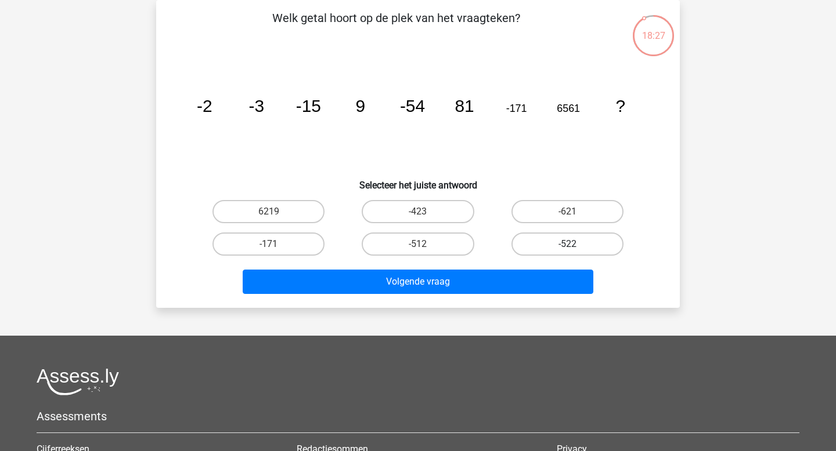
click at [554, 247] on label "-522" at bounding box center [567, 244] width 112 height 23
click at [567, 247] on input "-522" at bounding box center [571, 248] width 8 height 8
radio input "true"
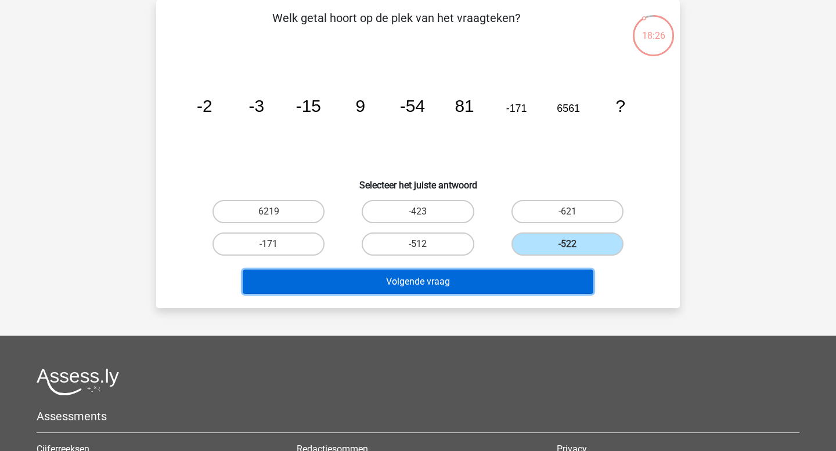
click at [548, 283] on button "Volgende vraag" at bounding box center [418, 282] width 351 height 24
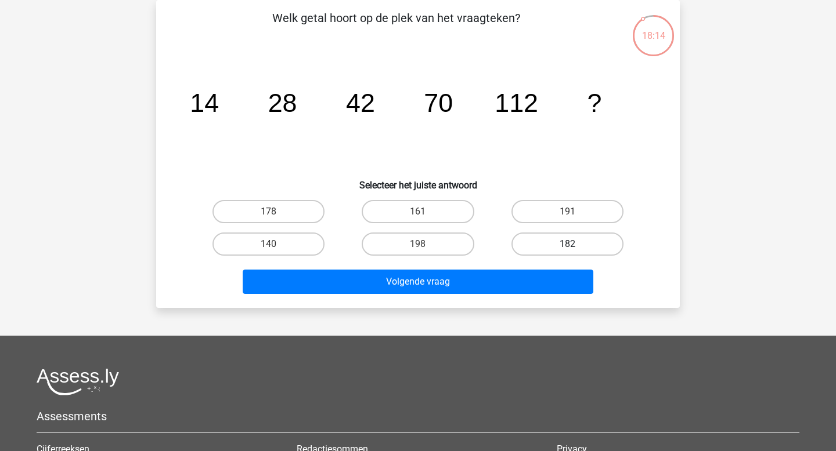
click at [542, 245] on label "182" at bounding box center [567, 244] width 112 height 23
click at [567, 245] on input "182" at bounding box center [571, 248] width 8 height 8
radio input "true"
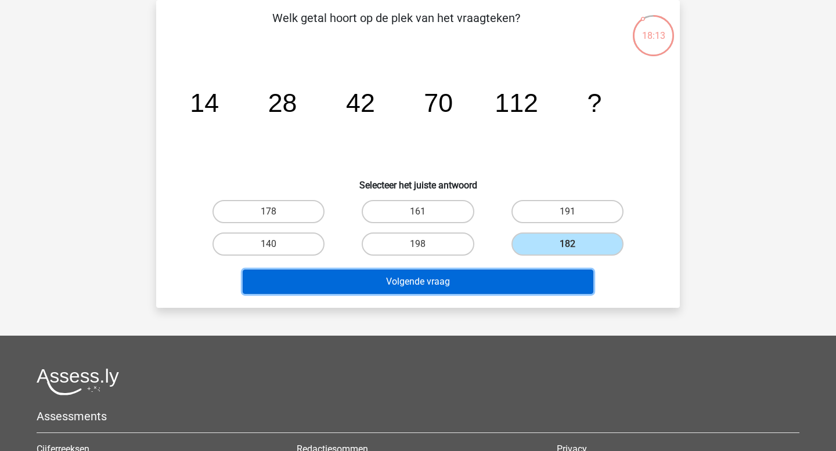
click at [518, 280] on button "Volgende vraag" at bounding box center [418, 282] width 351 height 24
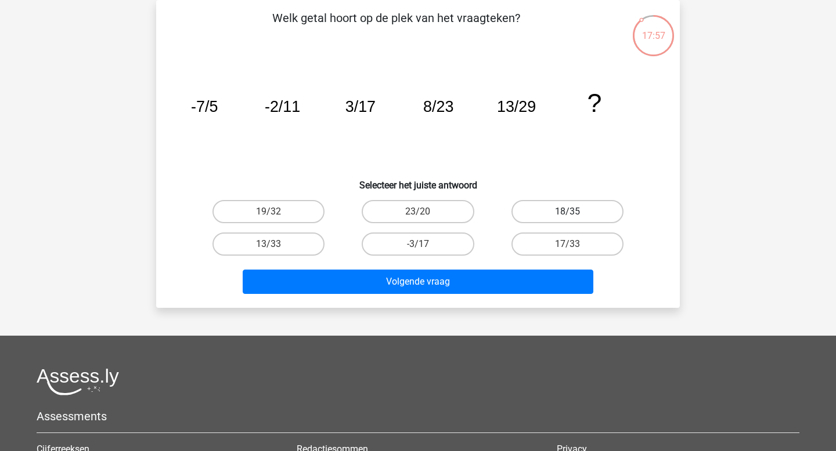
click at [551, 207] on label "18/35" at bounding box center [567, 211] width 112 height 23
click at [567, 212] on input "18/35" at bounding box center [571, 216] width 8 height 8
radio input "true"
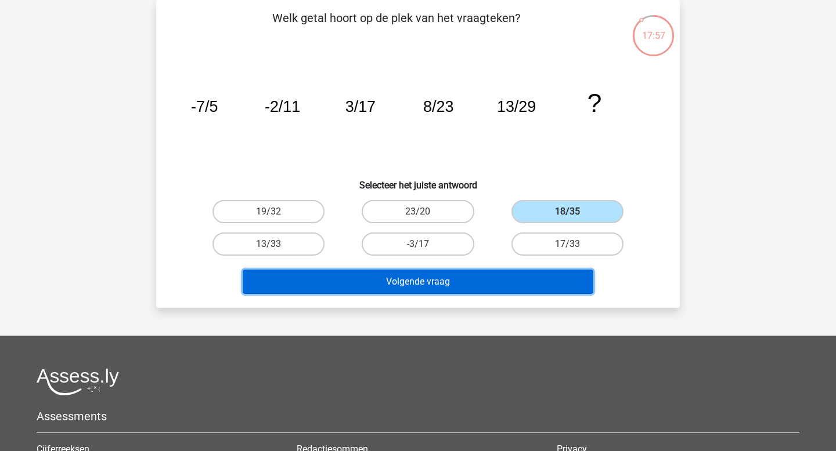
click at [500, 284] on button "Volgende vraag" at bounding box center [418, 282] width 351 height 24
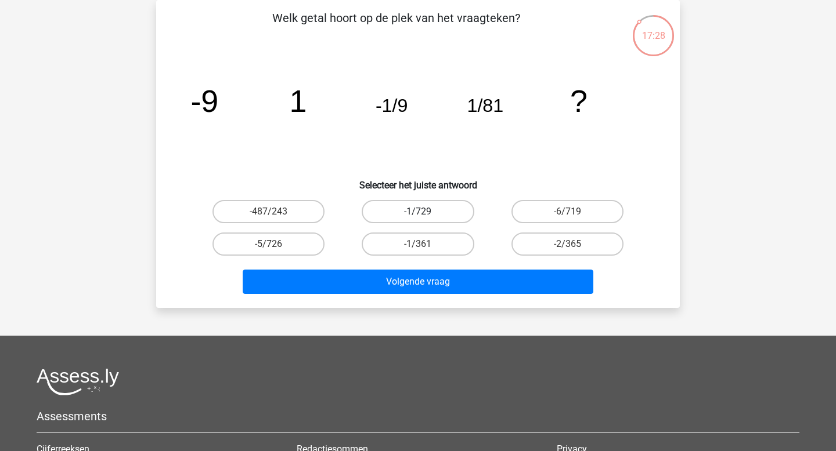
click at [431, 212] on label "-1/729" at bounding box center [417, 211] width 112 height 23
click at [425, 212] on input "-1/729" at bounding box center [422, 216] width 8 height 8
radio input "true"
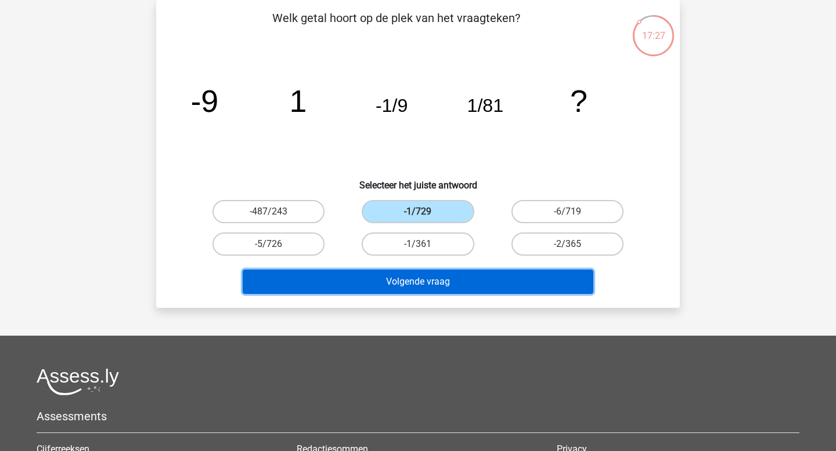
click at [450, 281] on button "Volgende vraag" at bounding box center [418, 282] width 351 height 24
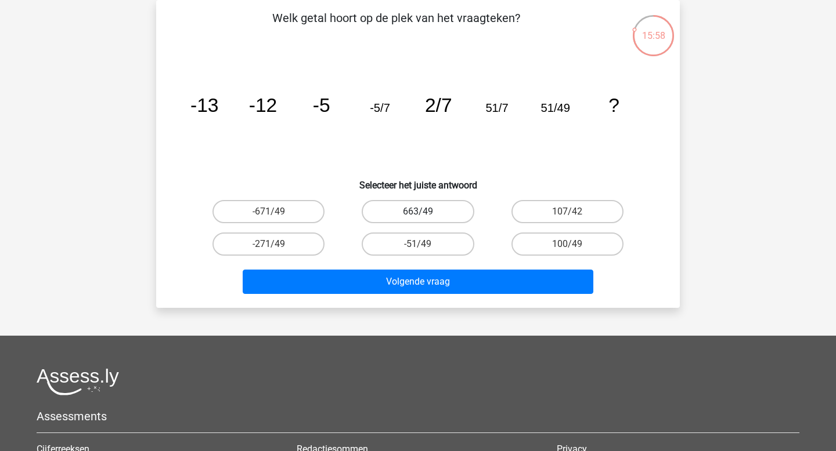
click at [384, 212] on label "663/49" at bounding box center [417, 211] width 112 height 23
click at [418, 212] on input "663/49" at bounding box center [422, 216] width 8 height 8
radio input "true"
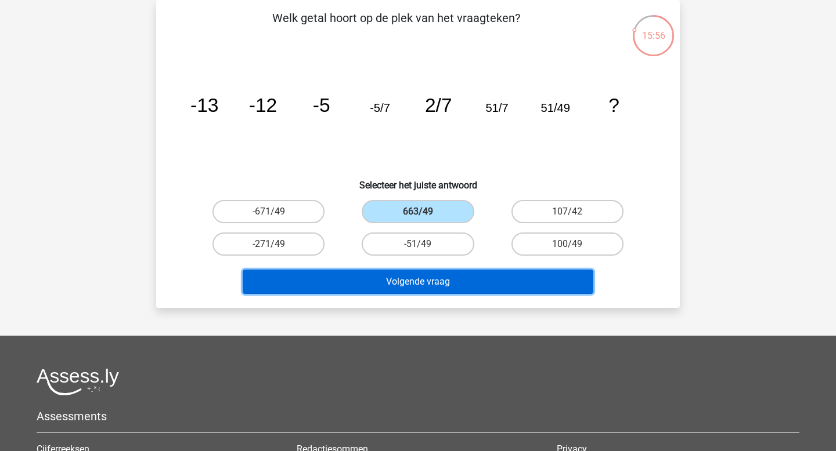
click at [401, 277] on button "Volgende vraag" at bounding box center [418, 282] width 351 height 24
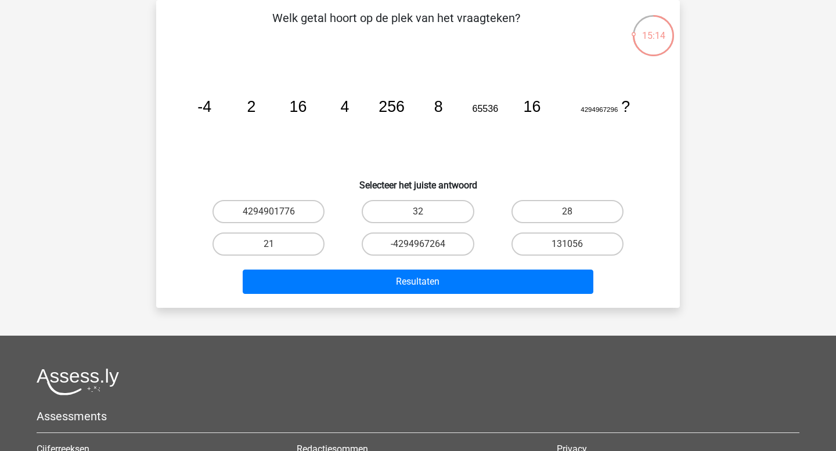
click at [424, 214] on input "32" at bounding box center [422, 216] width 8 height 8
radio input "true"
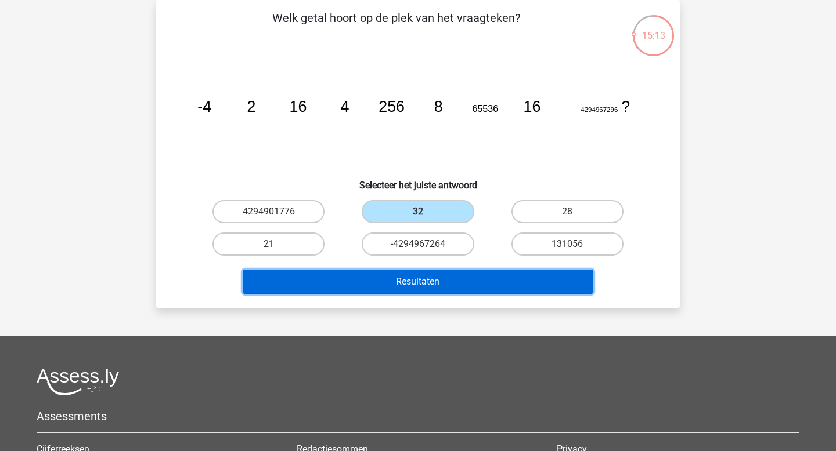
click at [432, 276] on button "Resultaten" at bounding box center [418, 282] width 351 height 24
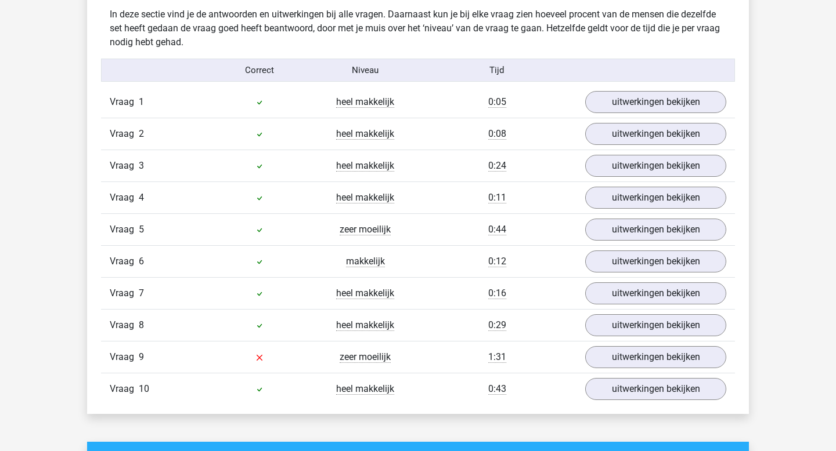
scroll to position [717, 0]
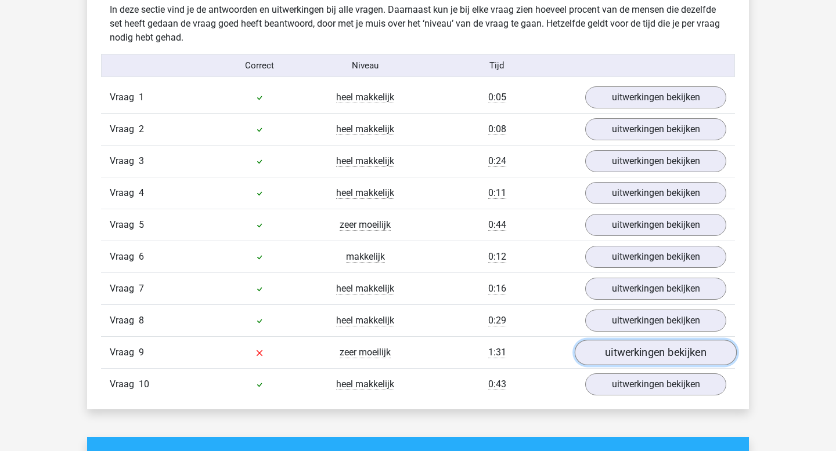
click at [617, 353] on link "uitwerkingen bekijken" at bounding box center [655, 354] width 162 height 26
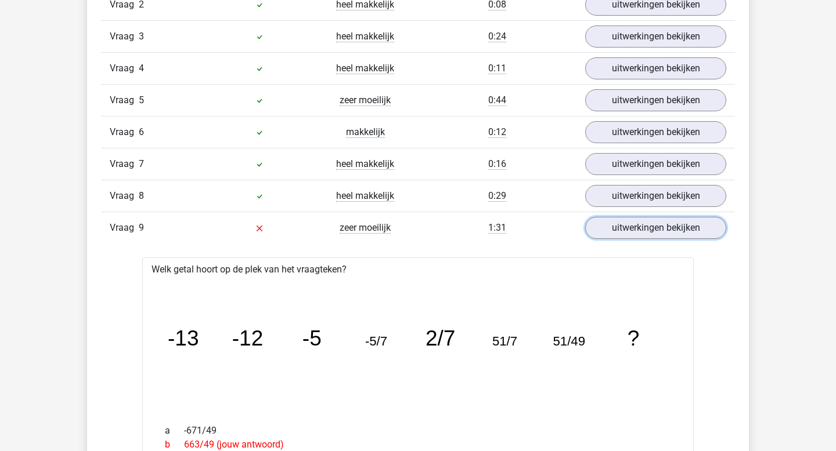
scroll to position [825, 0]
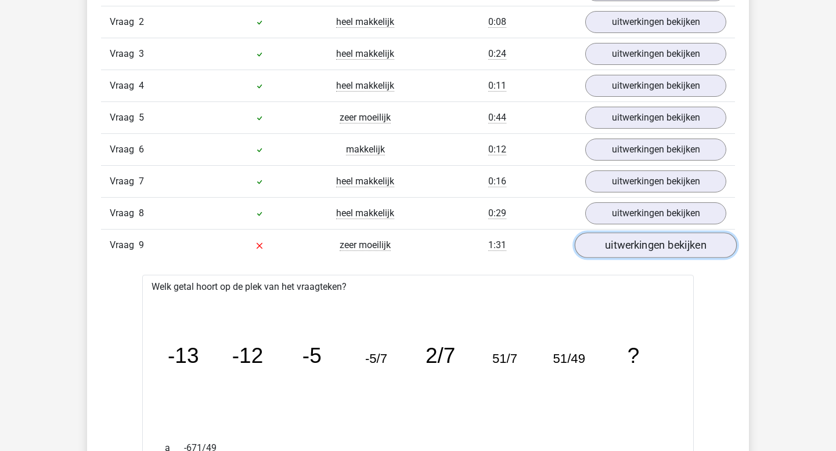
click at [592, 246] on link "uitwerkingen bekijken" at bounding box center [655, 246] width 162 height 26
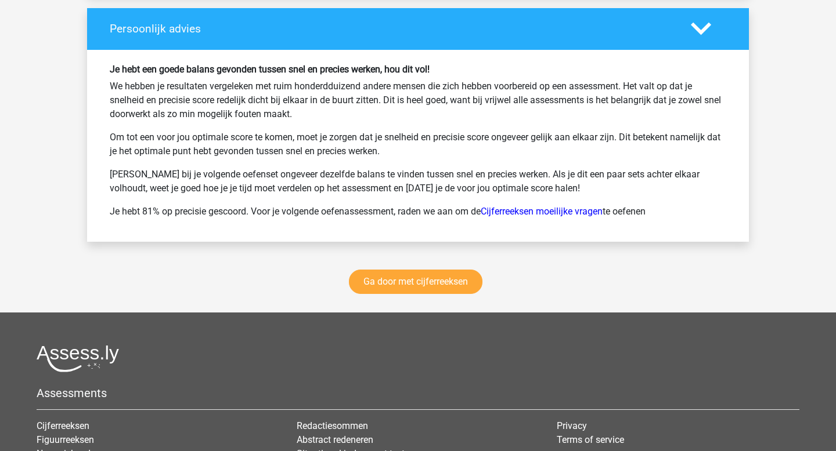
scroll to position [1543, 0]
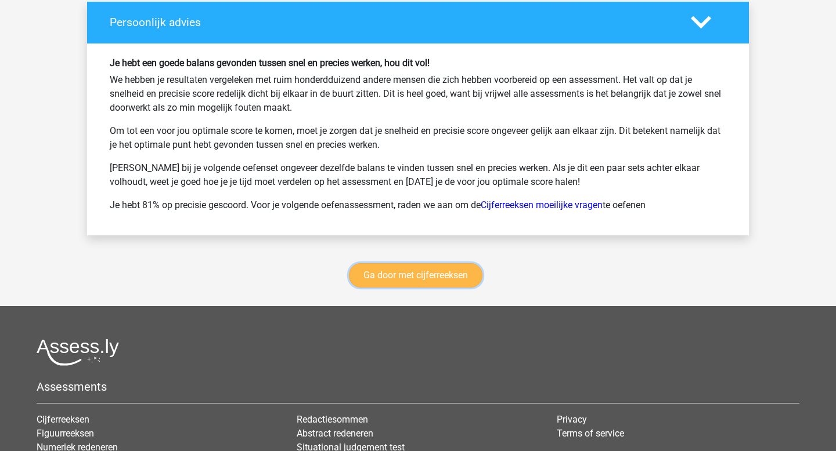
click at [457, 276] on link "Ga door met cijferreeksen" at bounding box center [415, 275] width 133 height 24
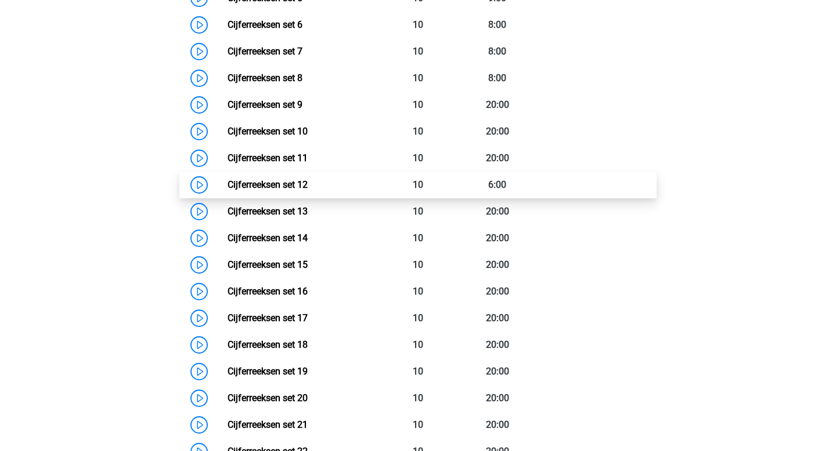
scroll to position [735, 0]
